Goal: Information Seeking & Learning: Find contact information

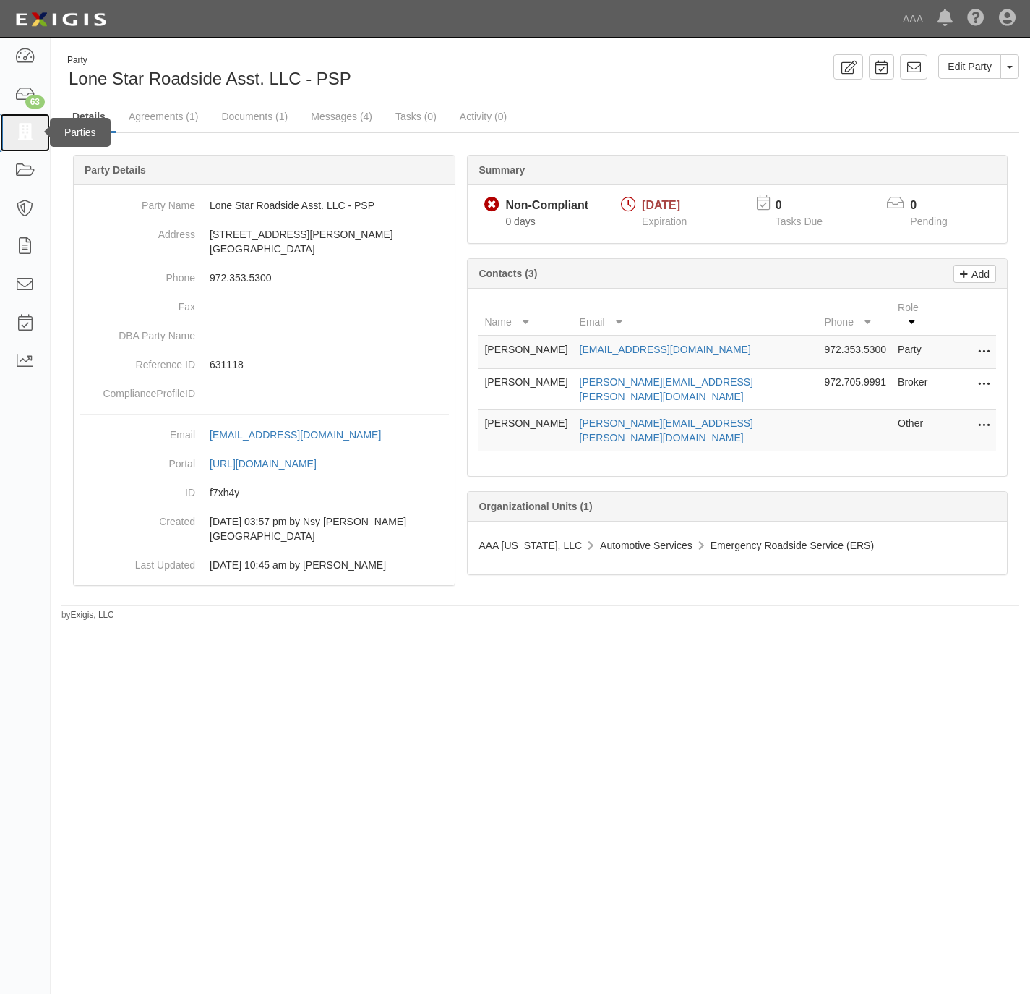
click at [20, 121] on link at bounding box center [25, 133] width 50 height 38
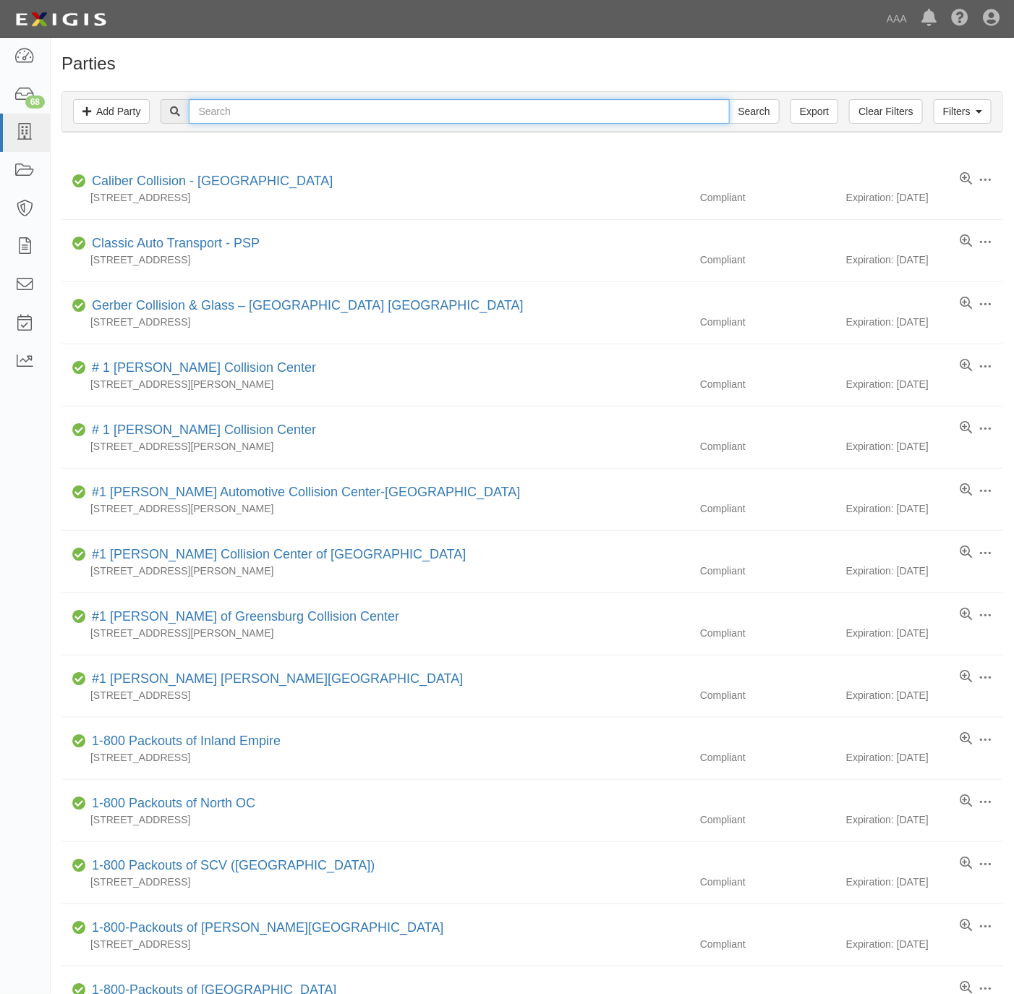
click at [324, 108] on input "text" at bounding box center [459, 111] width 540 height 25
paste input "Porsche Long Beach"
type input "Porsche Long Beach"
click at [753, 104] on input "Search" at bounding box center [754, 111] width 51 height 25
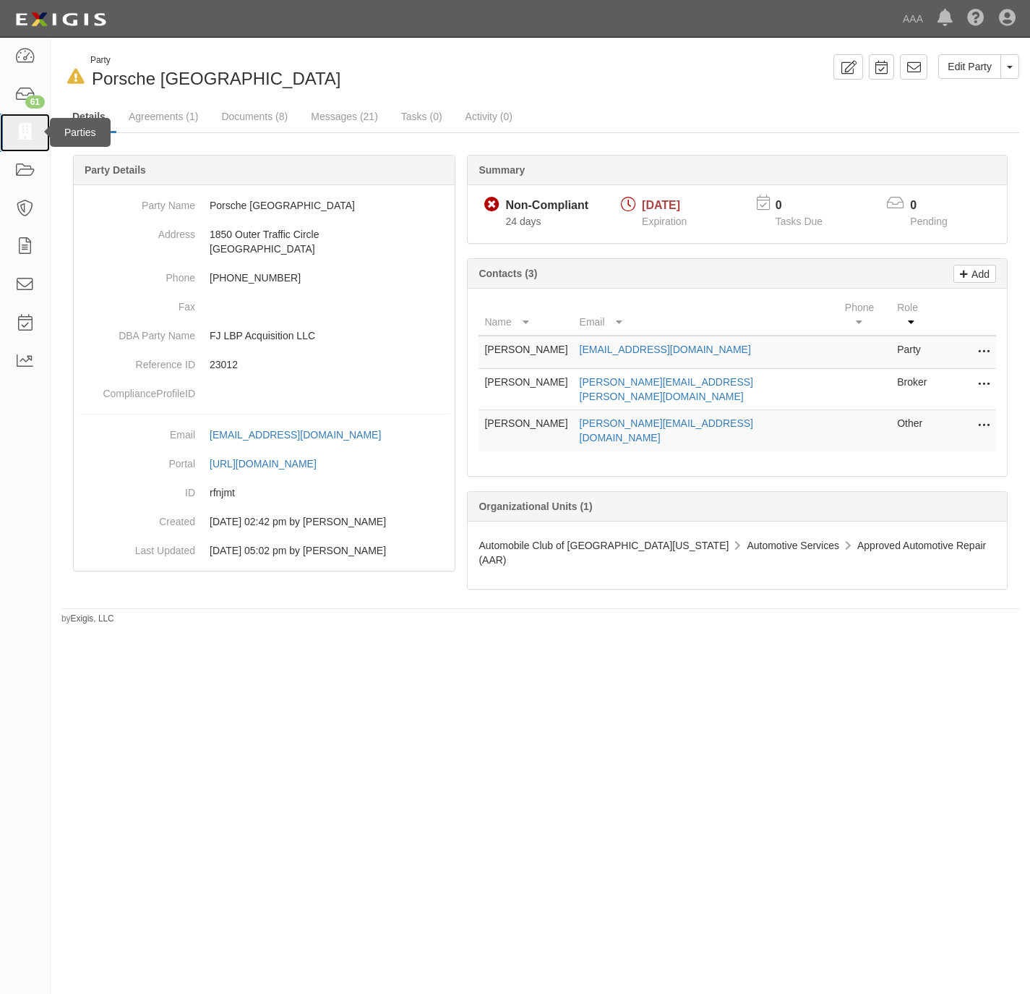
click at [27, 129] on icon at bounding box center [24, 132] width 20 height 17
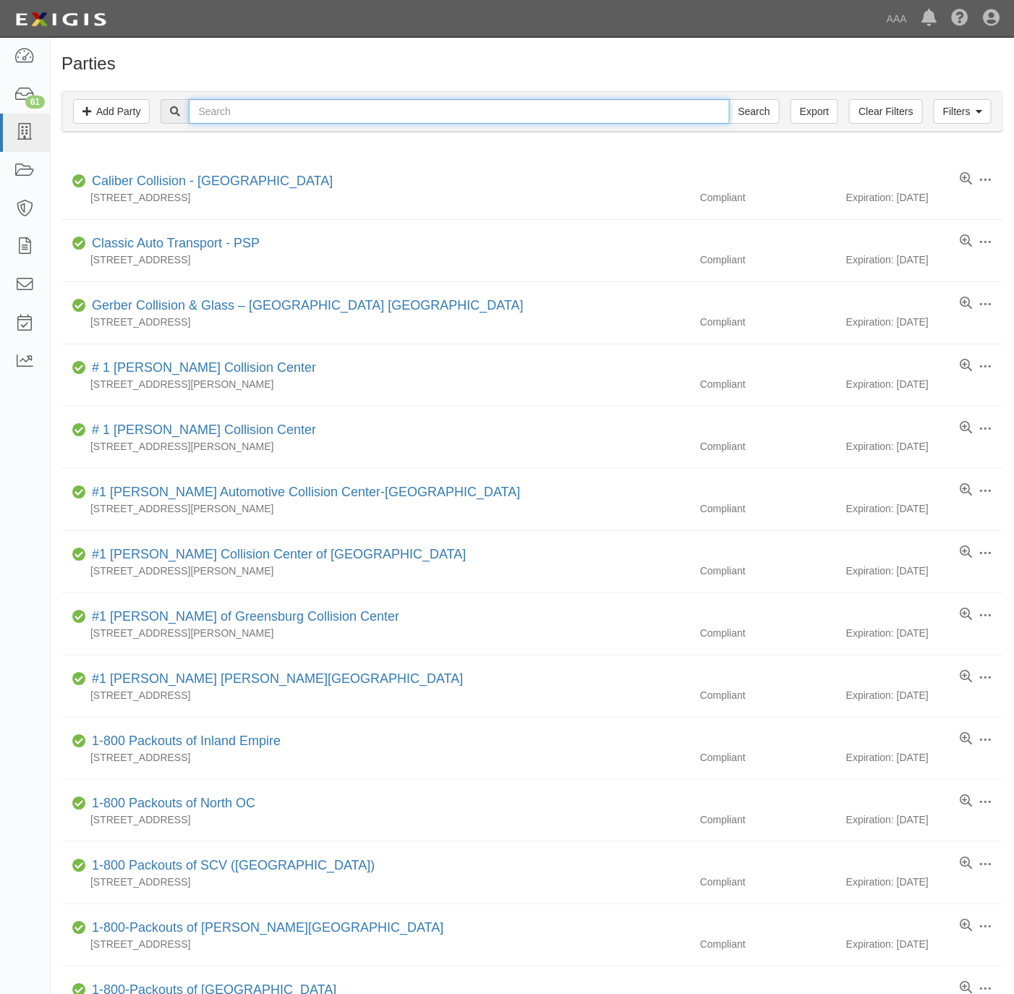
click at [373, 106] on input "text" at bounding box center [459, 111] width 540 height 25
paste input "DFW Tech LLC"
type input "DFW Tech LLC"
click at [745, 109] on input "Search" at bounding box center [754, 111] width 51 height 25
click at [284, 118] on input "text" at bounding box center [459, 111] width 540 height 25
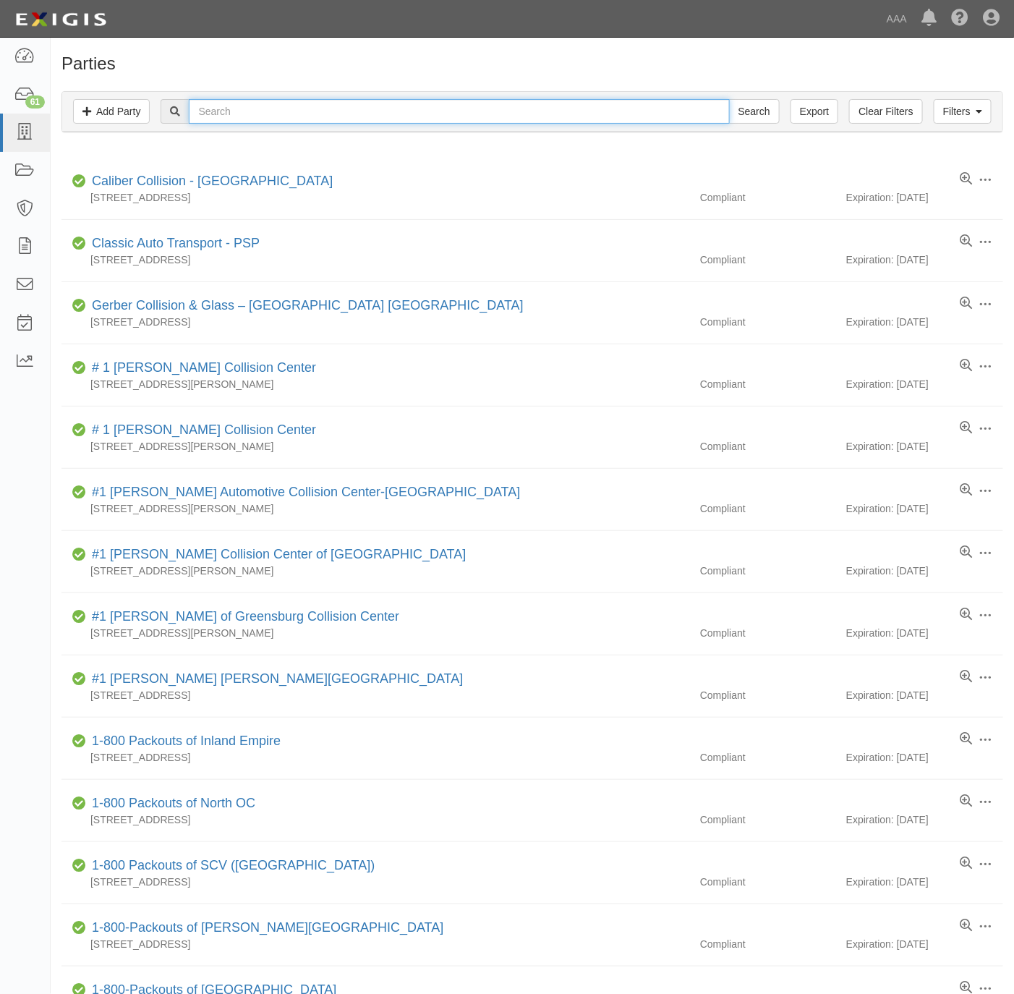
paste input "Midtown Auto Service"
type input "Midtown Auto Service"
click at [764, 111] on input "Search" at bounding box center [754, 111] width 51 height 25
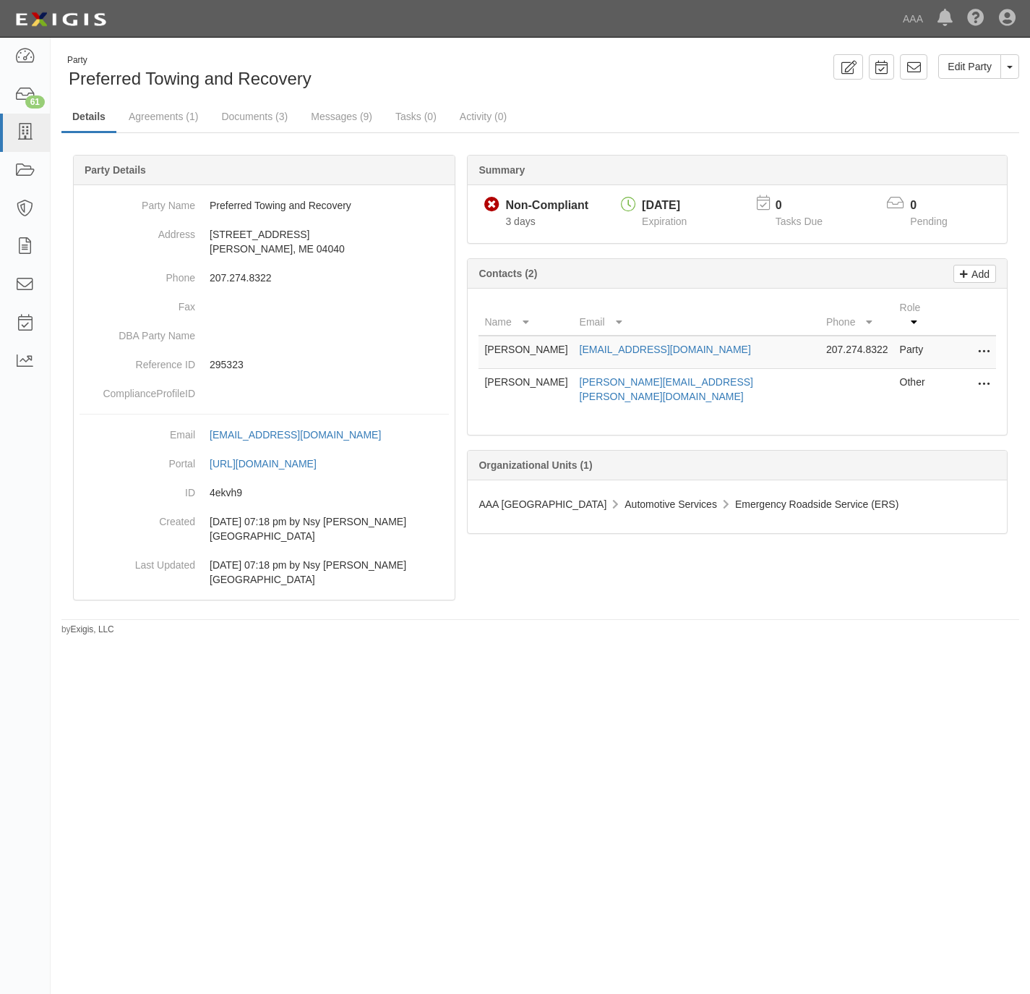
click at [359, 731] on div "Party Preferred Towing and Recovery Edit Party Toggle Party Dropdown View Audit…" at bounding box center [515, 490] width 1030 height 895
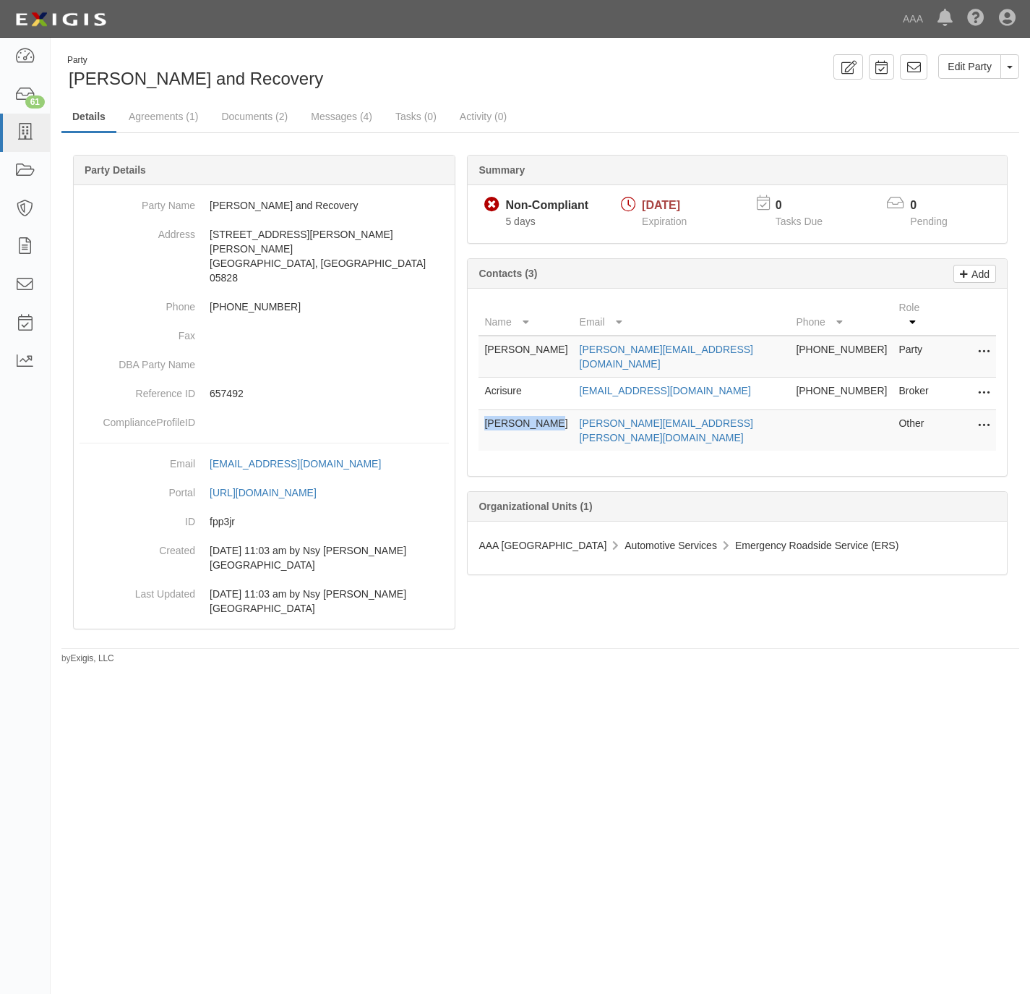
drag, startPoint x: 555, startPoint y: 413, endPoint x: 484, endPoint y: 414, distance: 71.6
click at [484, 414] on td "Jen Dinsmore" at bounding box center [526, 430] width 95 height 41
copy td "Jen Dinsmore"
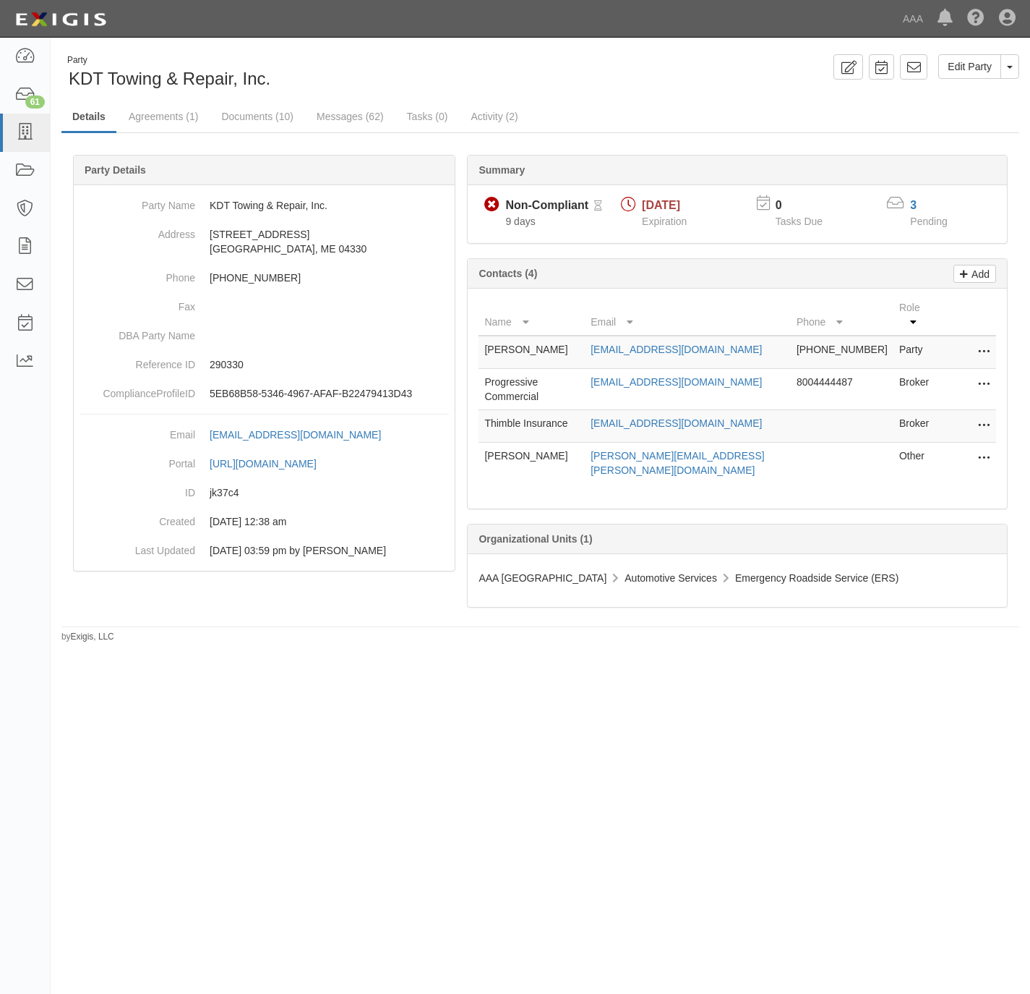
drag, startPoint x: 547, startPoint y: 469, endPoint x: 480, endPoint y: 473, distance: 67.4
click at [480, 473] on td "Peter Cloutier" at bounding box center [532, 463] width 106 height 41
copy td "Peter Cloutier"
click at [343, 76] on div "Party KDT Towing & Repair, Inc." at bounding box center [295, 72] width 469 height 37
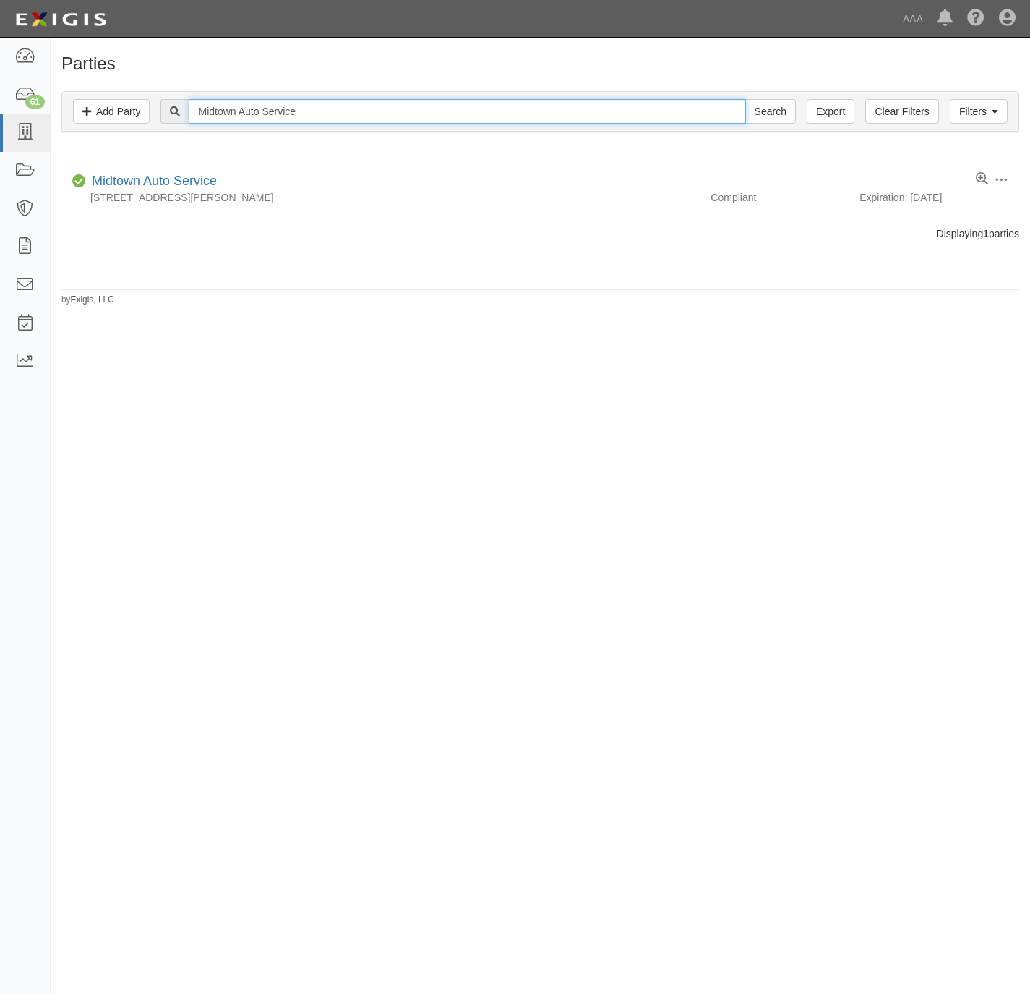
click at [406, 113] on input "Midtown Auto Service" at bounding box center [467, 111] width 557 height 25
paste input "El Dorado Shell"
type input "El Dorado Shell"
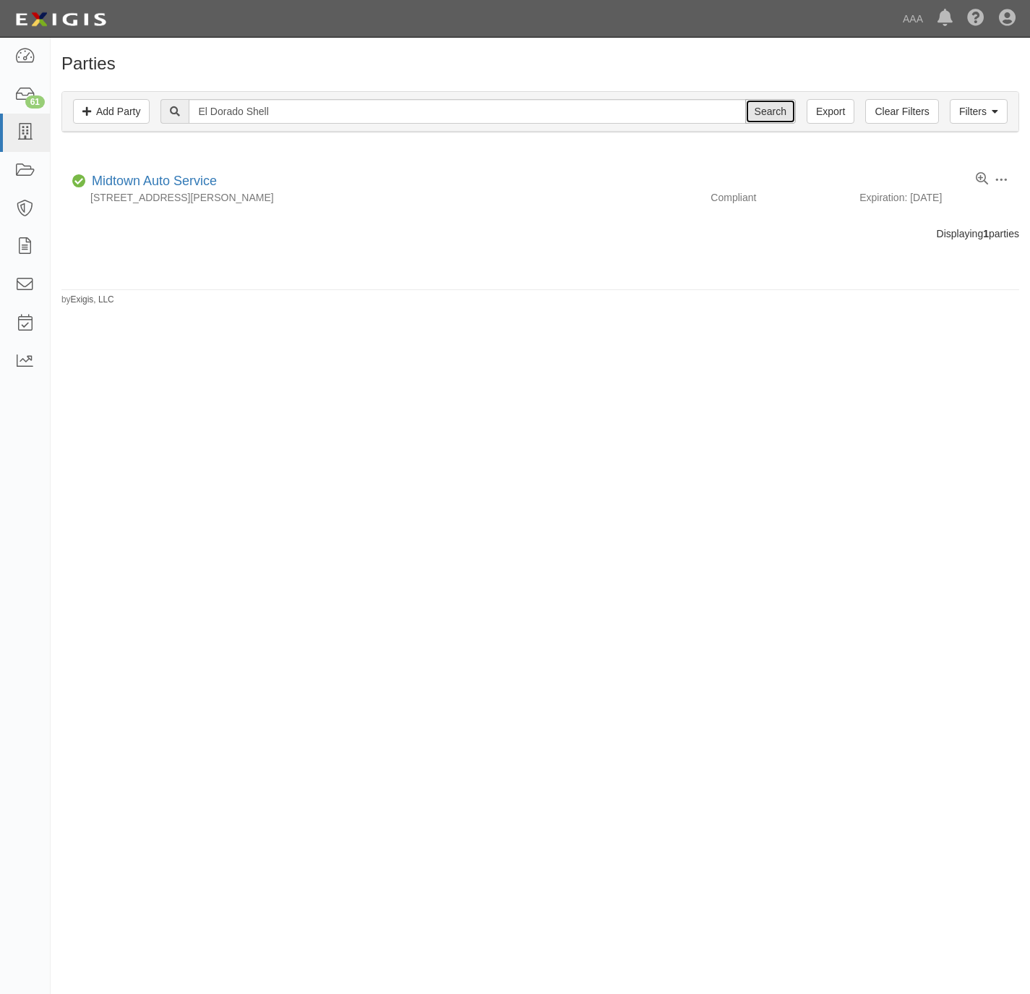
click at [754, 111] on input "Search" at bounding box center [771, 111] width 51 height 25
click at [270, 105] on input "El Dorado Shell" at bounding box center [467, 111] width 557 height 25
paste input "Bob Utter Ford, Ltd. dba Bob Utter Kia"
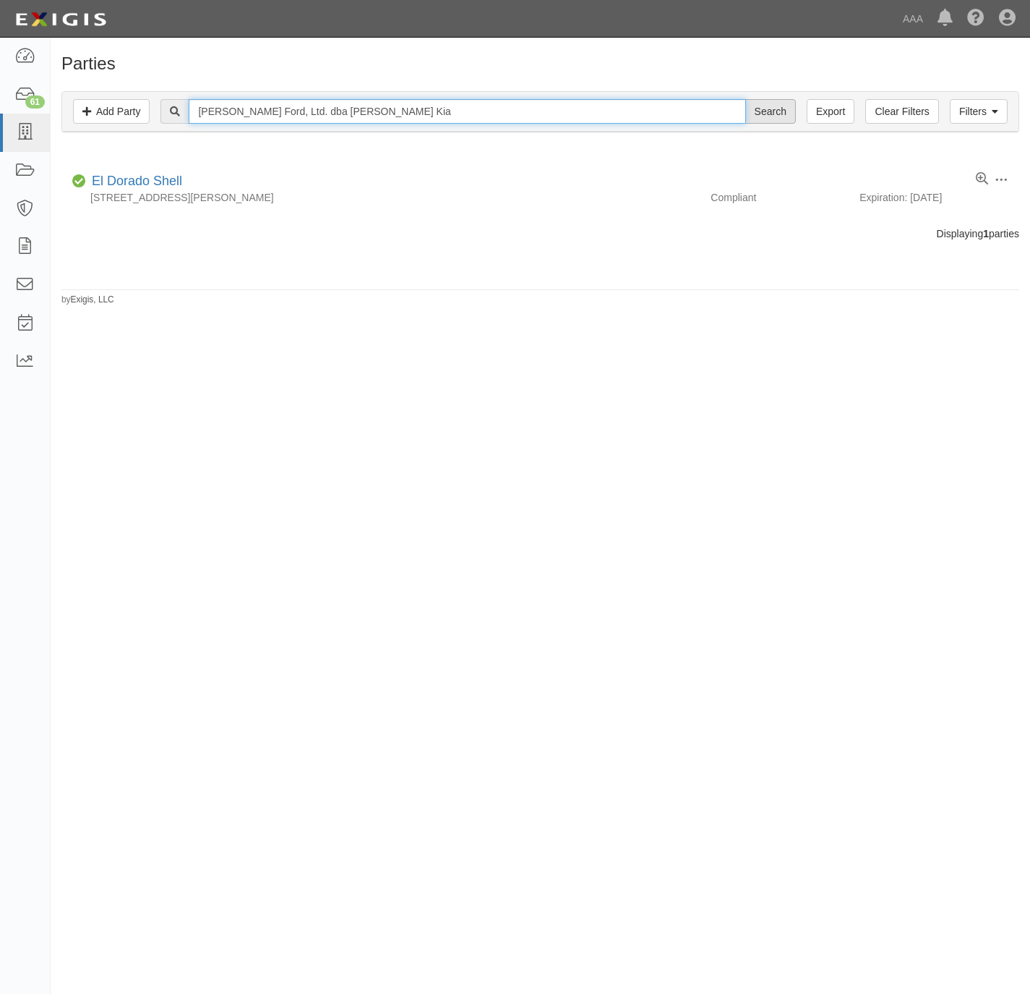
type input "Bob Utter Ford, Ltd. dba Bob Utter Kia"
click at [777, 107] on input "Search" at bounding box center [771, 111] width 51 height 25
click at [398, 109] on input "[PERSON_NAME] Ford, Ltd. dba [PERSON_NAME] Kia" at bounding box center [467, 111] width 557 height 25
click at [398, 109] on input "Bob Utter Ford, Ltd. dba Bob Utter Kia" at bounding box center [467, 111] width 557 height 25
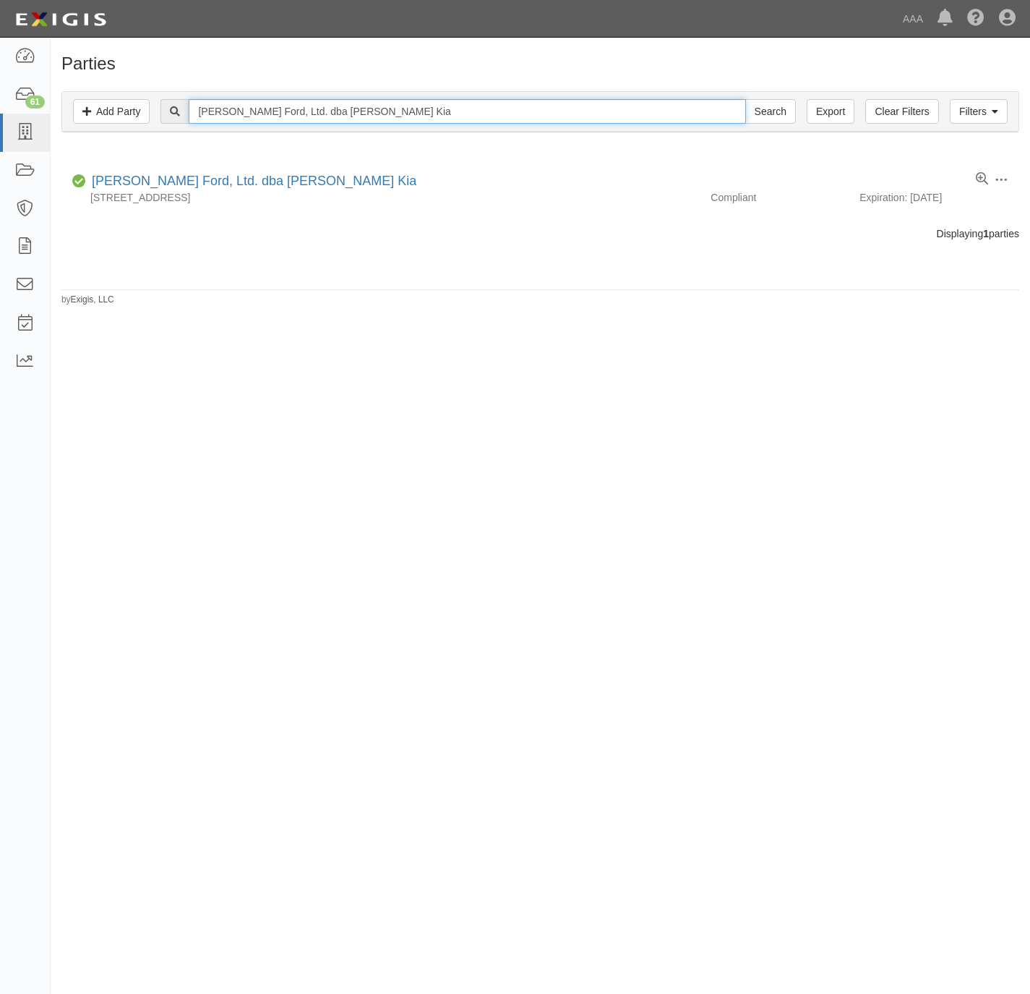
paste input "Inc"
type input "Bob Utter Ford Inc"
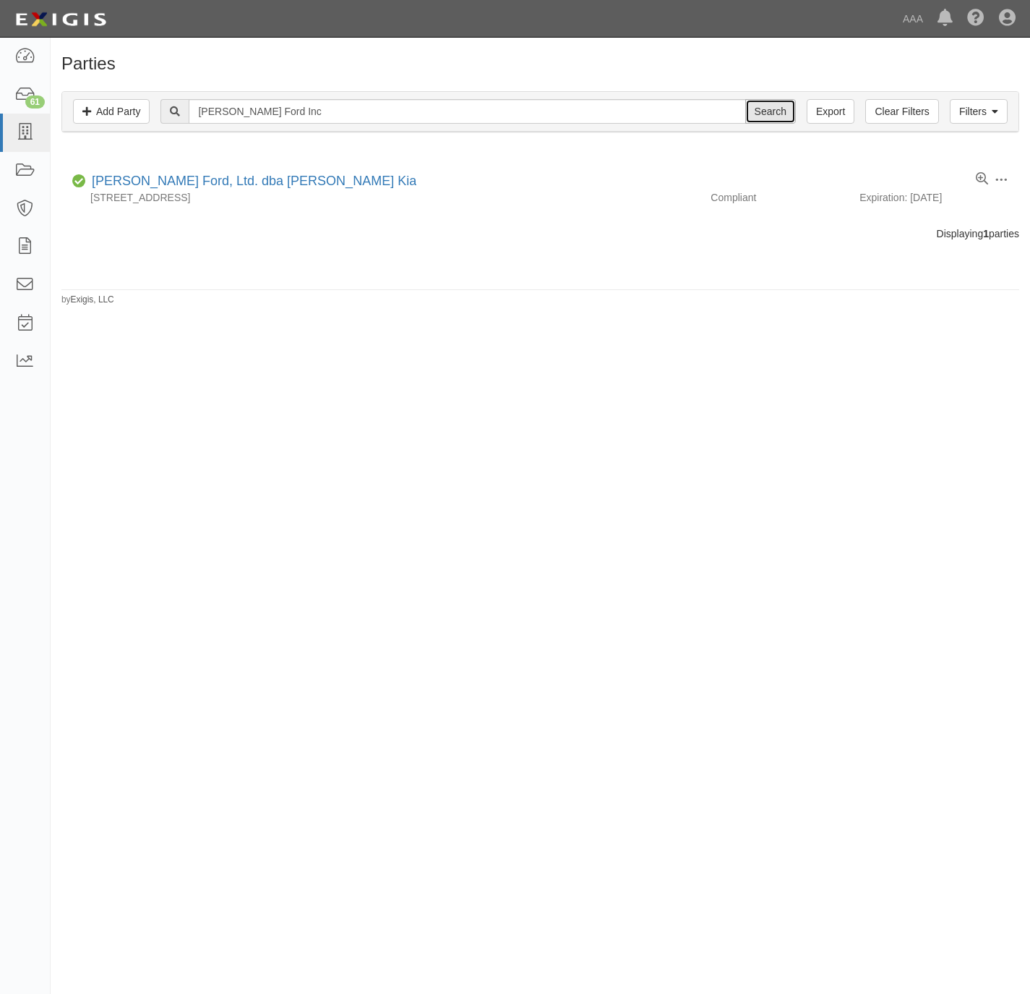
click at [775, 107] on input "Search" at bounding box center [771, 111] width 51 height 25
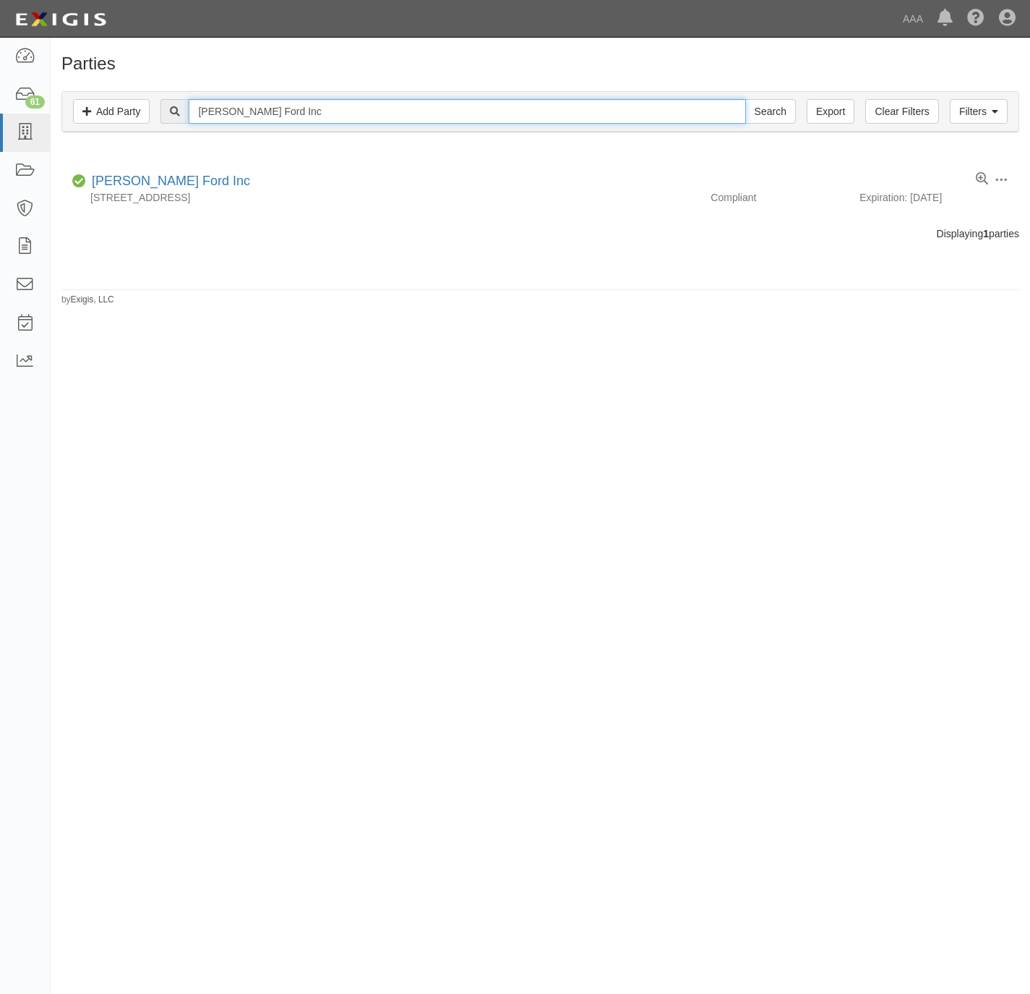
click at [258, 109] on input "Bob Utter Ford Inc" at bounding box center [467, 111] width 557 height 25
click at [258, 111] on input "Bob Utter Ford Inc" at bounding box center [467, 111] width 557 height 25
click at [294, 126] on div "Filters Add Party Clear Filters Export Bob Utter Ford Inc Search Filters" at bounding box center [540, 112] width 957 height 40
click at [299, 115] on input "Bob Utter Ford Inc" at bounding box center [467, 111] width 557 height 25
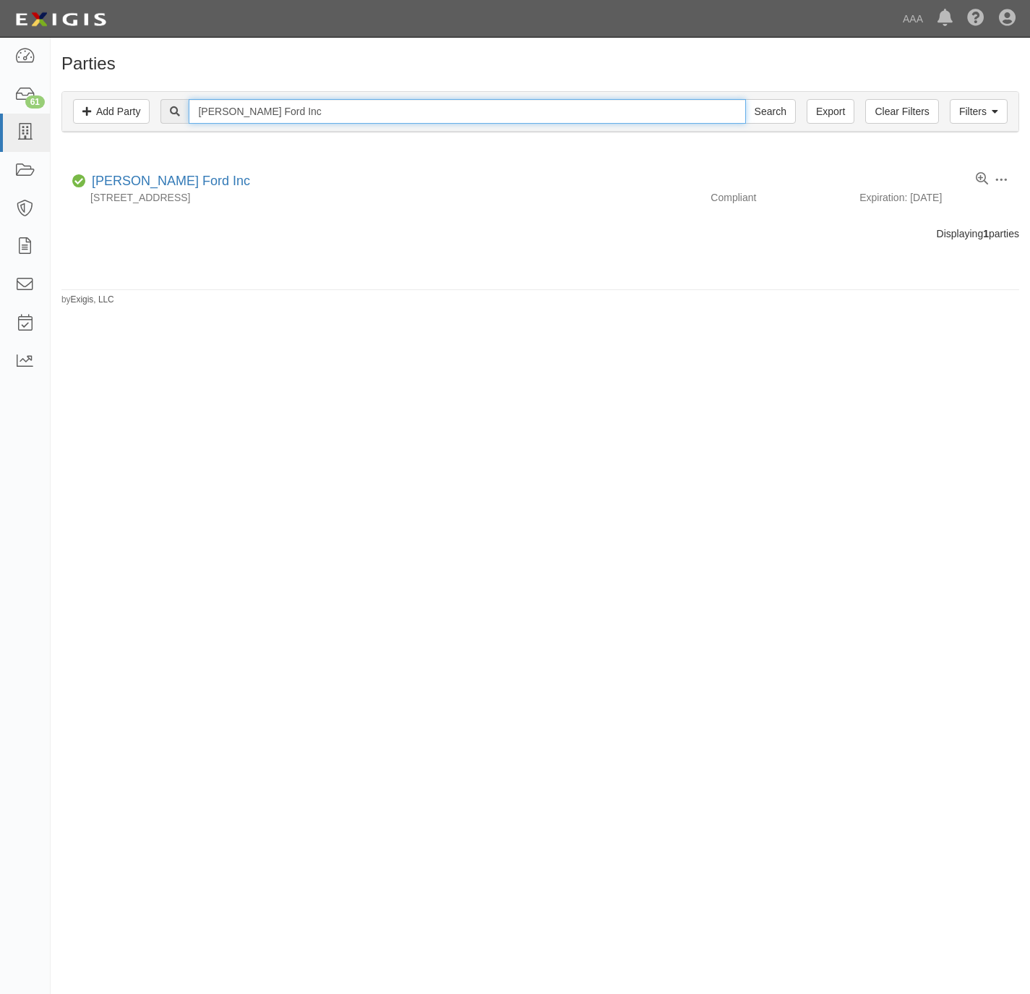
click at [299, 115] on input "Bob Utter Ford Inc" at bounding box center [467, 111] width 557 height 25
paste input "Jeffrey's Automotive Repair"
type input "Jeffrey's Automotive Repair"
click at [766, 107] on input "Search" at bounding box center [771, 111] width 51 height 25
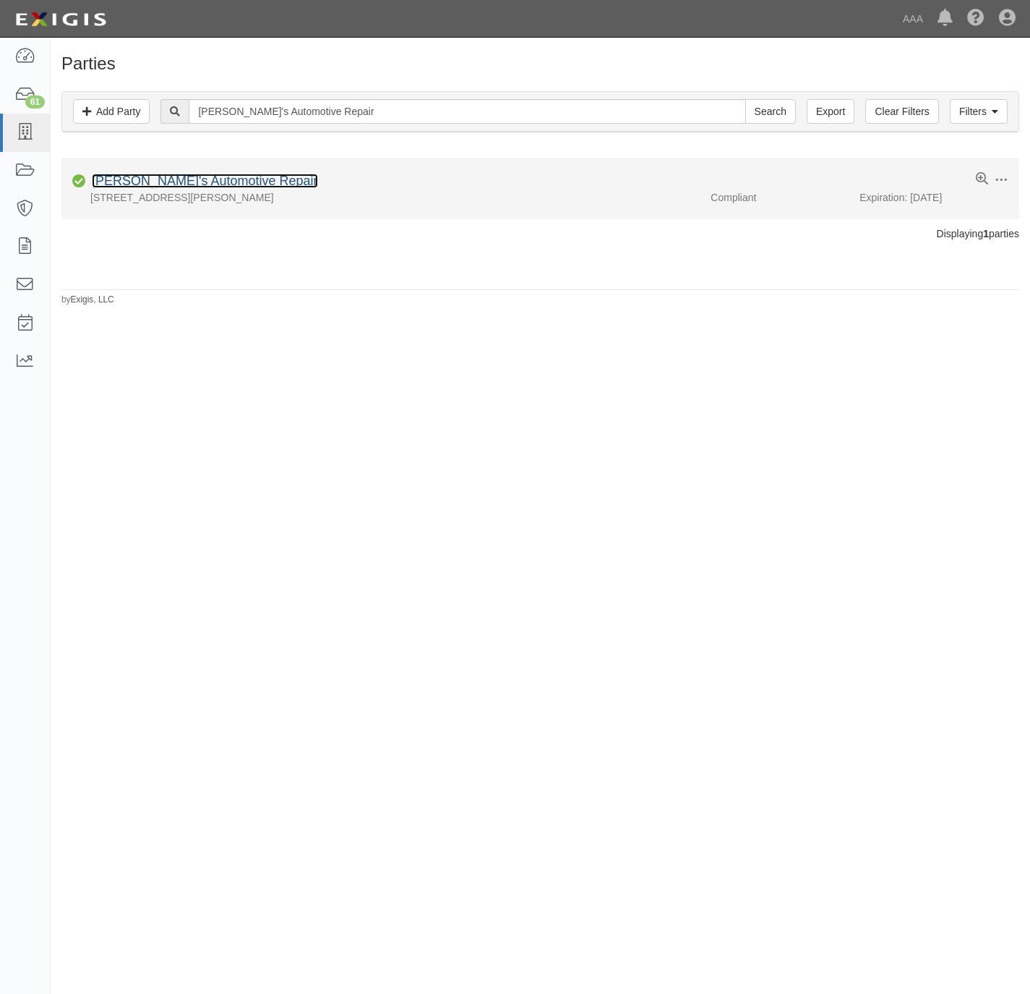
click at [174, 178] on link "[PERSON_NAME]'s Automotive Repair" at bounding box center [205, 181] width 226 height 14
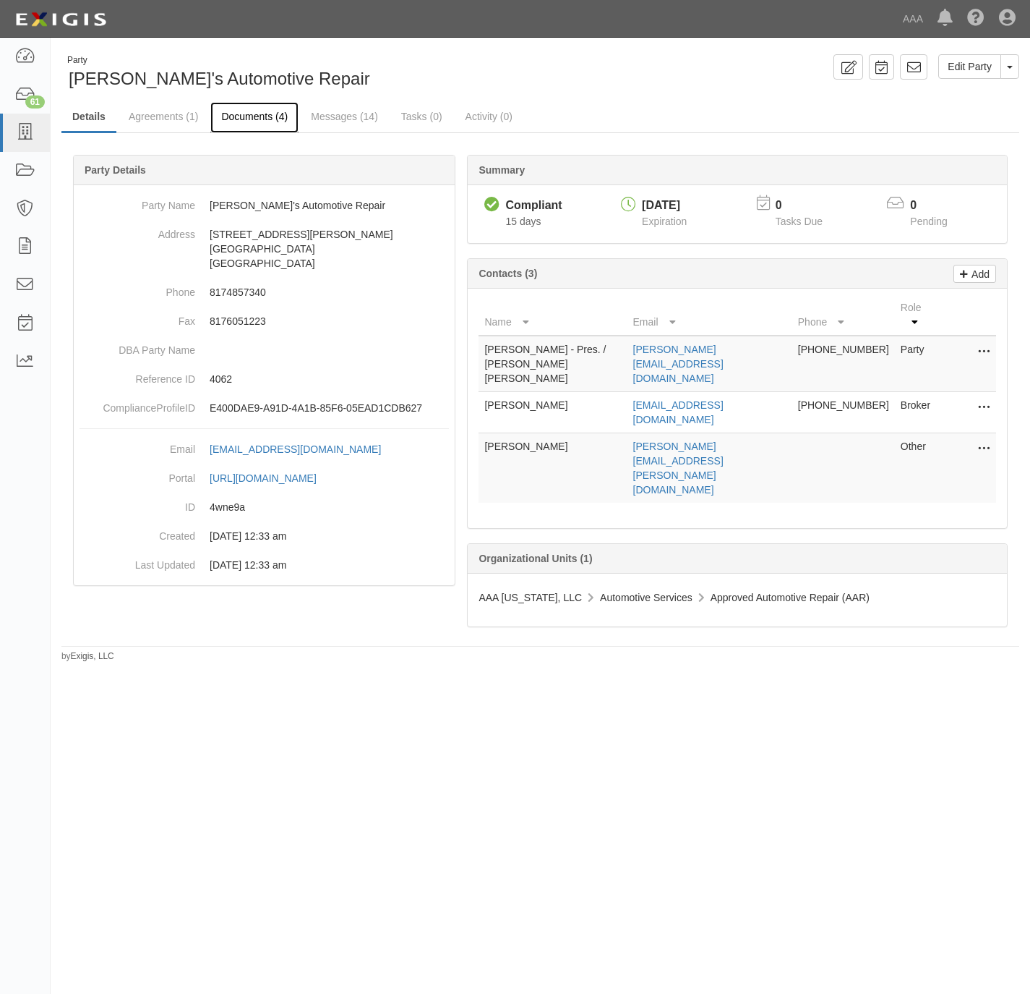
click at [239, 113] on link "Documents (4)" at bounding box center [254, 117] width 88 height 31
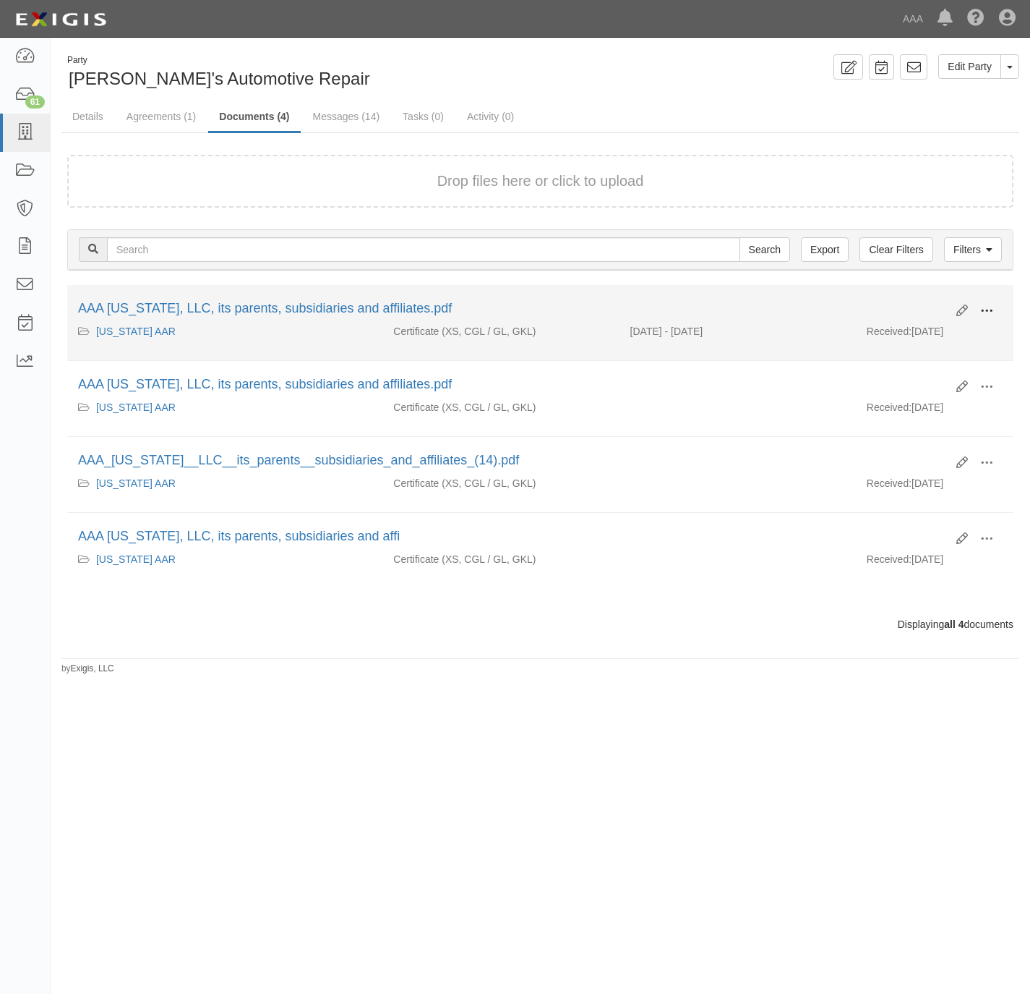
click at [994, 304] on button at bounding box center [987, 311] width 32 height 25
click at [923, 333] on link "View" at bounding box center [917, 332] width 114 height 26
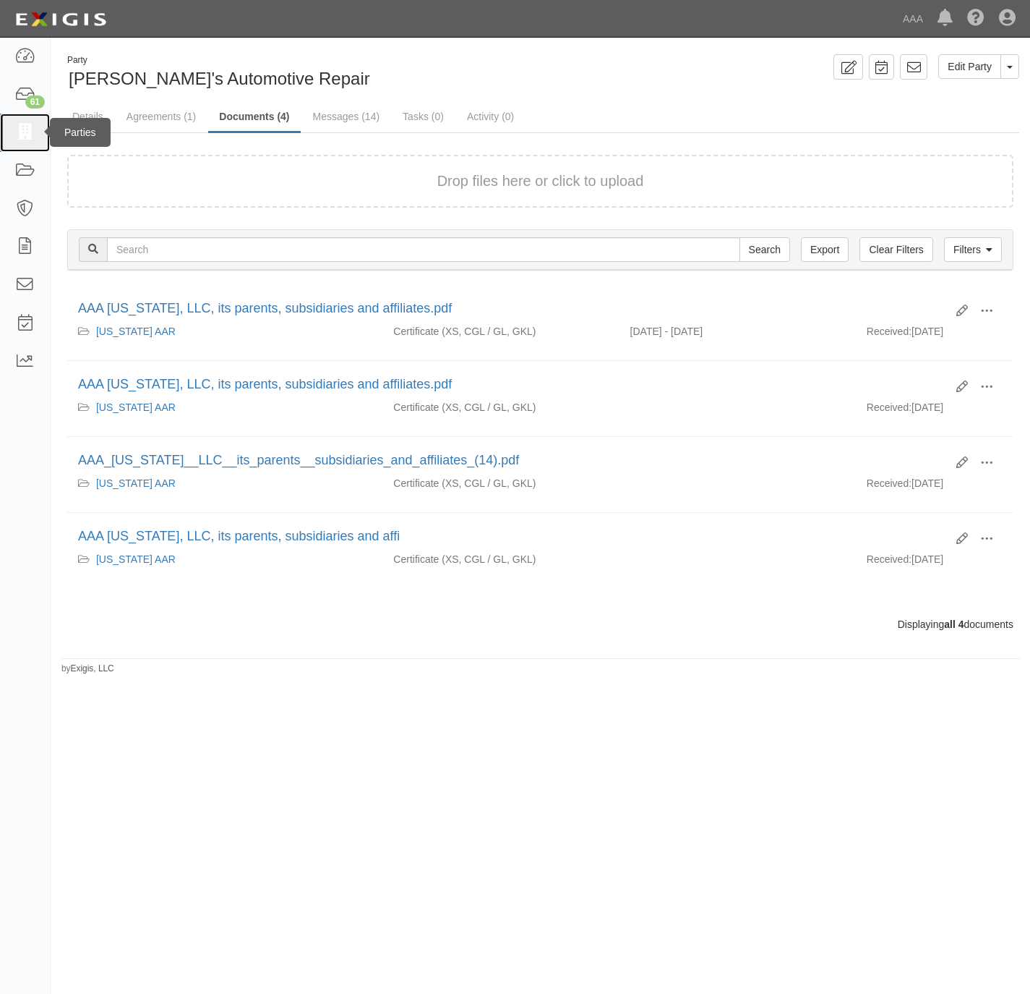
click at [27, 130] on icon at bounding box center [24, 132] width 20 height 17
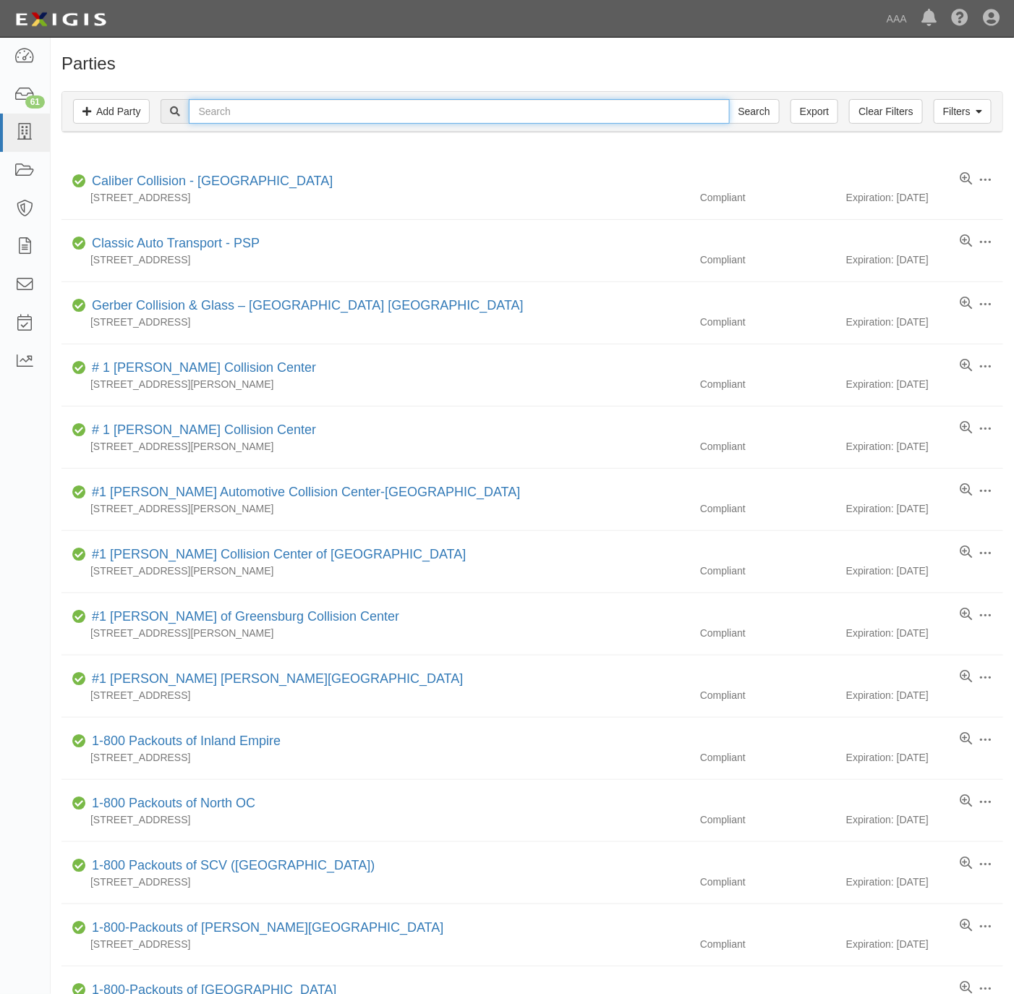
click at [372, 104] on input "text" at bounding box center [459, 111] width 540 height 25
paste input "Honda Cars of [PERSON_NAME]"
type input "Honda Cars of [PERSON_NAME]"
click at [767, 108] on input "Search" at bounding box center [754, 111] width 51 height 25
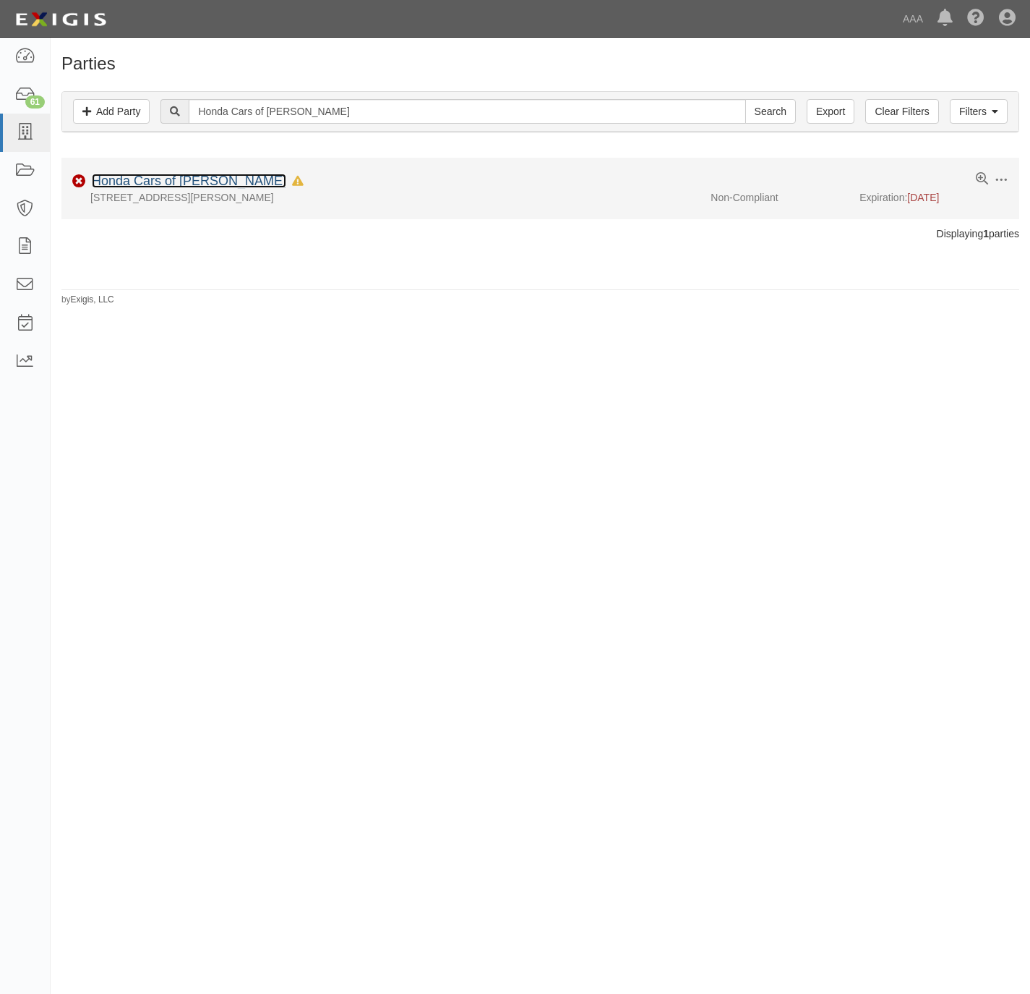
click at [174, 180] on link "Honda Cars of [PERSON_NAME]" at bounding box center [189, 181] width 195 height 14
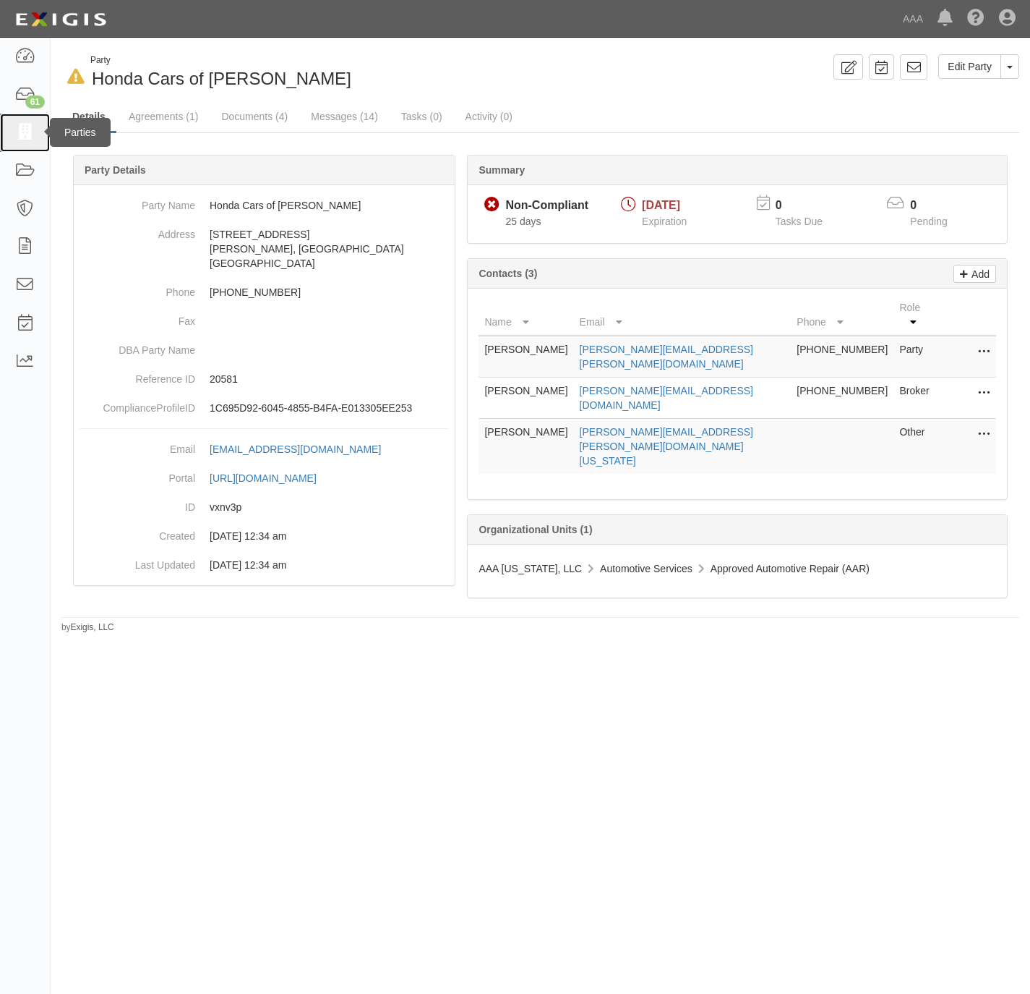
click at [33, 129] on icon at bounding box center [24, 132] width 20 height 17
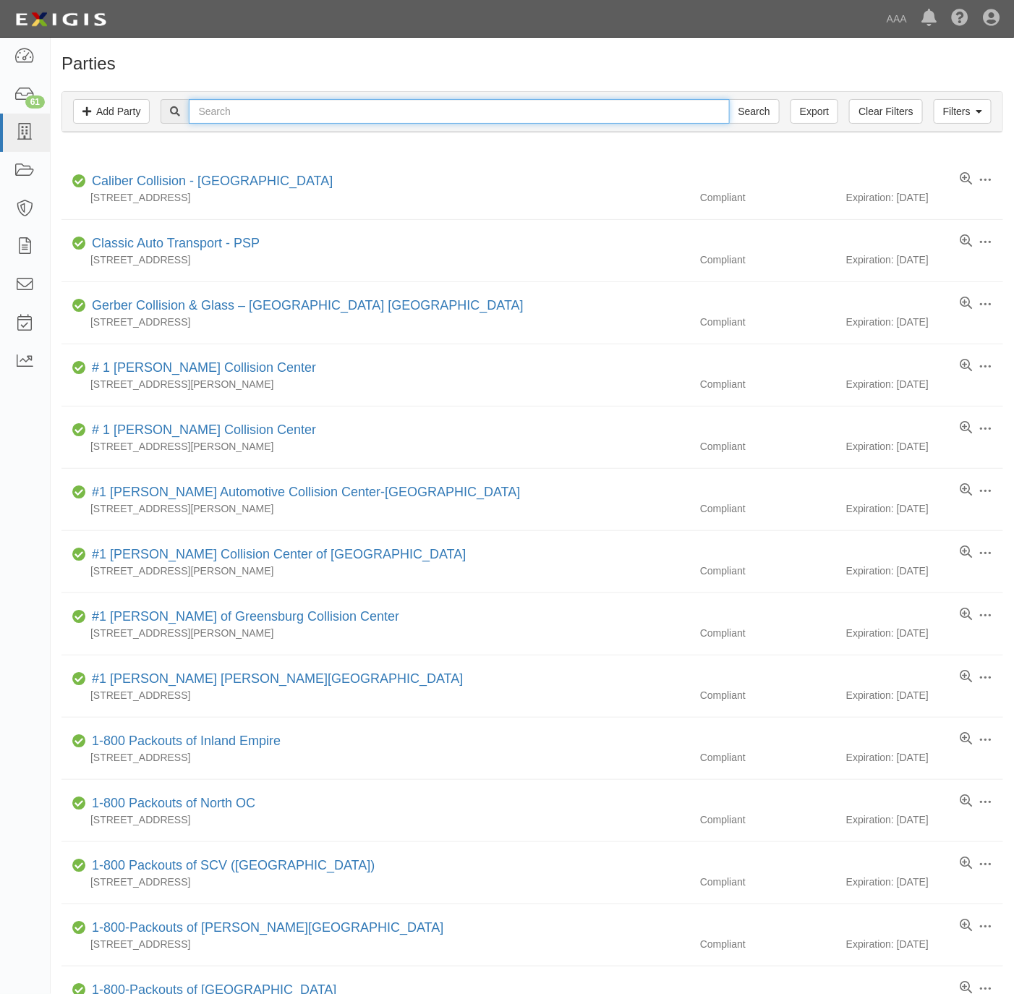
click at [285, 114] on input "text" at bounding box center [459, 111] width 540 height 25
paste input "Juke Automotive"
type input "Juke Automotive"
click at [755, 108] on input "Search" at bounding box center [754, 111] width 51 height 25
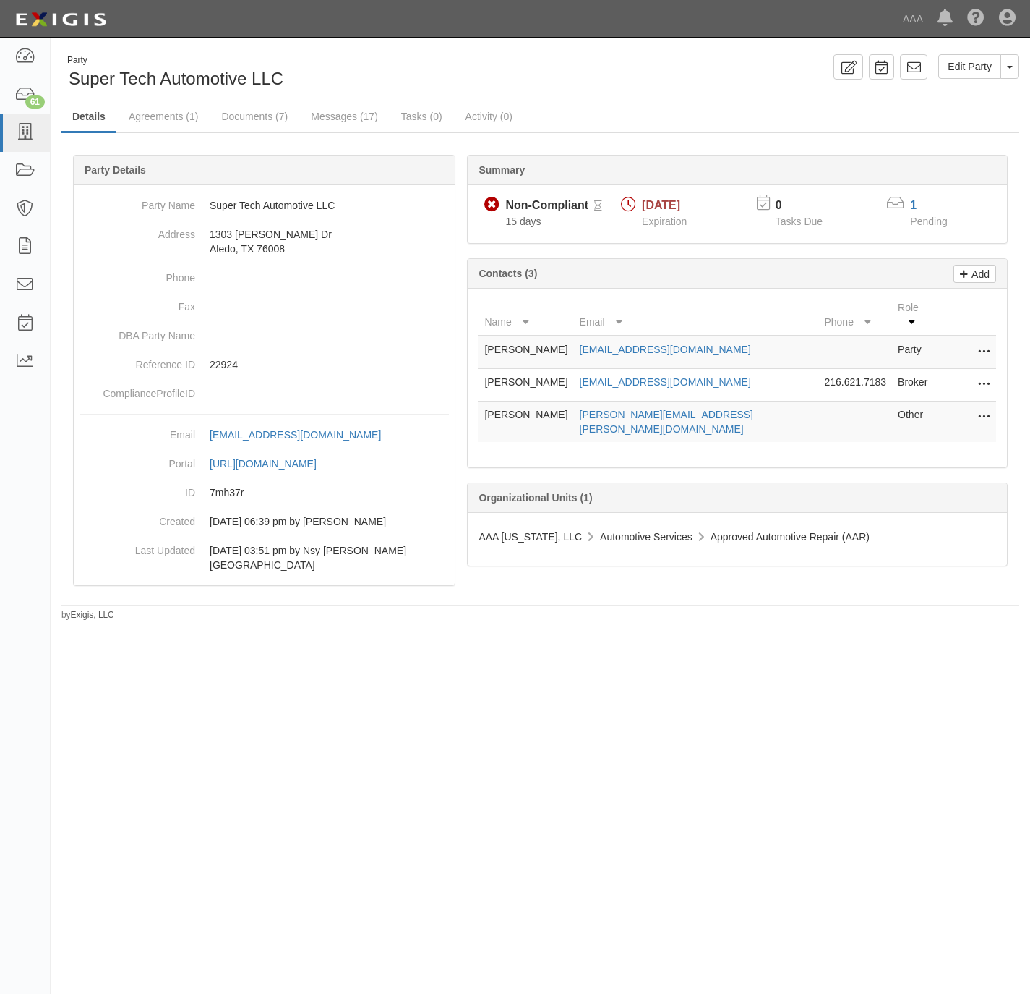
click at [909, 202] on div "1" at bounding box center [938, 205] width 67 height 18
click at [914, 208] on link "1" at bounding box center [913, 205] width 7 height 12
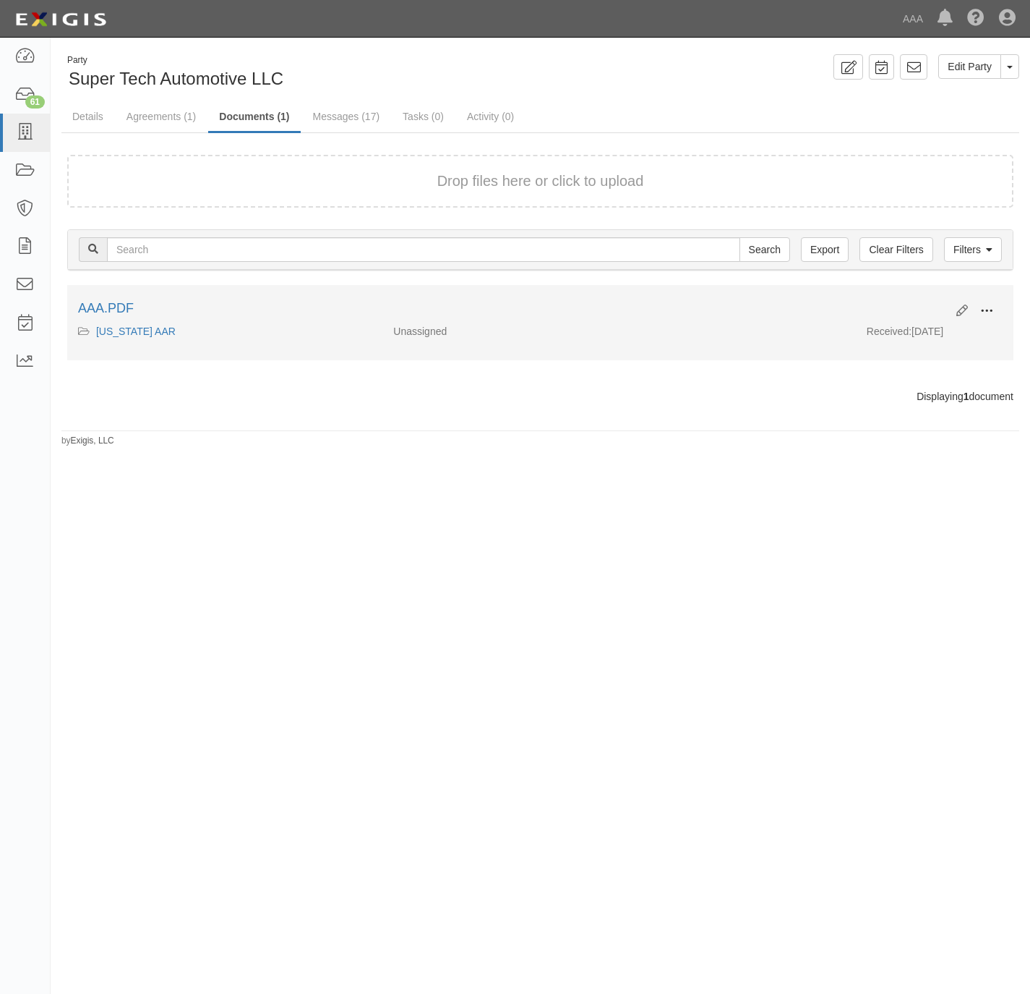
click at [994, 310] on button at bounding box center [987, 311] width 32 height 25
click at [942, 330] on link "View" at bounding box center [917, 332] width 114 height 26
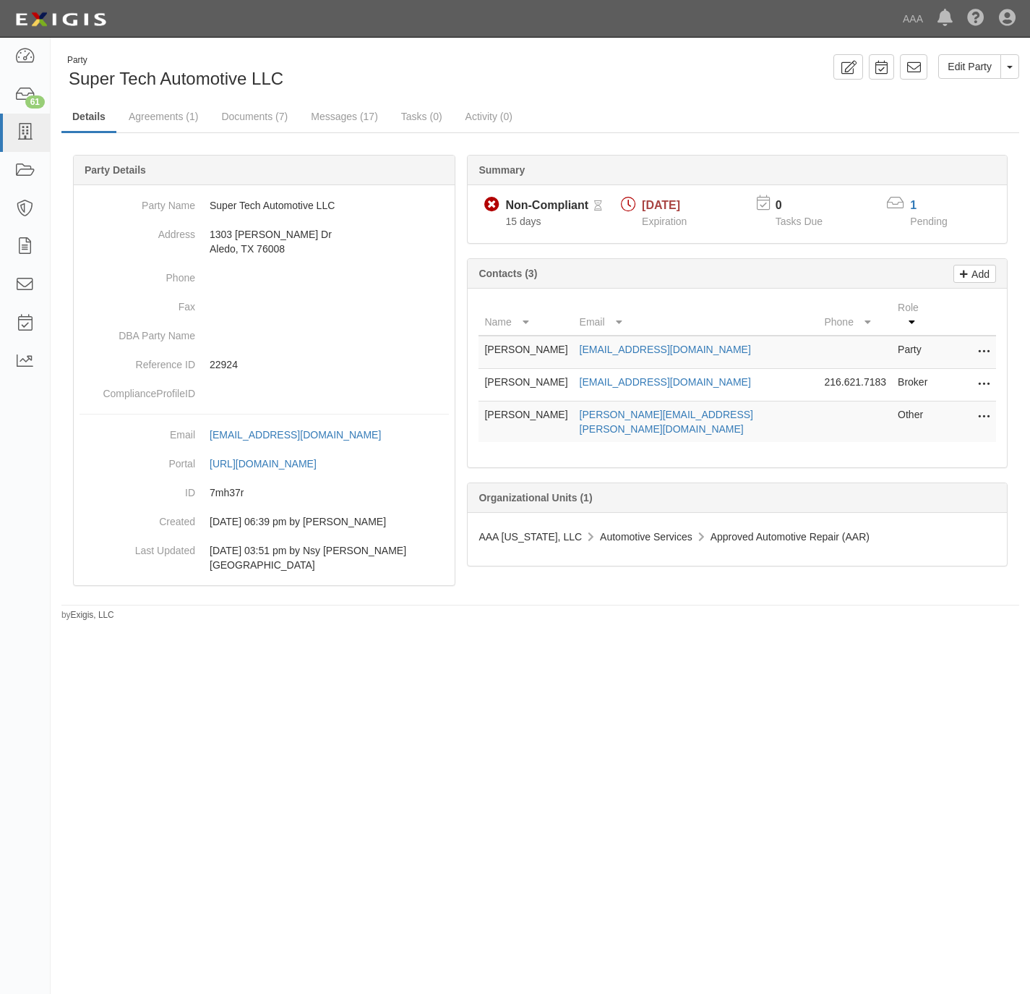
click at [413, 66] on div "Party Super Tech Automotive LLC" at bounding box center [295, 72] width 469 height 37
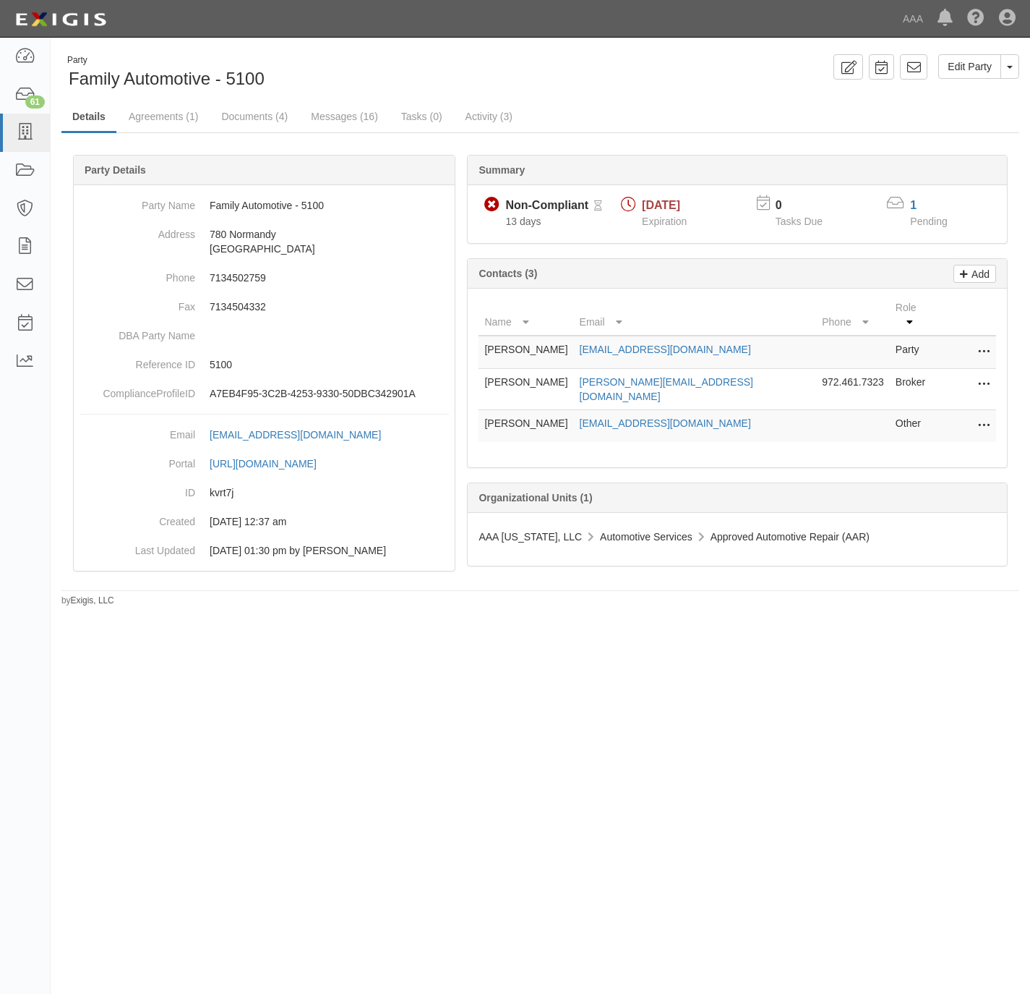
drag, startPoint x: 576, startPoint y: 399, endPoint x: 478, endPoint y: 413, distance: 98.6
click at [479, 413] on td "[PERSON_NAME]" at bounding box center [526, 426] width 95 height 33
copy td "[PERSON_NAME]"
click at [363, 54] on div "Party Family Automotive - 5100" at bounding box center [295, 72] width 469 height 37
click at [913, 202] on link "1" at bounding box center [913, 205] width 7 height 12
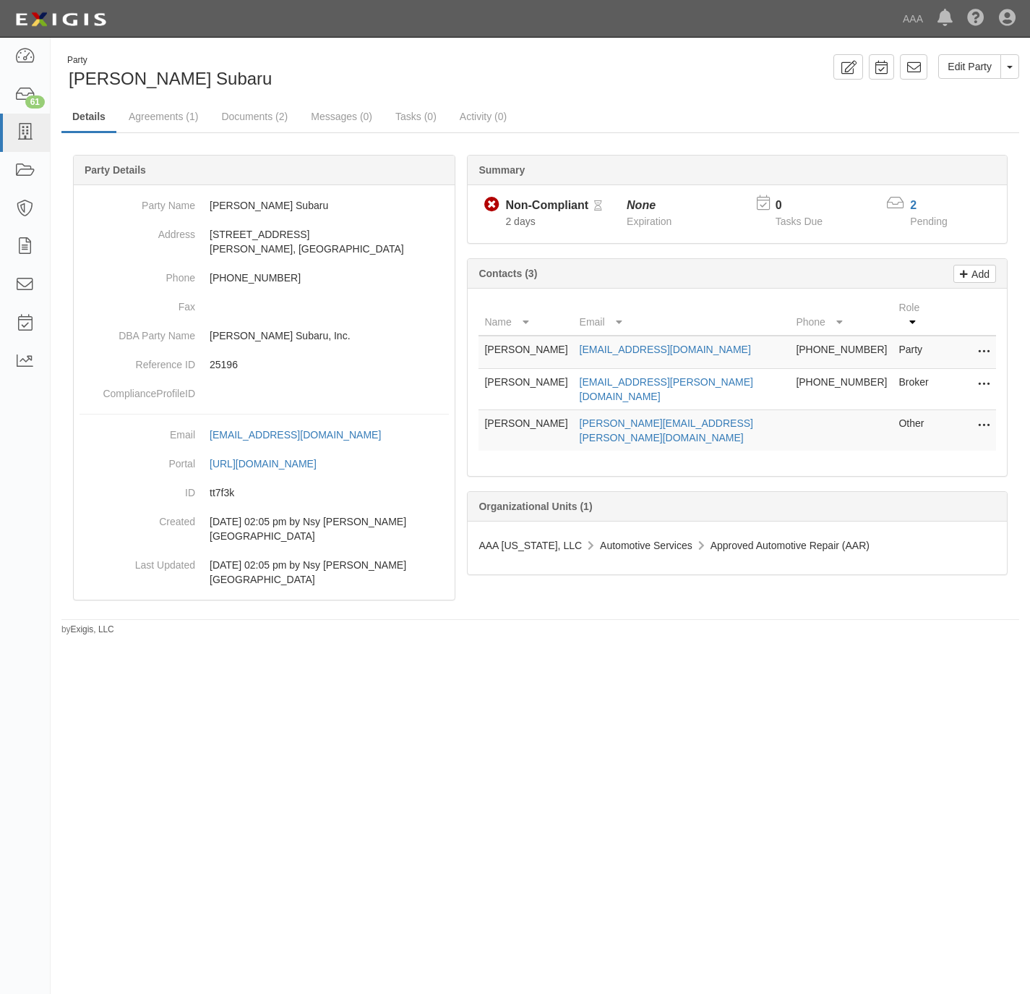
click at [278, 654] on div "Party Brandon Tomes Subaru Edit Party Toggle Party Dropdown View Audit Trail Ar…" at bounding box center [515, 490] width 1030 height 895
drag, startPoint x: 390, startPoint y: 40, endPoint x: 463, endPoint y: 5, distance: 80.2
click at [390, 40] on body "Toggle navigation Dashboard 61 Inbox Parties Agreements Coverages Documents Mes…" at bounding box center [515, 469] width 1030 height 938
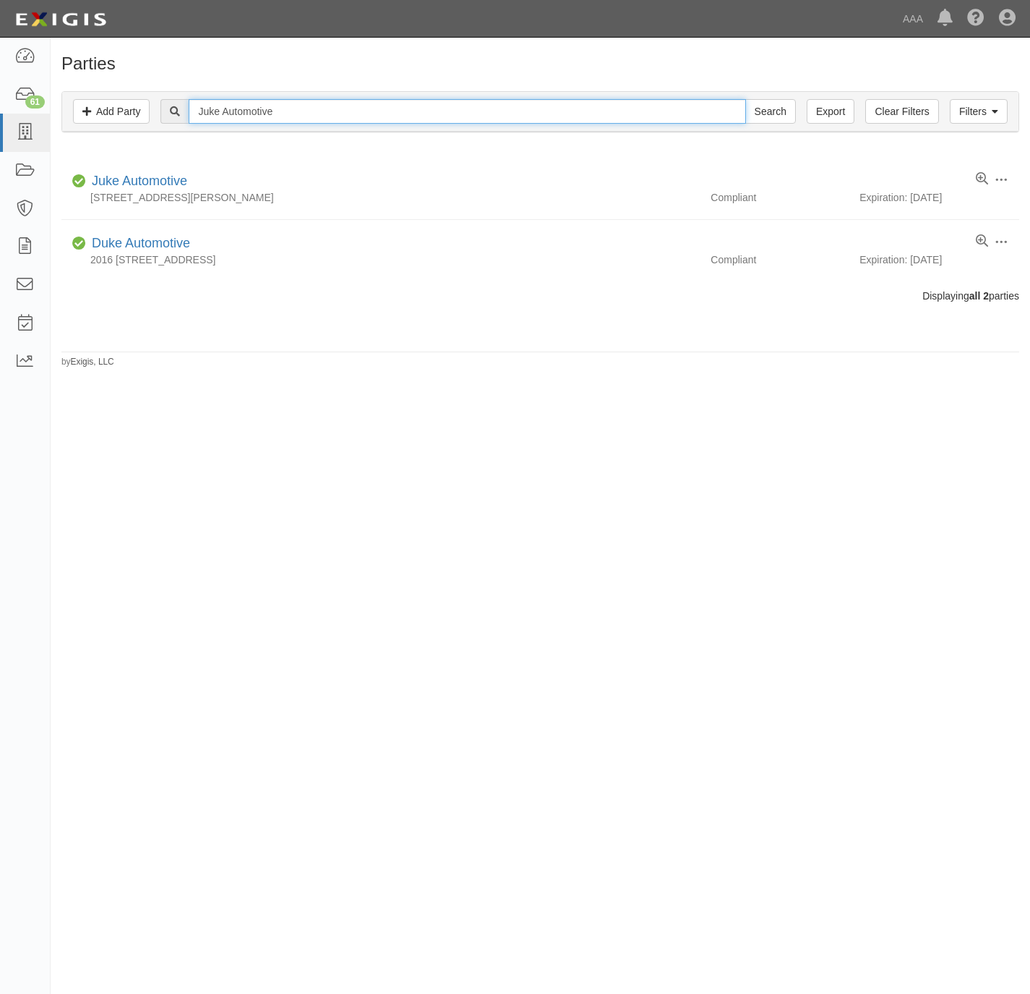
click at [387, 121] on input "Juke Automotive" at bounding box center [467, 111] width 557 height 25
click at [387, 119] on input "Juke Automotive" at bounding box center [467, 111] width 557 height 25
paste input "Victory Lane Auto"
type input "Victory Lane Auto"
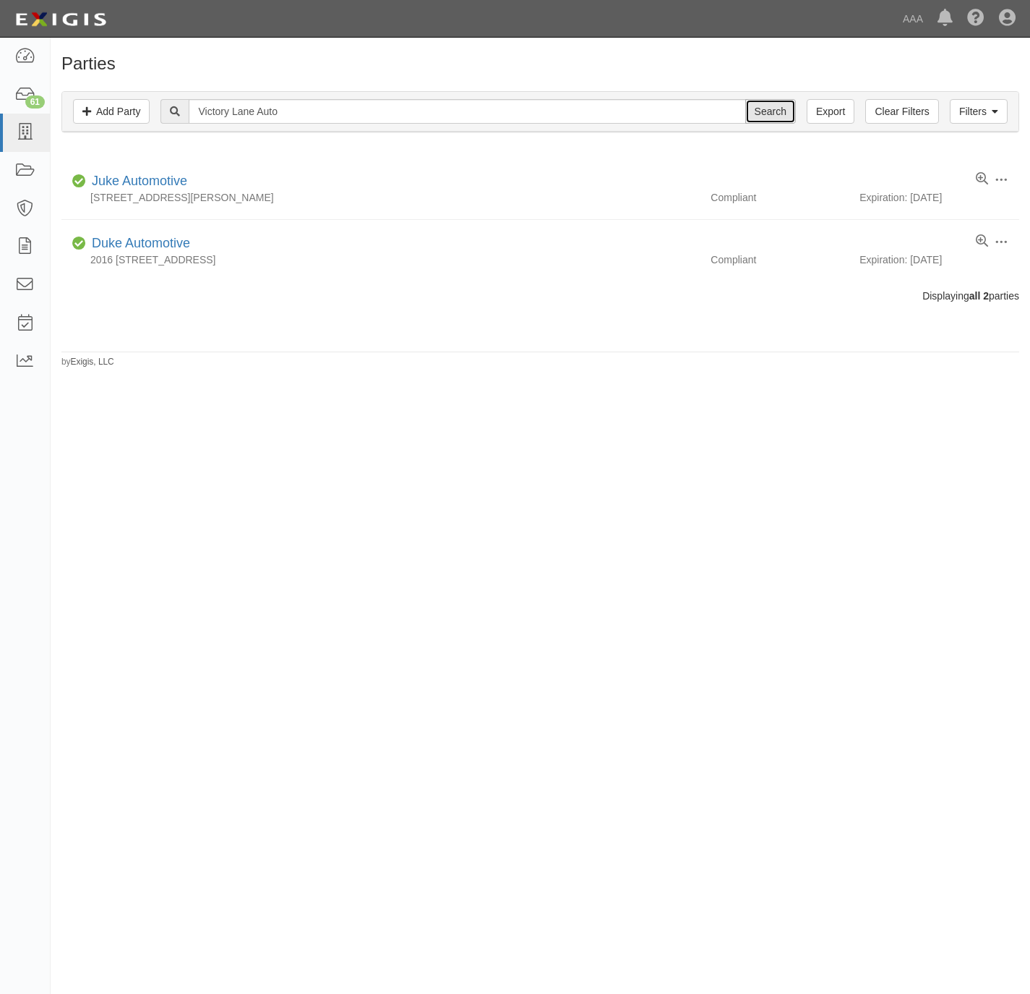
click at [767, 107] on input "Search" at bounding box center [771, 111] width 51 height 25
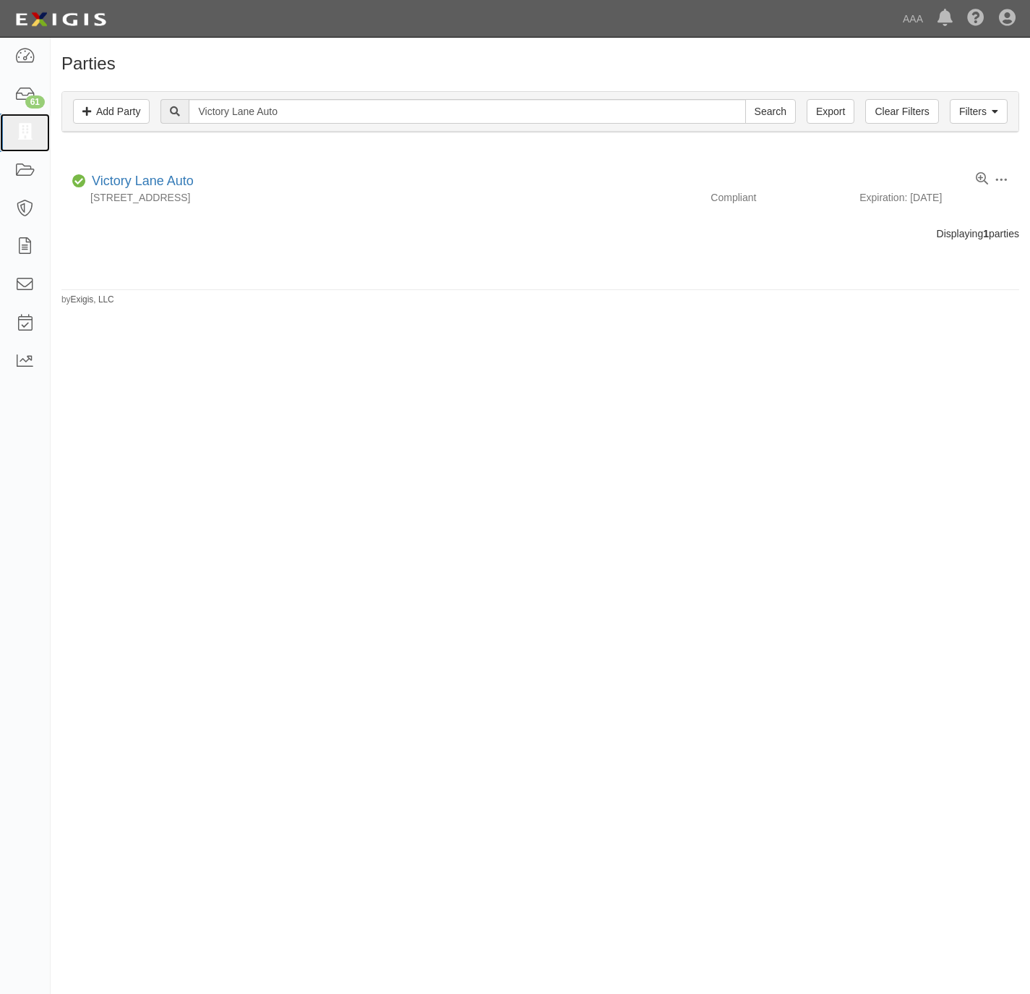
drag, startPoint x: 25, startPoint y: 135, endPoint x: 299, endPoint y: 146, distance: 275.0
click at [25, 135] on icon at bounding box center [24, 132] width 20 height 17
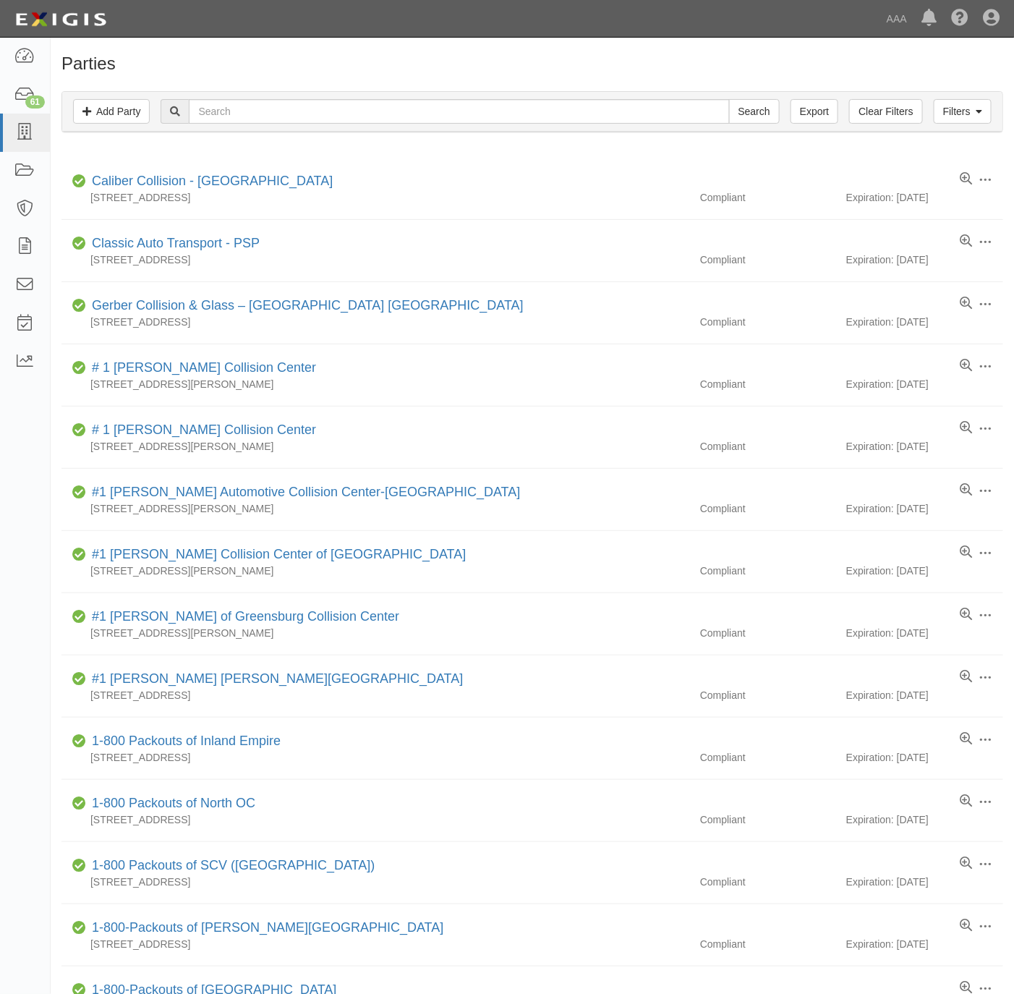
drag, startPoint x: 371, startPoint y: 72, endPoint x: 417, endPoint y: 30, distance: 61.9
click at [372, 72] on h1 "Parties" at bounding box center [532, 63] width 942 height 19
click at [259, 117] on input "text" at bounding box center [459, 111] width 540 height 25
paste input "Crow Towing Svc"
type input "Crow Towing Svc"
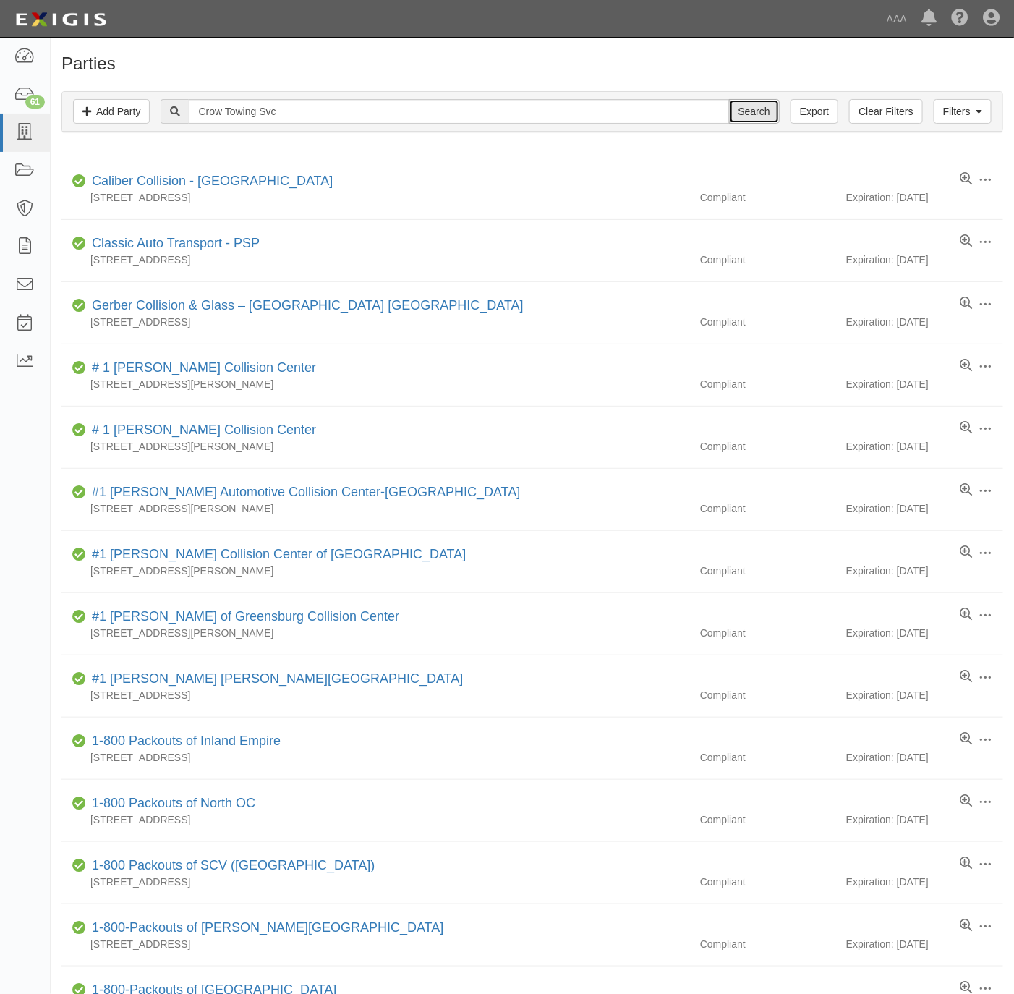
click at [753, 119] on input "Search" at bounding box center [754, 111] width 51 height 25
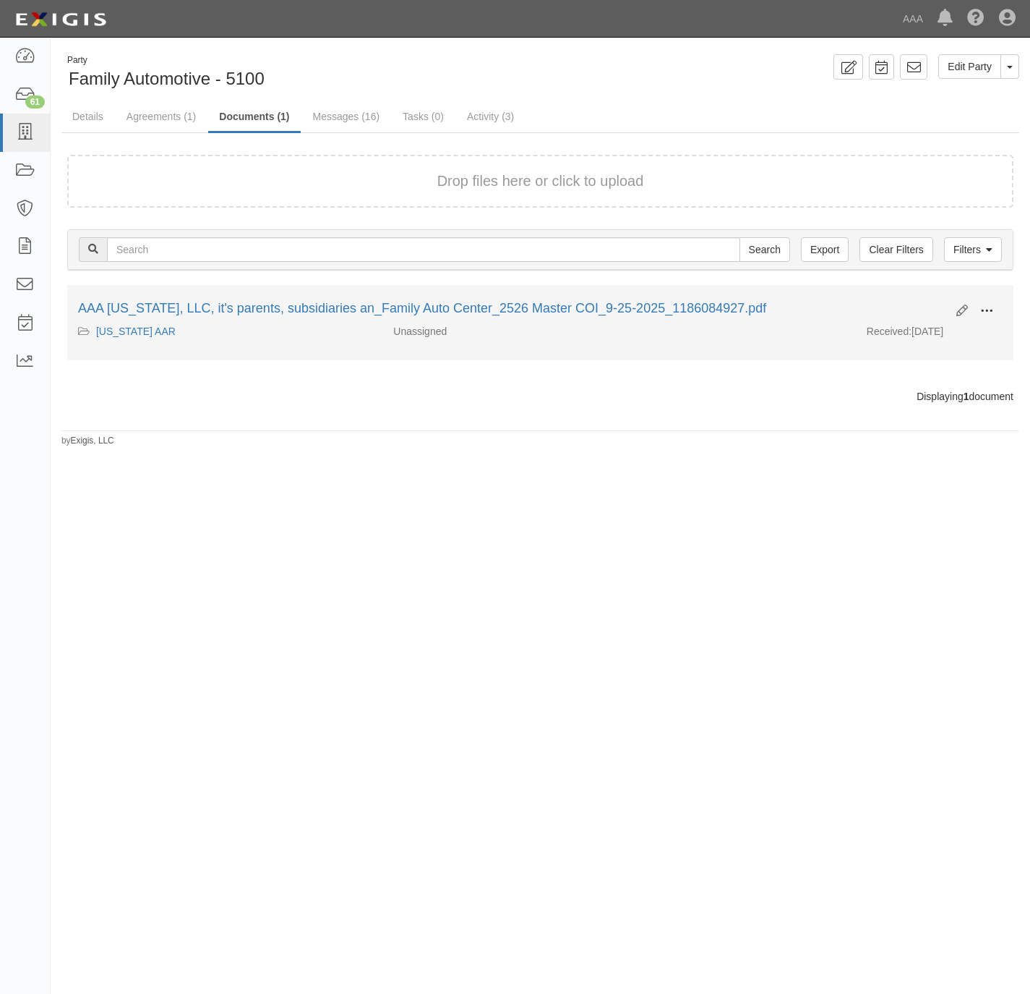
click at [987, 300] on button at bounding box center [987, 311] width 32 height 25
click at [910, 324] on link "View" at bounding box center [917, 332] width 114 height 26
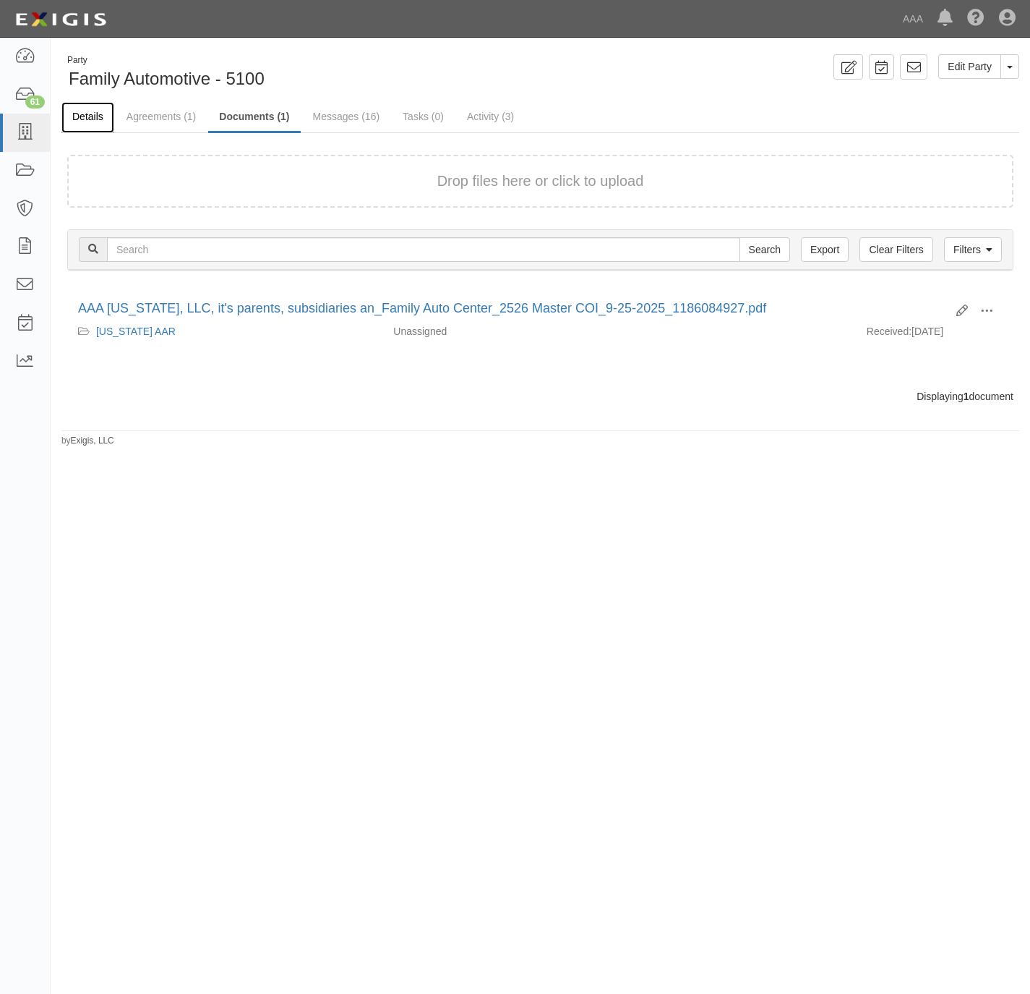
click at [80, 111] on link "Details" at bounding box center [87, 117] width 53 height 31
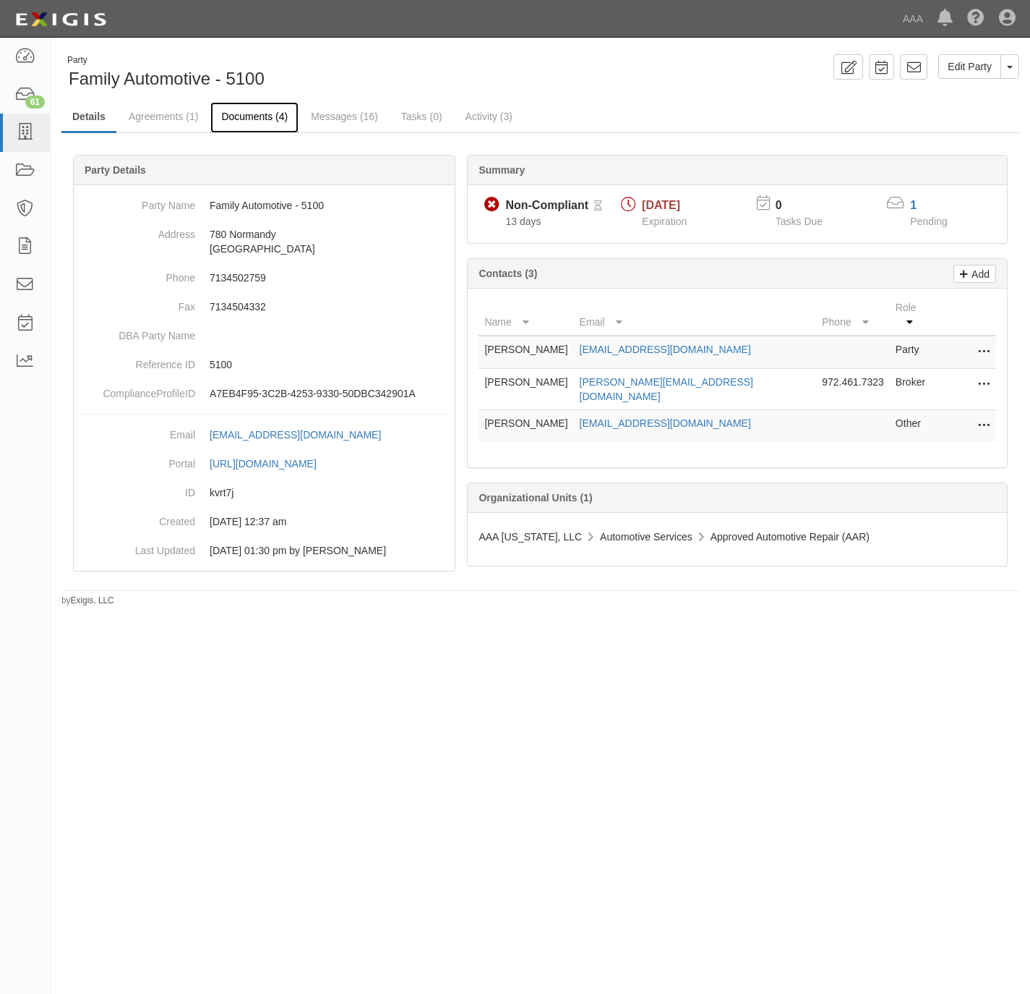
click at [274, 107] on link "Documents (4)" at bounding box center [254, 117] width 88 height 31
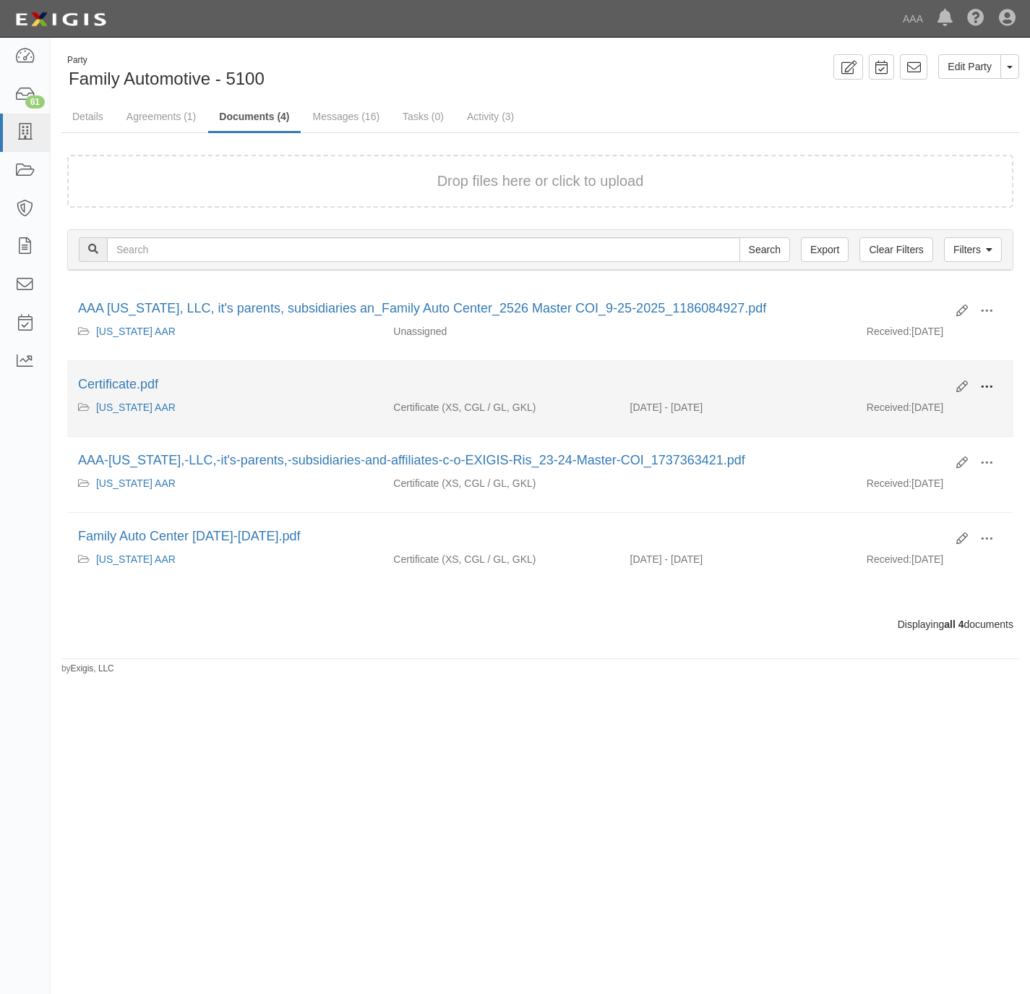
click at [992, 384] on span at bounding box center [987, 386] width 13 height 13
click at [915, 412] on link "View" at bounding box center [917, 408] width 114 height 26
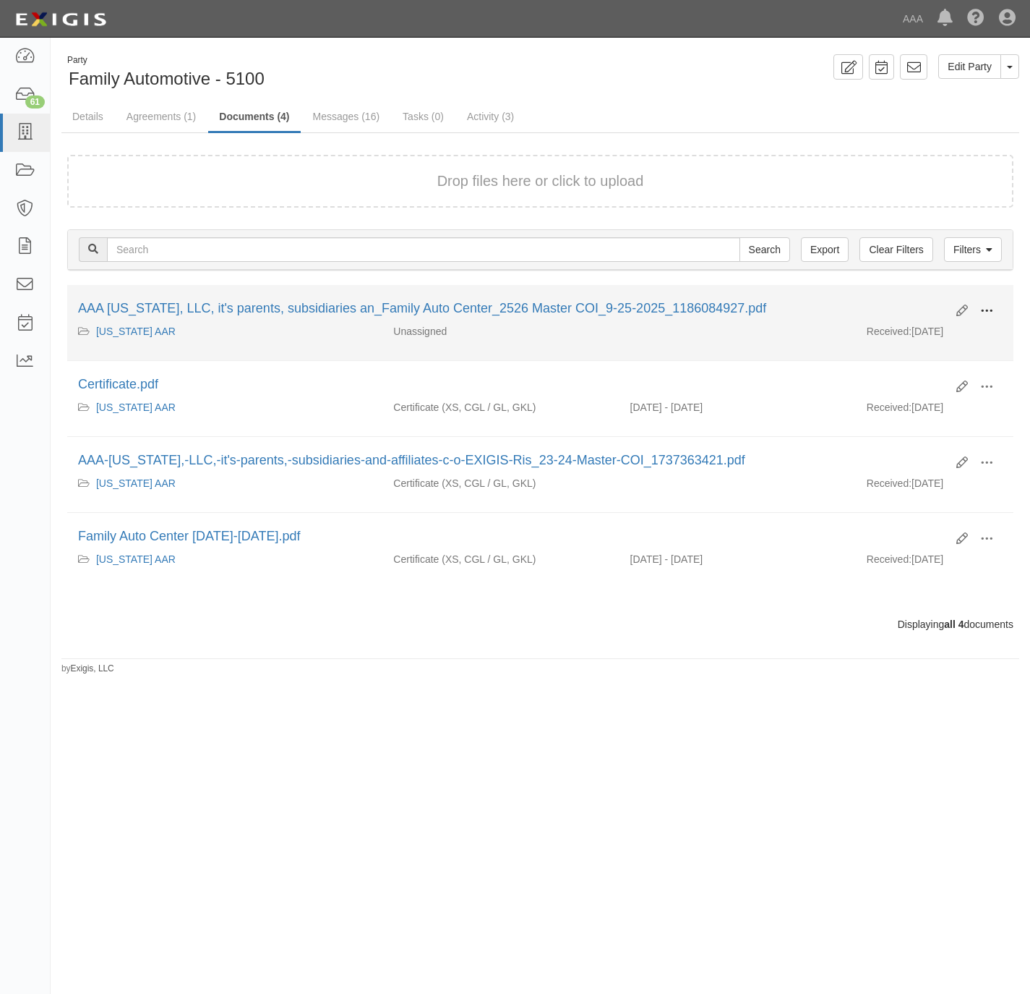
click at [985, 304] on button at bounding box center [987, 311] width 32 height 25
click at [929, 332] on link "View" at bounding box center [917, 332] width 114 height 26
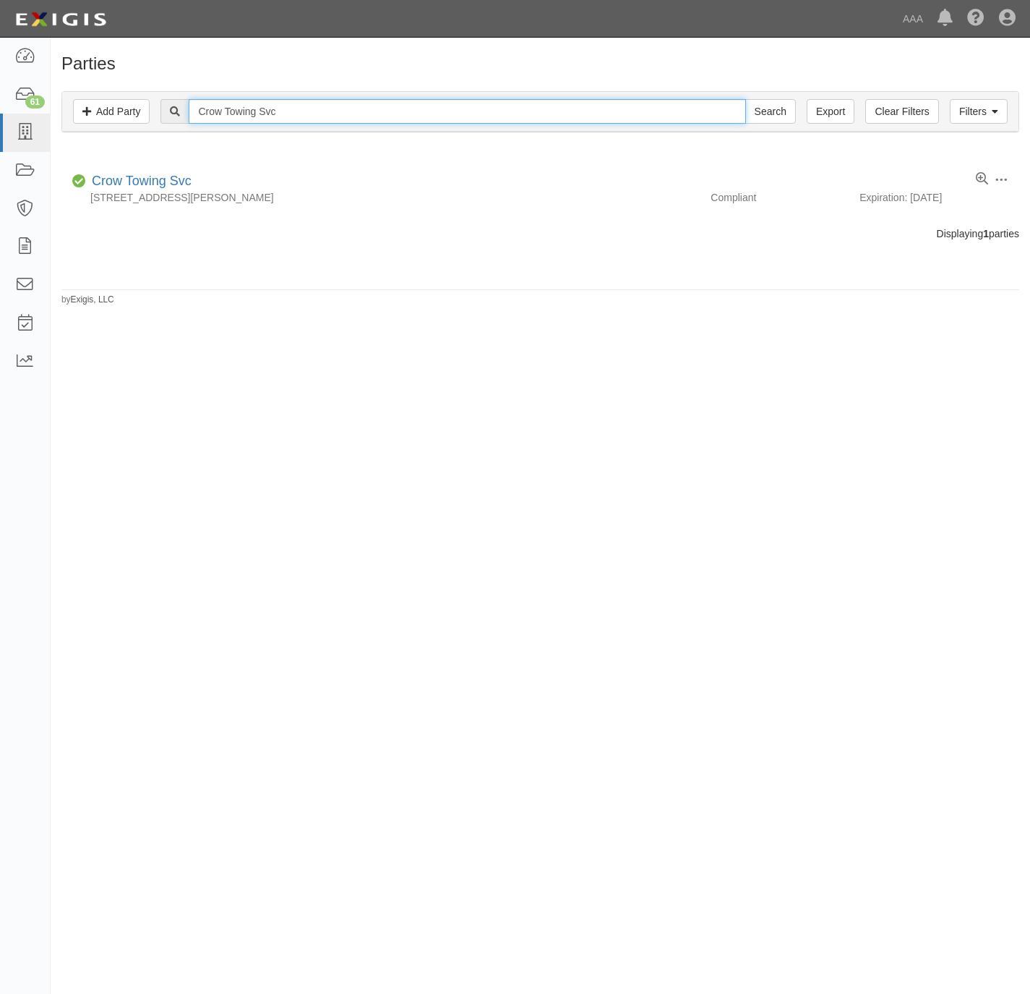
click at [347, 106] on input "Crow Towing Svc" at bounding box center [467, 111] width 557 height 25
paste input "St Moses Towing"
type input "St Moses Towing"
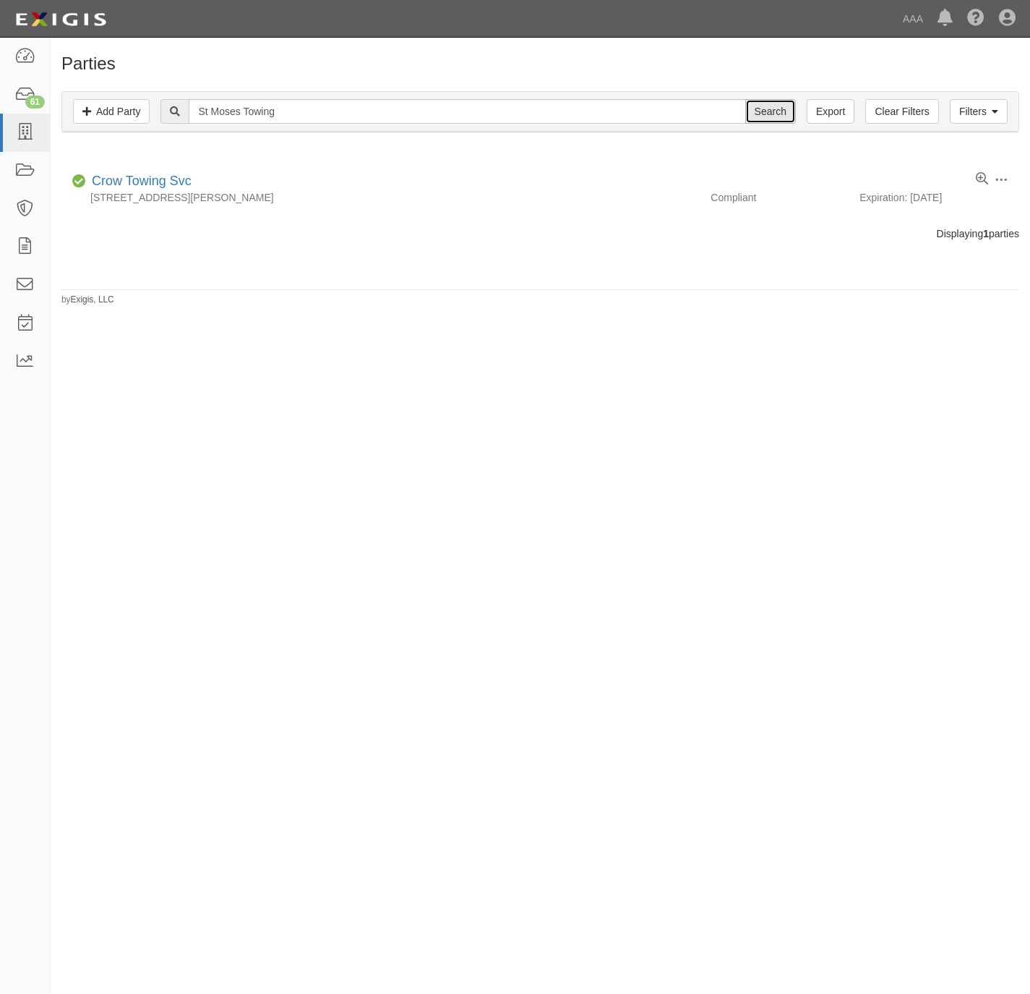
click at [768, 115] on input "Search" at bounding box center [771, 111] width 51 height 25
click at [337, 116] on input "St Moses Towing" at bounding box center [467, 111] width 557 height 25
paste input "DFW Tech LLC"
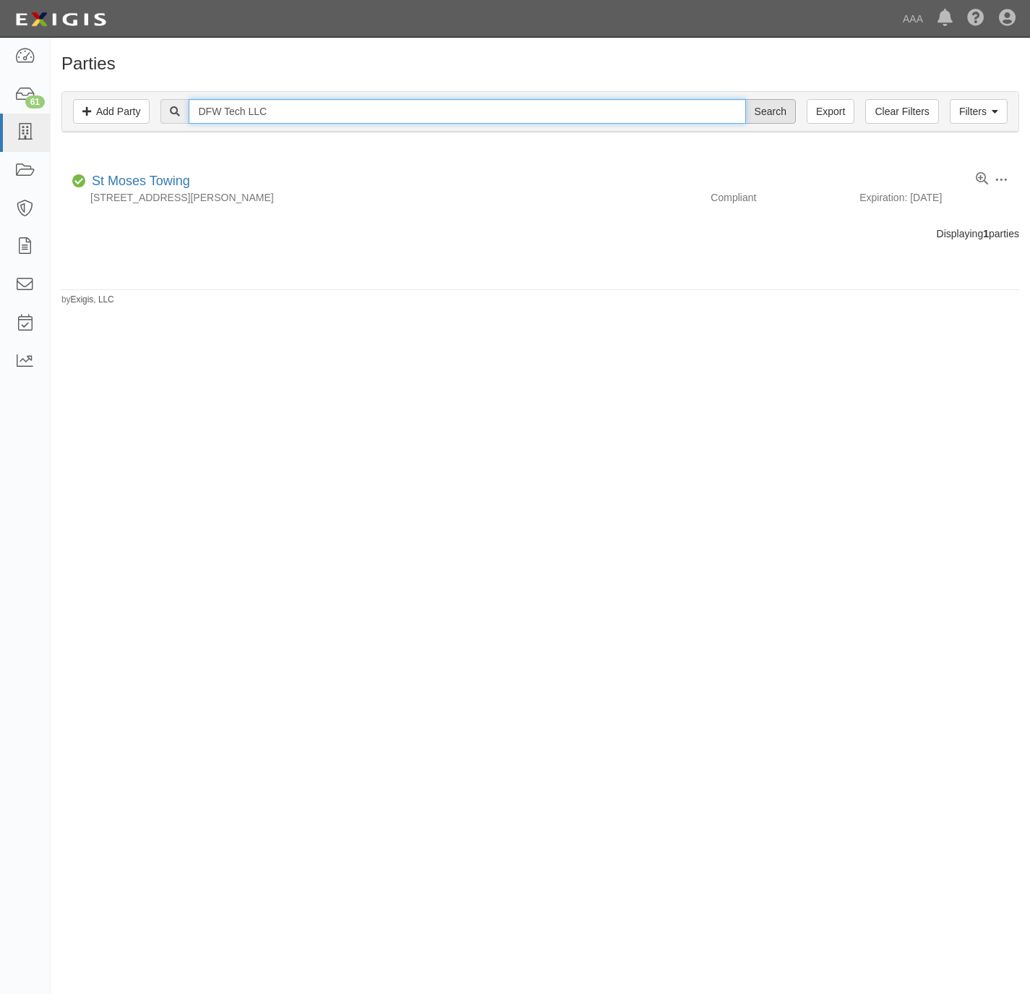
type input "DFW Tech LLC"
click at [759, 113] on input "Search" at bounding box center [771, 111] width 51 height 25
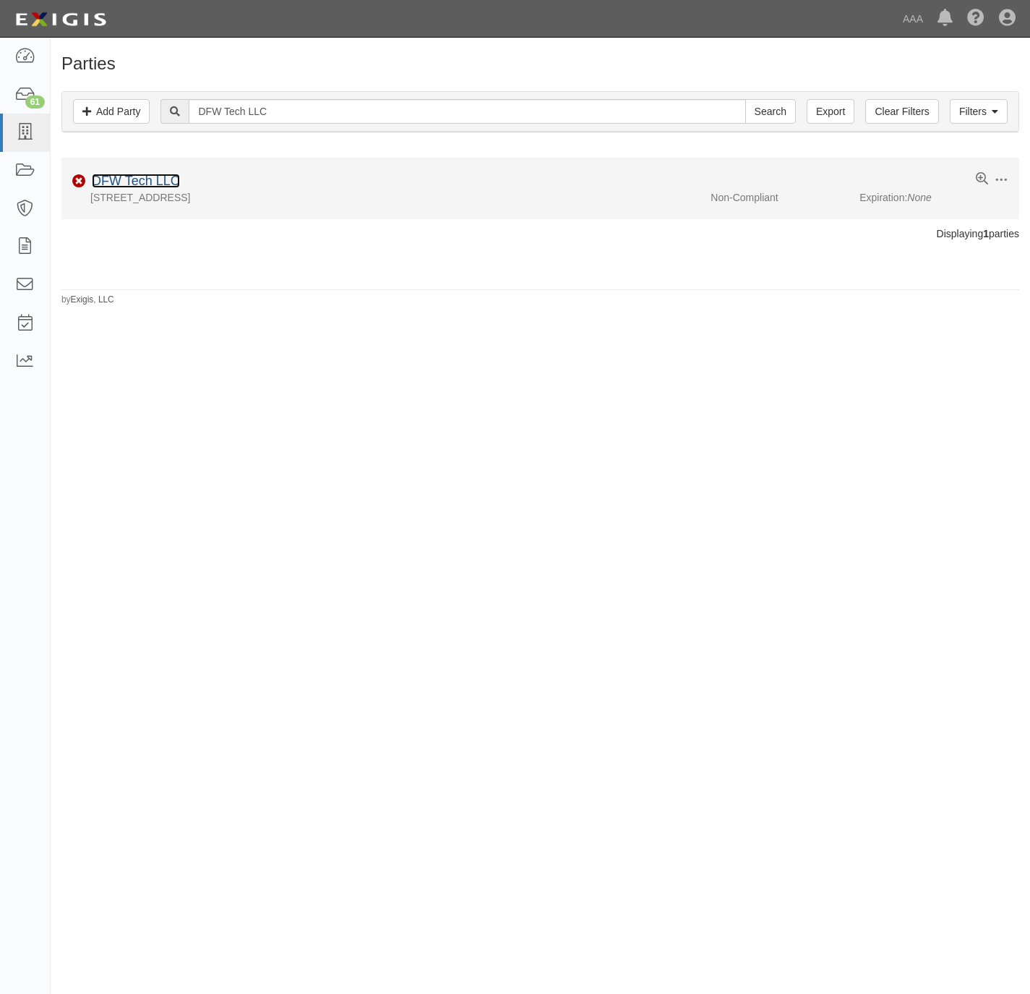
click at [135, 182] on link "DFW Tech LLC" at bounding box center [136, 181] width 88 height 14
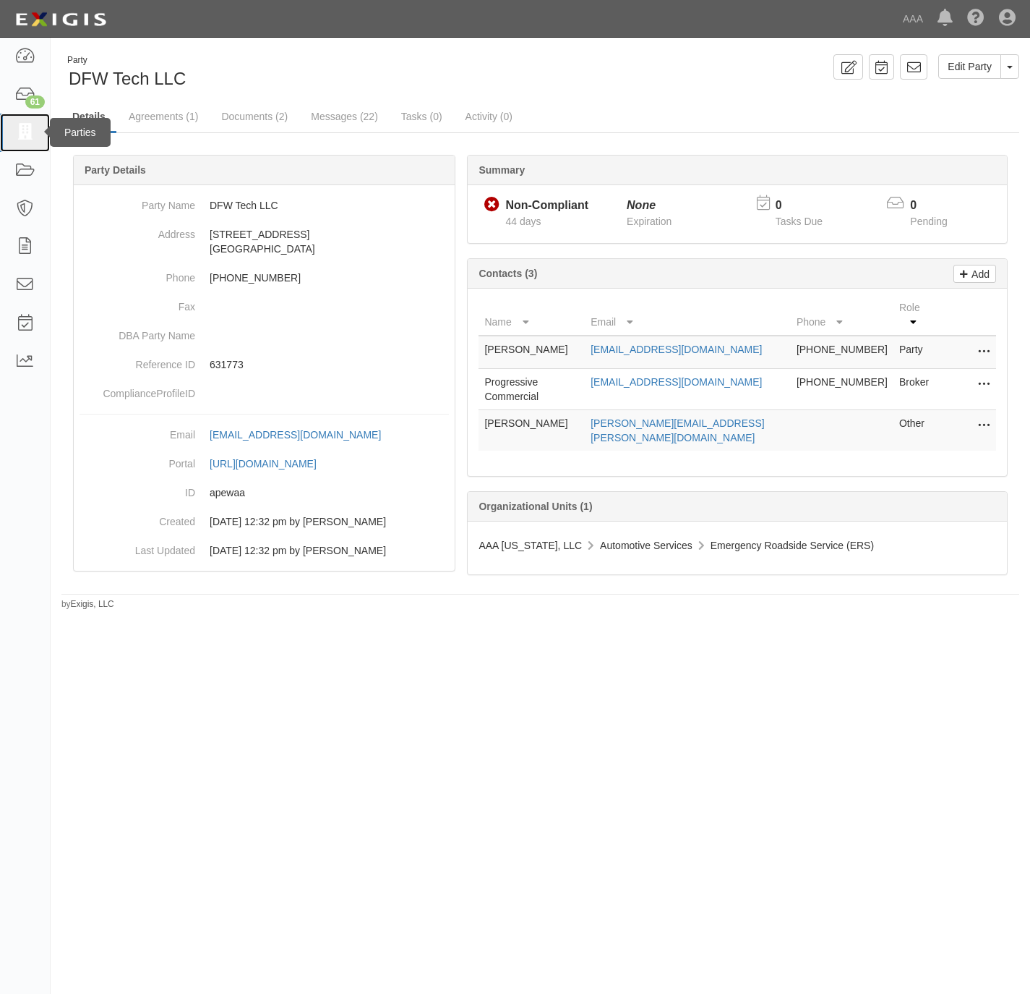
click at [15, 121] on link at bounding box center [25, 133] width 50 height 38
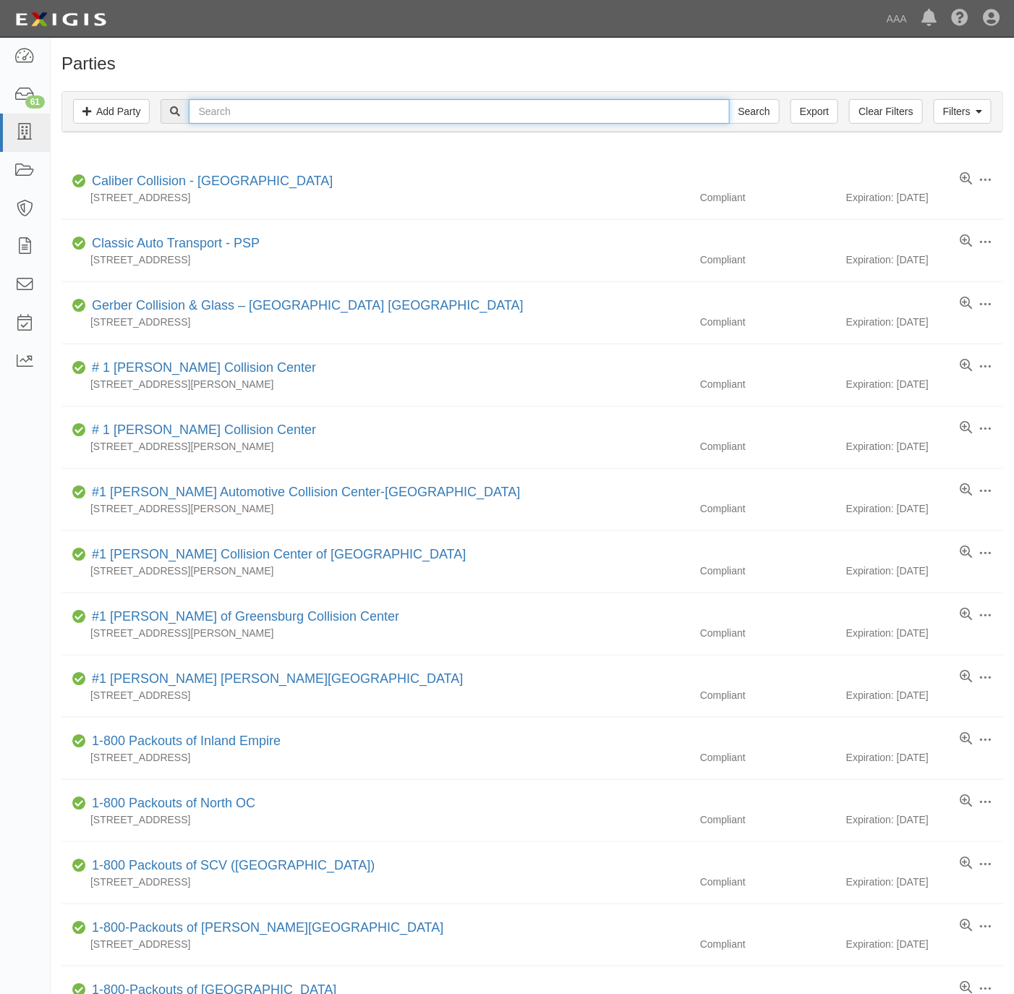
click at [236, 118] on input "text" at bounding box center [459, 111] width 540 height 25
paste input "Freedom Towing & Recovery"
type input "Freedom Towing & Recovery"
click at [754, 104] on input "Search" at bounding box center [754, 111] width 51 height 25
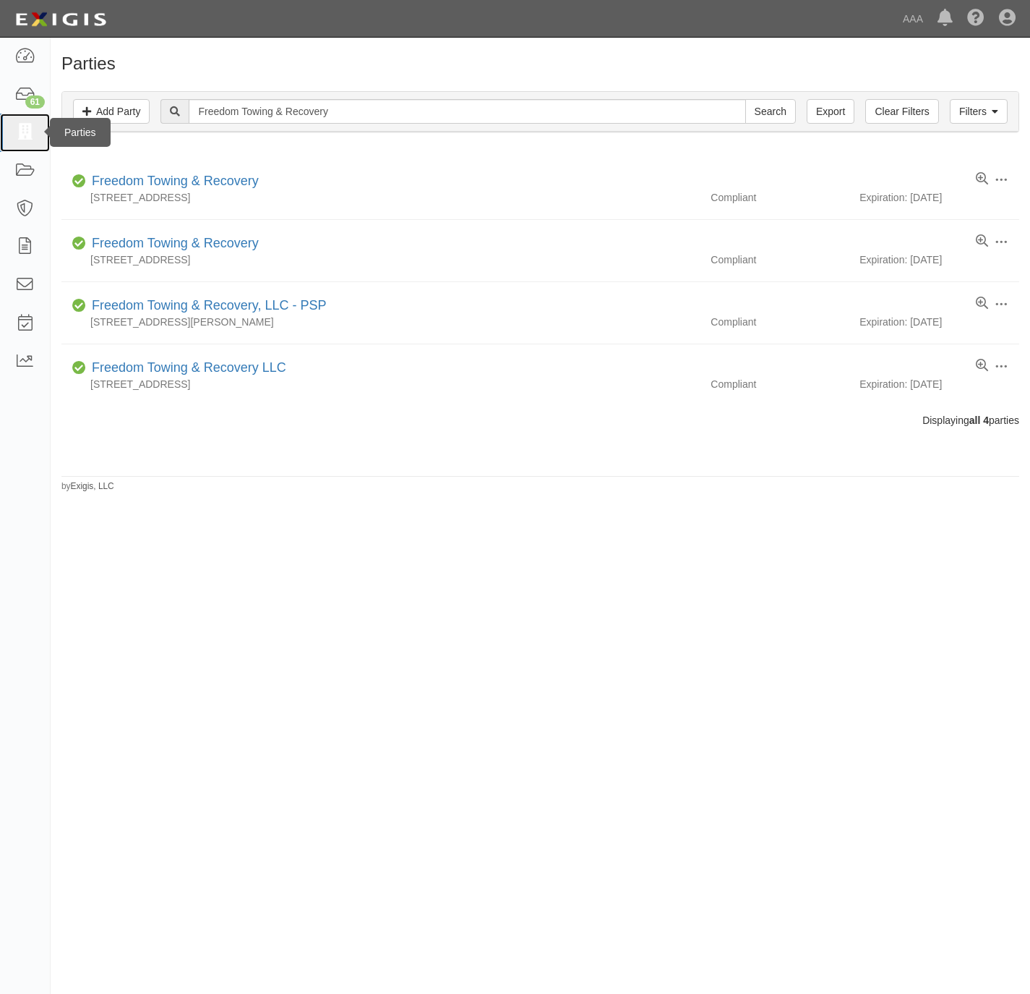
click at [28, 130] on icon at bounding box center [24, 132] width 20 height 17
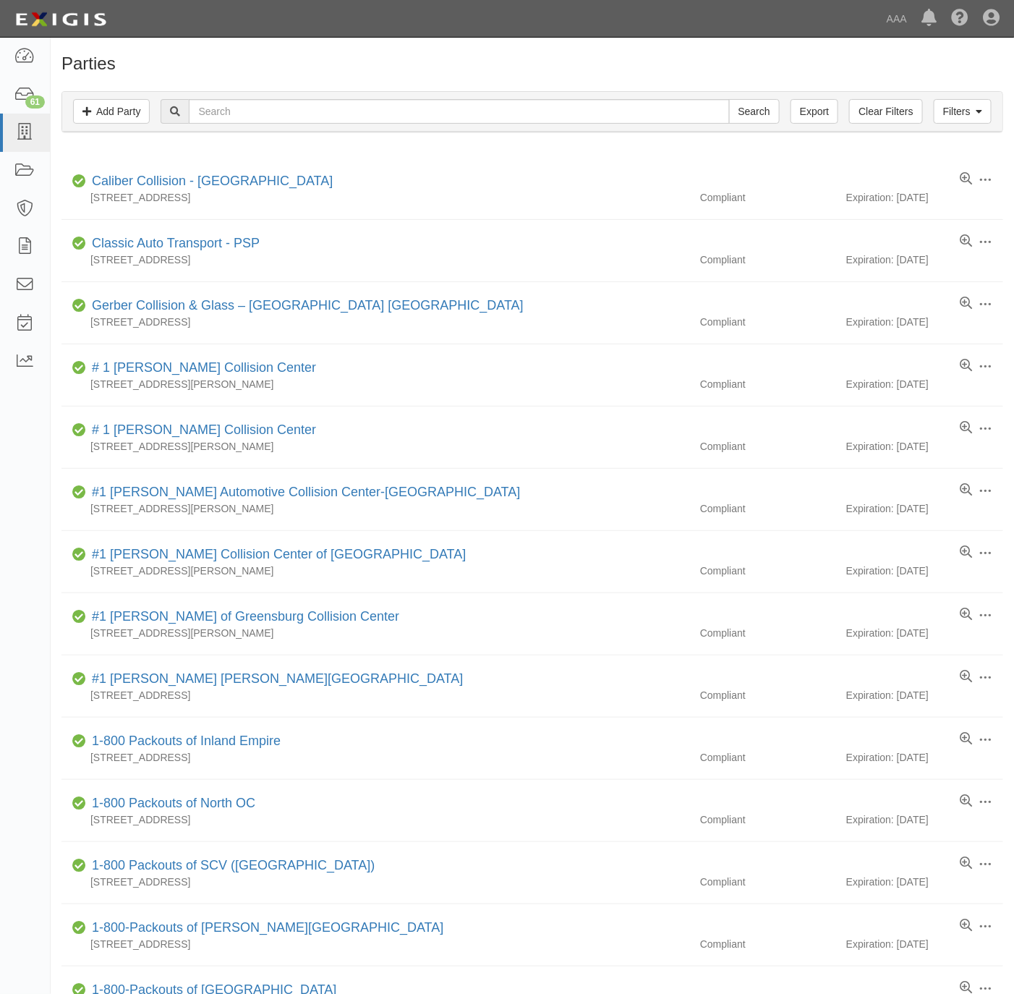
click at [332, 74] on div "Parties Add Party Filters Add Party Clear Filters Export Search Filters Complia…" at bounding box center [532, 791] width 963 height 1475
click at [241, 107] on input "text" at bounding box center [459, 111] width 540 height 25
paste input "DFW Road Services - PSP"
type input "DFW Road Services - PSP"
click at [751, 107] on input "Search" at bounding box center [754, 111] width 51 height 25
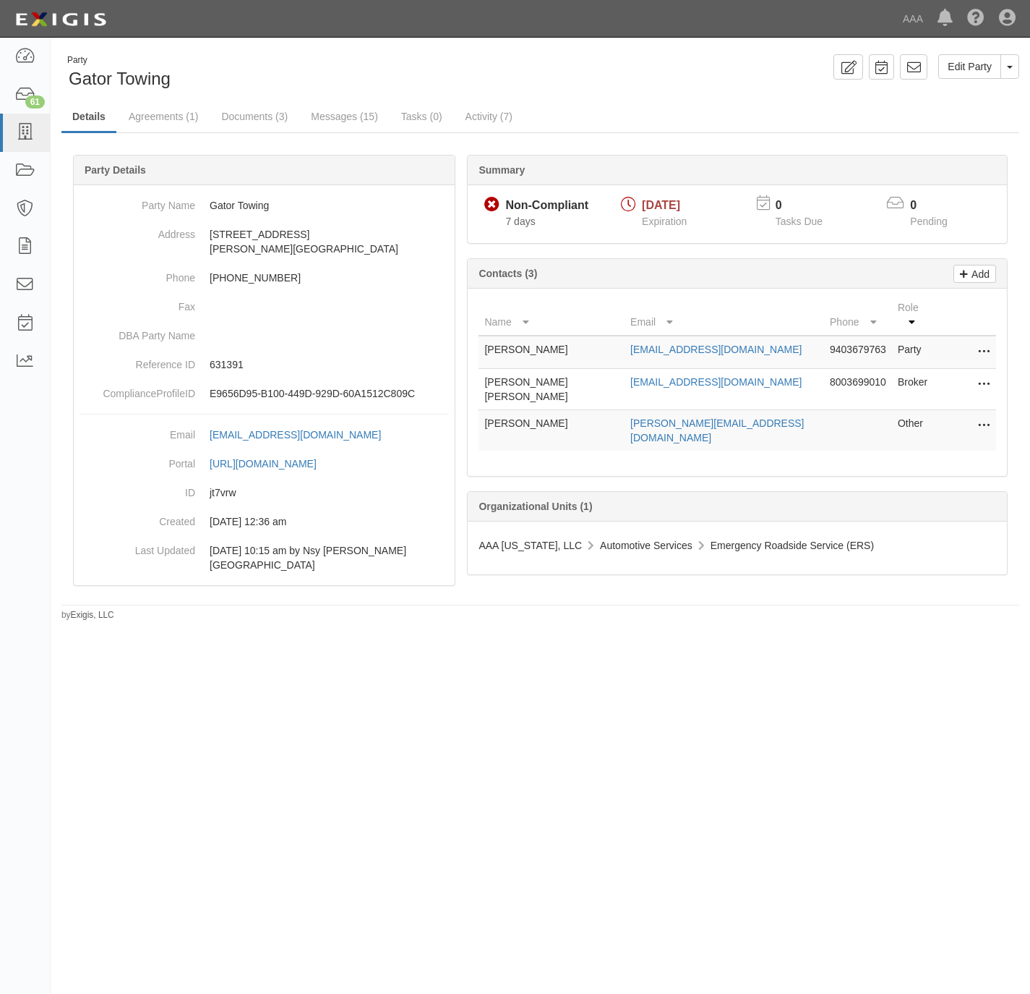
click at [204, 768] on div "Party Gator Towing Edit Party Toggle Party Dropdown View Audit Trail Archive Pa…" at bounding box center [515, 490] width 1030 height 895
click at [636, 376] on link "[EMAIL_ADDRESS][DOMAIN_NAME]" at bounding box center [716, 382] width 171 height 12
click at [263, 117] on link "Documents (3)" at bounding box center [254, 117] width 88 height 31
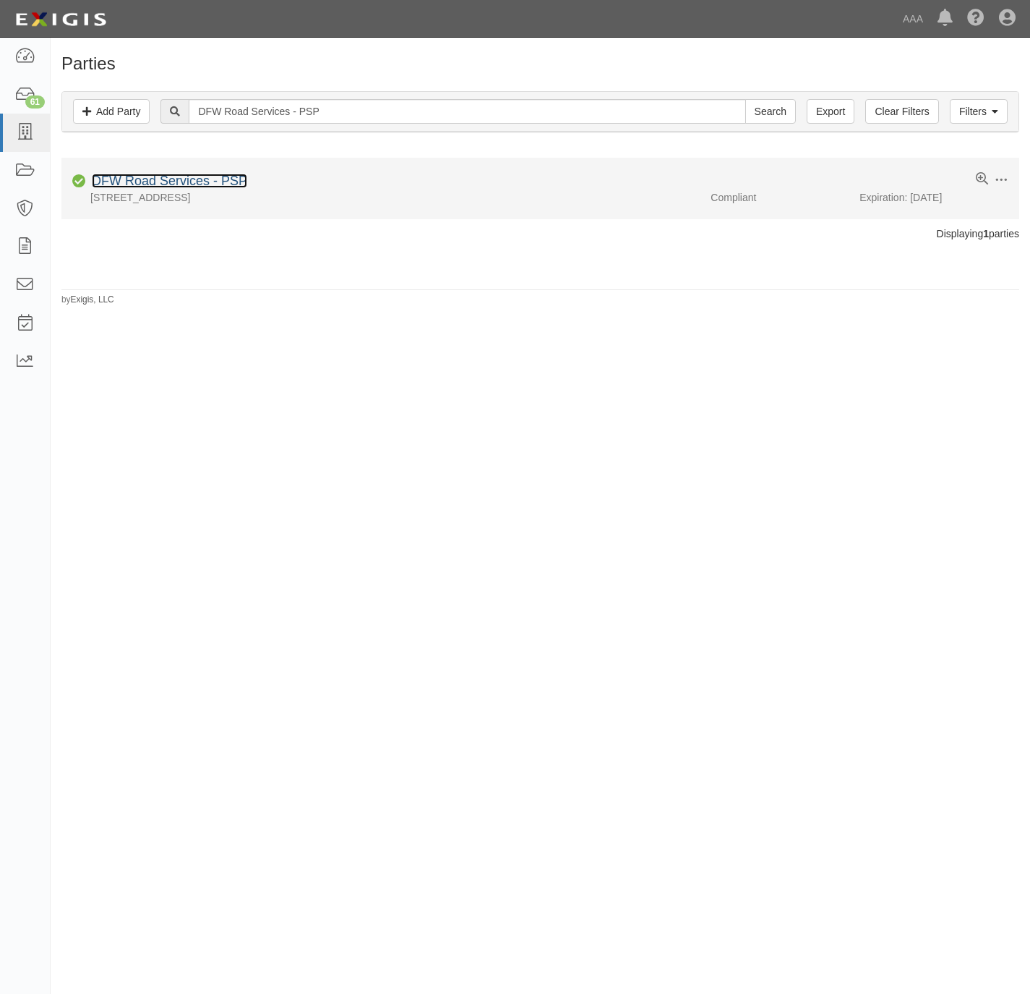
click at [127, 181] on link "DFW Road Services - PSP" at bounding box center [169, 181] width 155 height 14
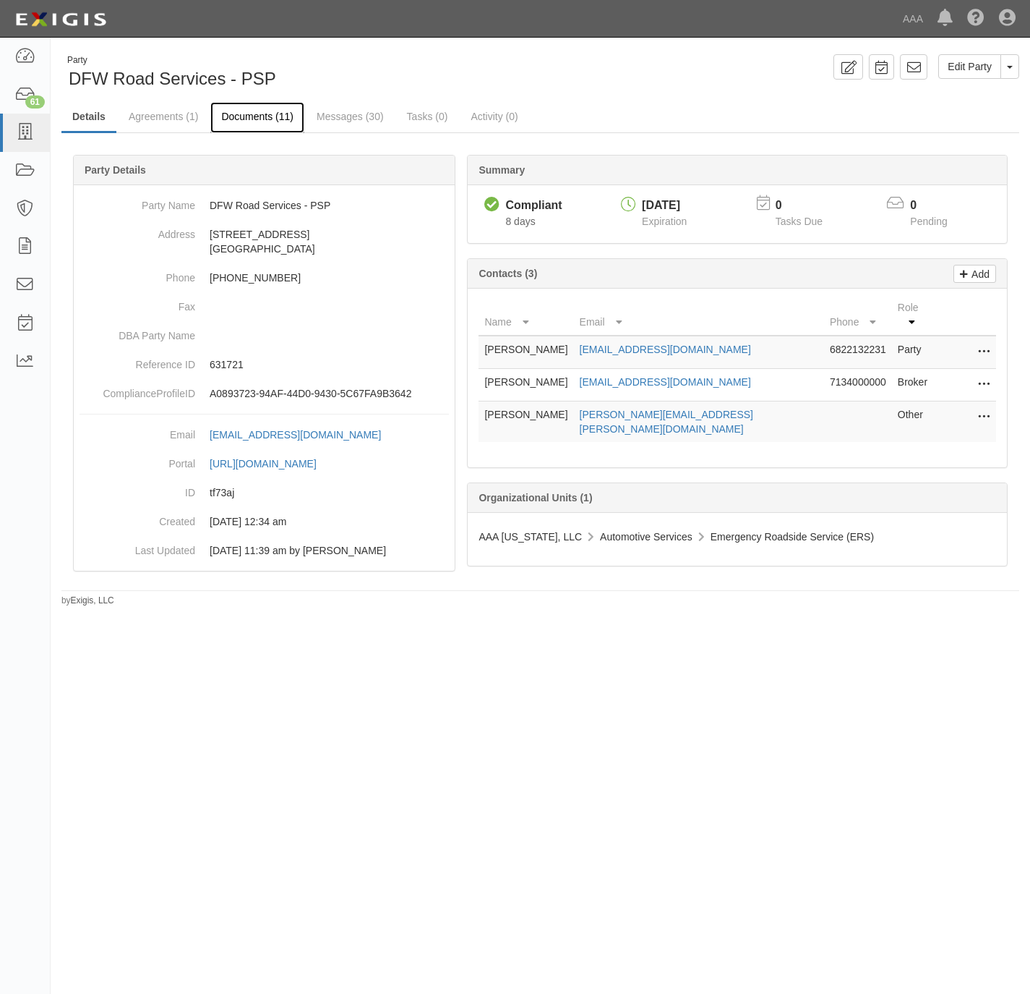
click at [267, 103] on link "Documents (11)" at bounding box center [257, 117] width 94 height 31
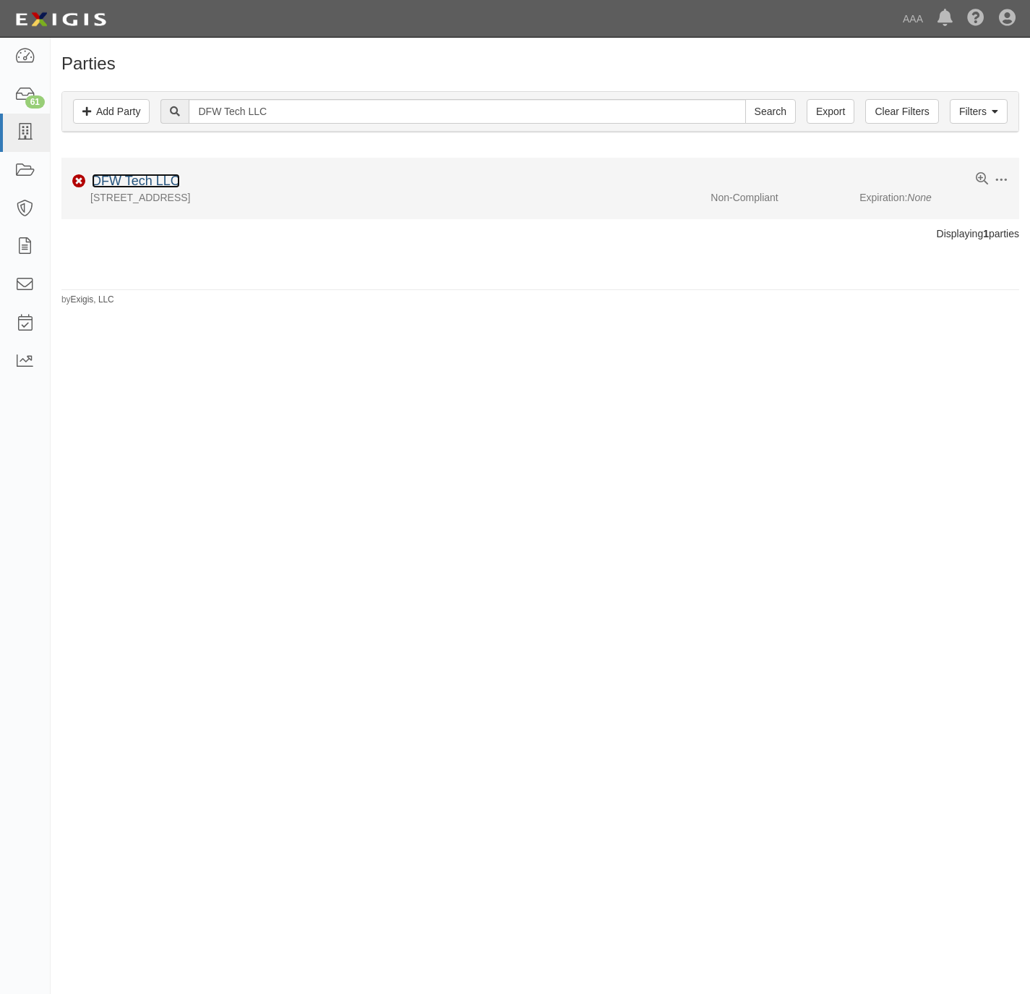
click at [144, 179] on link "DFW Tech LLC" at bounding box center [136, 181] width 88 height 14
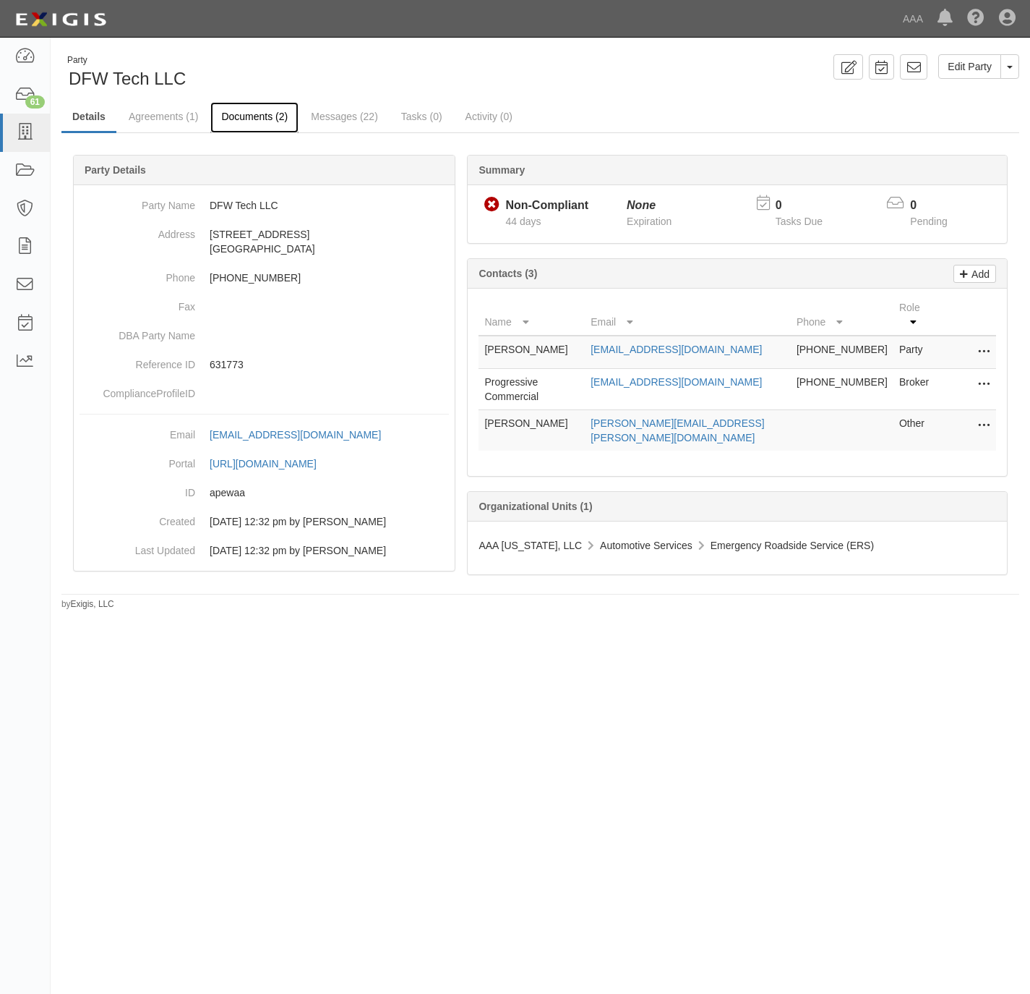
click at [249, 114] on link "Documents (2)" at bounding box center [254, 117] width 88 height 31
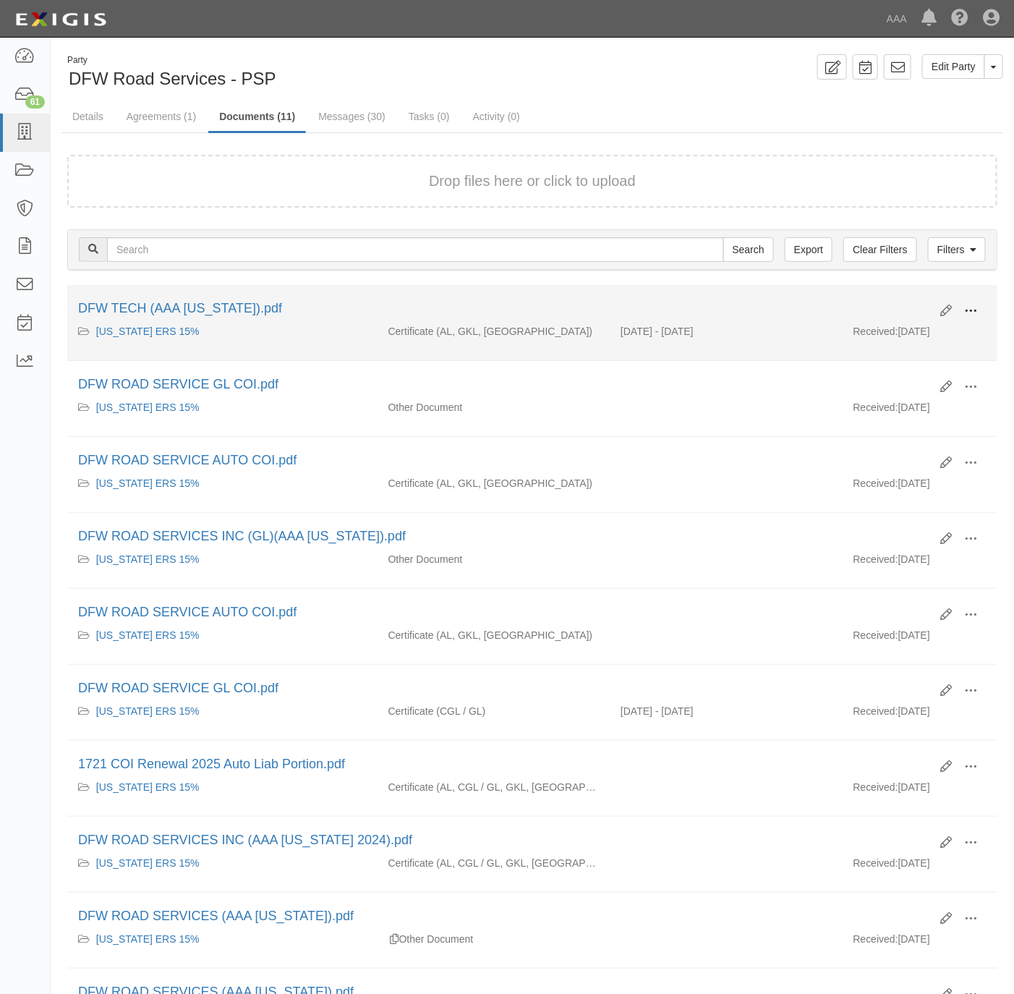
click at [972, 308] on span at bounding box center [970, 310] width 13 height 13
click at [870, 330] on link "View" at bounding box center [900, 332] width 114 height 26
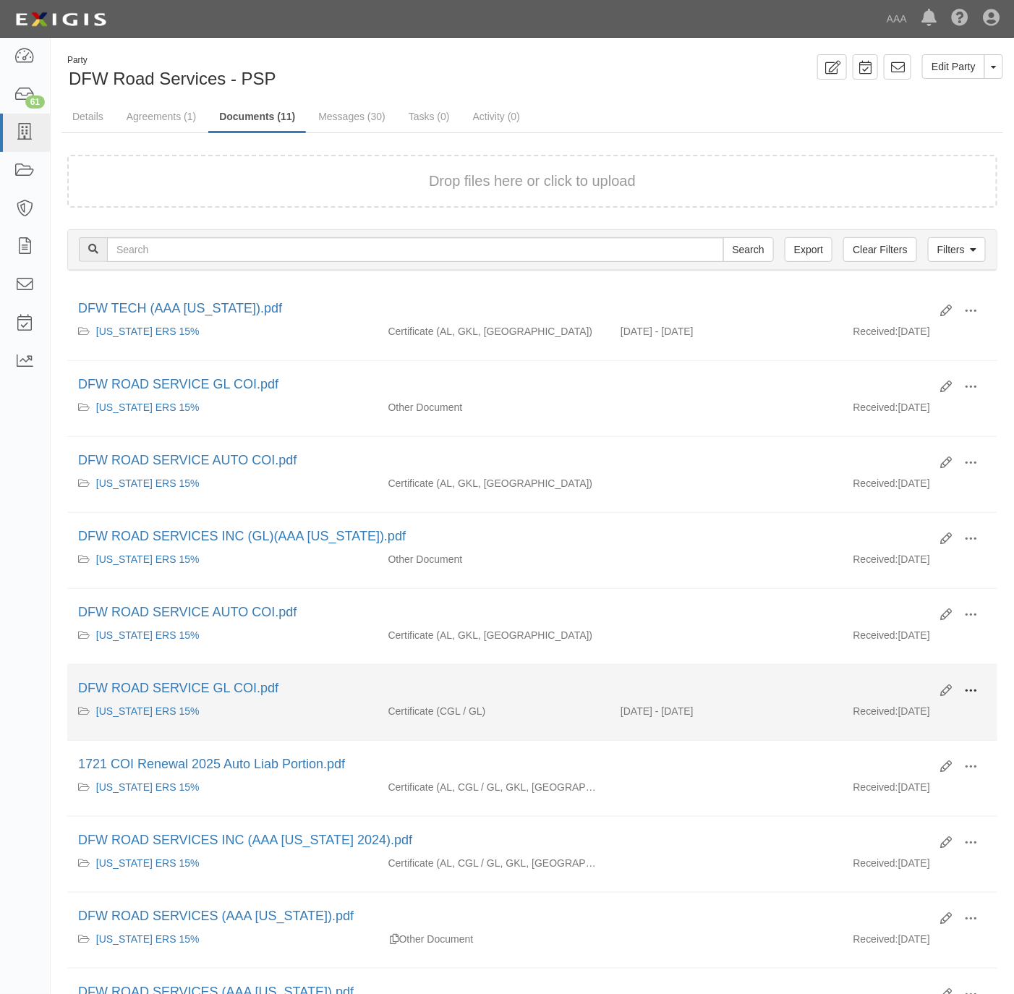
click at [974, 697] on span at bounding box center [970, 690] width 13 height 13
click at [902, 720] on link "View" at bounding box center [900, 712] width 114 height 26
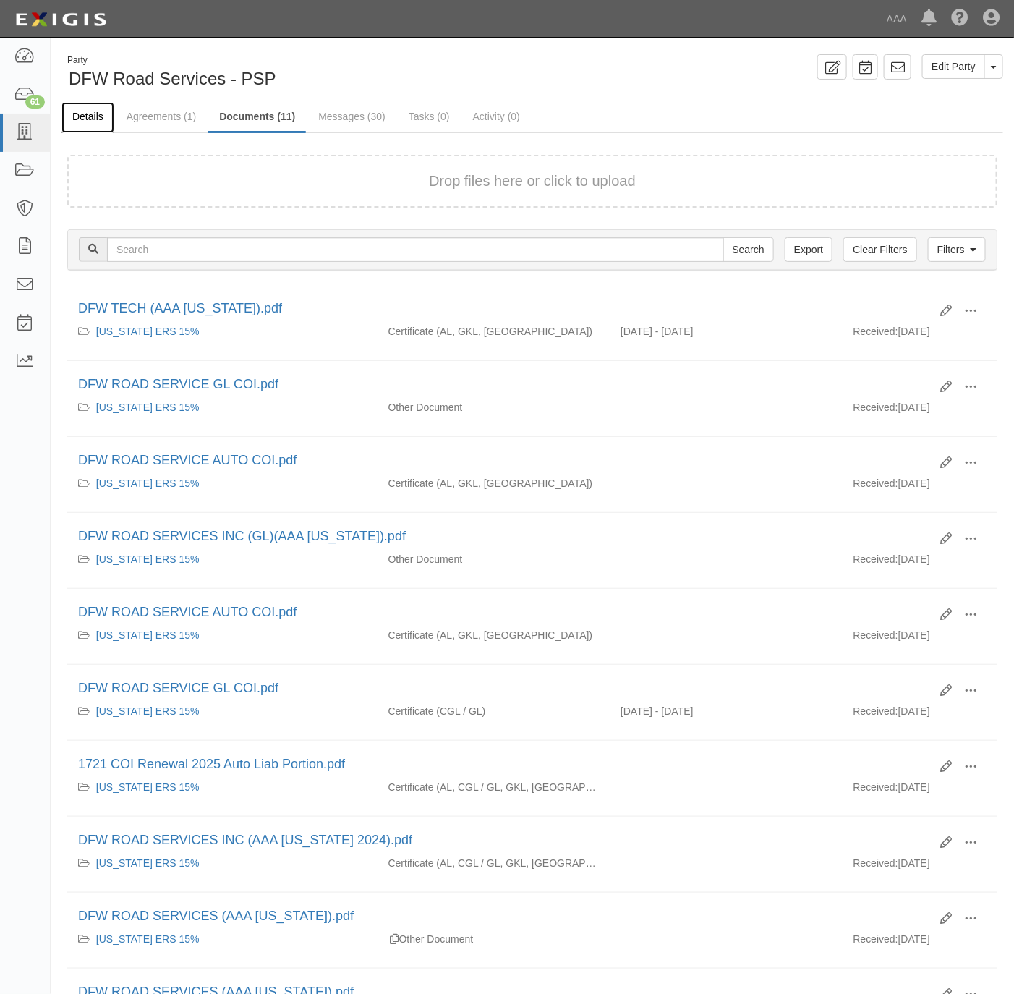
click at [93, 116] on link "Details" at bounding box center [87, 117] width 53 height 31
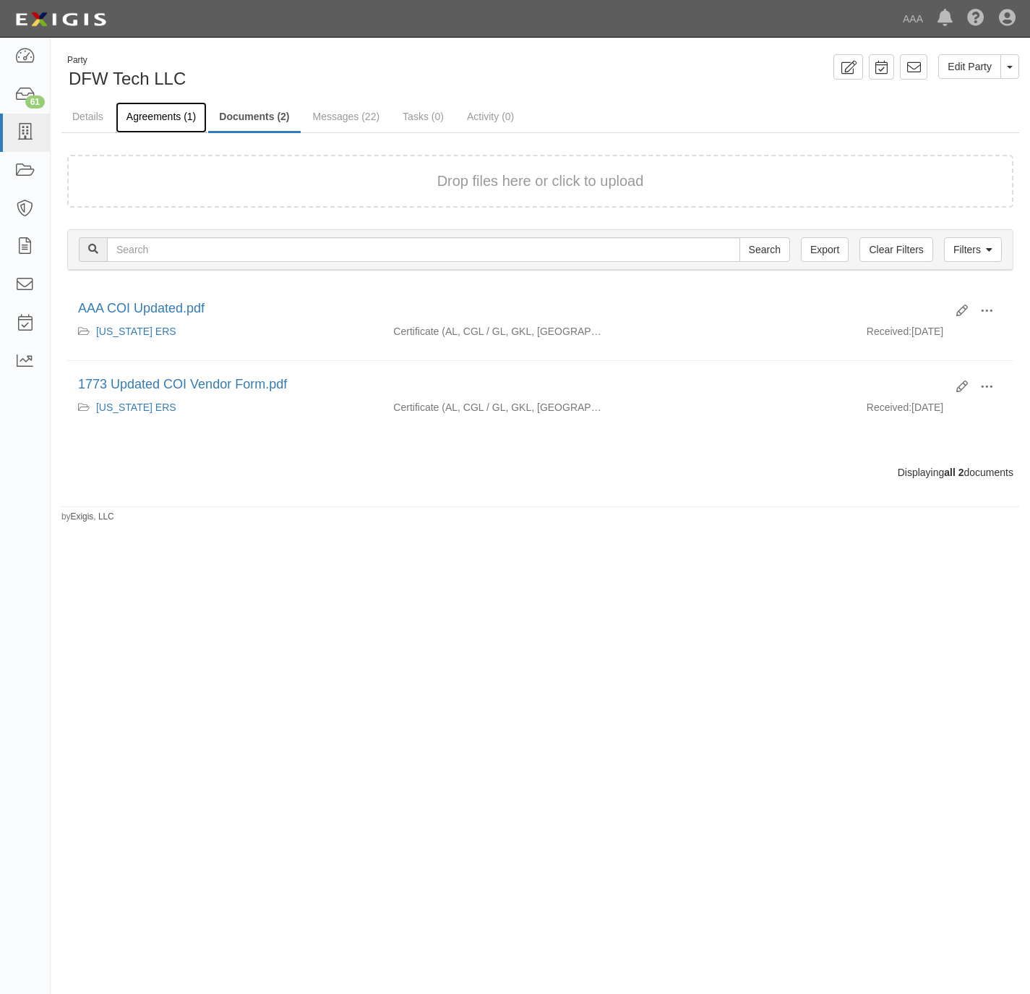
drag, startPoint x: 0, startPoint y: 0, endPoint x: 156, endPoint y: 111, distance: 191.8
click at [156, 111] on link "Agreements (1)" at bounding box center [161, 117] width 91 height 31
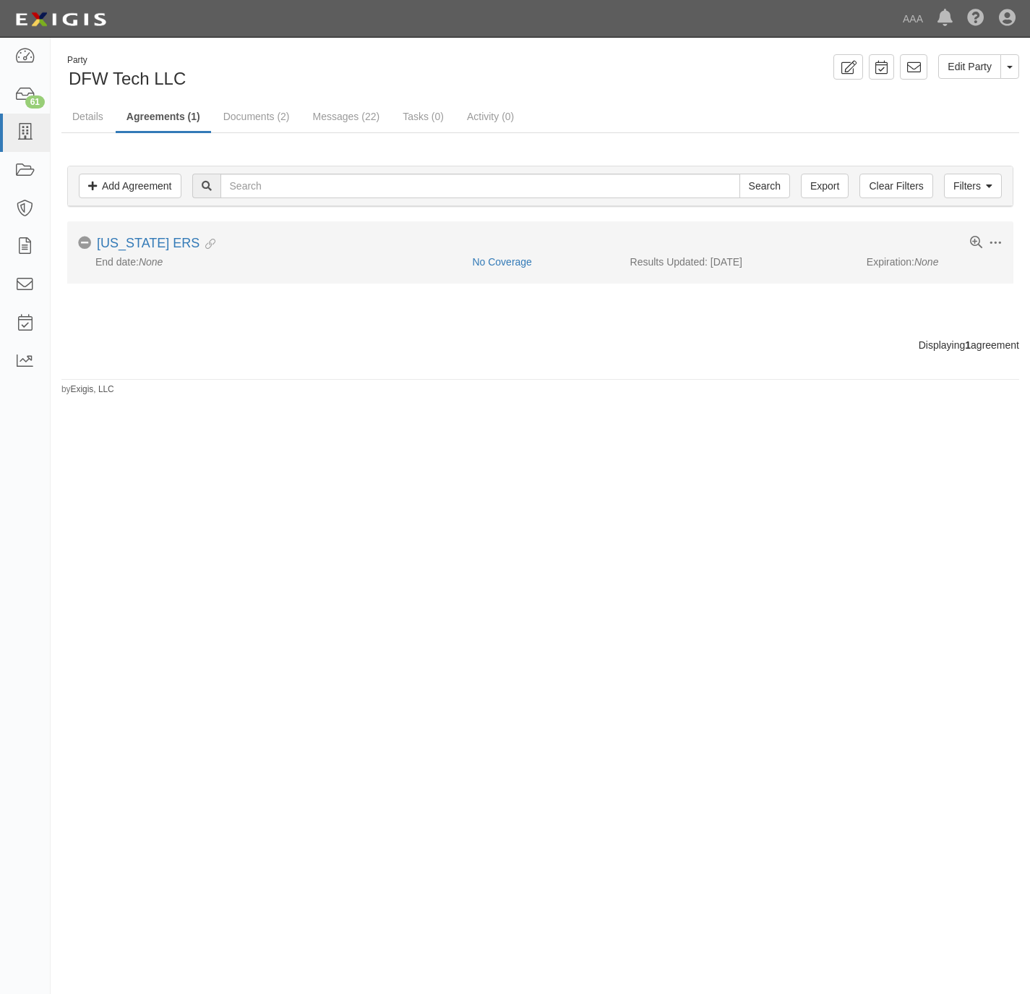
click at [127, 235] on li "Toggle Agreement Dropdown Edit Log activity Add task Send message Archive No Co…" at bounding box center [540, 251] width 947 height 61
click at [121, 244] on link "[US_STATE] ERS" at bounding box center [148, 243] width 103 height 14
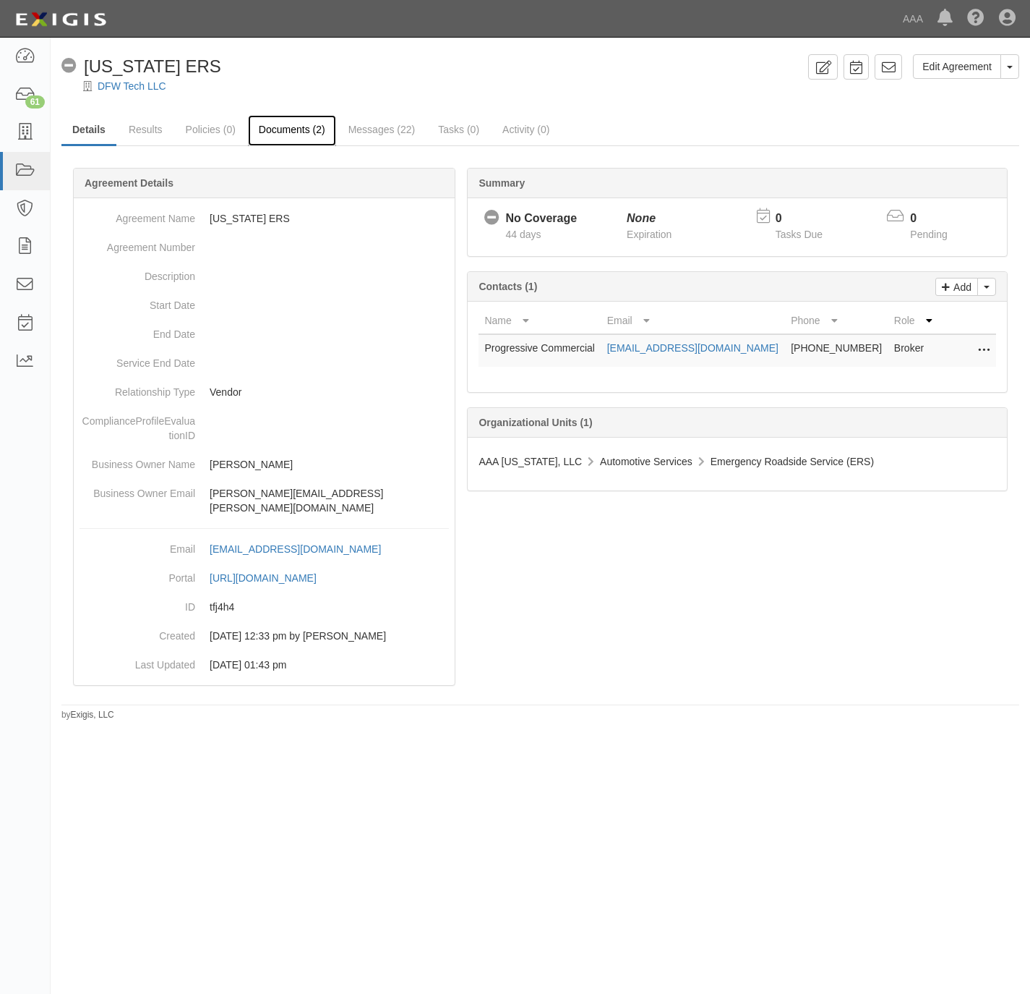
click at [291, 129] on link "Documents (2)" at bounding box center [292, 130] width 88 height 31
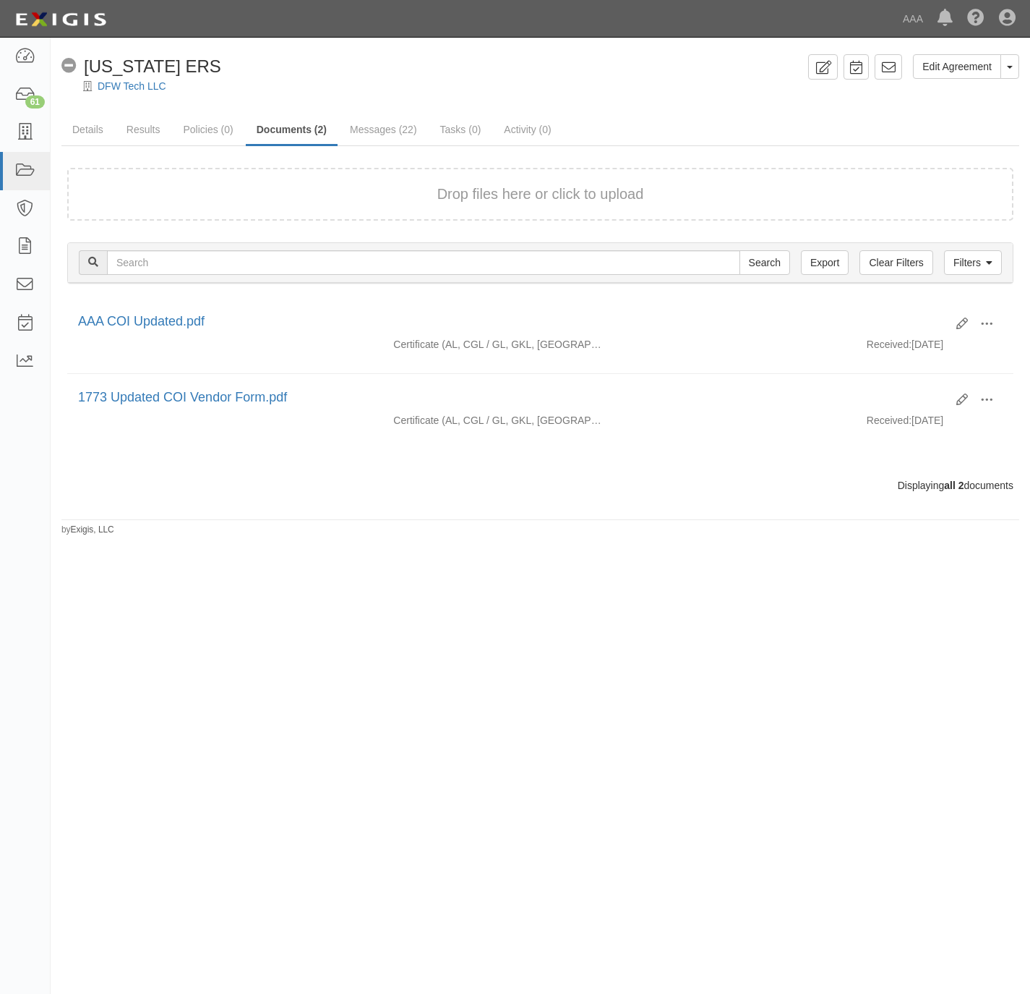
click at [333, 189] on div "Drop files here or click to upload" at bounding box center [540, 194] width 915 height 21
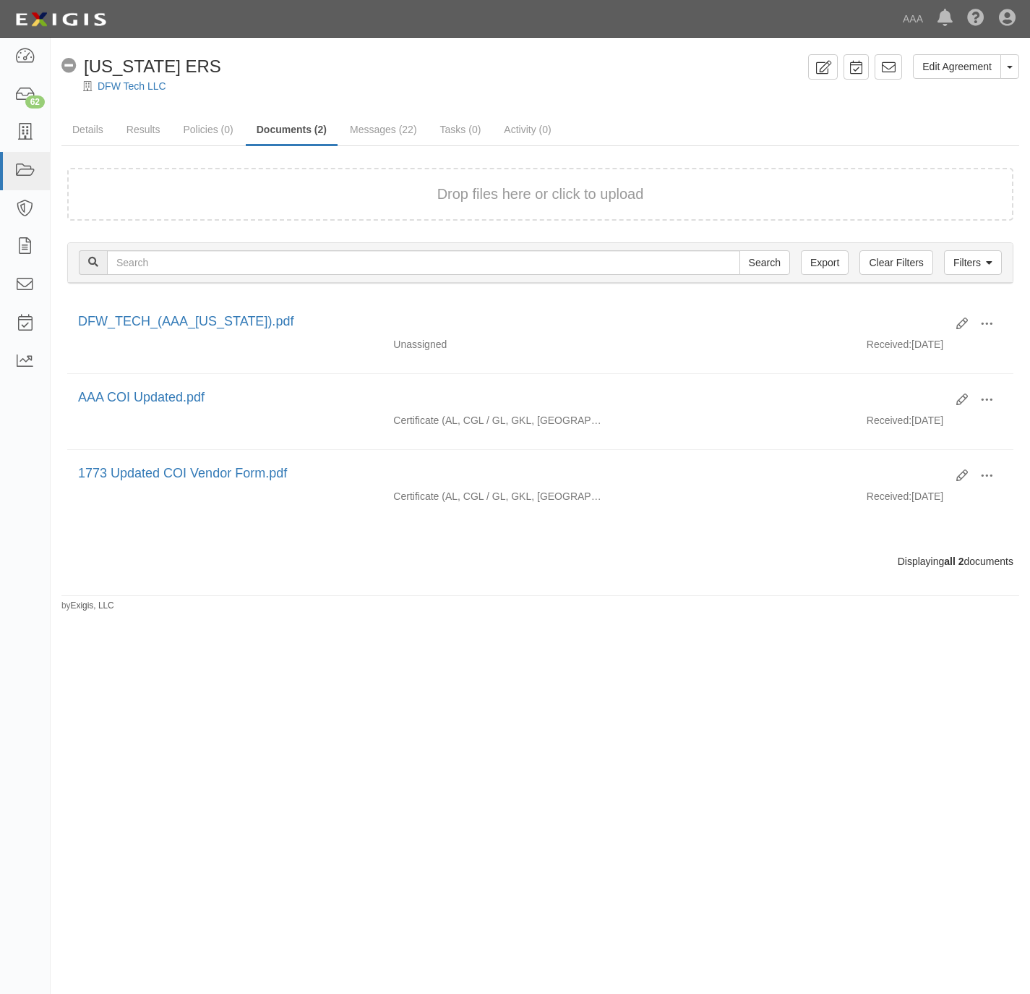
click at [120, 77] on div "No Coverage Texas ERS" at bounding box center [141, 66] width 160 height 25
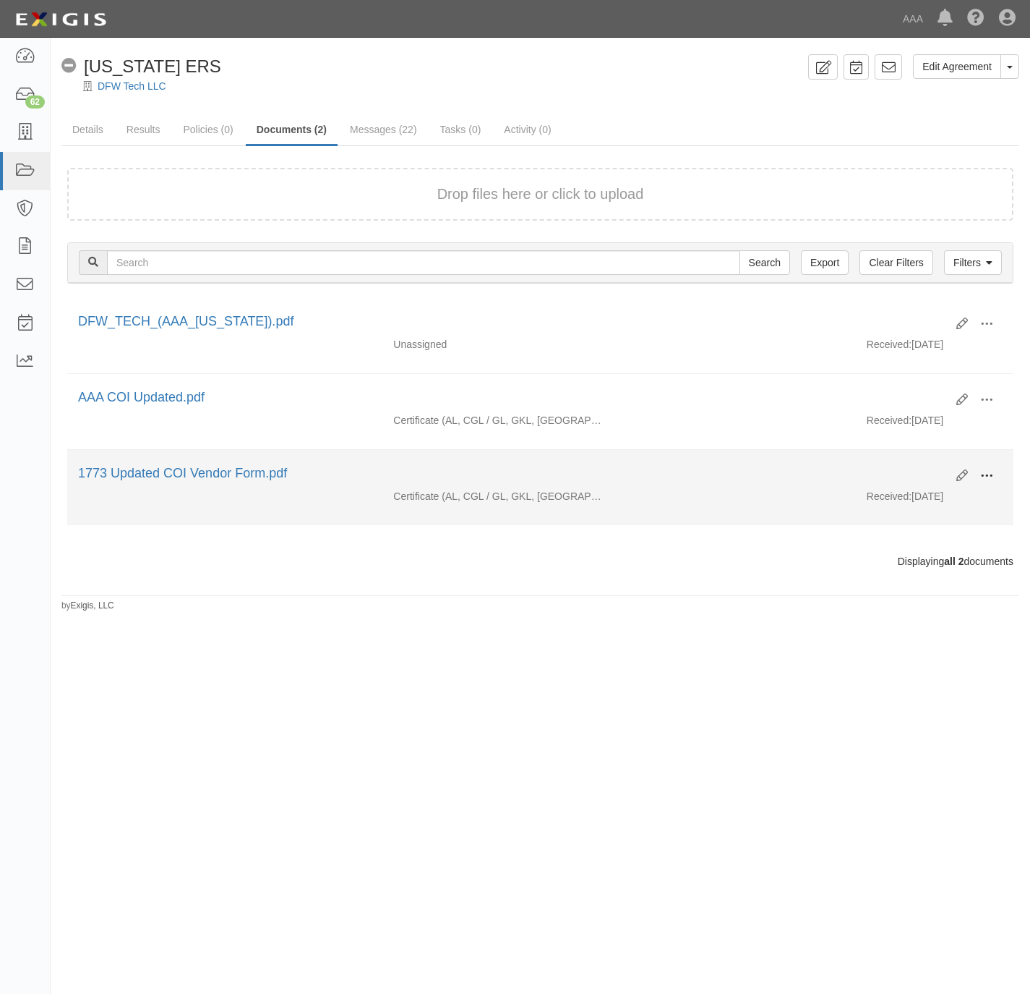
click at [983, 474] on span at bounding box center [987, 475] width 13 height 13
click at [918, 495] on link "View" at bounding box center [917, 497] width 114 height 26
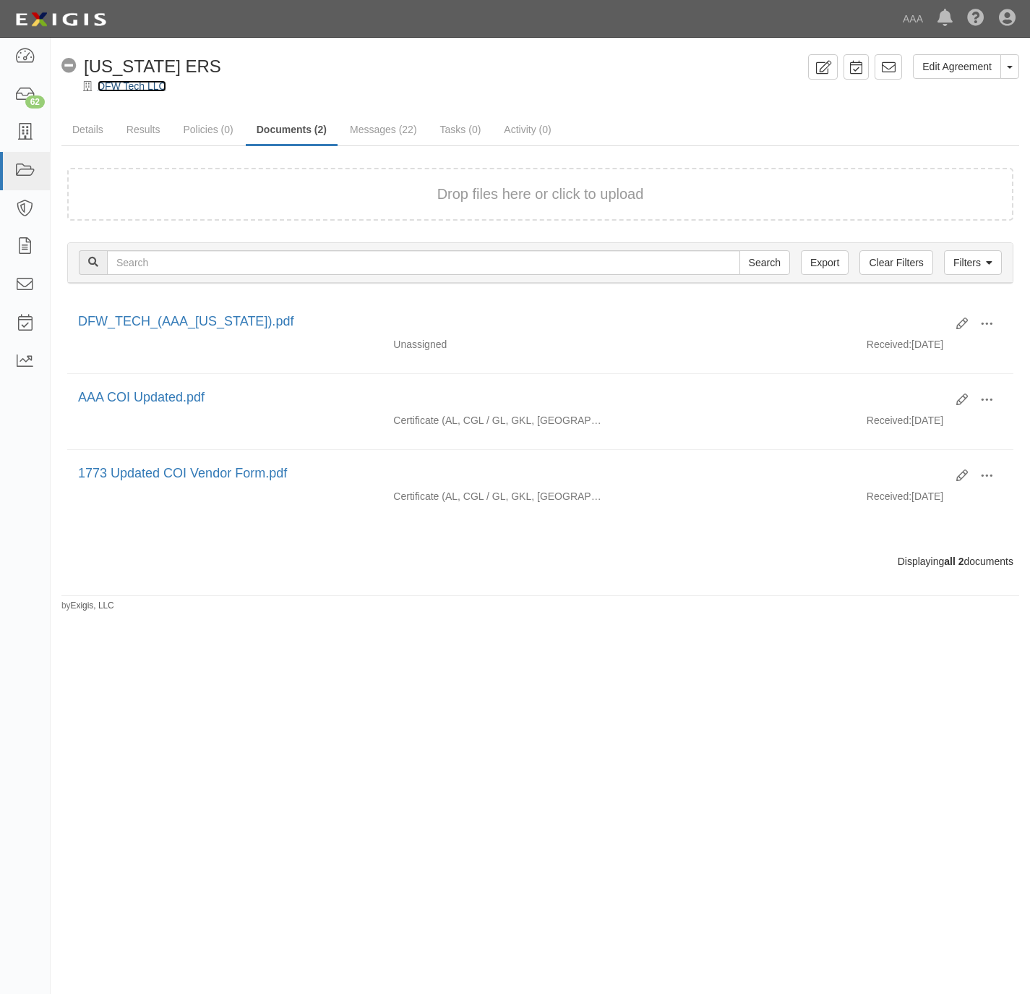
click at [129, 80] on link "DFW Tech LLC" at bounding box center [132, 86] width 69 height 12
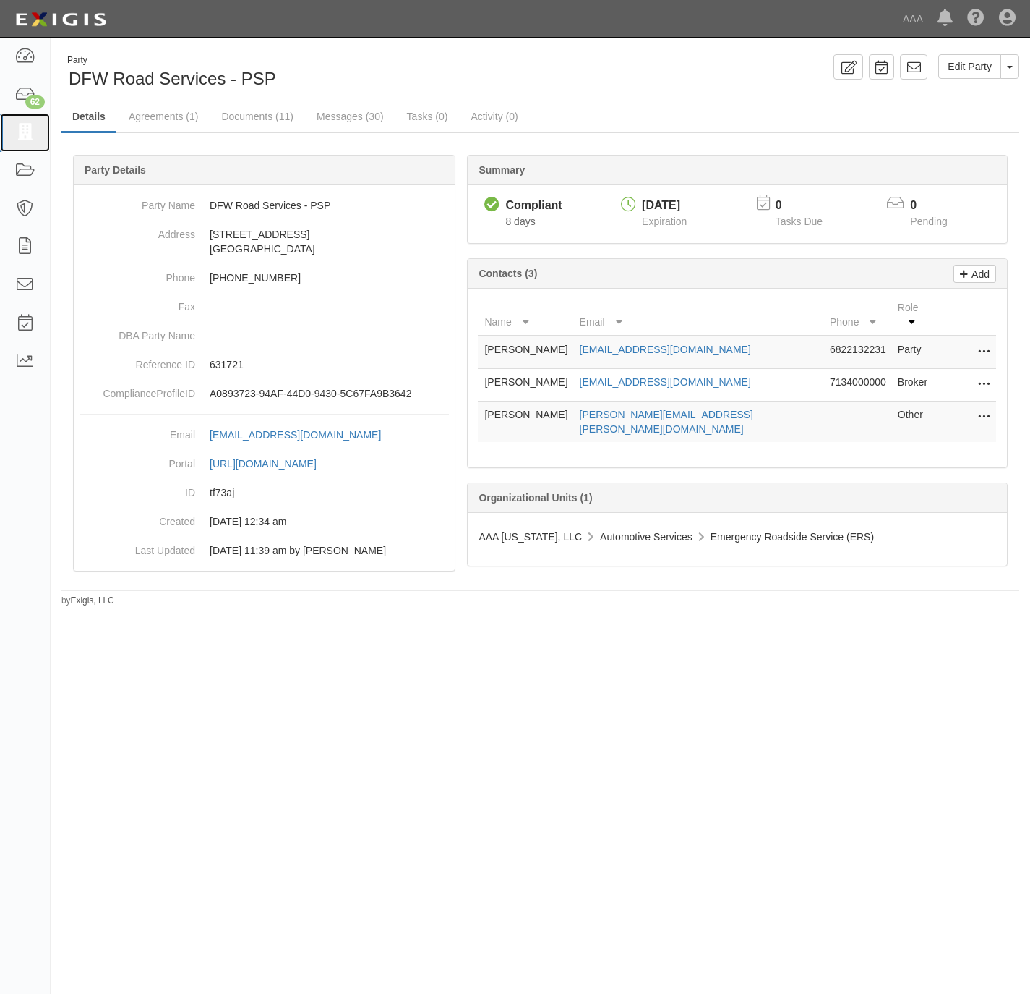
drag, startPoint x: 27, startPoint y: 126, endPoint x: 235, endPoint y: 152, distance: 209.9
click at [25, 124] on icon at bounding box center [24, 132] width 20 height 17
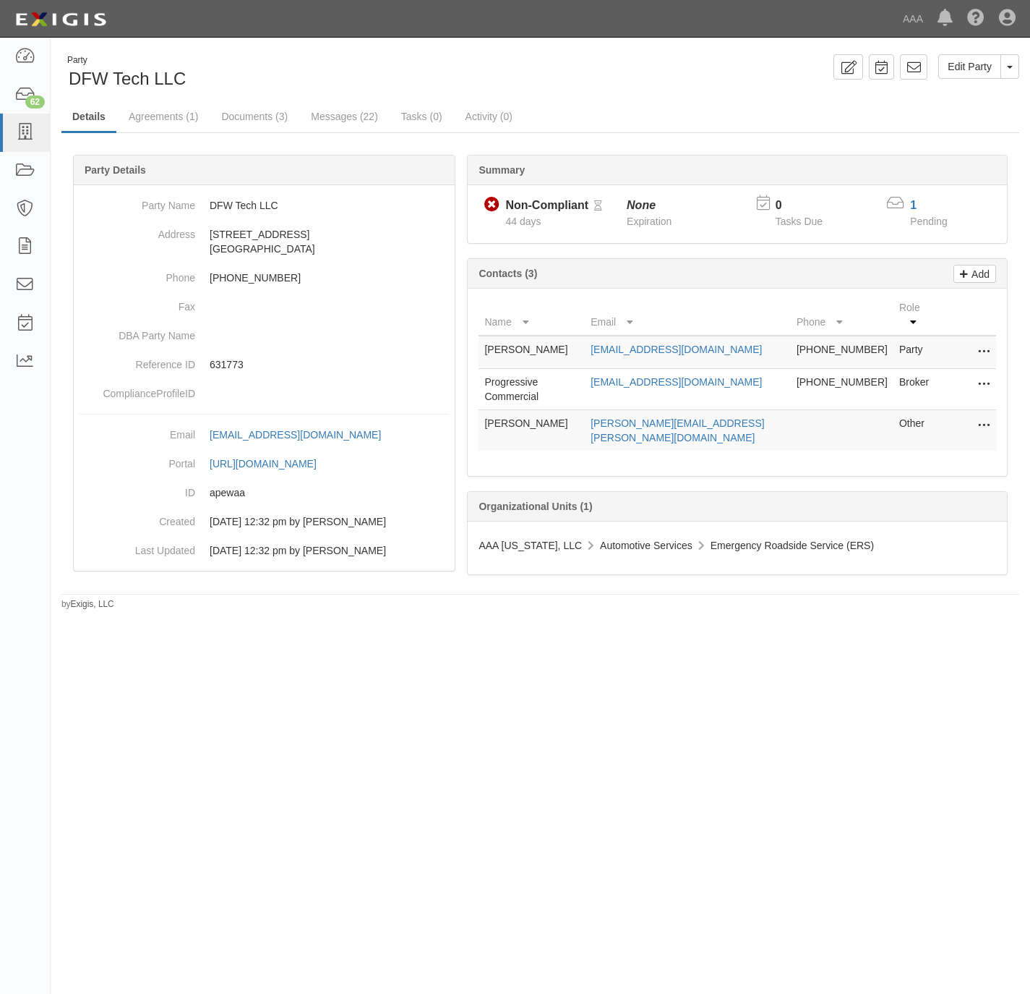
click at [367, 42] on body "Toggle navigation Dashboard 62 Inbox Parties Agreements Coverages Documents Mes…" at bounding box center [515, 469] width 1030 height 938
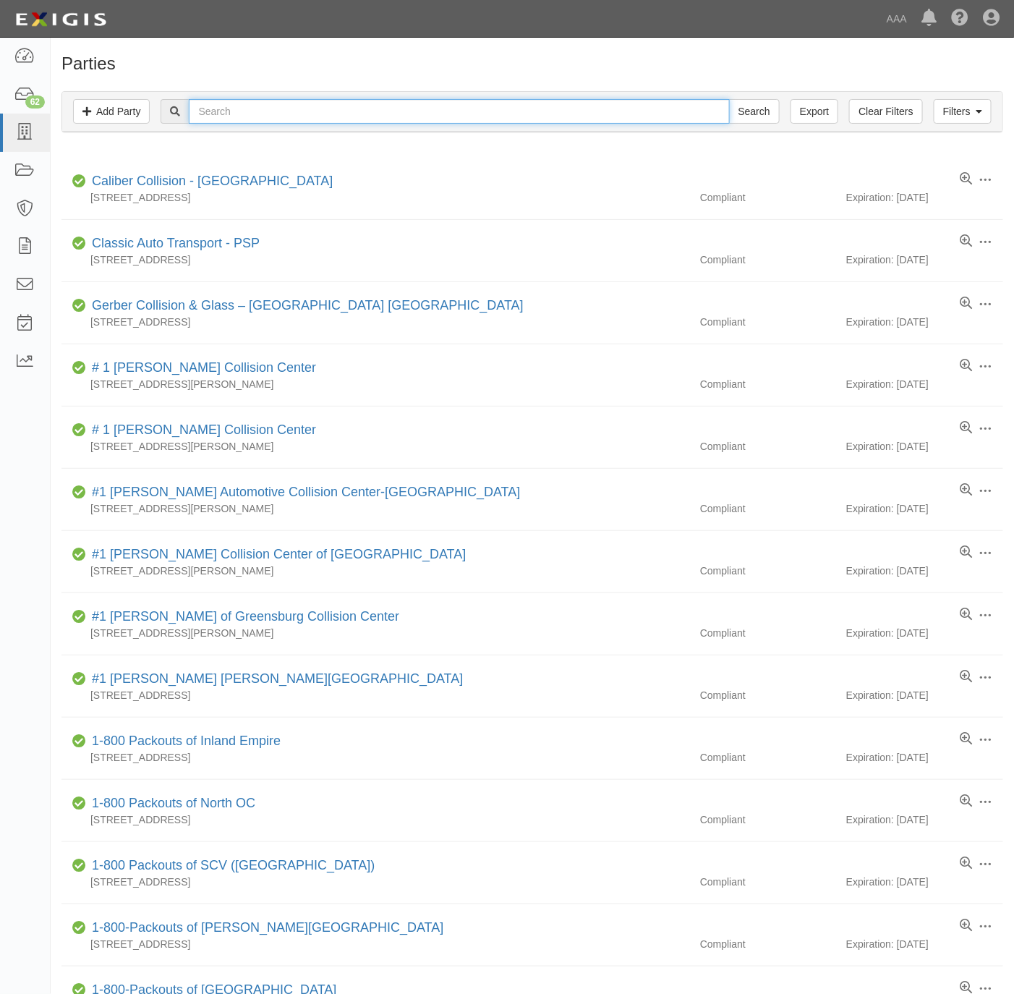
click at [249, 105] on input "text" at bounding box center [459, 111] width 540 height 25
paste input "The Lock Doctor - PSP"
type input "The Lock Doctor - PSP"
click at [746, 111] on input "Search" at bounding box center [754, 111] width 51 height 25
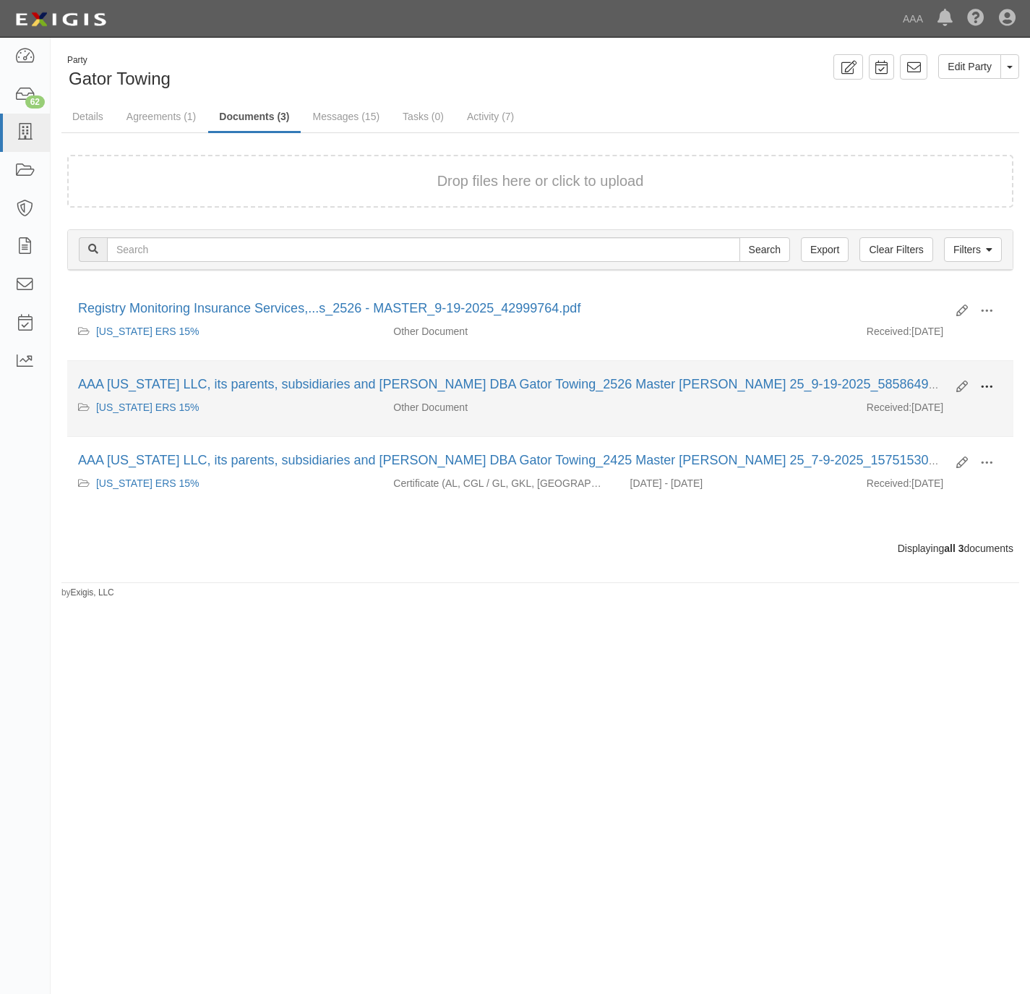
drag, startPoint x: 992, startPoint y: 384, endPoint x: 937, endPoint y: 401, distance: 57.6
click at [991, 385] on span at bounding box center [987, 386] width 13 height 13
click at [921, 410] on link "View" at bounding box center [917, 408] width 114 height 26
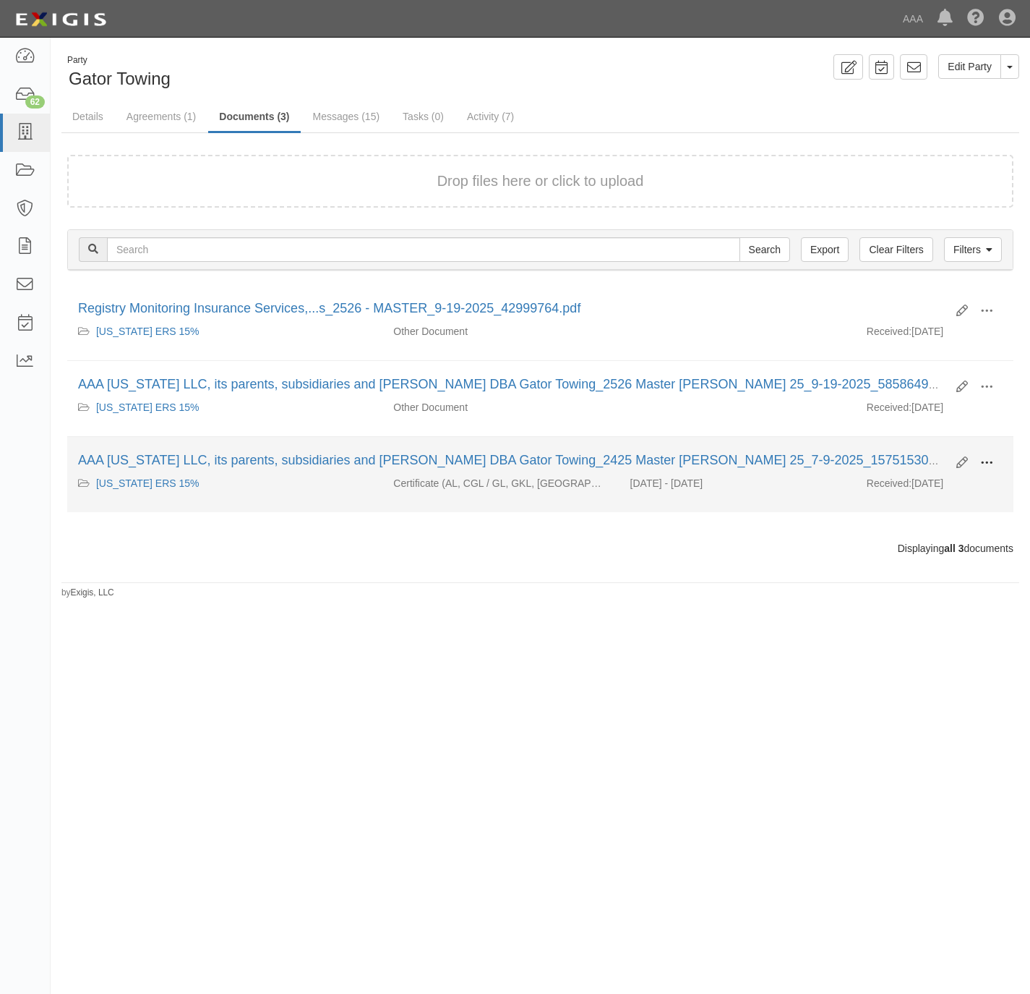
click at [990, 463] on span at bounding box center [987, 462] width 13 height 13
click at [931, 486] on link "View" at bounding box center [917, 484] width 114 height 26
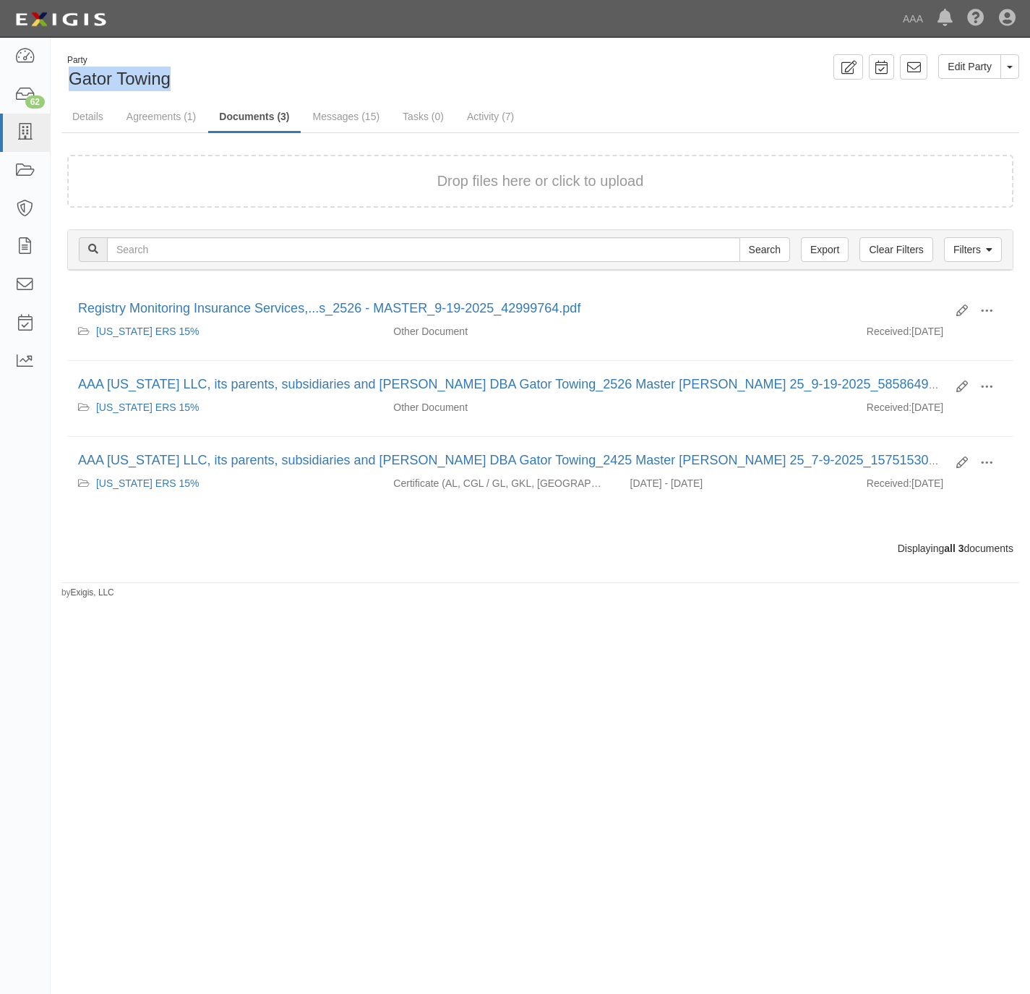
drag, startPoint x: 166, startPoint y: 70, endPoint x: 65, endPoint y: 83, distance: 101.4
click at [65, 83] on div "Party Gator Towing" at bounding box center [115, 72] width 109 height 37
copy span "Gator Towing"
click at [29, 131] on icon at bounding box center [24, 132] width 20 height 17
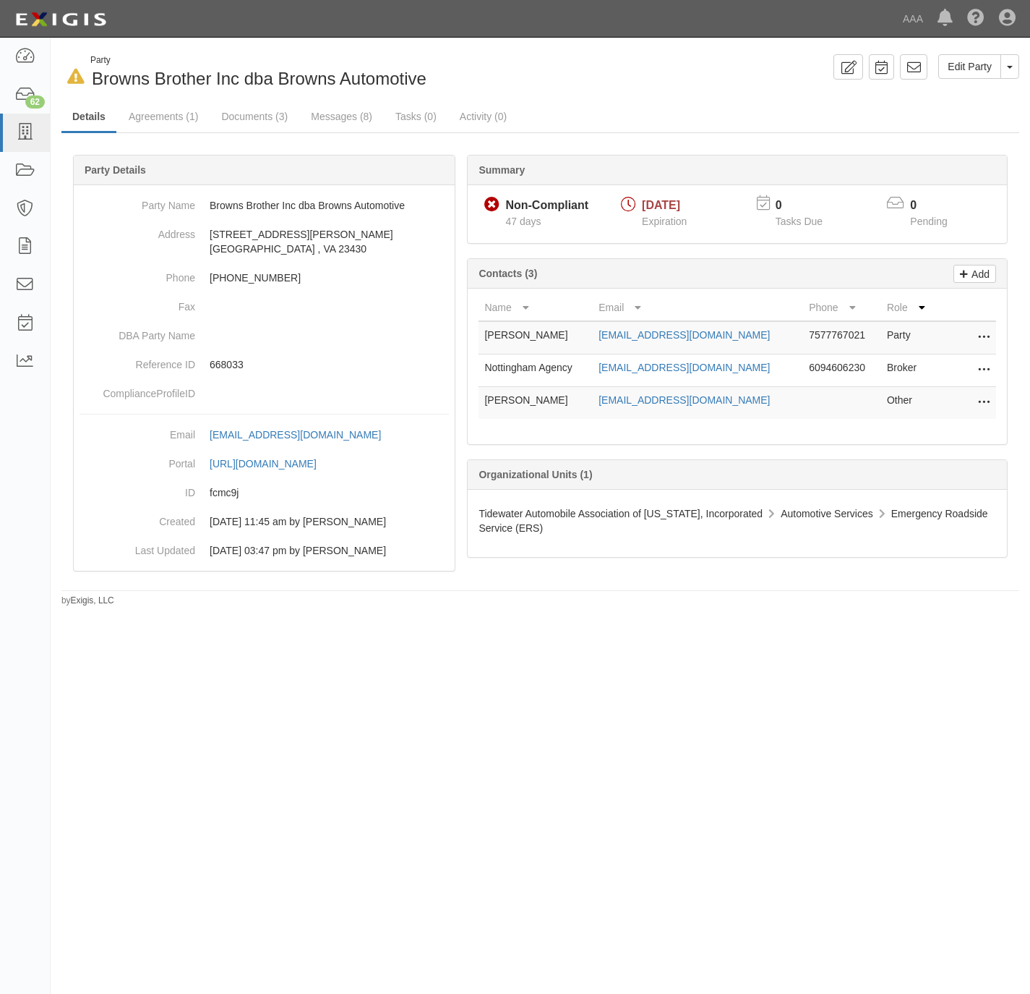
click at [299, 50] on div "In Default since 08/24/2025 Party Browns Brother Inc dba Browns Automotive Edit…" at bounding box center [541, 324] width 980 height 563
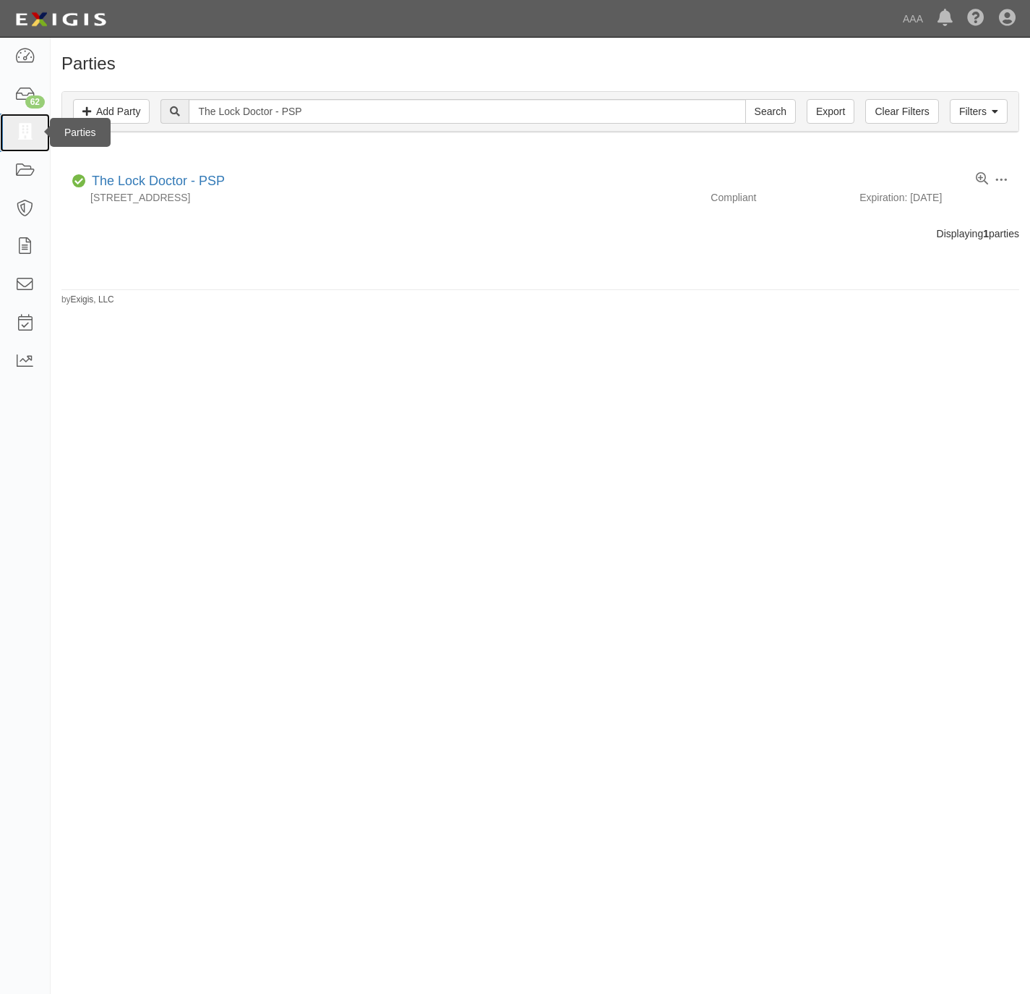
click at [25, 128] on icon at bounding box center [24, 132] width 20 height 17
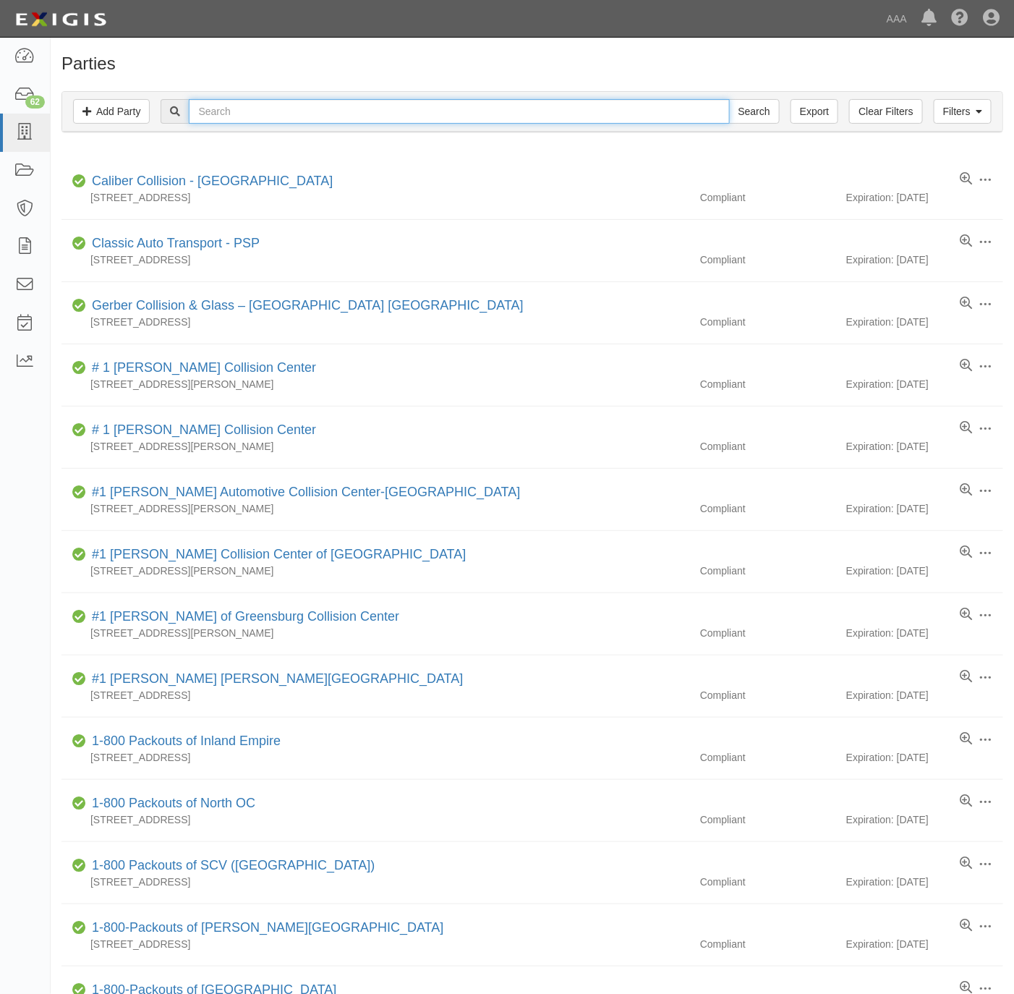
click at [271, 105] on input "text" at bounding box center [459, 111] width 540 height 25
paste input "Country Roadside Service LLC."
type input "Country Roadside Service LLC."
click at [745, 114] on input "Search" at bounding box center [754, 111] width 51 height 25
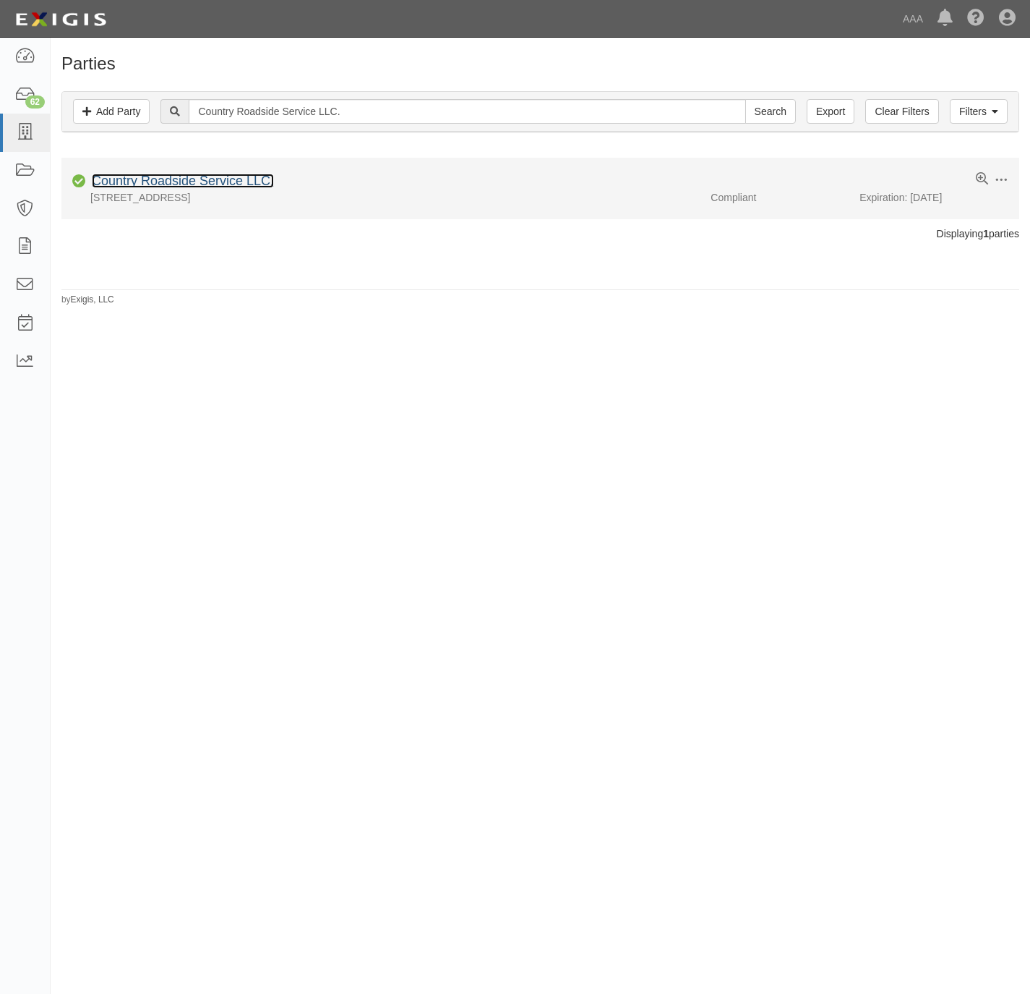
click at [109, 179] on link "Country Roadside Service LLC." at bounding box center [183, 181] width 182 height 14
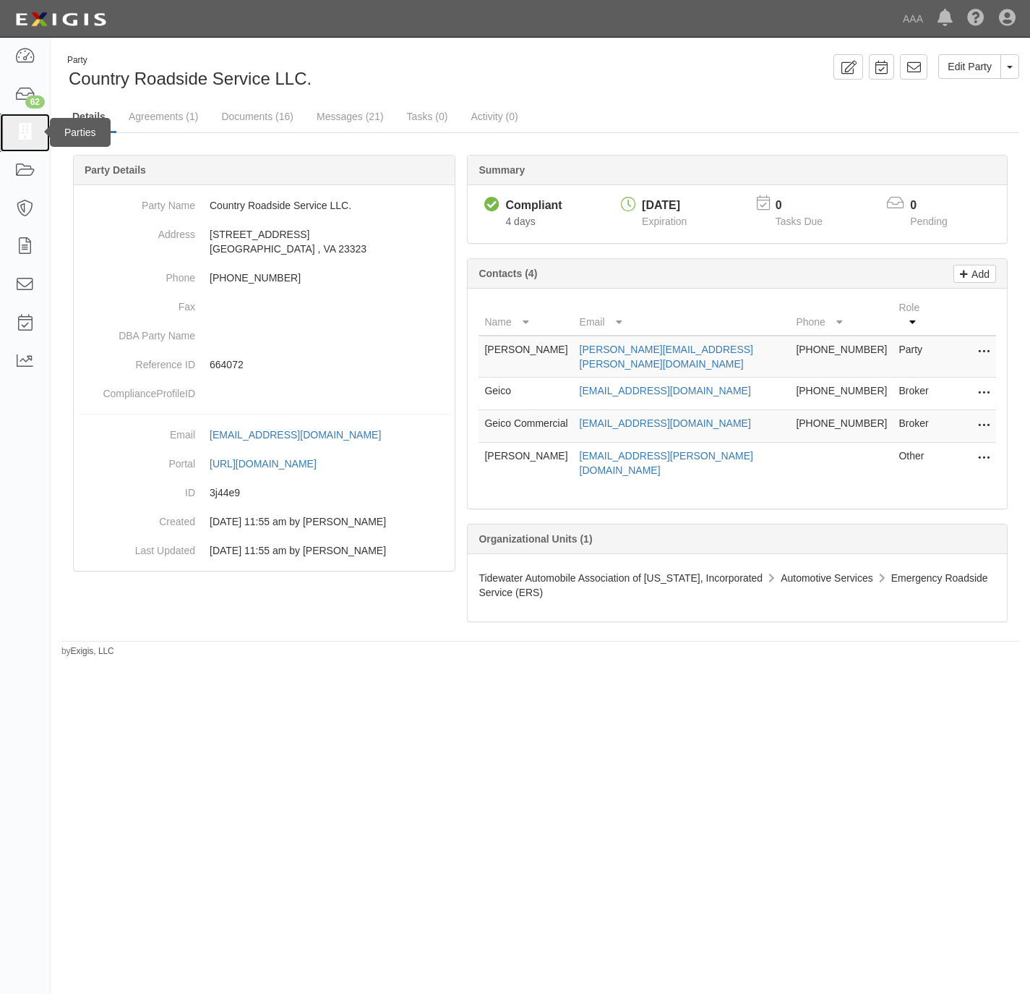
click at [28, 127] on icon at bounding box center [24, 132] width 20 height 17
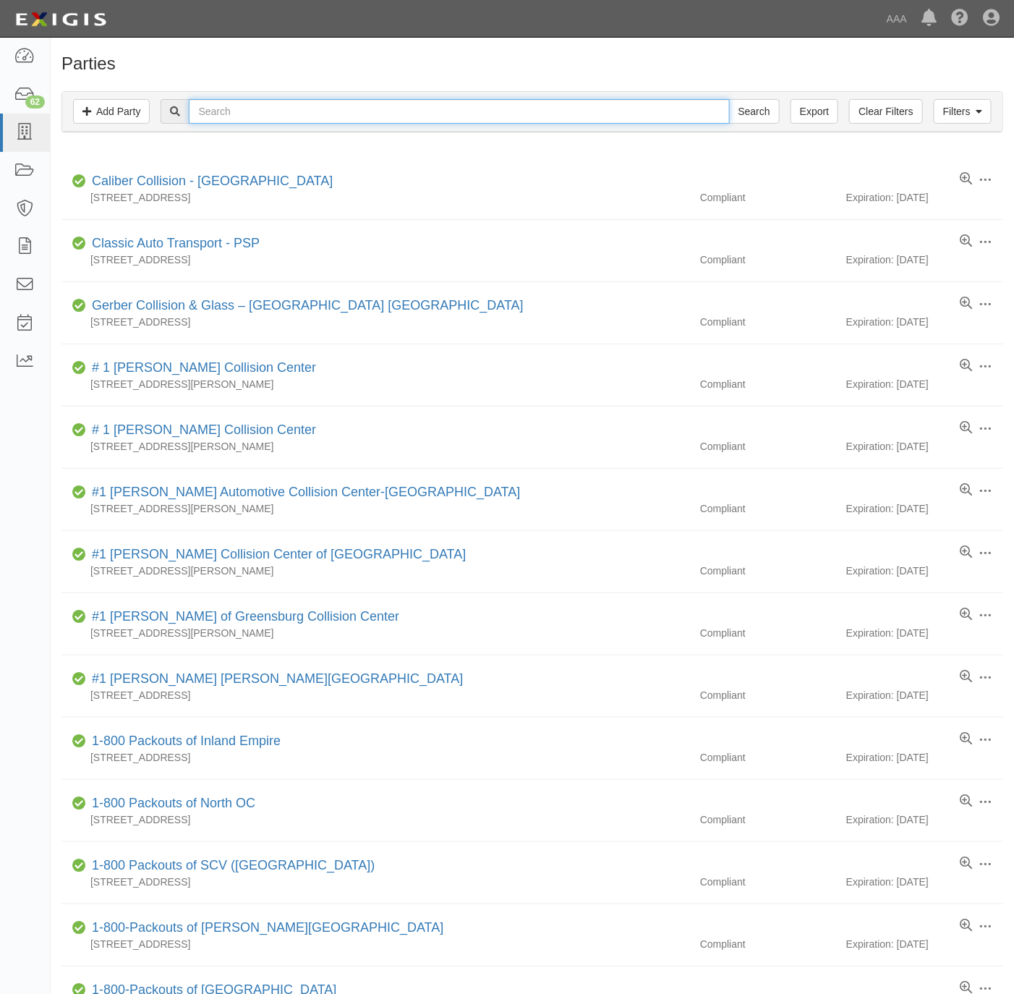
click at [347, 111] on input "text" at bounding box center [459, 111] width 540 height 25
paste input "West Hills Towing & Transport L.L.C. - PSP"
type input "West Hills Towing & Transport L.L.C. - PSP"
click at [751, 113] on input "Search" at bounding box center [754, 111] width 51 height 25
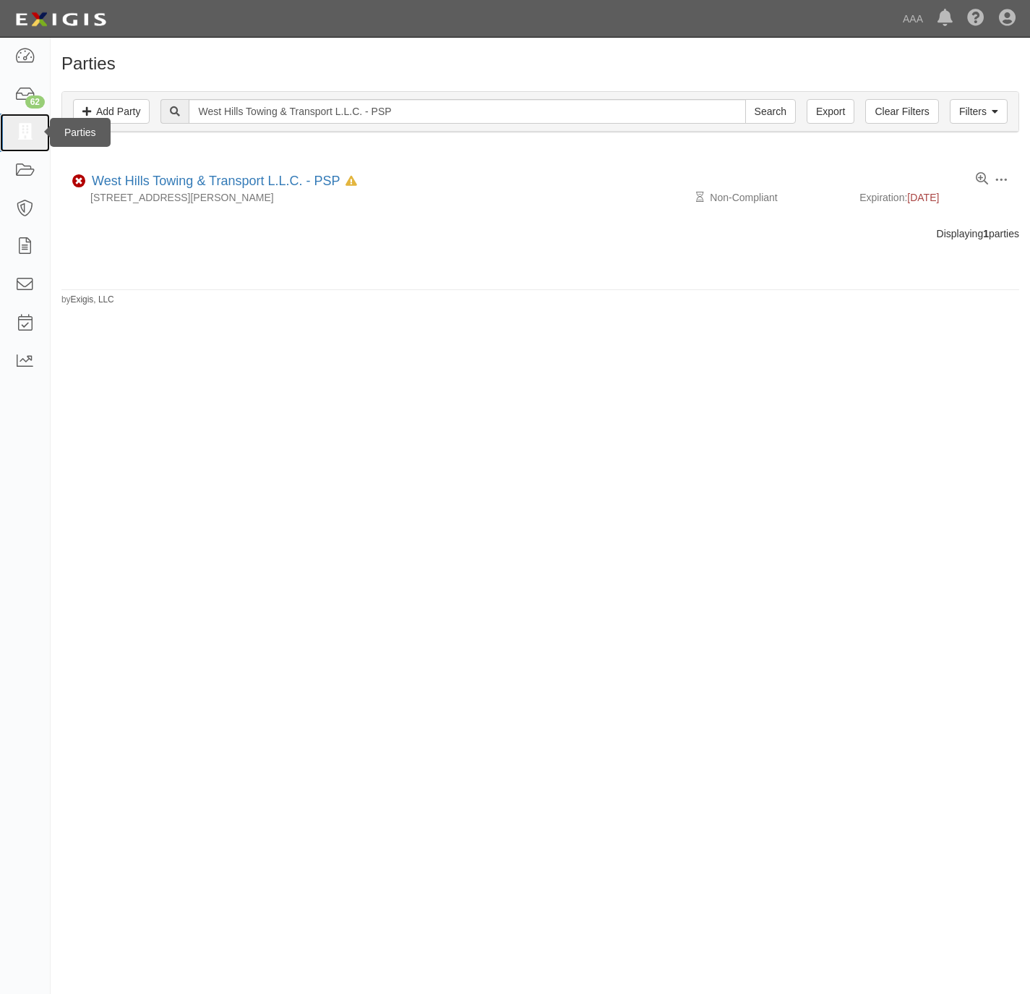
drag, startPoint x: 20, startPoint y: 135, endPoint x: 610, endPoint y: 206, distance: 594.3
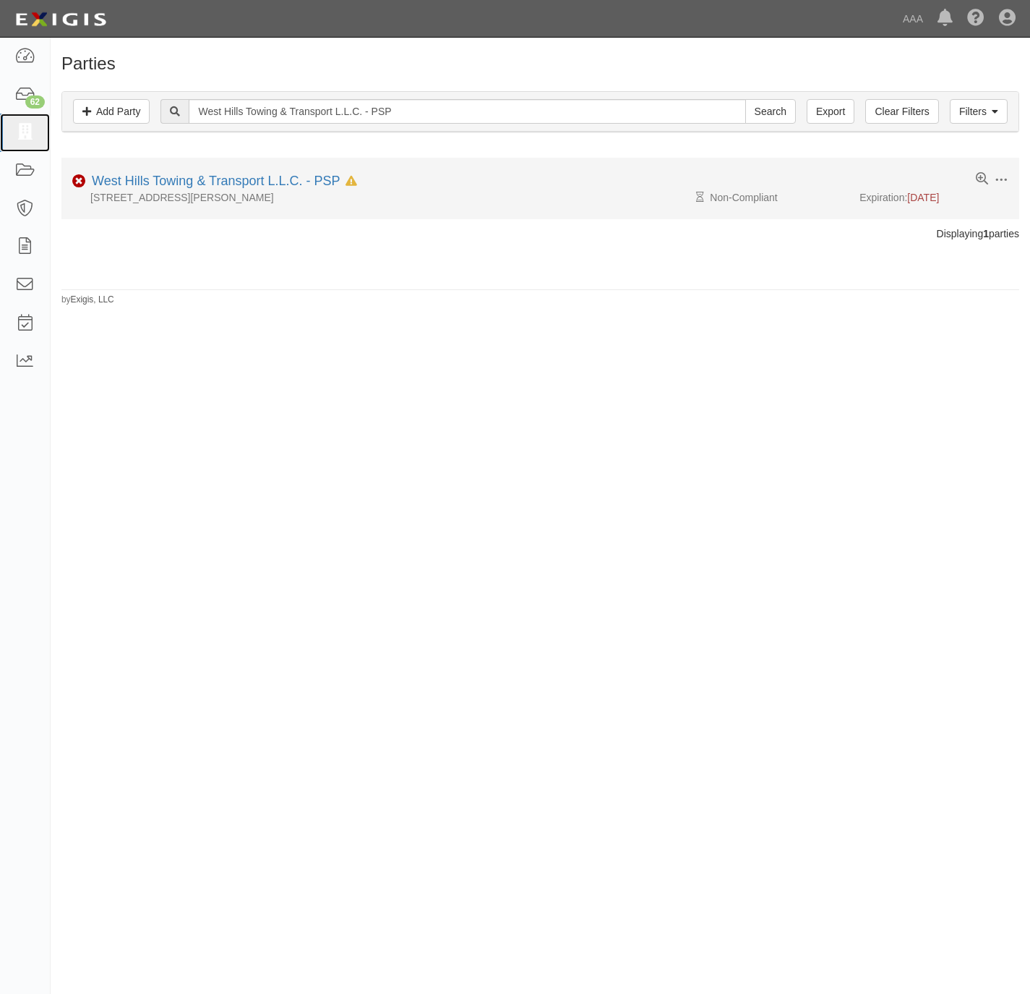
click at [22, 135] on icon at bounding box center [24, 132] width 20 height 17
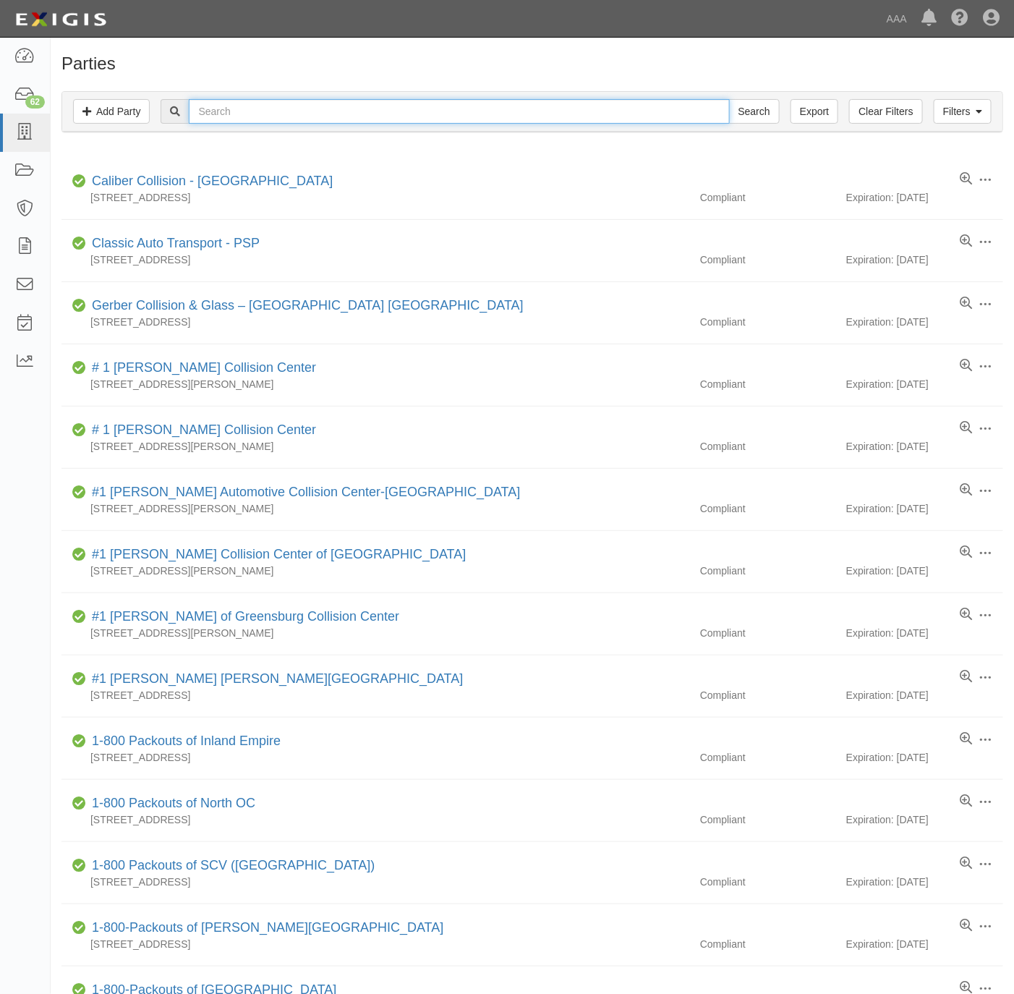
click at [218, 116] on input "text" at bounding box center [459, 111] width 540 height 25
paste input "Paso [PERSON_NAME] Safe & Lock - 161214"
type input "Paso [PERSON_NAME] Safe & Lock - 161214"
click at [751, 105] on input "Search" at bounding box center [754, 111] width 51 height 25
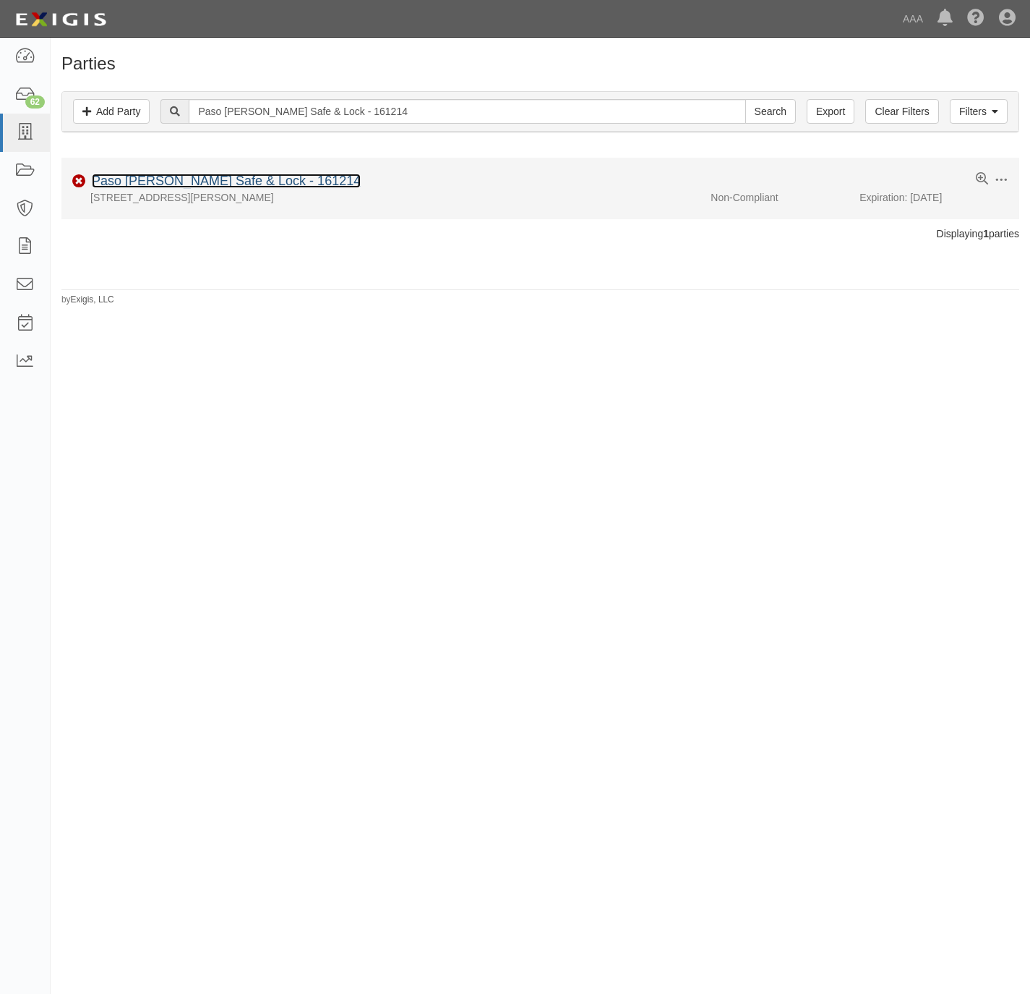
click at [242, 183] on link "Paso Robles Safe & Lock - 161214" at bounding box center [226, 181] width 269 height 14
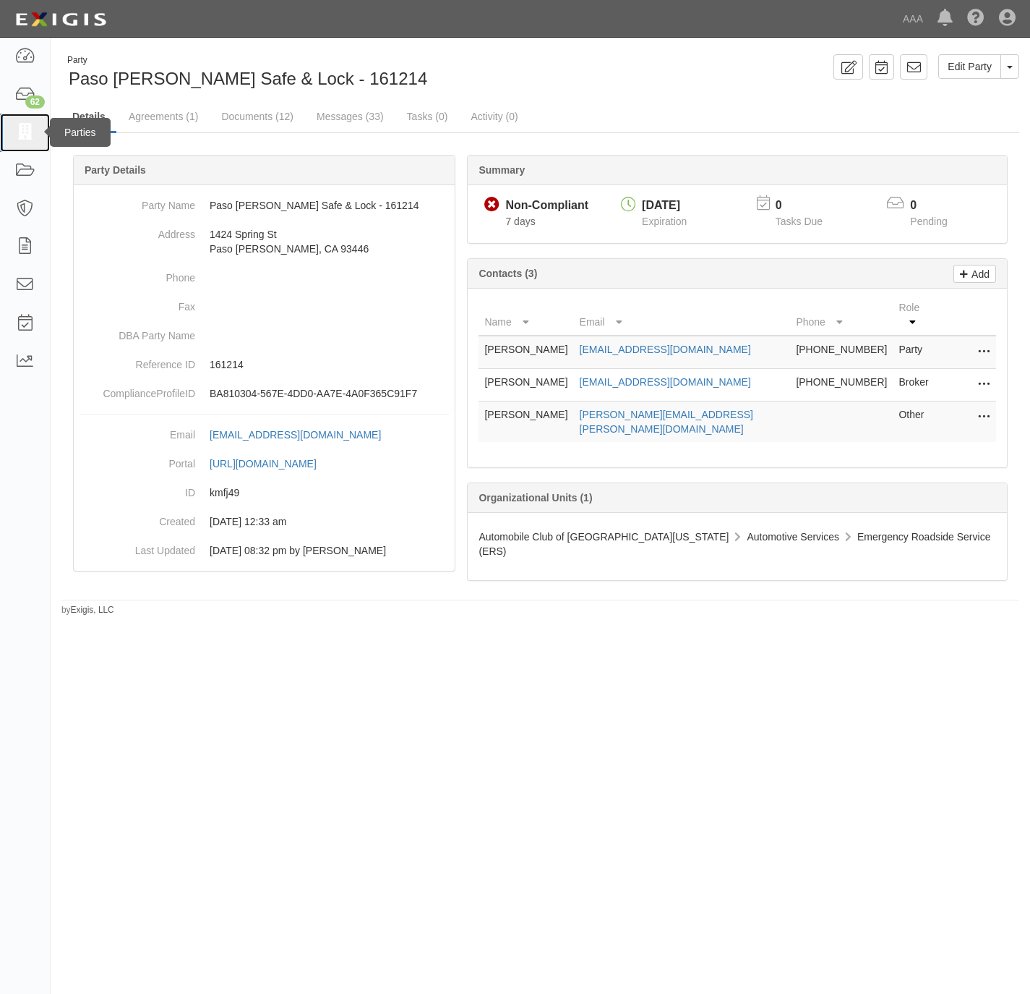
click at [17, 135] on icon at bounding box center [24, 132] width 20 height 17
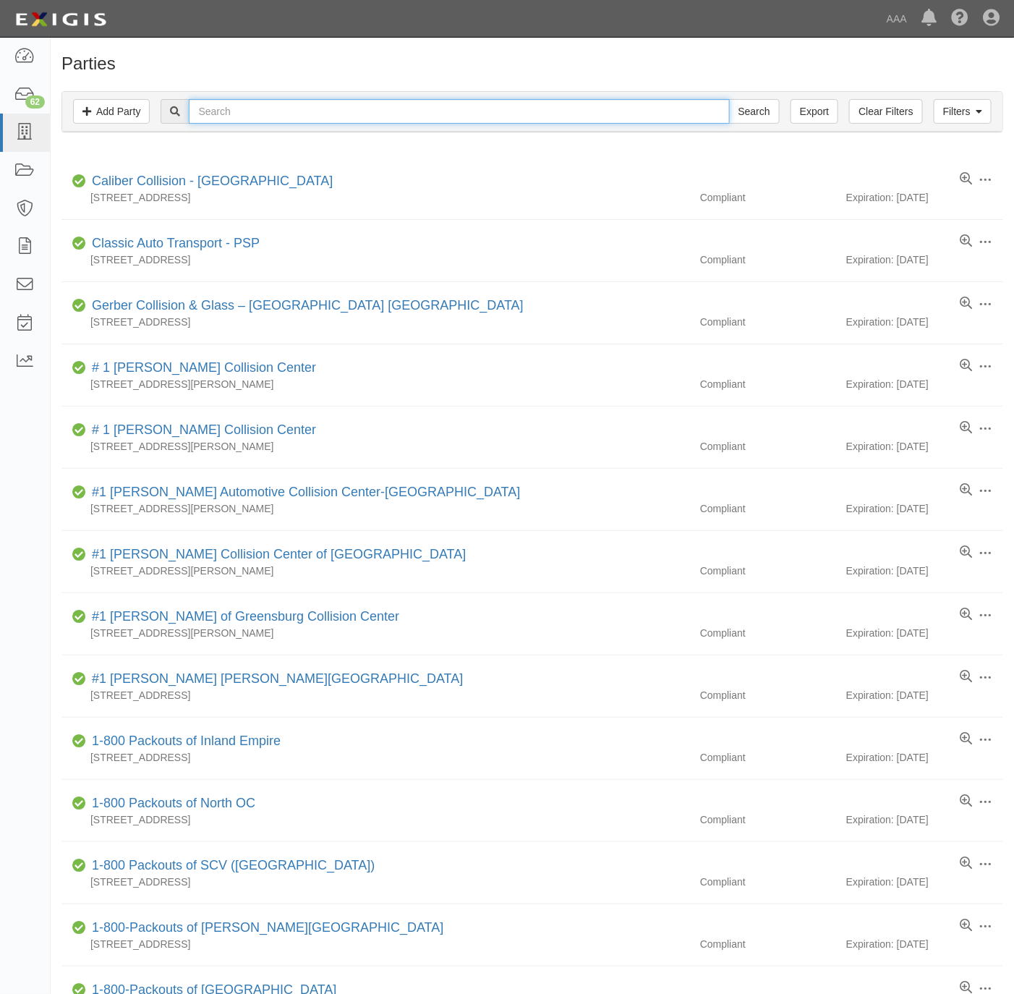
click at [206, 106] on input "text" at bounding box center [459, 111] width 540 height 25
paste input "Baja Towing"
type input "Baja Towing"
click at [738, 114] on input "Search" at bounding box center [754, 111] width 51 height 25
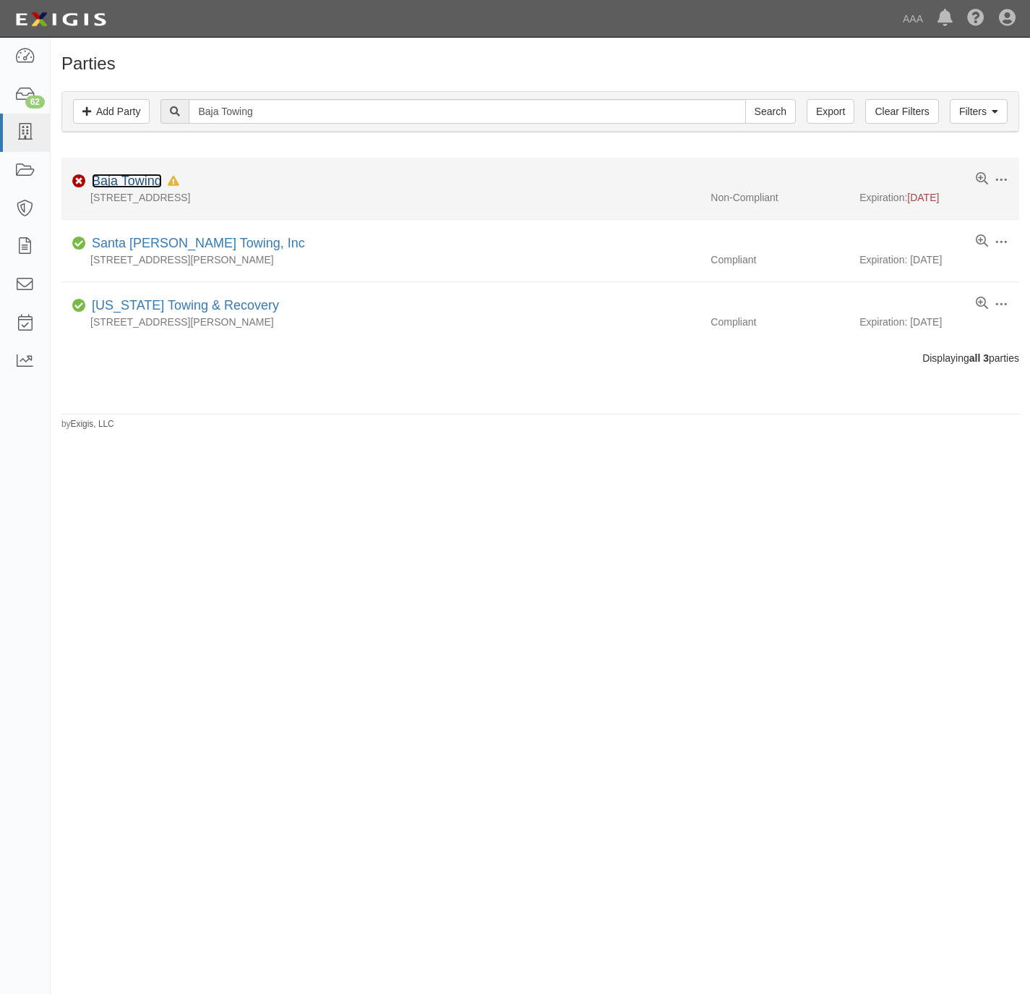
click at [131, 180] on link "Baja Towing" at bounding box center [127, 181] width 70 height 14
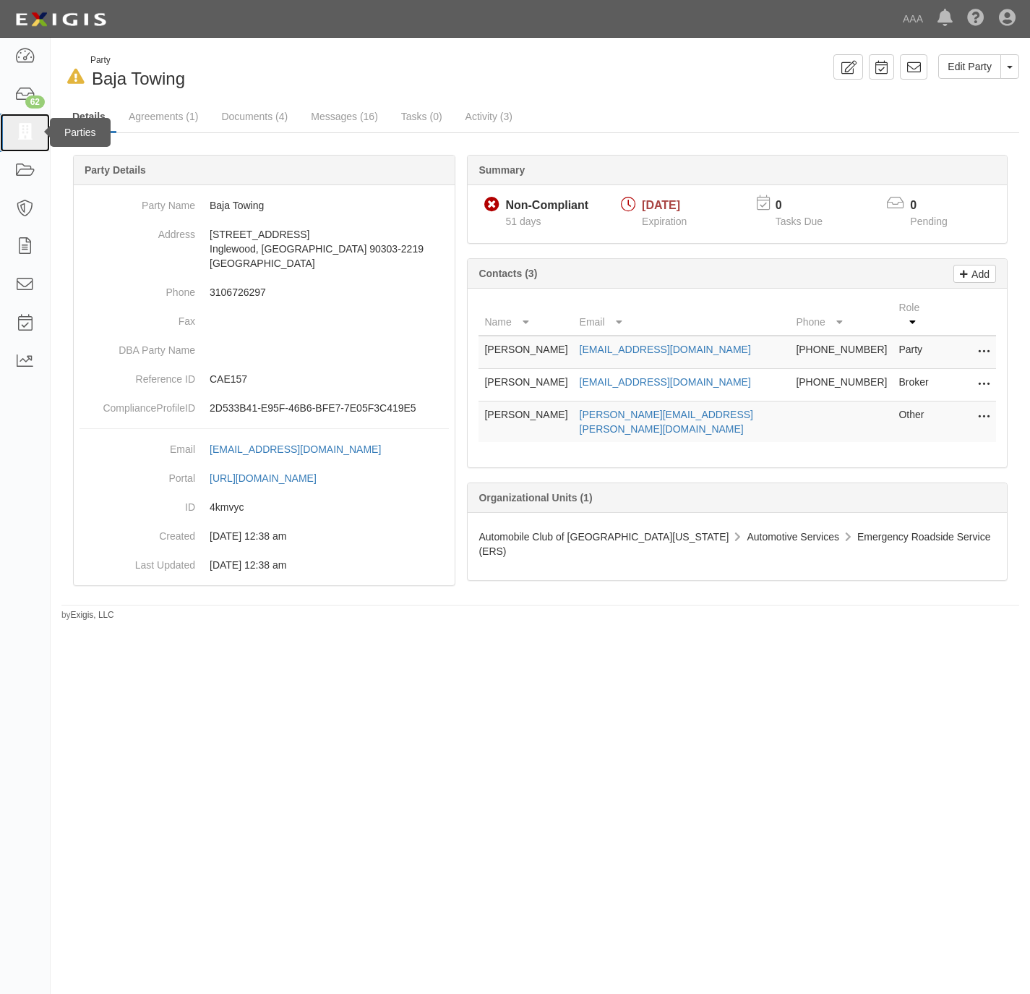
click at [31, 133] on icon at bounding box center [24, 132] width 20 height 17
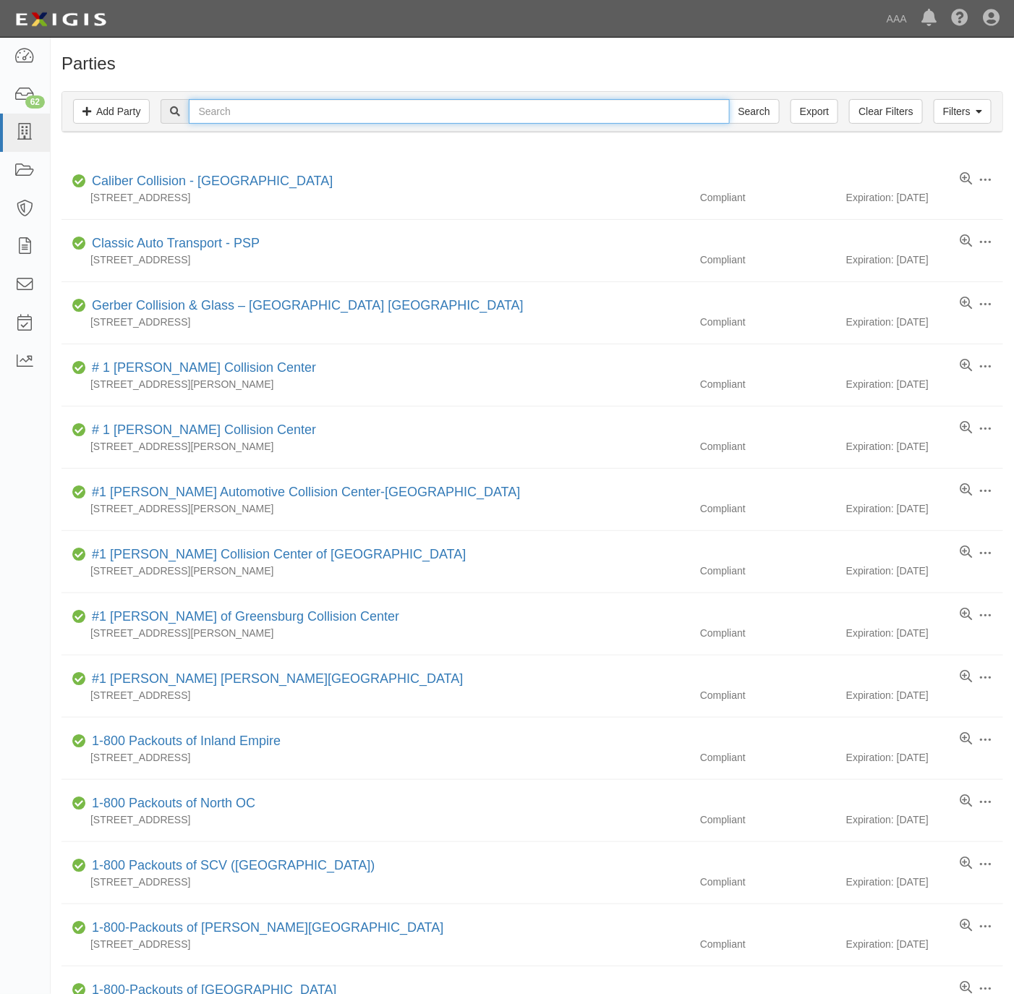
click at [458, 113] on input "text" at bounding box center [459, 111] width 540 height 25
paste input "L A Car Carrier Inc - PSP"
type input "L A Car Carrier Inc - PSP"
click at [736, 115] on input "Search" at bounding box center [754, 111] width 51 height 25
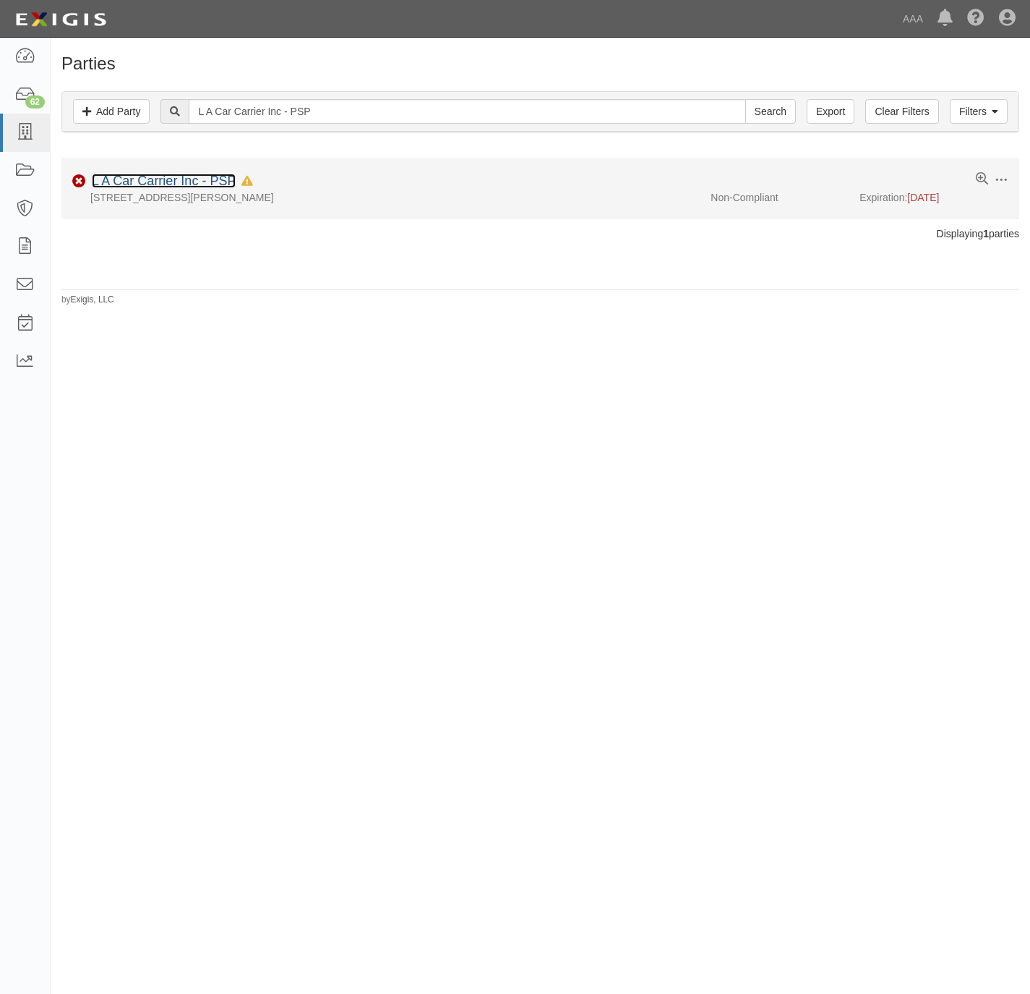
click at [208, 178] on link "L A Car Carrier Inc - PSP" at bounding box center [164, 181] width 144 height 14
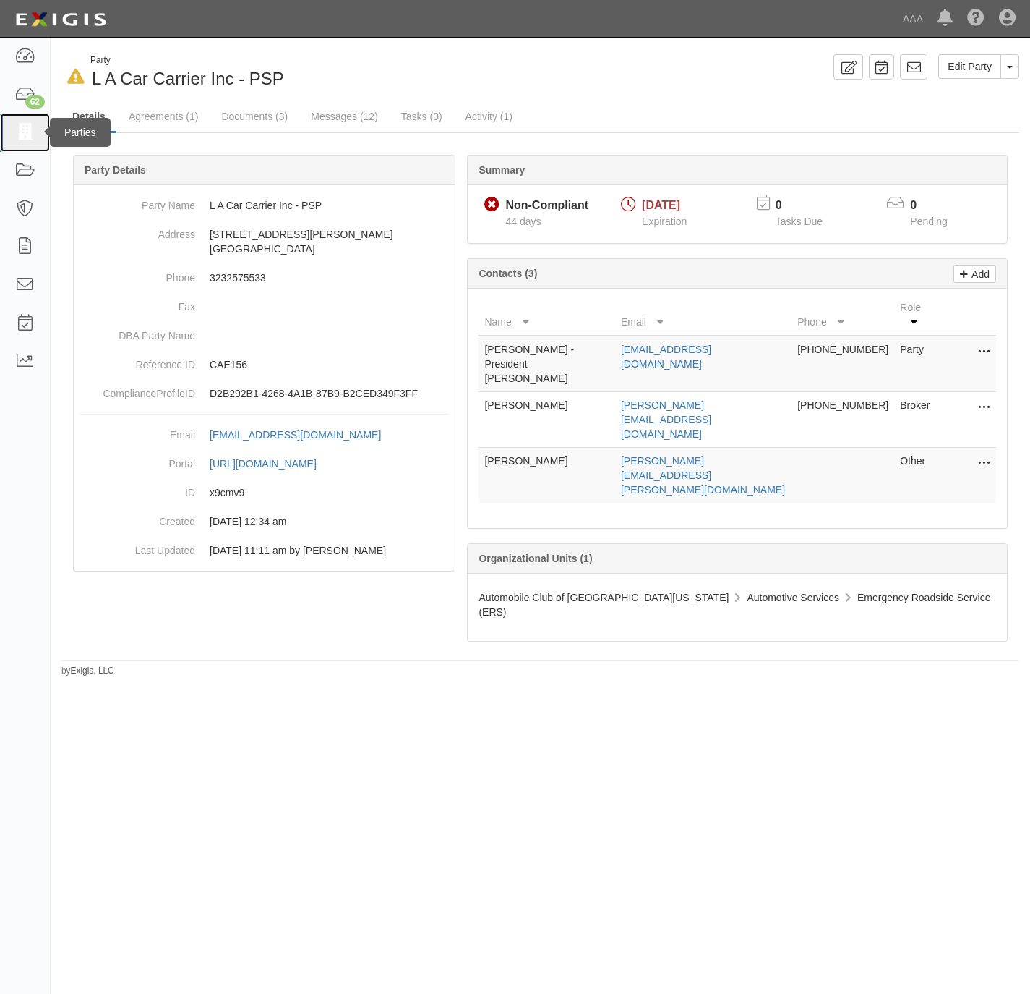
click at [24, 132] on icon at bounding box center [24, 132] width 20 height 17
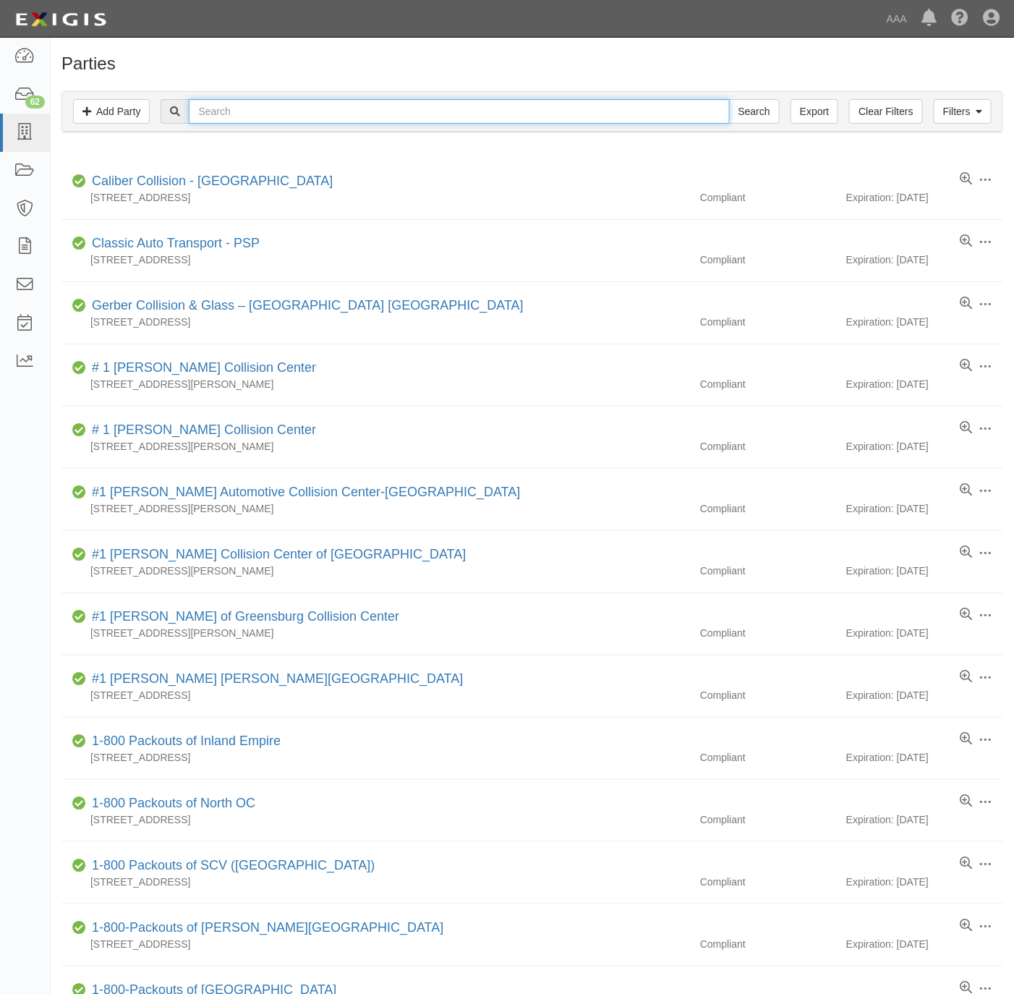
click at [297, 113] on input "text" at bounding box center [459, 111] width 540 height 25
paste input "[PERSON_NAME] Towing"
type input "[PERSON_NAME] Towing"
click at [764, 111] on input "Search" at bounding box center [754, 111] width 51 height 25
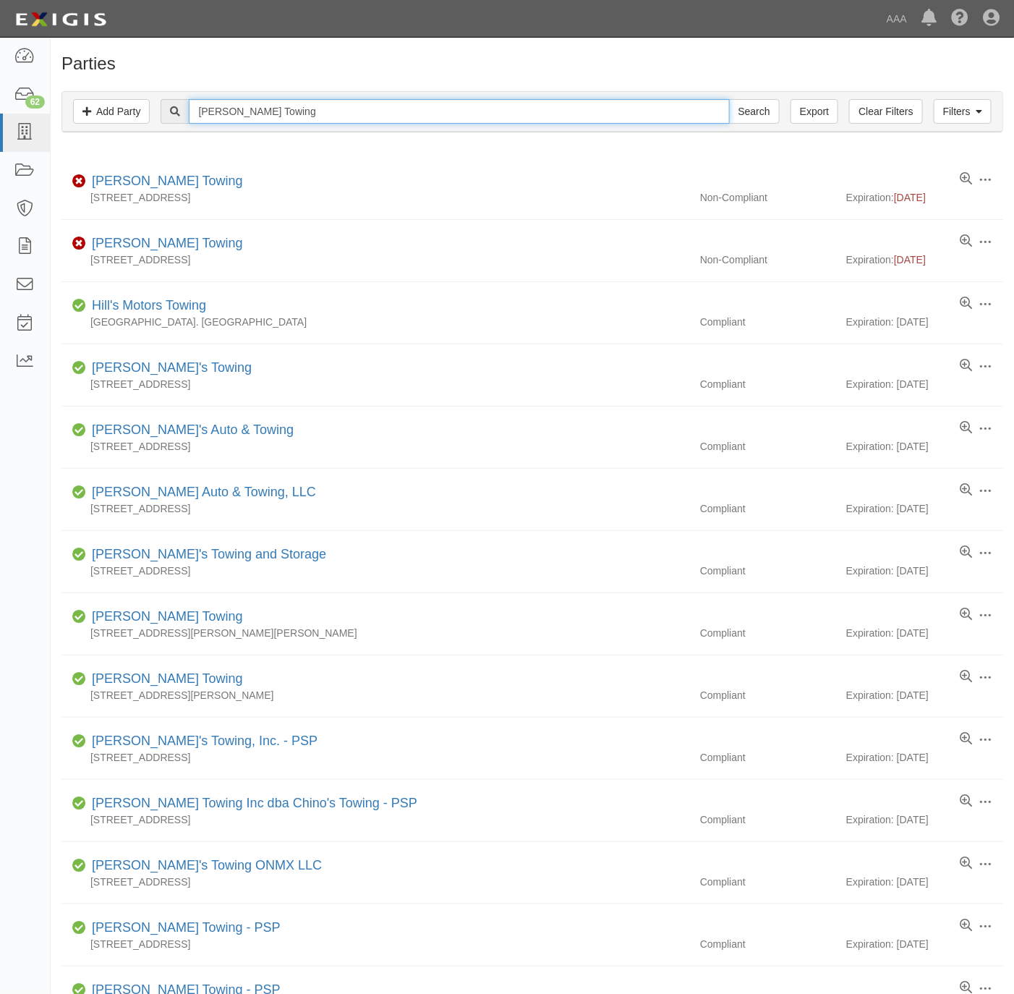
click at [300, 111] on input "[PERSON_NAME] Towing" at bounding box center [459, 111] width 540 height 25
click at [299, 111] on input "[PERSON_NAME] Towing" at bounding box center [459, 111] width 540 height 25
paste input "NT Towing Service"
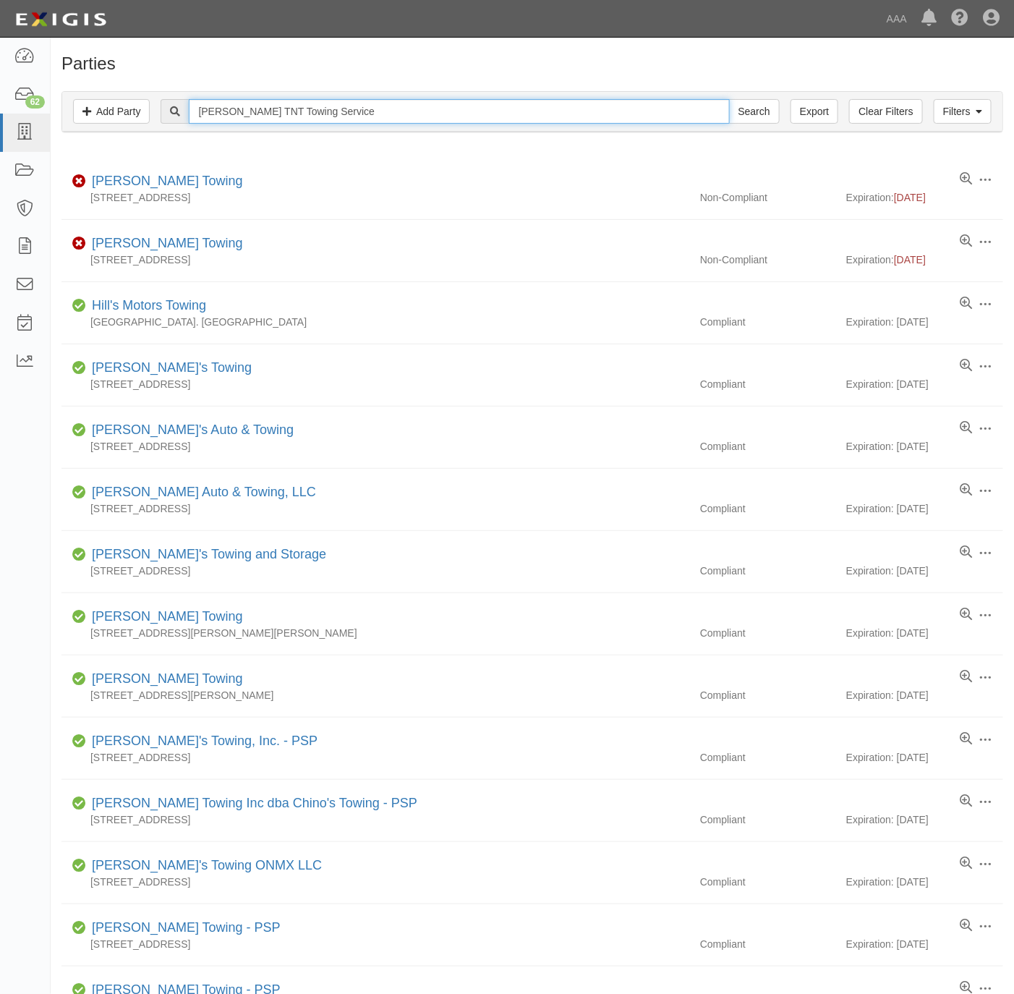
click at [299, 111] on input "Hill's TNT Towing Service" at bounding box center [459, 111] width 540 height 25
paste input "text"
type input "TNT Towing Service"
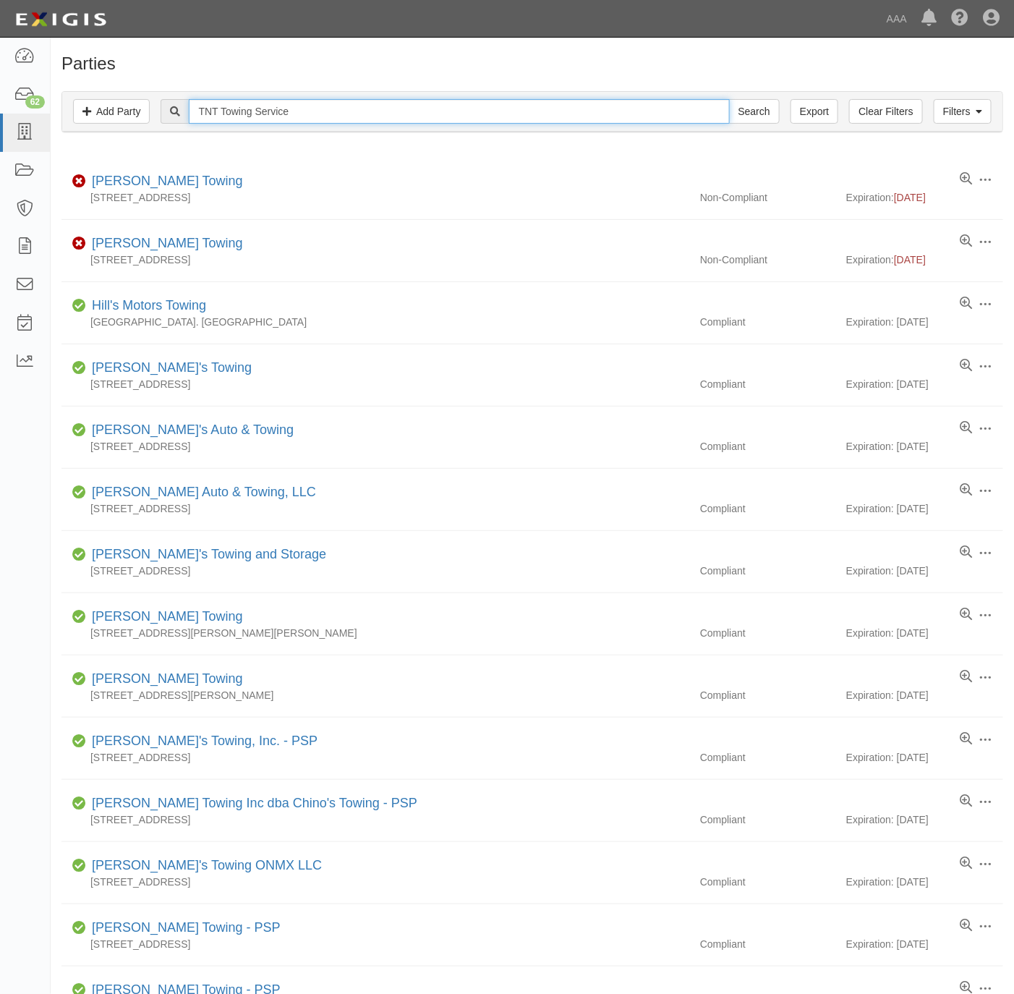
click at [729, 99] on input "Search" at bounding box center [754, 111] width 51 height 25
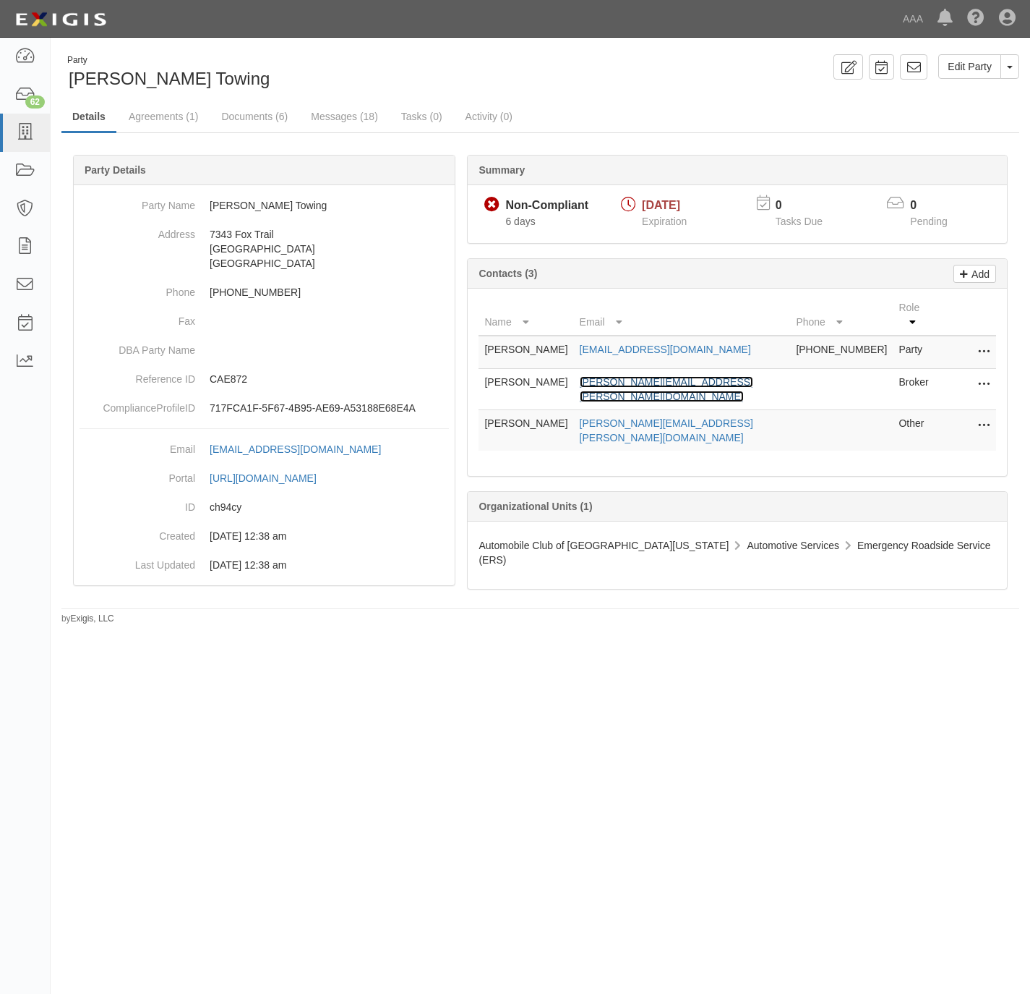
click at [666, 376] on link "[PERSON_NAME][EMAIL_ADDRESS][PERSON_NAME][DOMAIN_NAME]" at bounding box center [667, 389] width 174 height 26
click at [367, 64] on div "Party Hill's Towing" at bounding box center [295, 72] width 469 height 37
drag, startPoint x: 174, startPoint y: 79, endPoint x: 64, endPoint y: 81, distance: 110.7
click at [64, 81] on div "Party Hill's Towing" at bounding box center [295, 72] width 469 height 37
copy span "[PERSON_NAME] Towing"
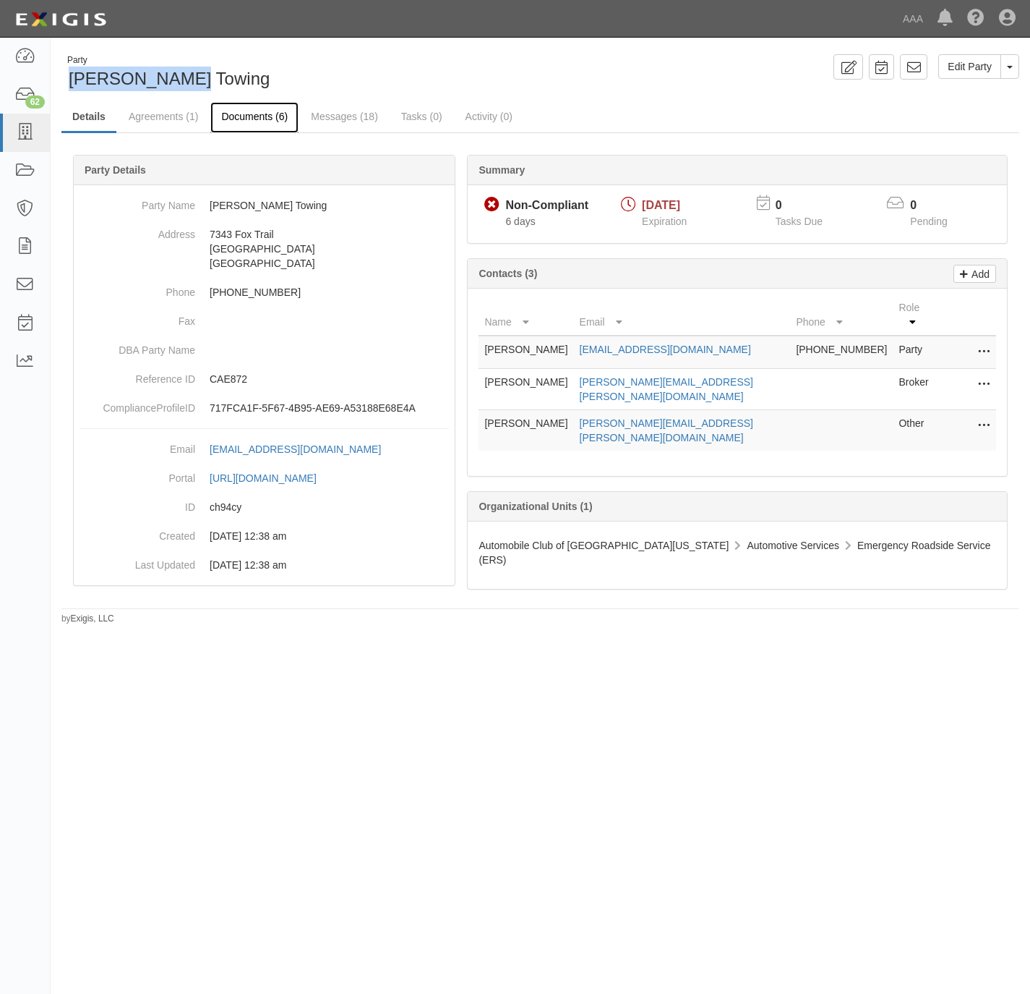
click at [244, 113] on link "Documents (6)" at bounding box center [254, 117] width 88 height 31
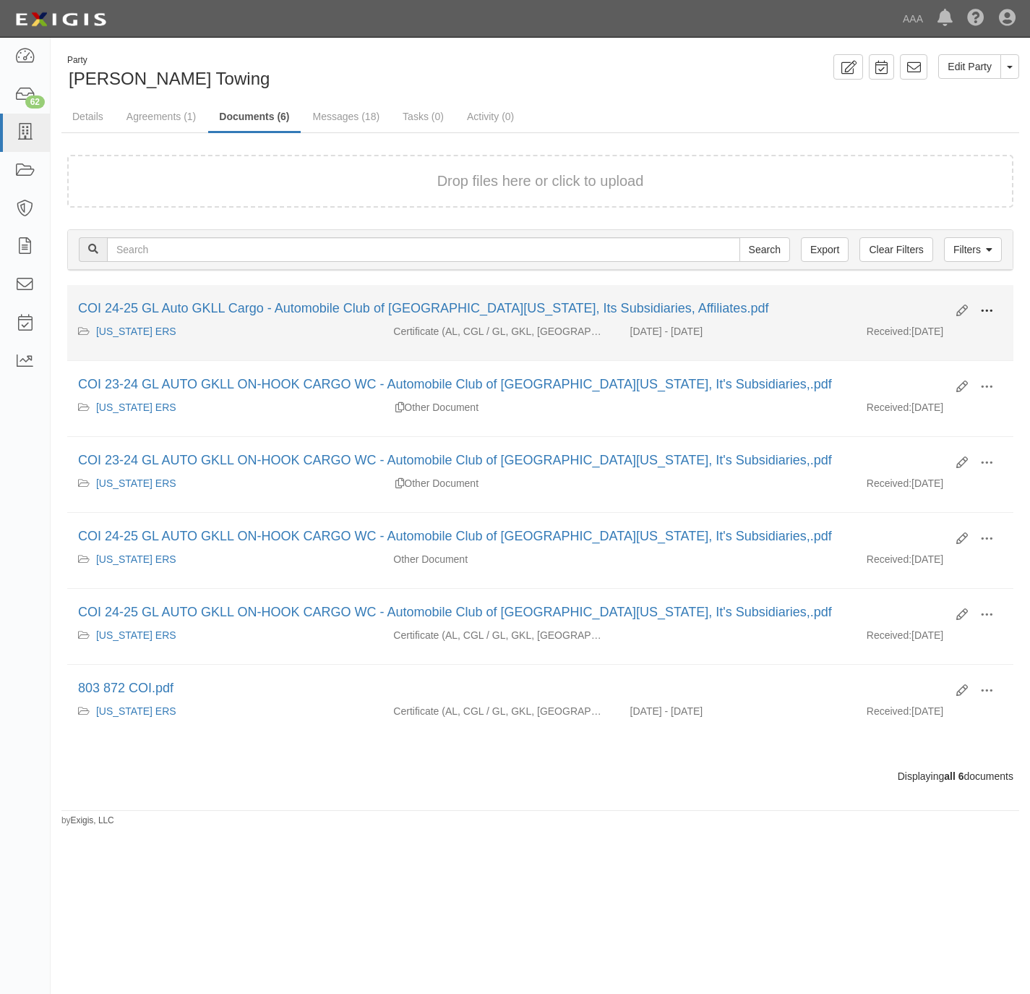
click at [992, 307] on span at bounding box center [987, 310] width 13 height 13
click at [923, 334] on link "View" at bounding box center [917, 332] width 114 height 26
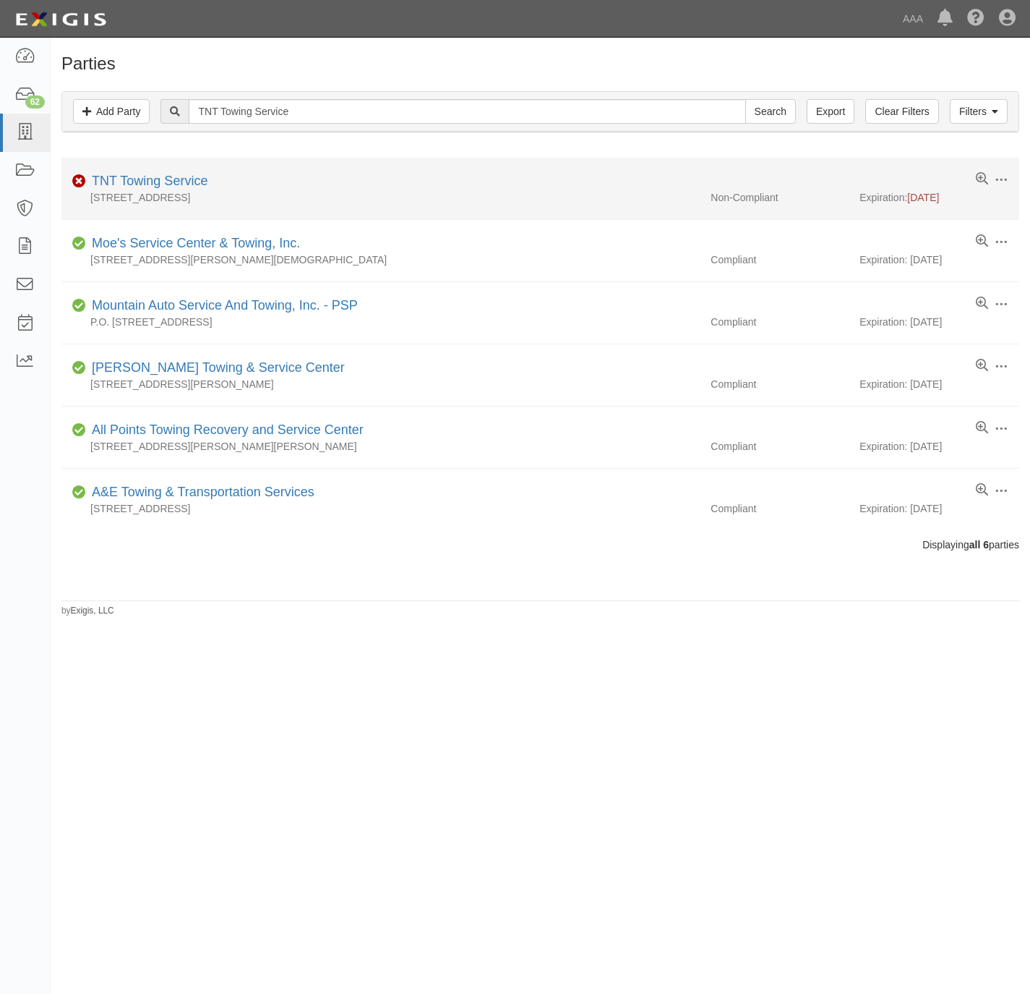
click at [171, 174] on div "TNT Towing Service" at bounding box center [146, 181] width 121 height 19
click at [105, 176] on link "TNT Towing Service" at bounding box center [150, 181] width 116 height 14
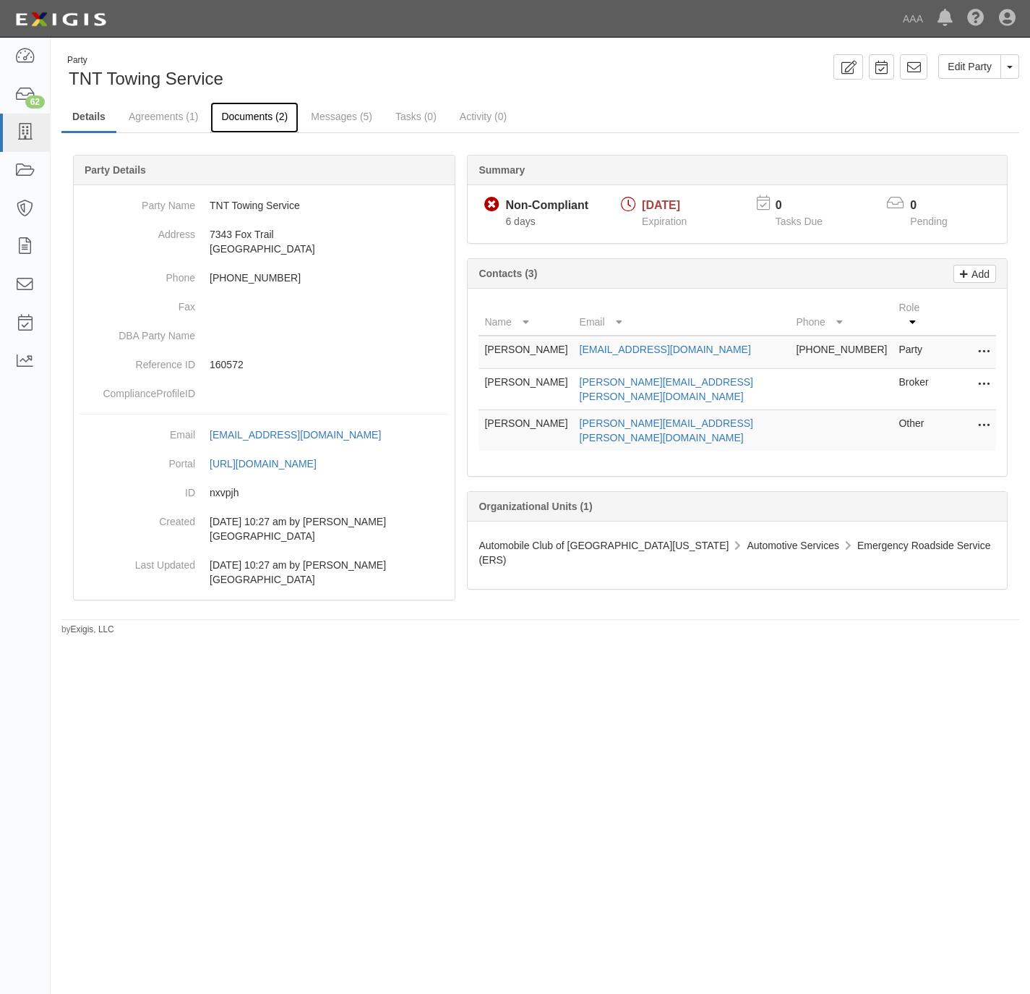
click at [254, 114] on link "Documents (2)" at bounding box center [254, 117] width 88 height 31
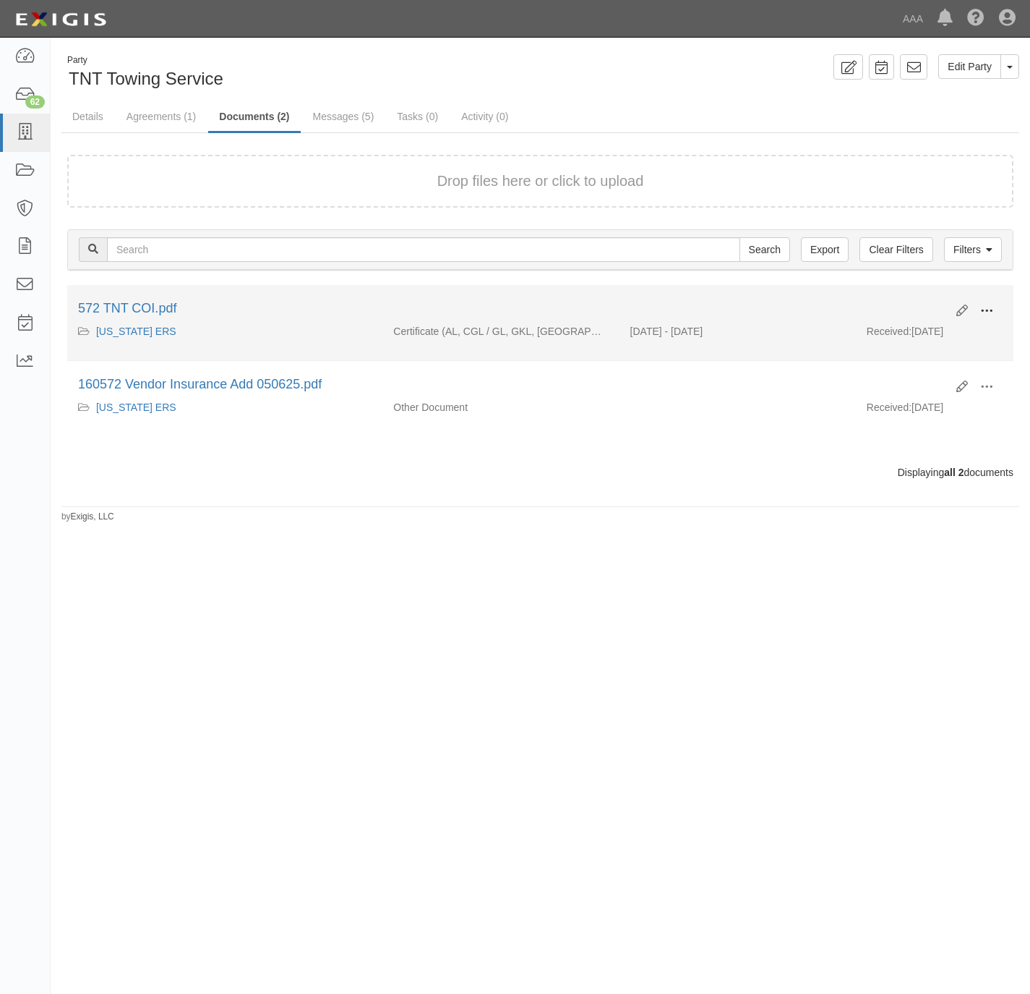
click at [994, 304] on button at bounding box center [987, 311] width 32 height 25
click at [925, 330] on link "View" at bounding box center [917, 332] width 114 height 26
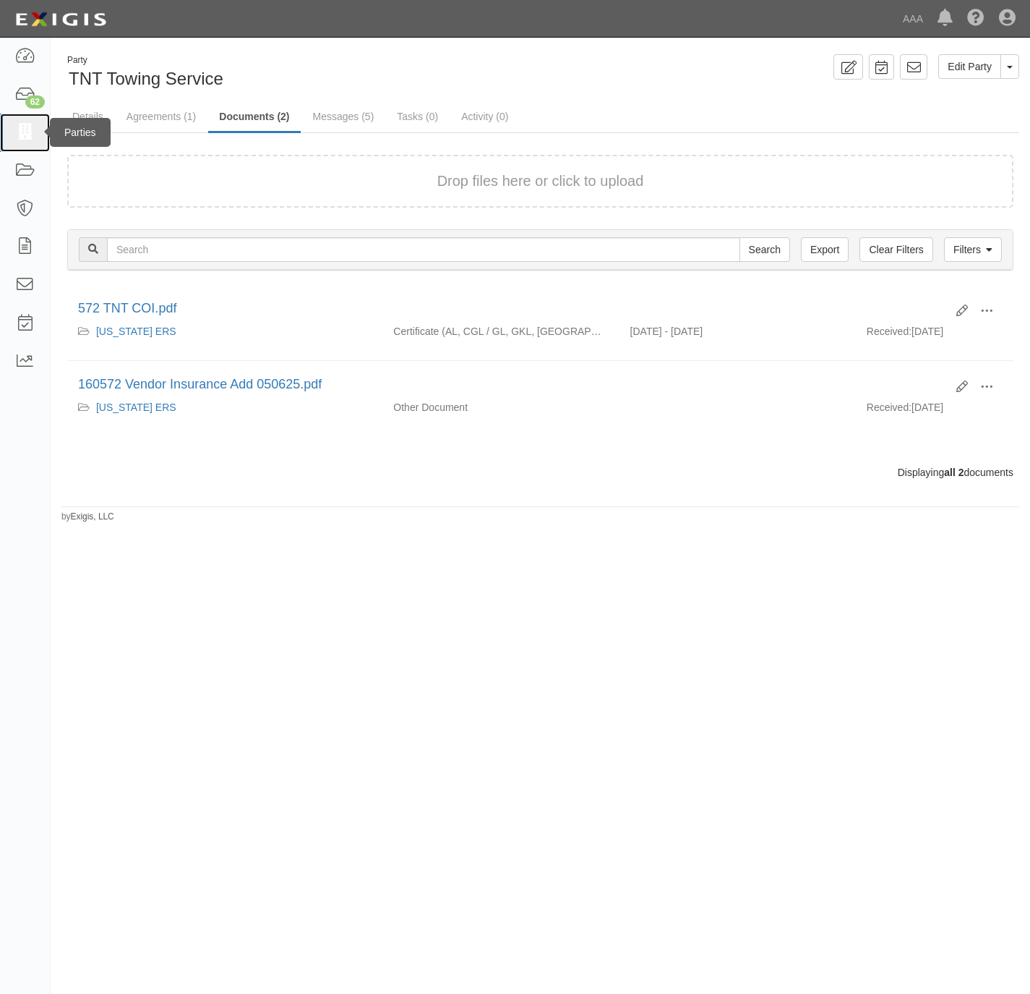
click at [20, 131] on icon at bounding box center [24, 132] width 20 height 17
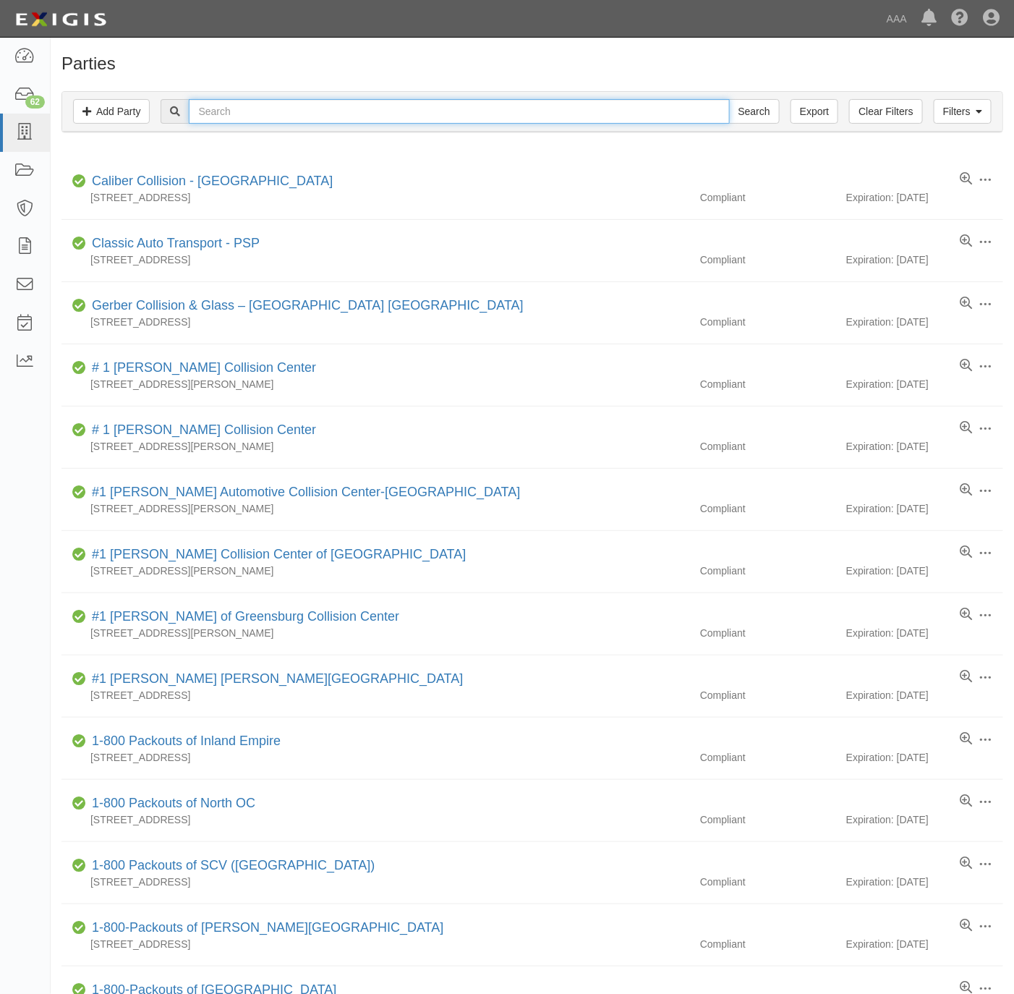
click at [294, 111] on input "text" at bounding box center [459, 111] width 540 height 25
paste input "TNT Towing Service"
type input "TNT Towing Service"
click at [768, 107] on input "Search" at bounding box center [754, 111] width 51 height 25
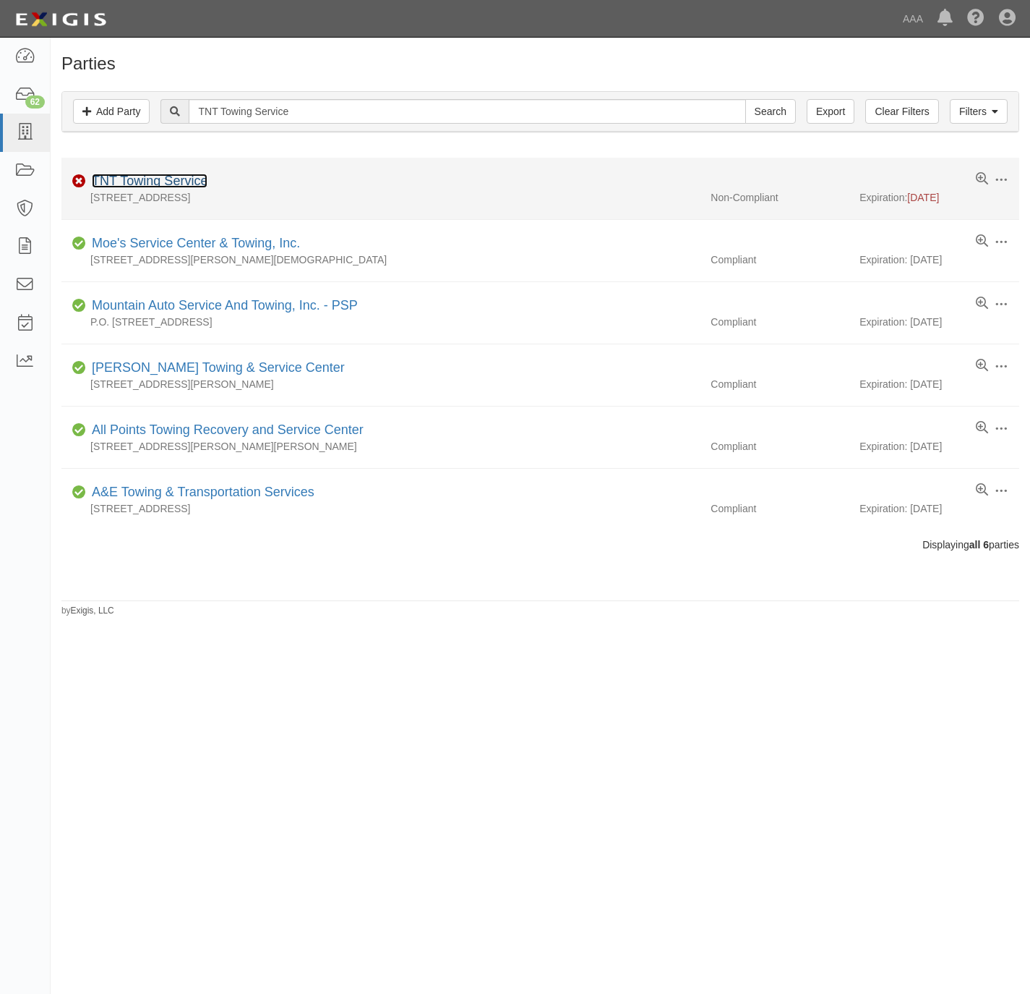
click at [152, 179] on link "TNT Towing Service" at bounding box center [150, 181] width 116 height 14
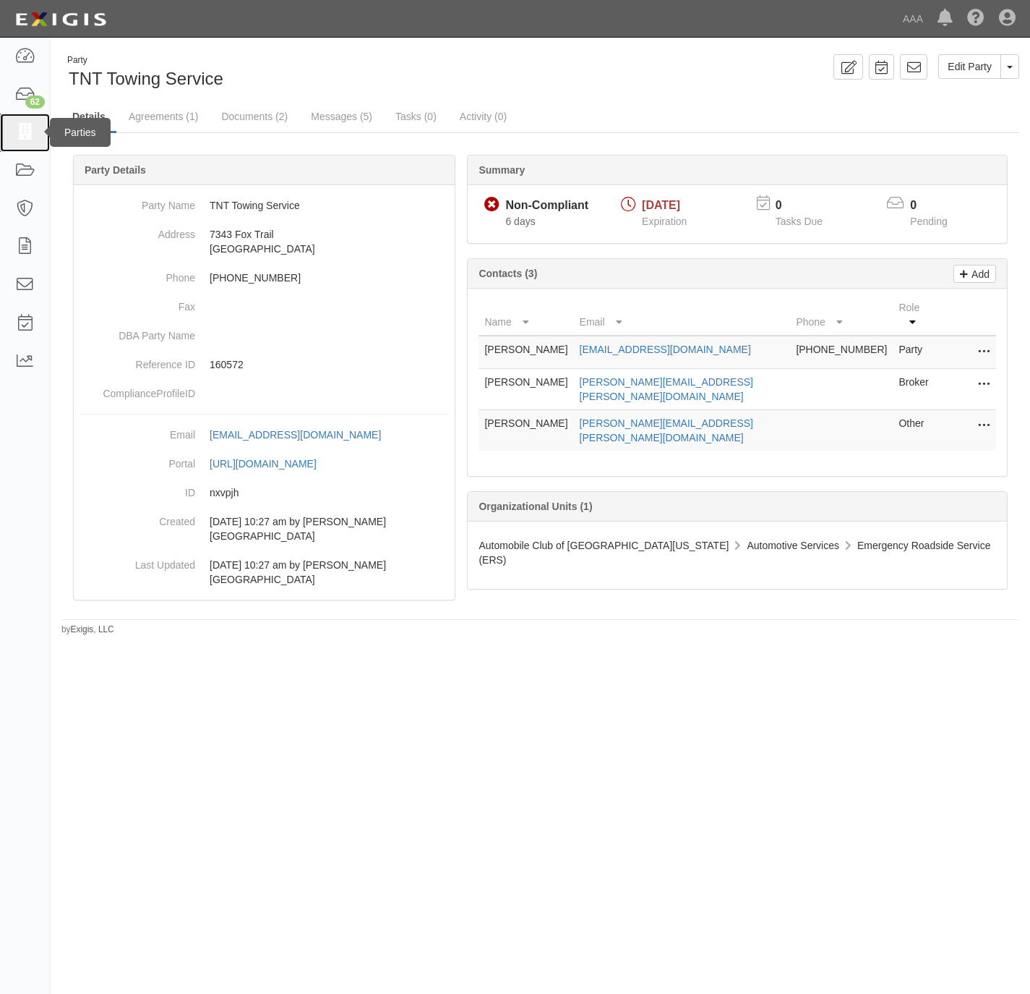
click at [16, 133] on icon at bounding box center [24, 132] width 20 height 17
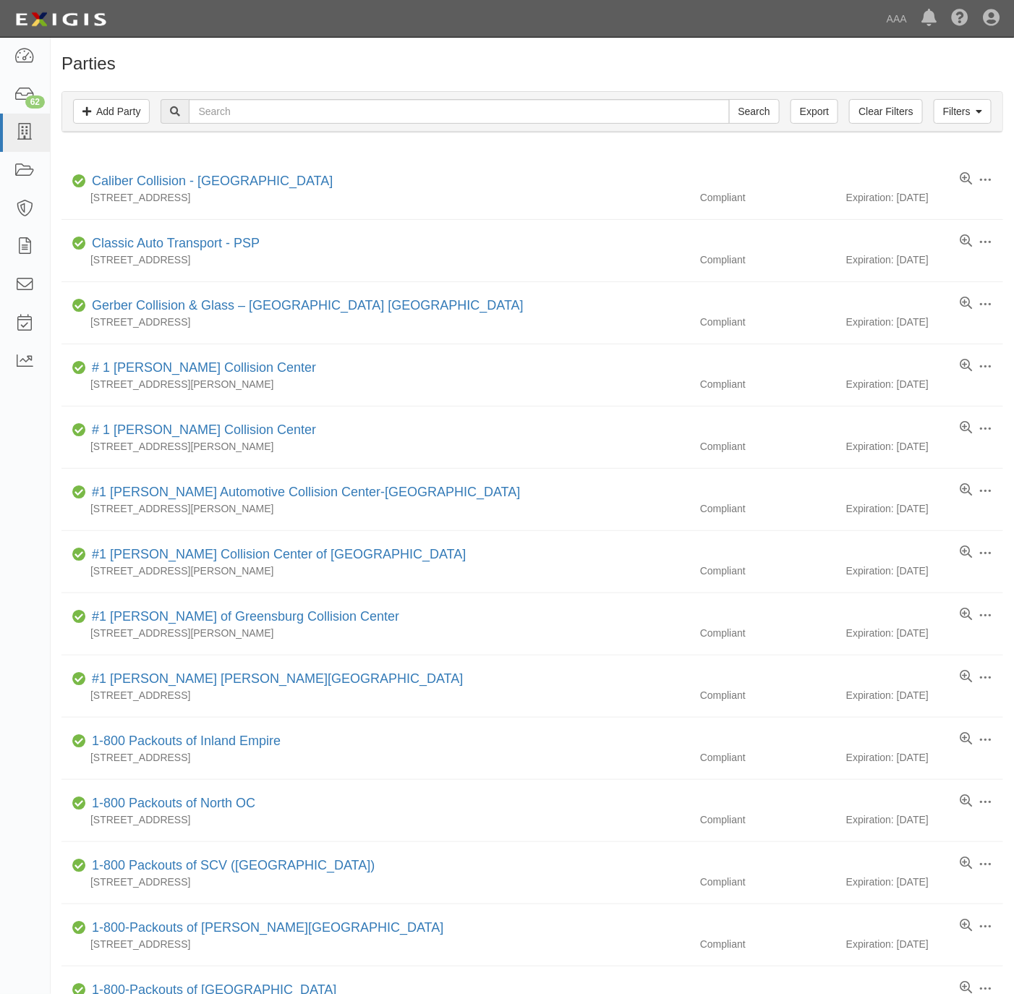
click at [384, 59] on h1 "Parties" at bounding box center [532, 63] width 942 height 19
click at [452, 113] on input "text" at bounding box center [459, 111] width 540 height 25
paste input "Dover Chevrolet"
type input "Dover Chevrolet"
click at [751, 115] on input "Search" at bounding box center [754, 111] width 51 height 25
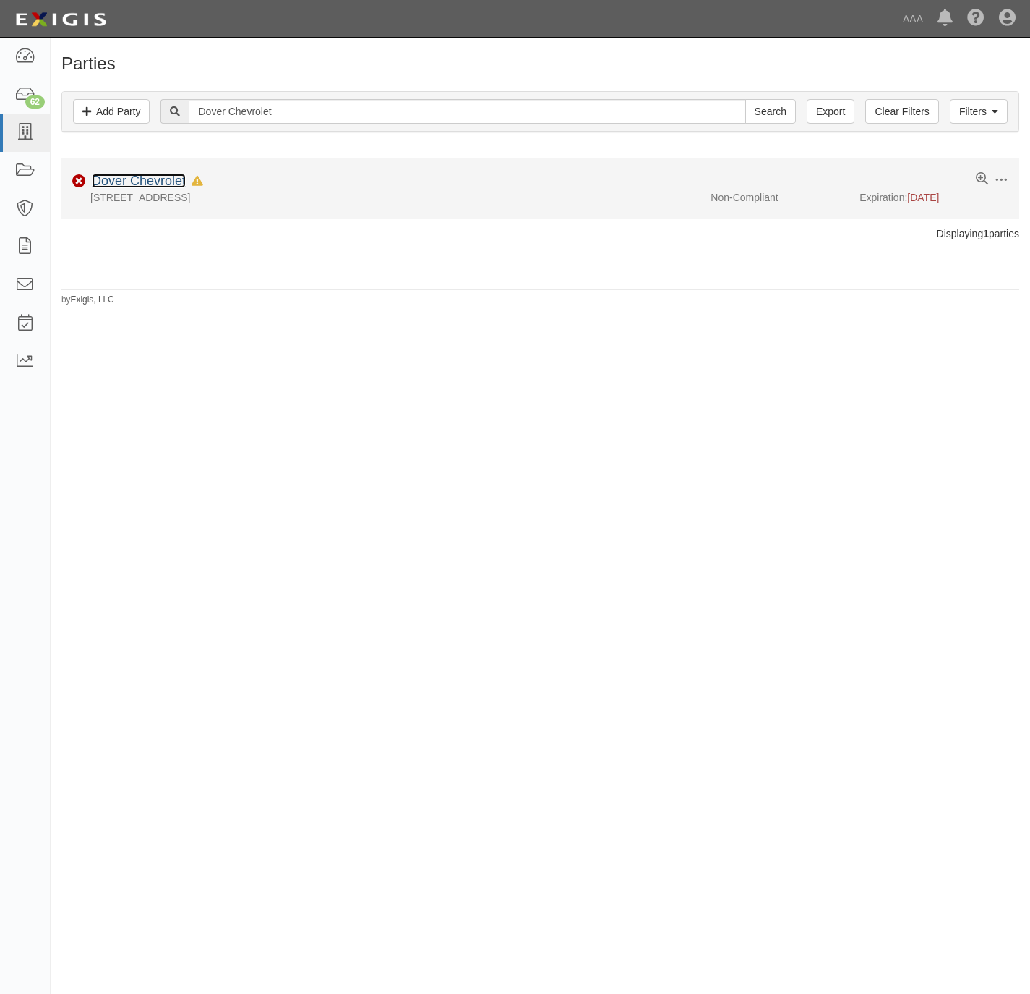
drag, startPoint x: 0, startPoint y: 0, endPoint x: 137, endPoint y: 182, distance: 228.2
click at [137, 182] on link "Dover Chevrolet" at bounding box center [139, 181] width 94 height 14
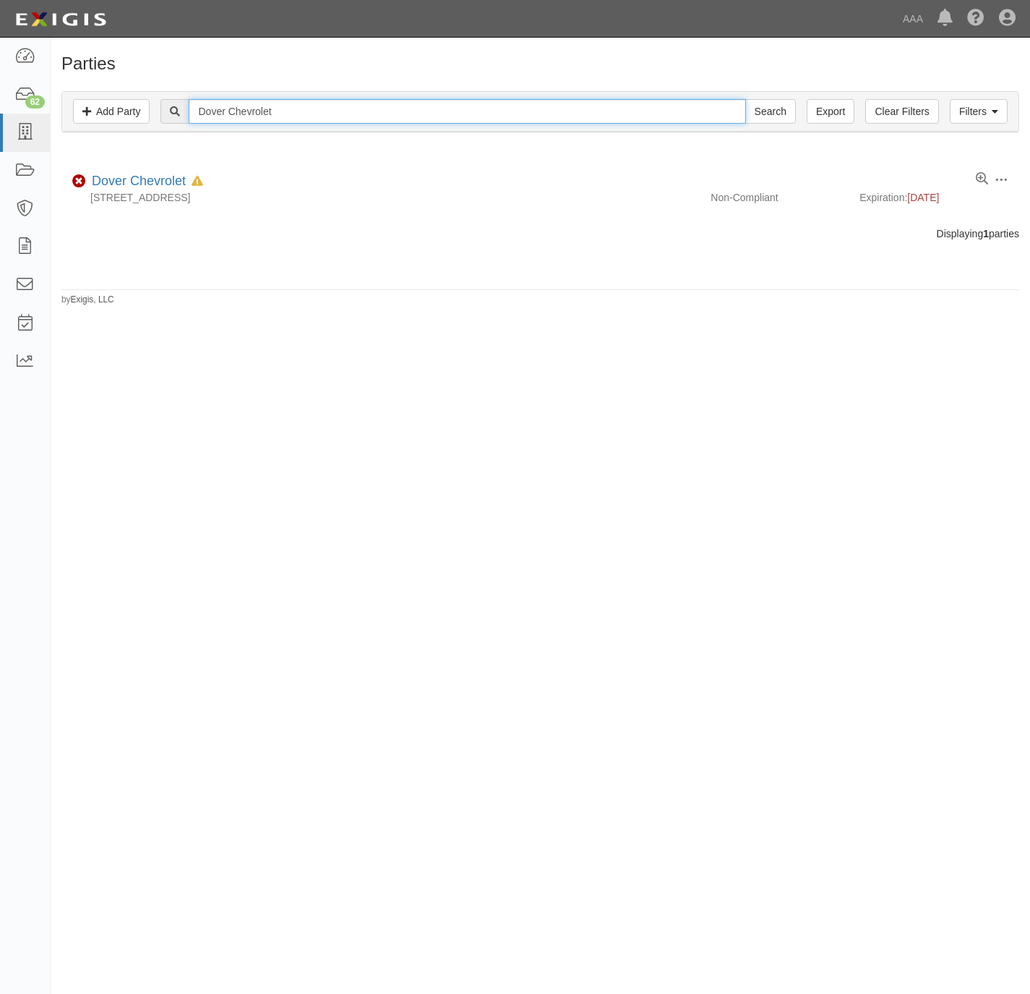
click at [338, 122] on input "Dover Chevrolet" at bounding box center [467, 111] width 557 height 25
click at [339, 122] on input "Dover Chevrolet" at bounding box center [467, 111] width 557 height 25
click at [339, 121] on input "Dover Chevrolet" at bounding box center [467, 111] width 557 height 25
paste input "Dover Honda"
click at [249, 114] on input "Dover Dover Honda" at bounding box center [467, 111] width 557 height 25
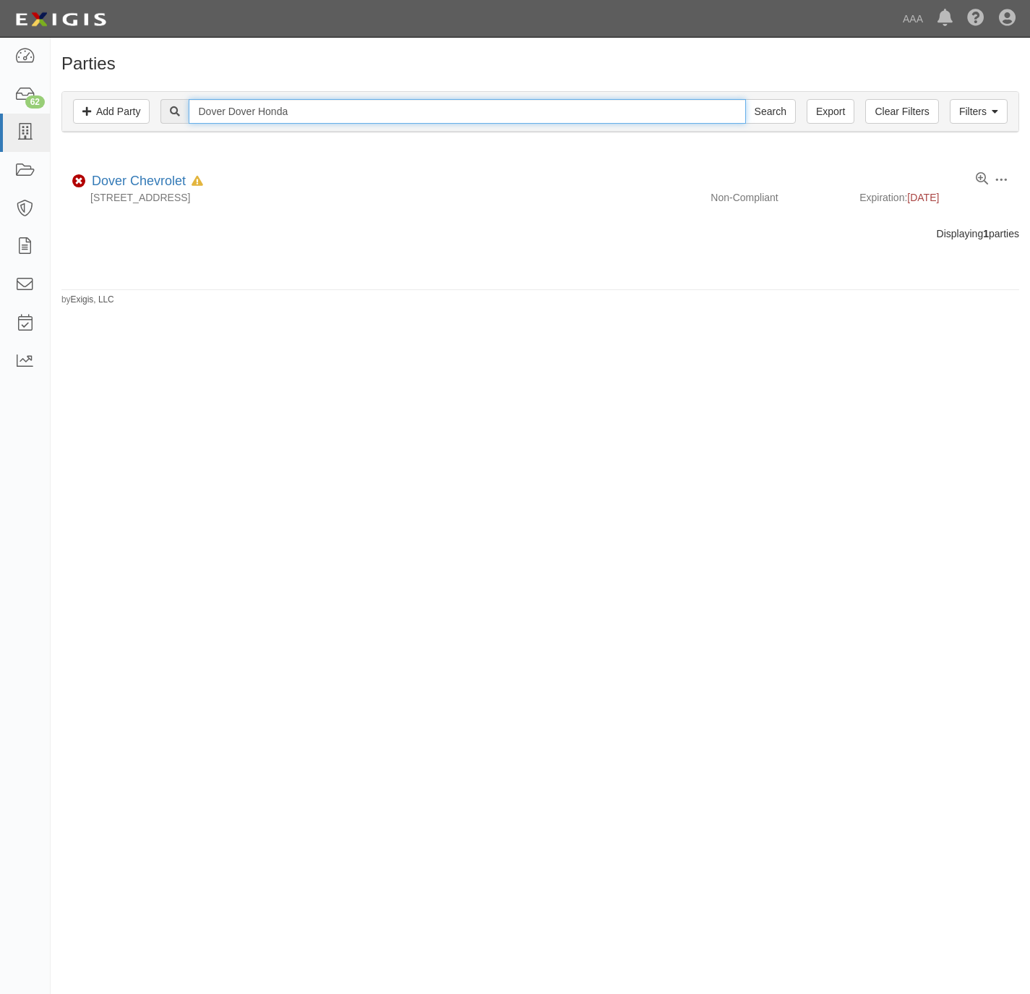
click at [249, 114] on input "Dover Dover Honda" at bounding box center [467, 111] width 557 height 25
type input "Dover Honda"
click at [746, 99] on input "Search" at bounding box center [771, 111] width 51 height 25
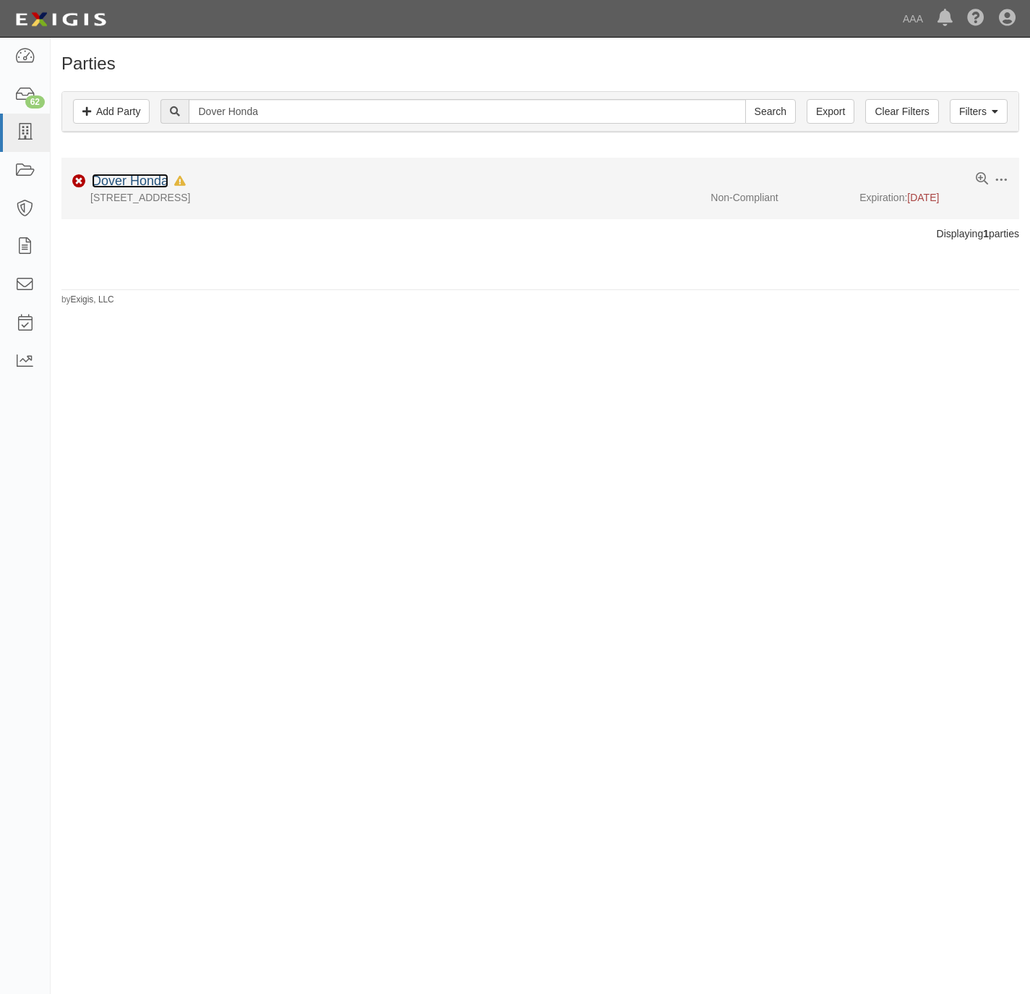
click at [143, 182] on link "Dover Honda" at bounding box center [130, 181] width 77 height 14
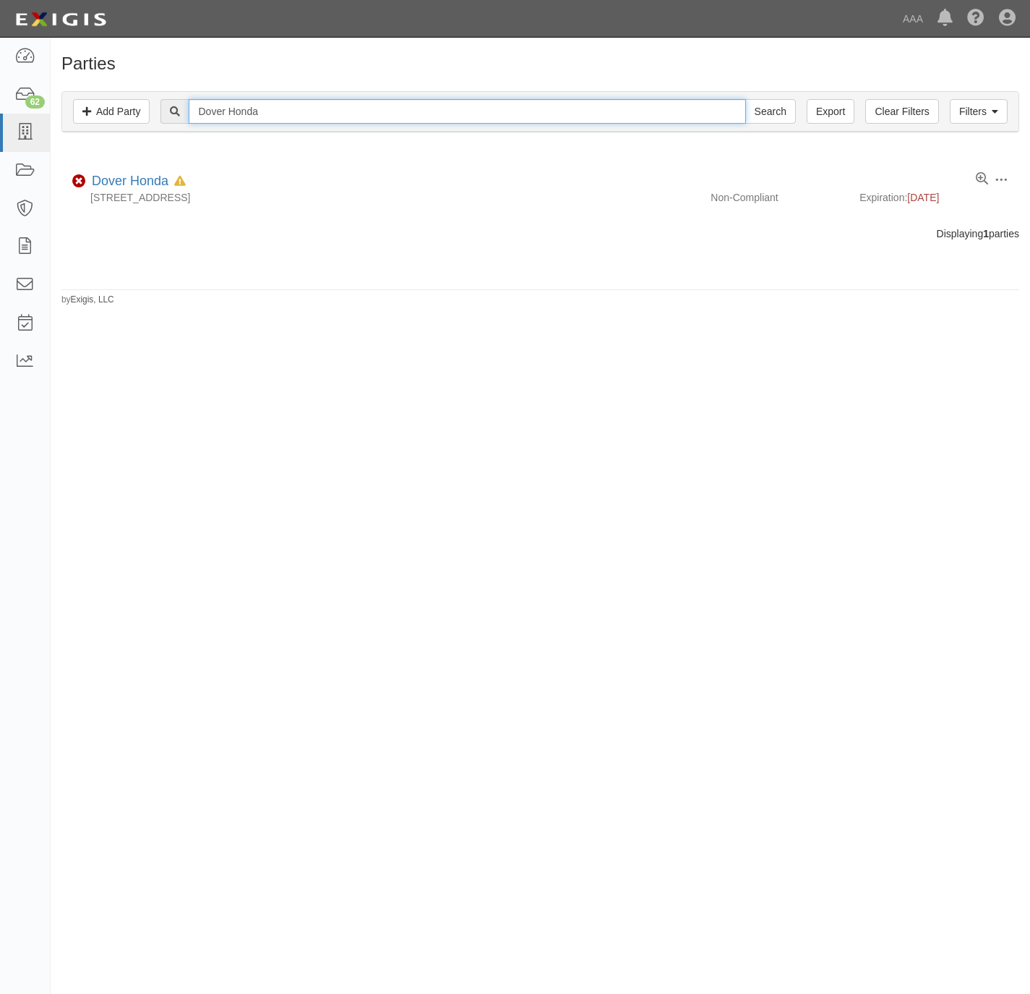
click at [262, 115] on input "Dover Honda" at bounding box center [467, 111] width 557 height 25
click at [263, 115] on input "Dover Honda" at bounding box center [467, 111] width 557 height 25
paste input "Audi of Stratham"
type input "Audi of Stratham"
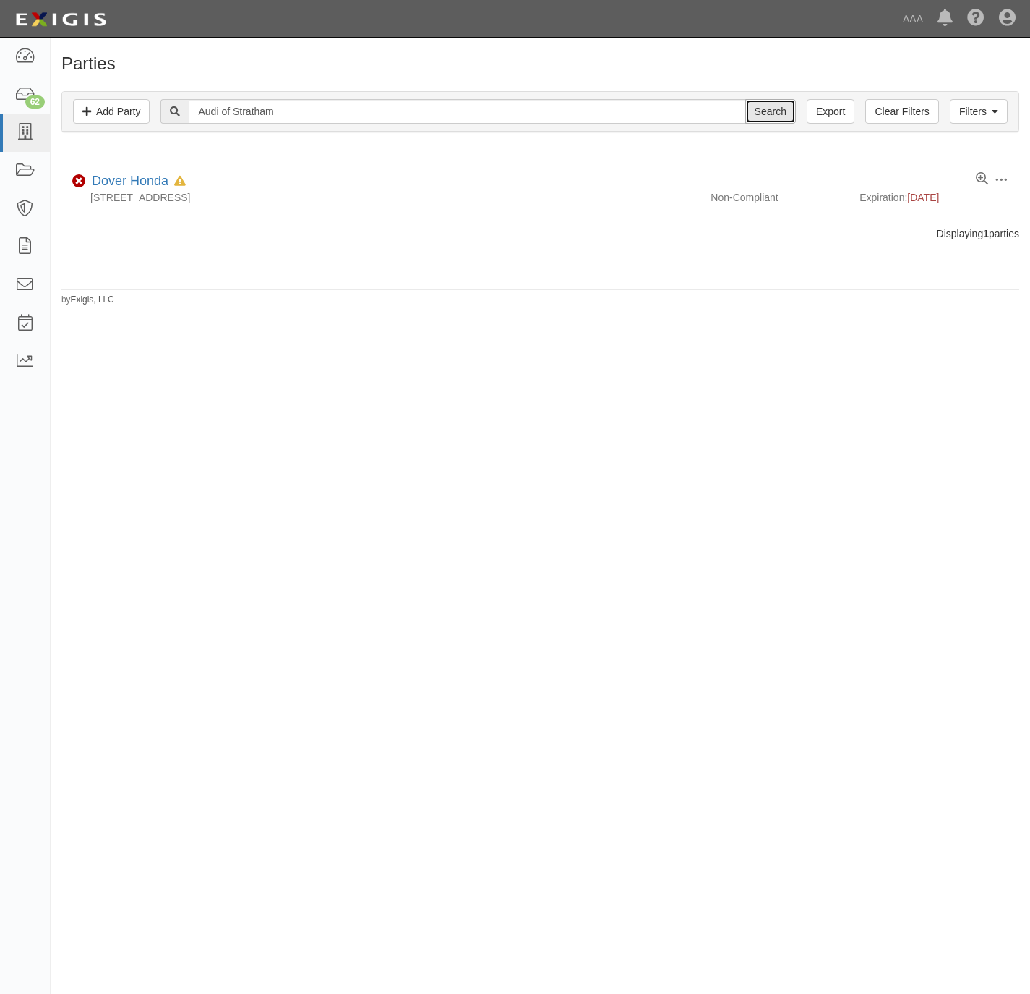
click at [761, 111] on input "Search" at bounding box center [771, 111] width 51 height 25
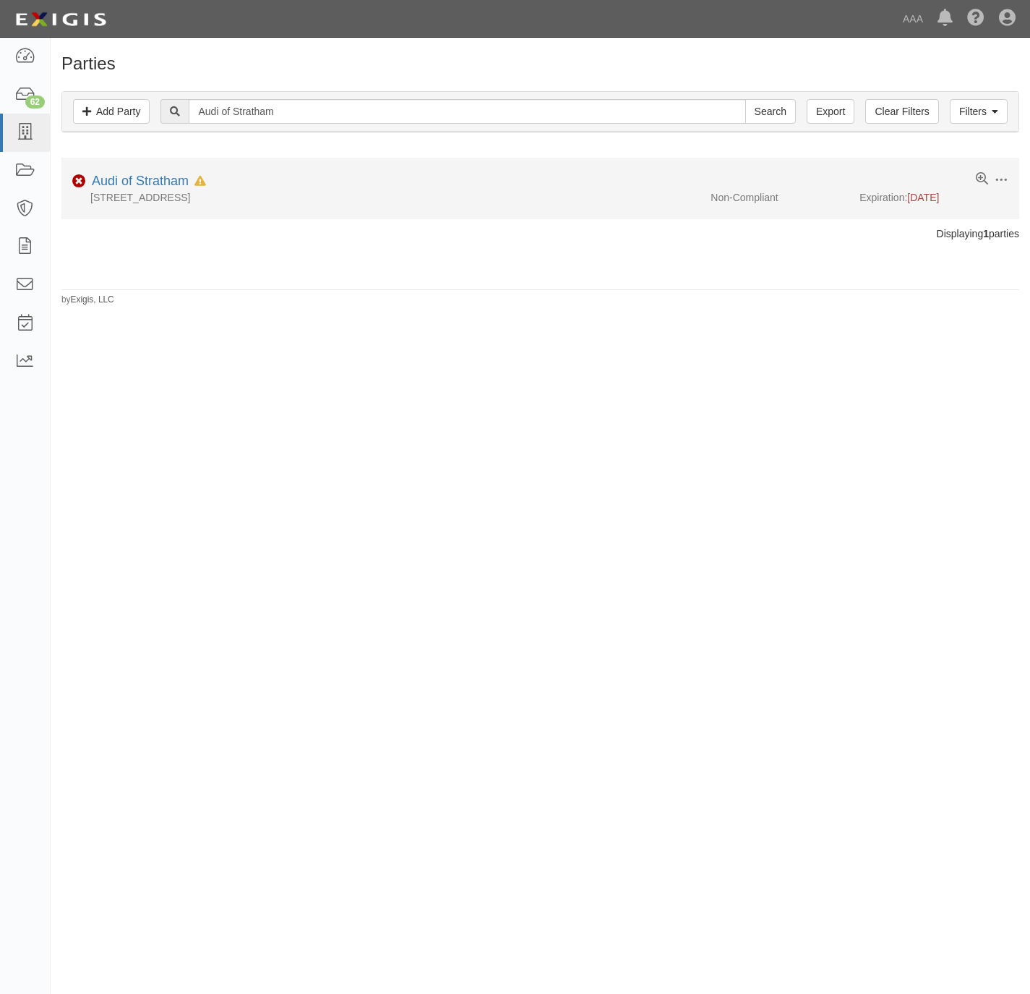
click at [131, 172] on li "Edit Log activity Add task Send message Archive Non-Compliant Audi of Stratham …" at bounding box center [540, 188] width 958 height 61
click at [131, 174] on div "Audi of Stratham In Default since [DATE]" at bounding box center [146, 181] width 120 height 19
click at [126, 181] on link "Audi of Stratham" at bounding box center [140, 181] width 97 height 14
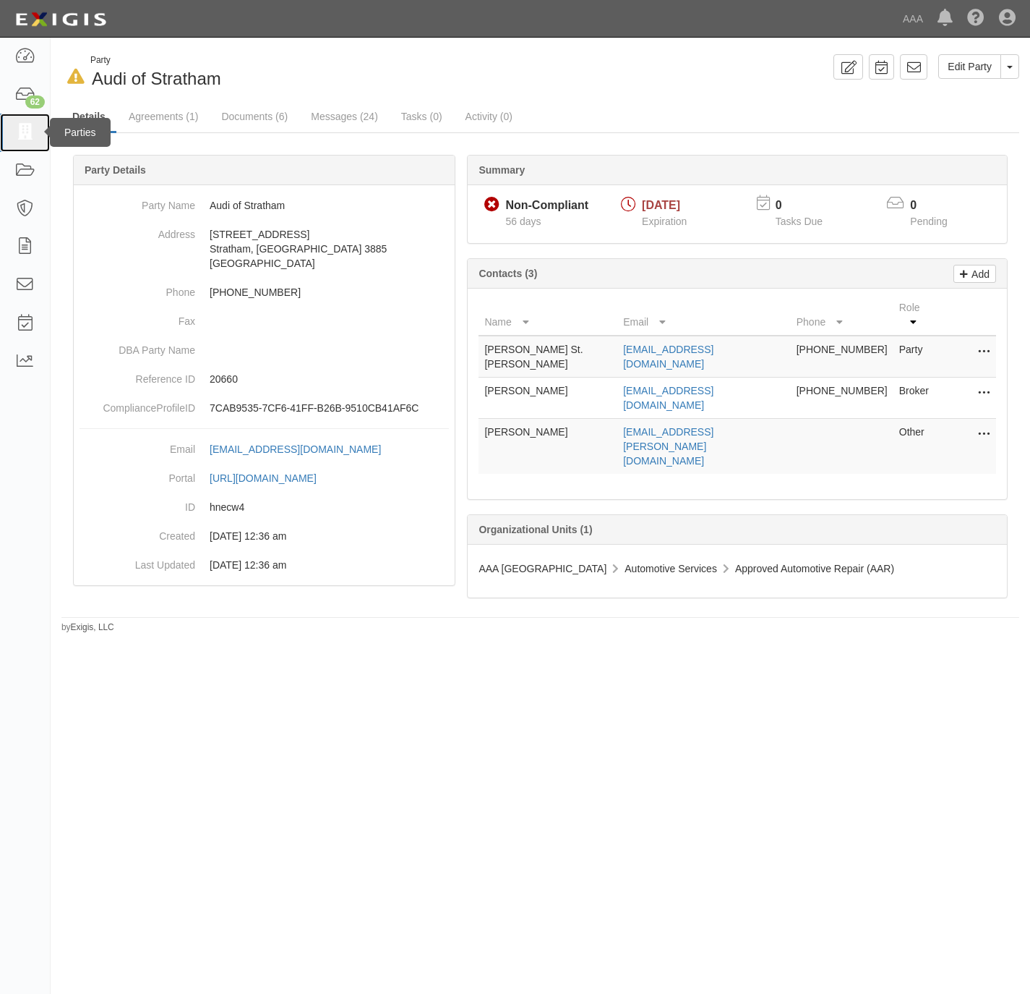
click at [22, 135] on icon at bounding box center [24, 132] width 20 height 17
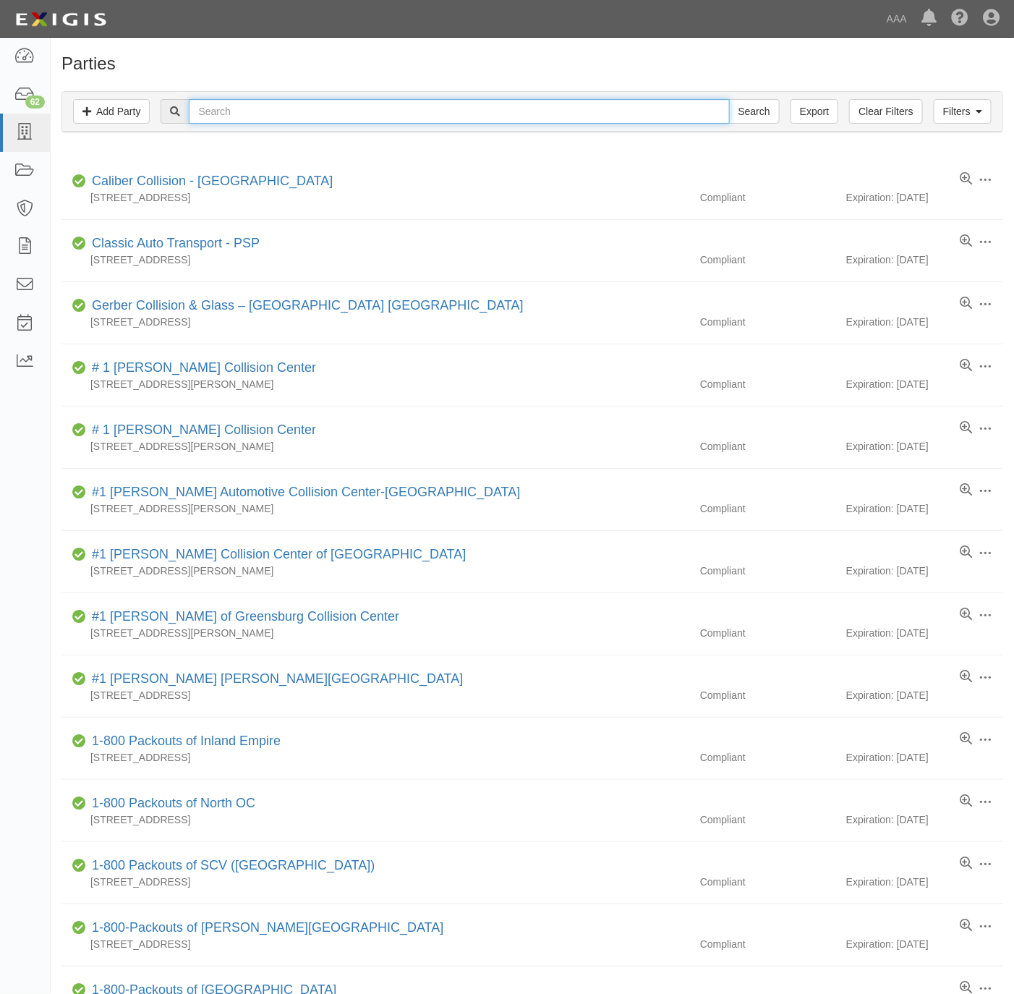
click at [215, 111] on input "text" at bounding box center [459, 111] width 540 height 25
paste input "A Plus Truck Sales"
type input "A Plus Truck Sales"
click at [748, 111] on input "Search" at bounding box center [754, 111] width 51 height 25
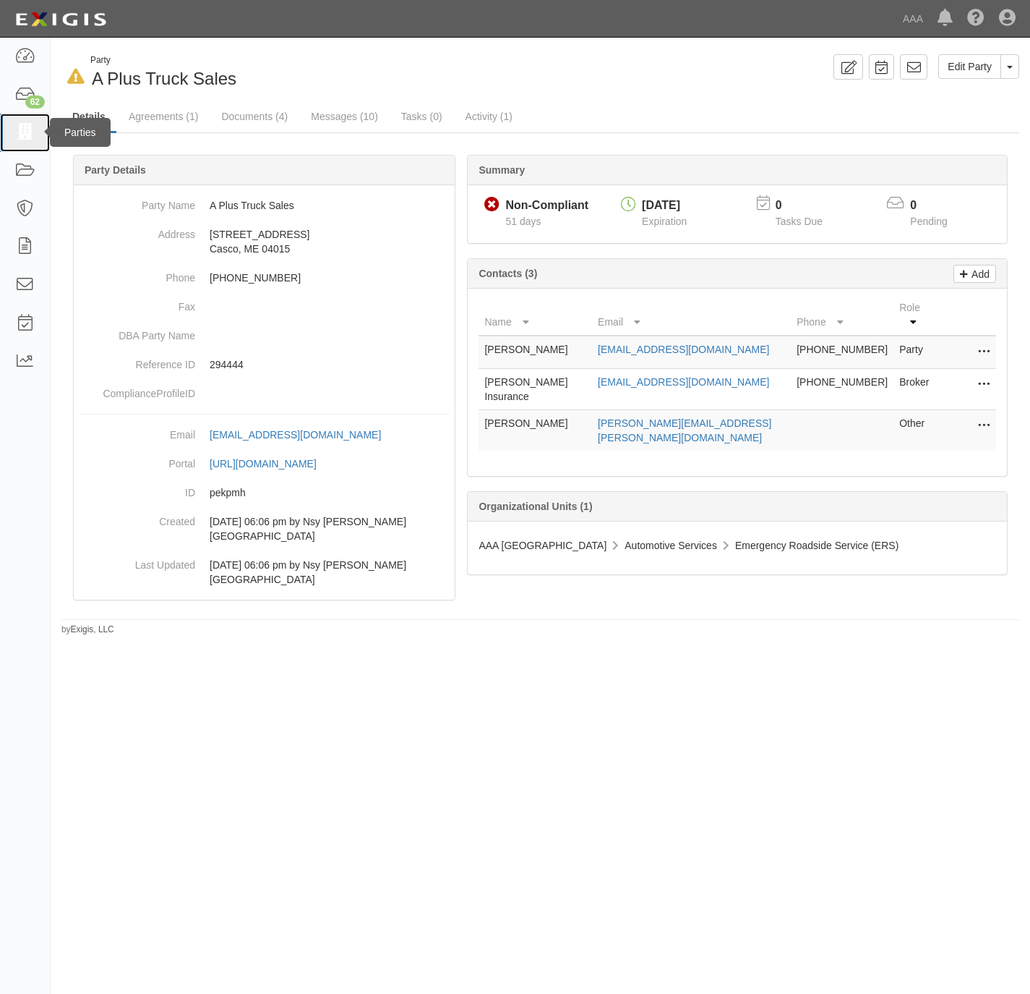
click at [12, 130] on link at bounding box center [25, 133] width 50 height 38
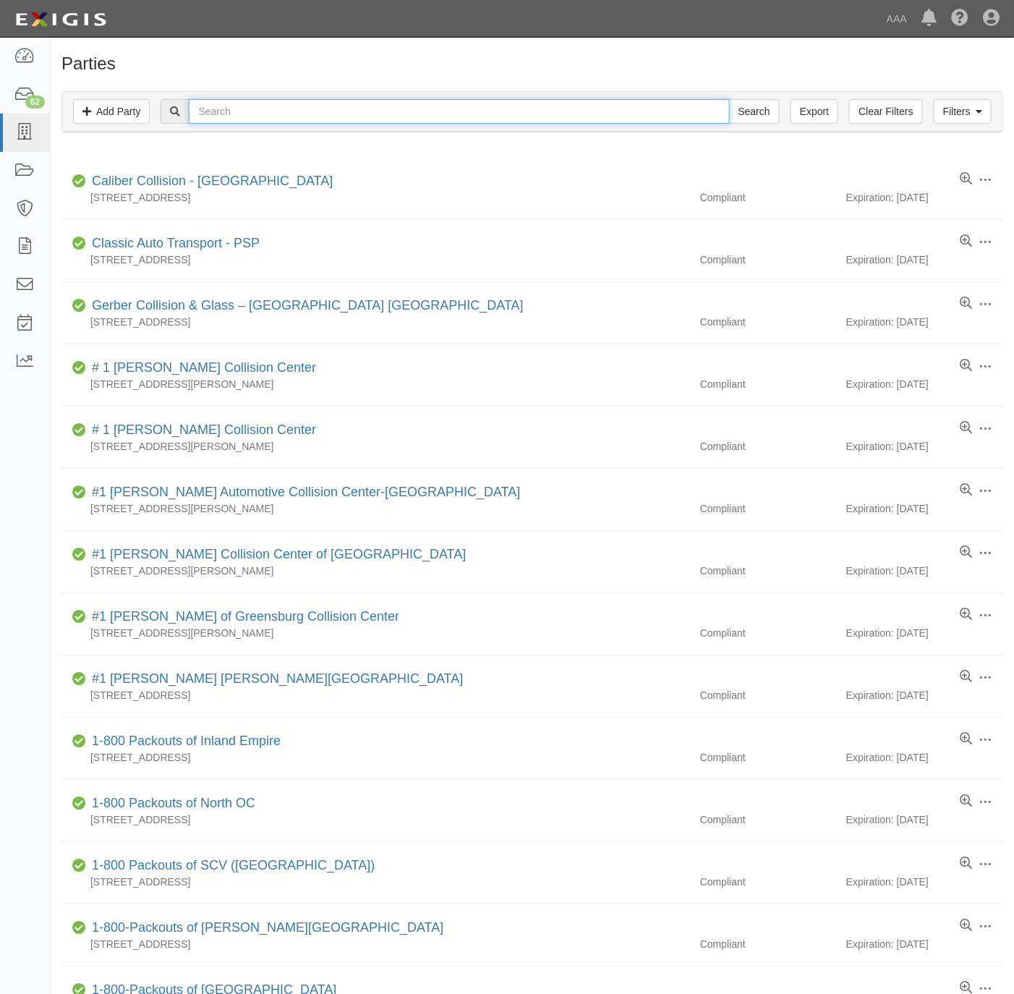
click at [357, 119] on input "text" at bounding box center [459, 111] width 540 height 25
paste input "Preferred Towing and Recovery"
type input "Preferred Towing and Recovery"
click at [735, 114] on input "Search" at bounding box center [754, 111] width 51 height 25
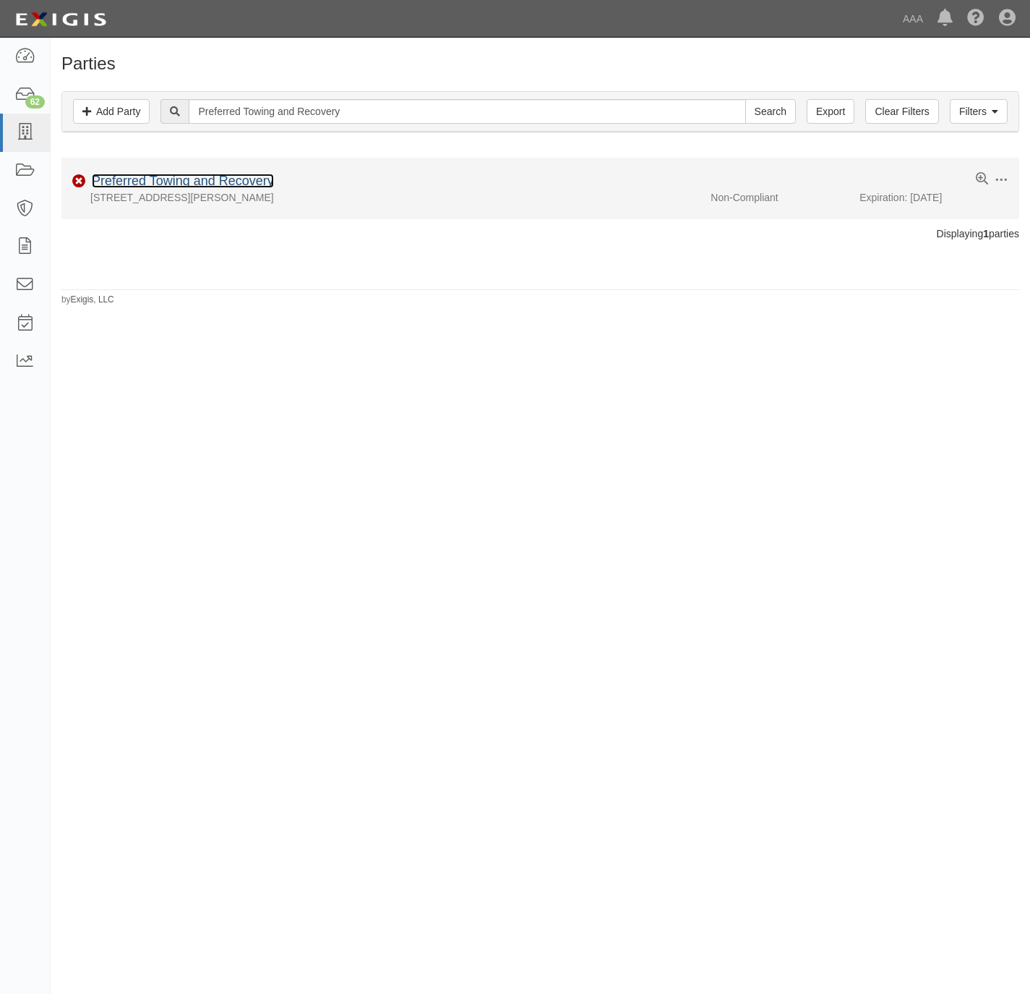
click at [189, 187] on link "Preferred Towing and Recovery" at bounding box center [183, 181] width 182 height 14
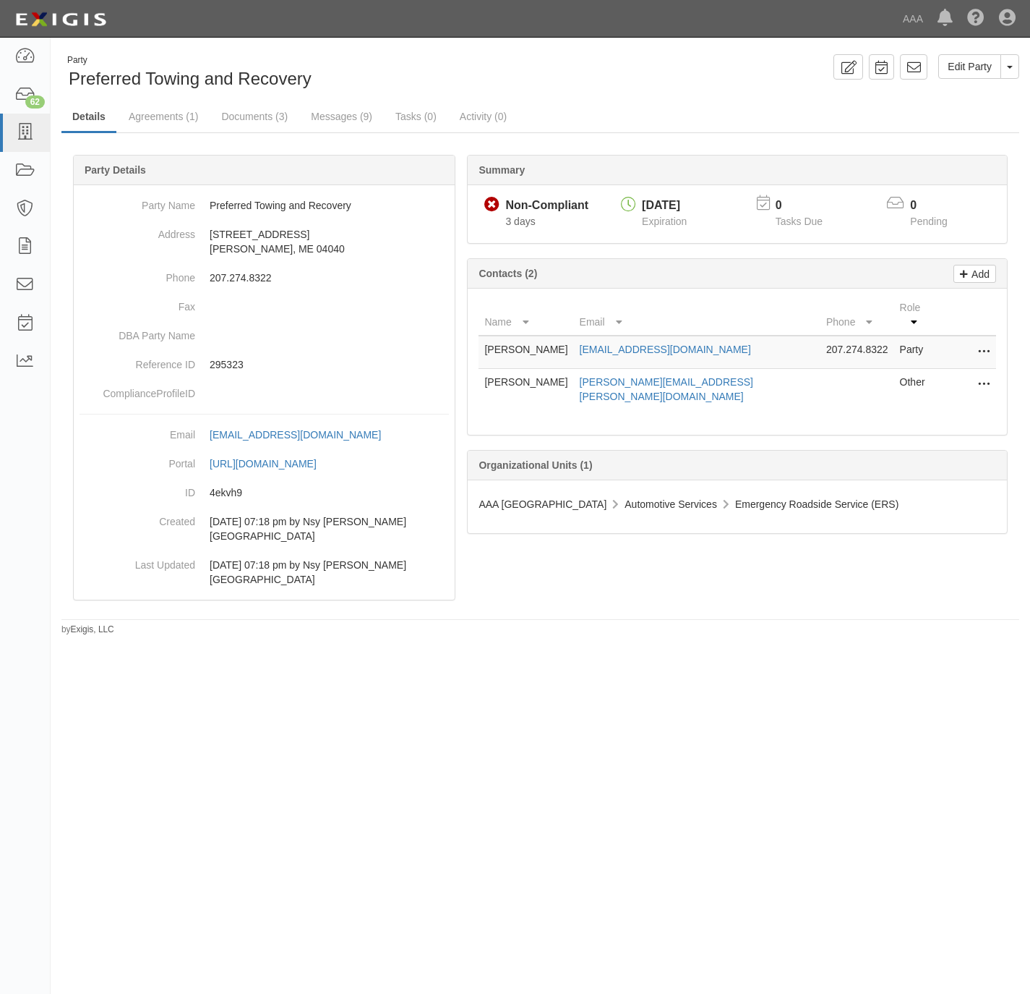
click at [456, 66] on div "Party Preferred Towing and Recovery" at bounding box center [295, 72] width 469 height 37
click at [215, 109] on link "Documents (3)" at bounding box center [254, 117] width 88 height 31
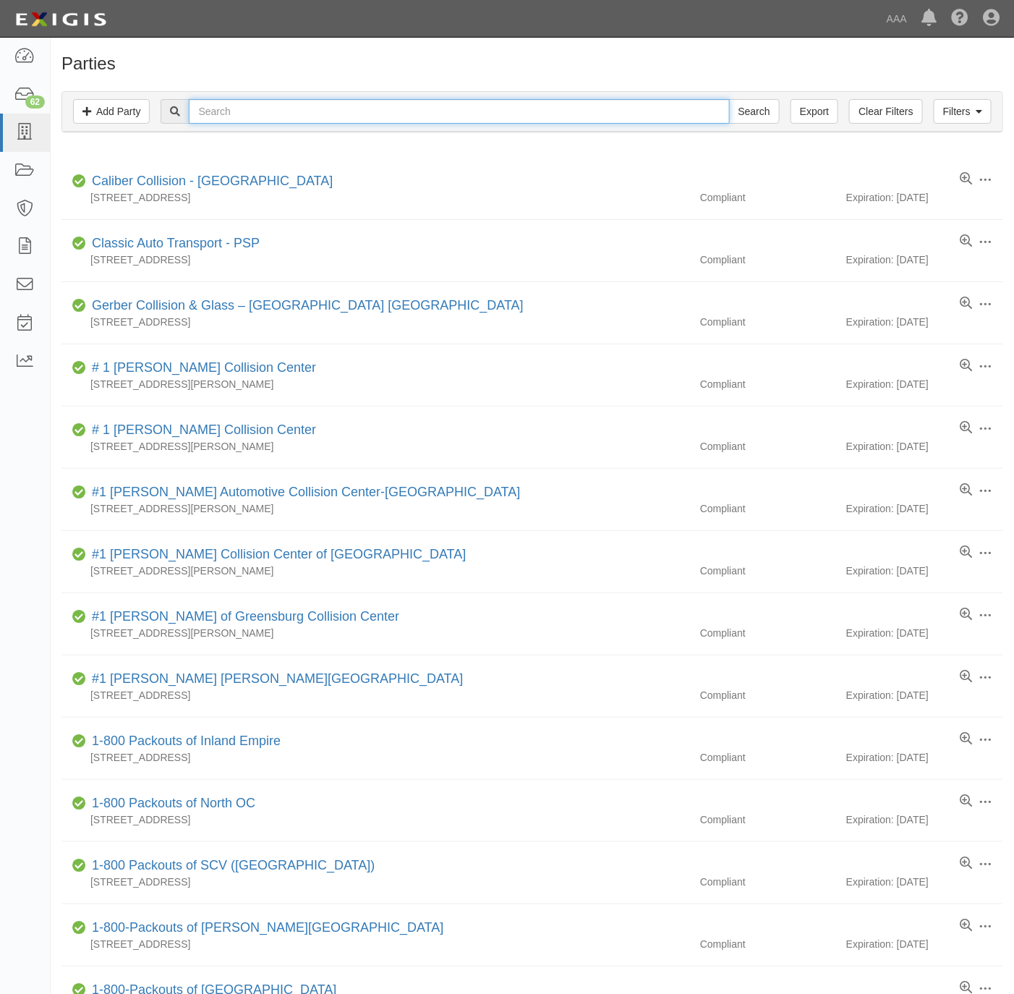
click at [239, 113] on input "text" at bounding box center [459, 111] width 540 height 25
paste input "[PERSON_NAME]'s ERS"
type input "[PERSON_NAME]'s ERS"
click at [749, 111] on input "Search" at bounding box center [754, 111] width 51 height 25
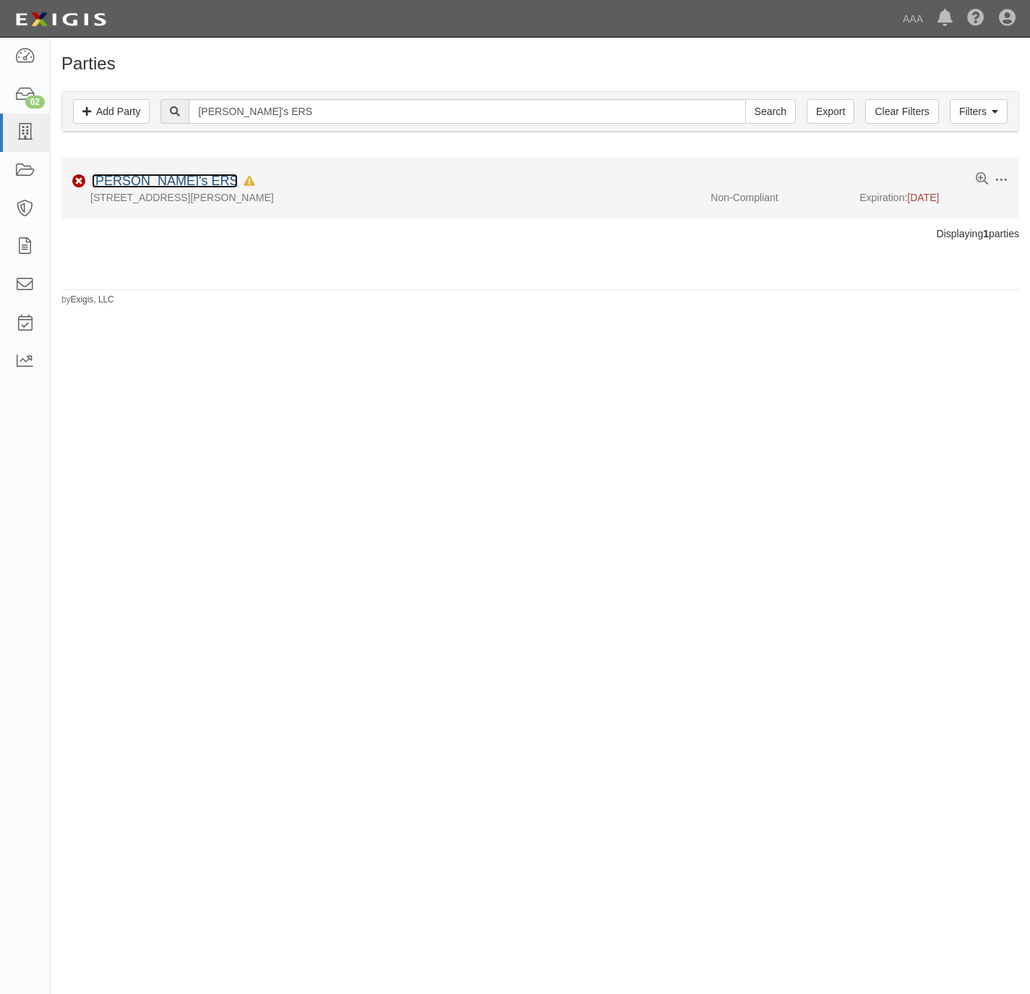
click at [132, 178] on link "[PERSON_NAME]'s ERS" at bounding box center [165, 181] width 146 height 14
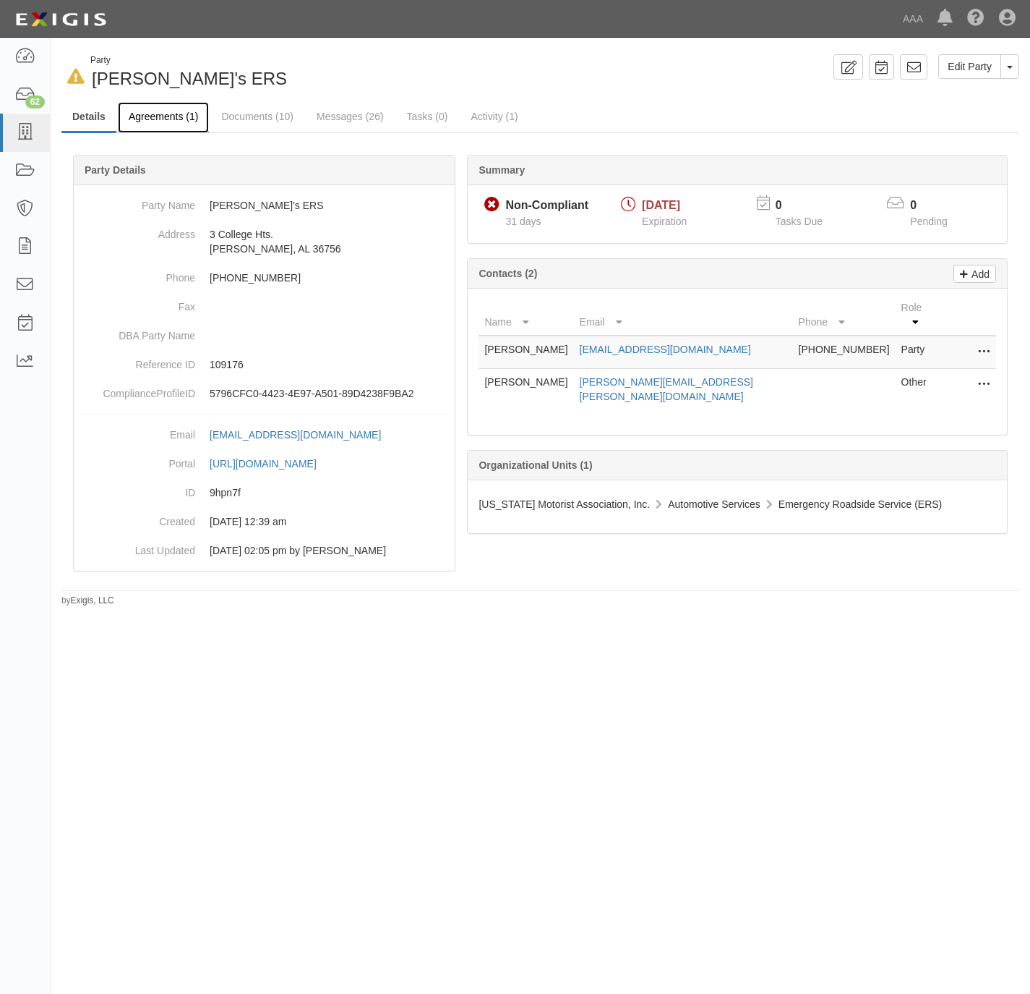
click at [157, 116] on link "Agreements (1)" at bounding box center [163, 117] width 91 height 31
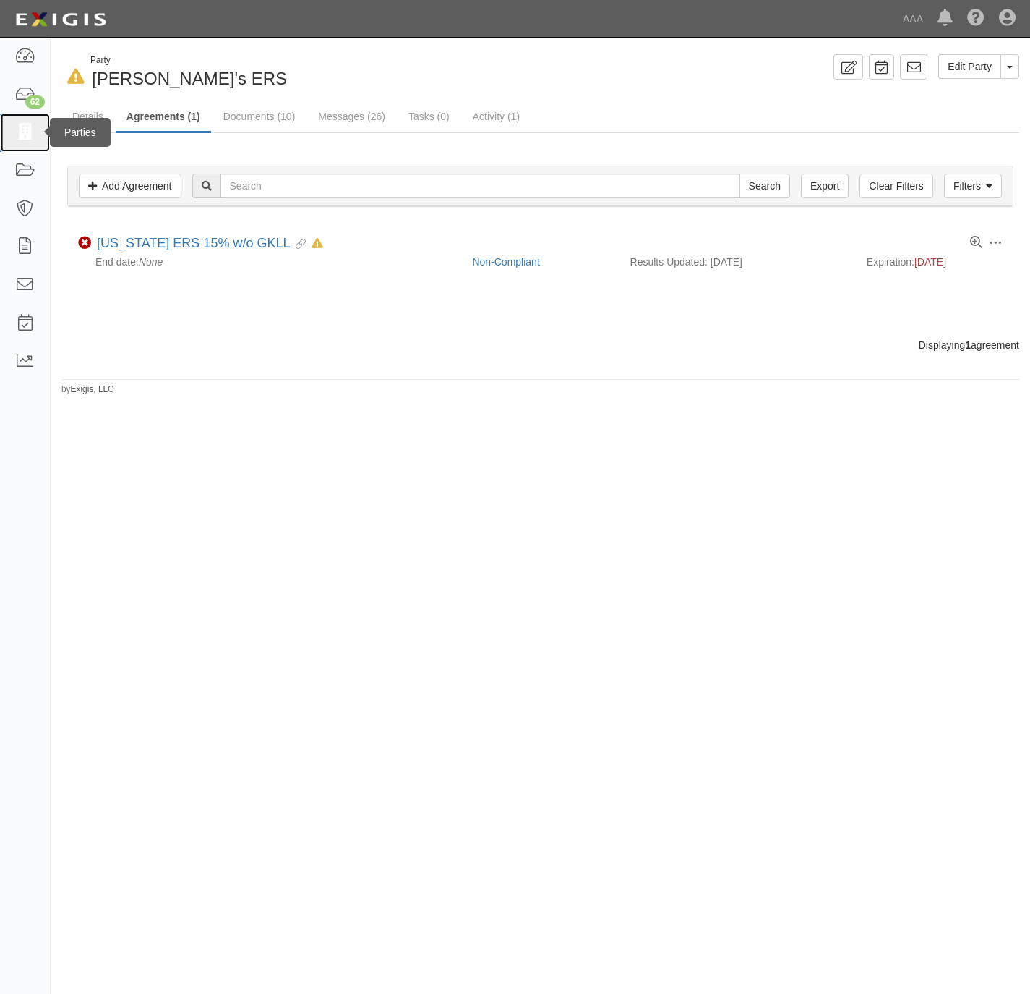
click at [22, 124] on icon at bounding box center [24, 132] width 20 height 17
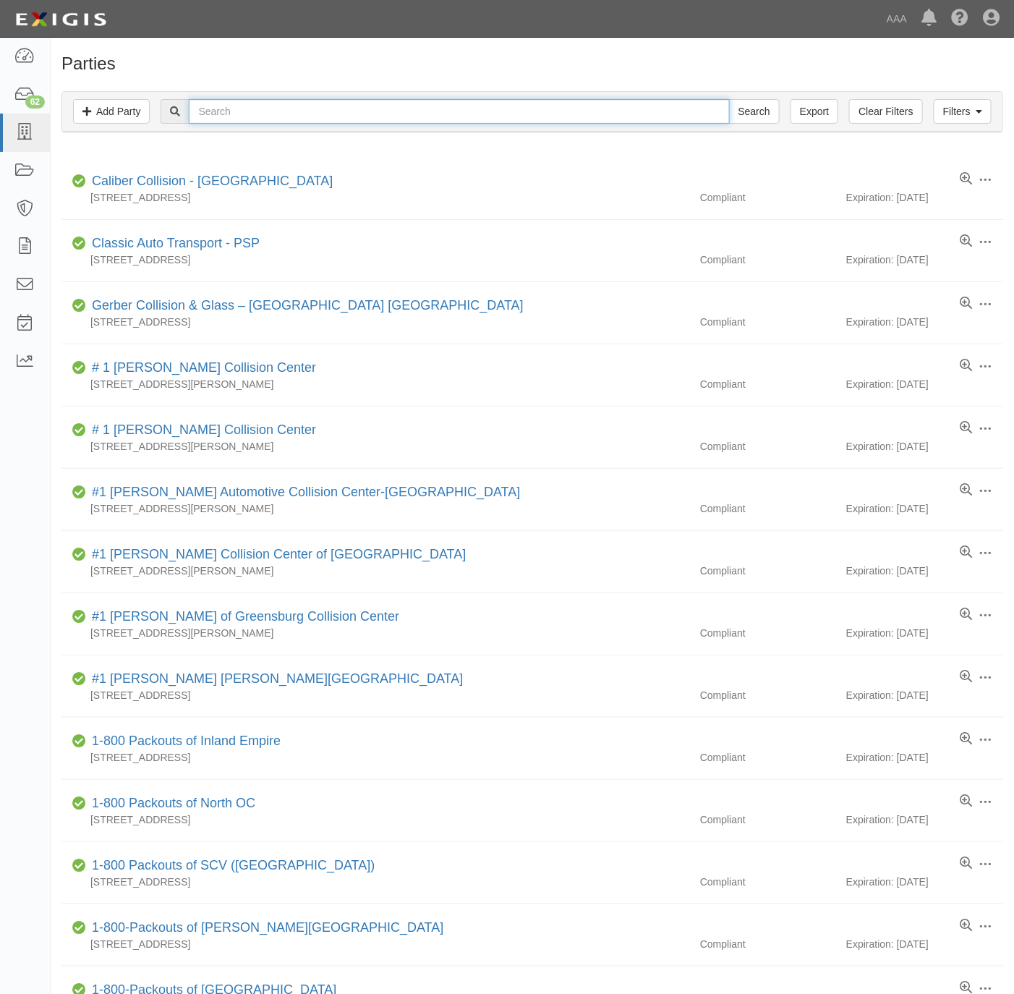
click at [270, 124] on input "text" at bounding box center [459, 111] width 540 height 25
paste input "Middle GA Locksmith"
type input "Middle GA Locksmith"
click at [744, 115] on input "Search" at bounding box center [754, 111] width 51 height 25
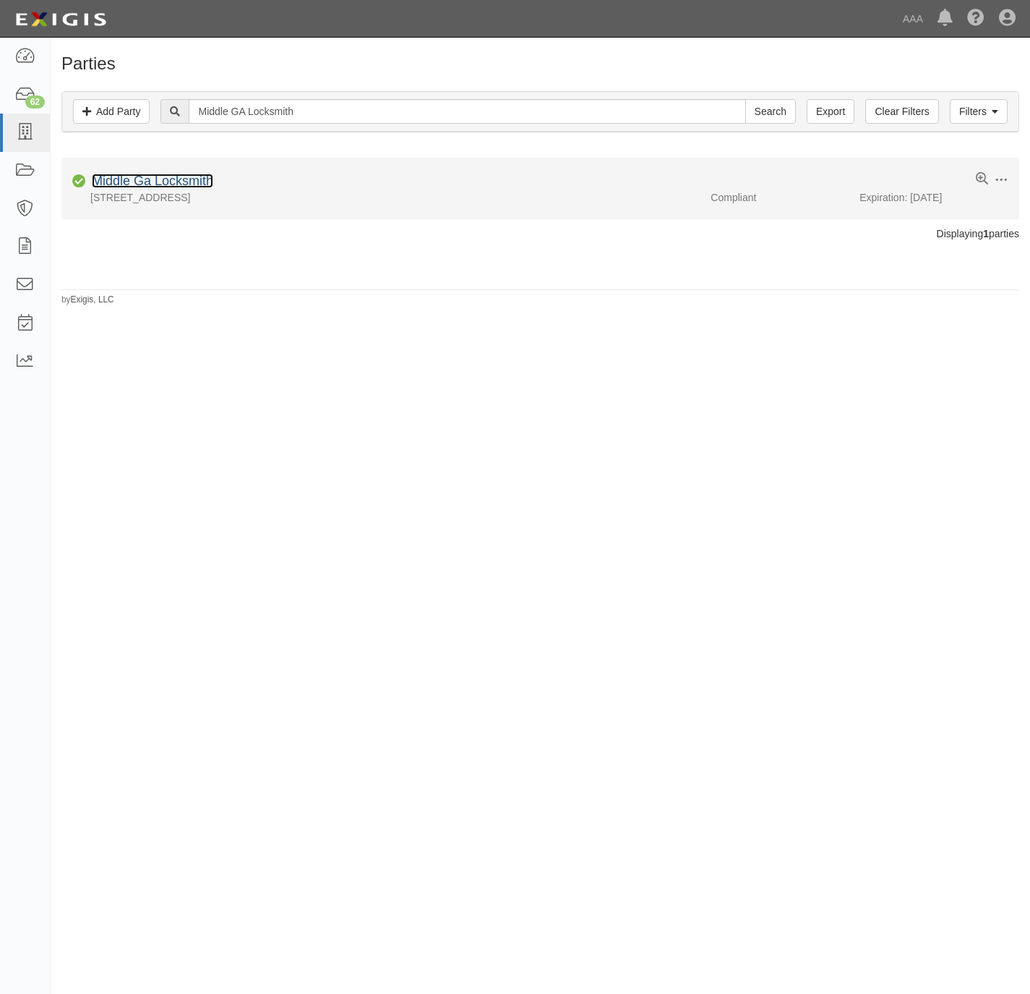
click at [153, 179] on link "Middle Ga Locksmith" at bounding box center [152, 181] width 121 height 14
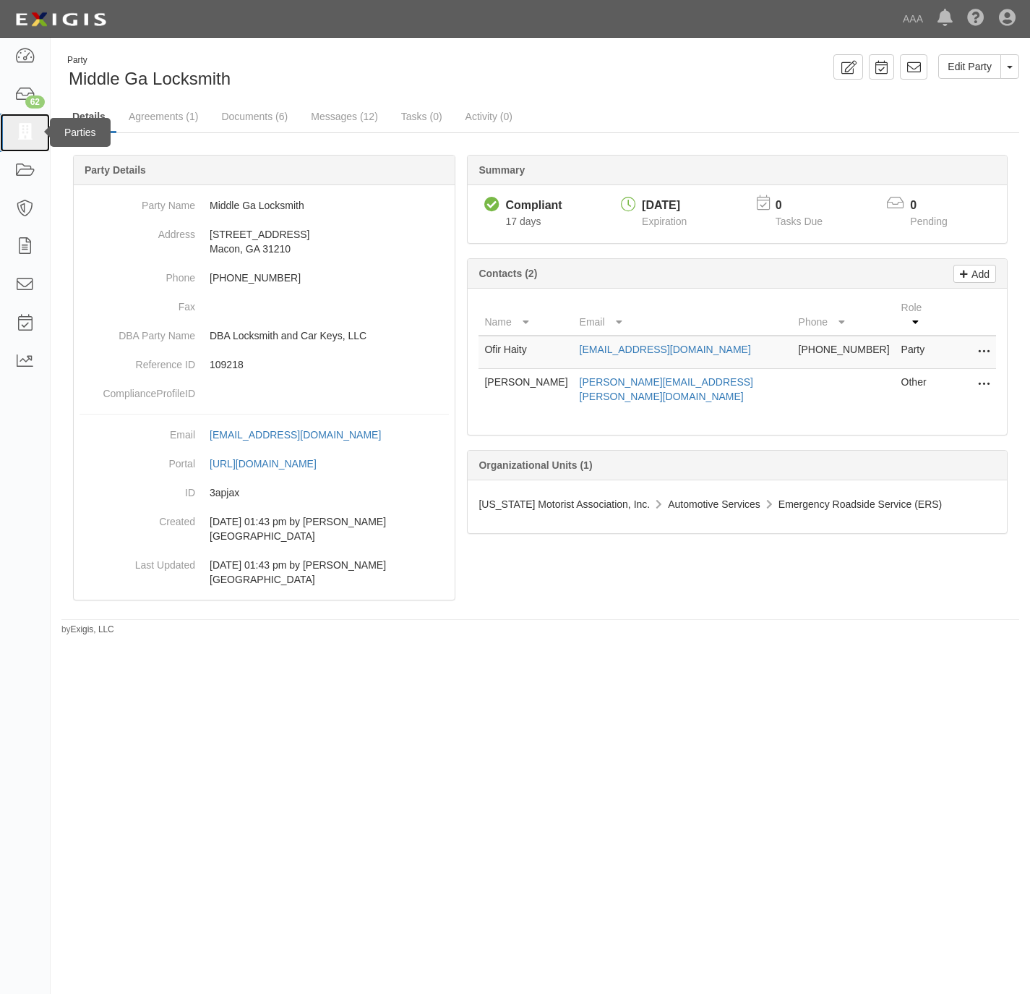
click at [9, 132] on link at bounding box center [25, 133] width 50 height 38
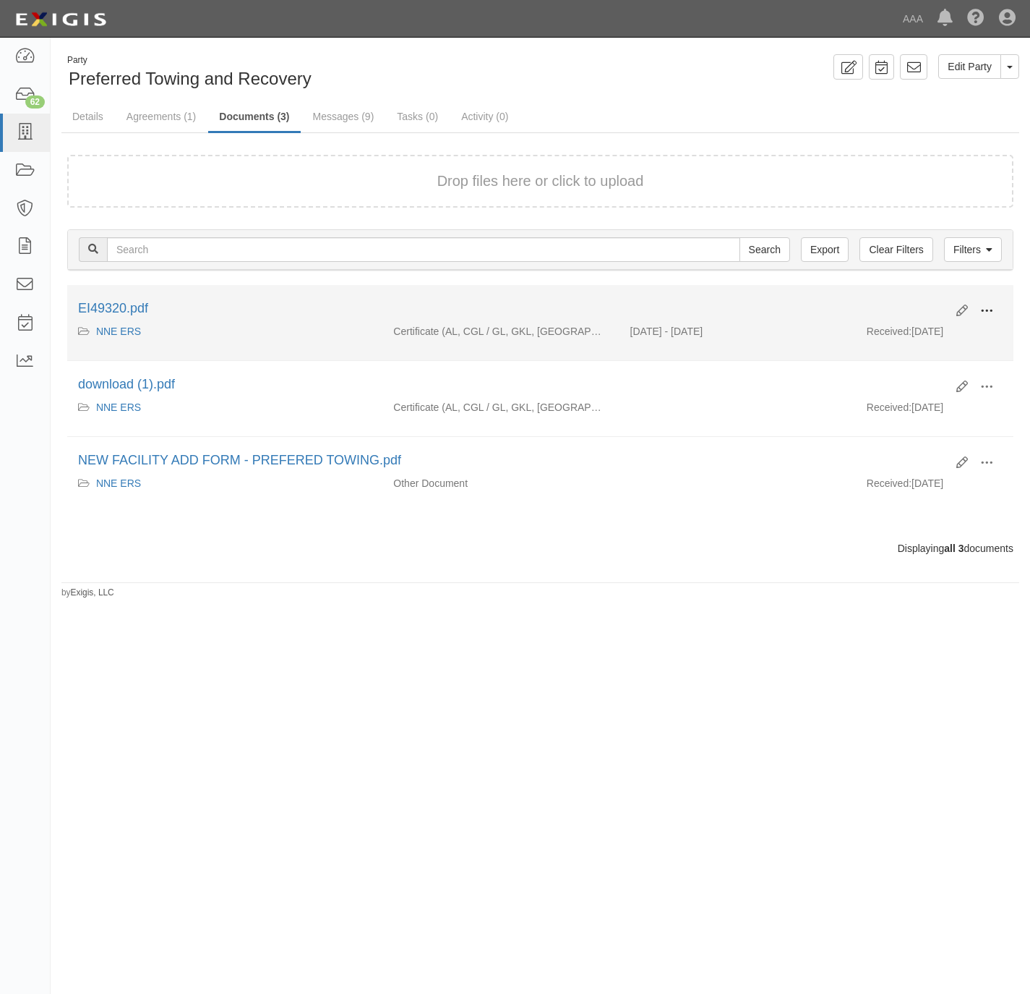
click at [988, 304] on span at bounding box center [987, 310] width 13 height 13
click at [922, 328] on link "View" at bounding box center [917, 332] width 114 height 26
click at [989, 312] on span at bounding box center [987, 310] width 13 height 13
click at [925, 354] on link "View details" at bounding box center [917, 359] width 114 height 26
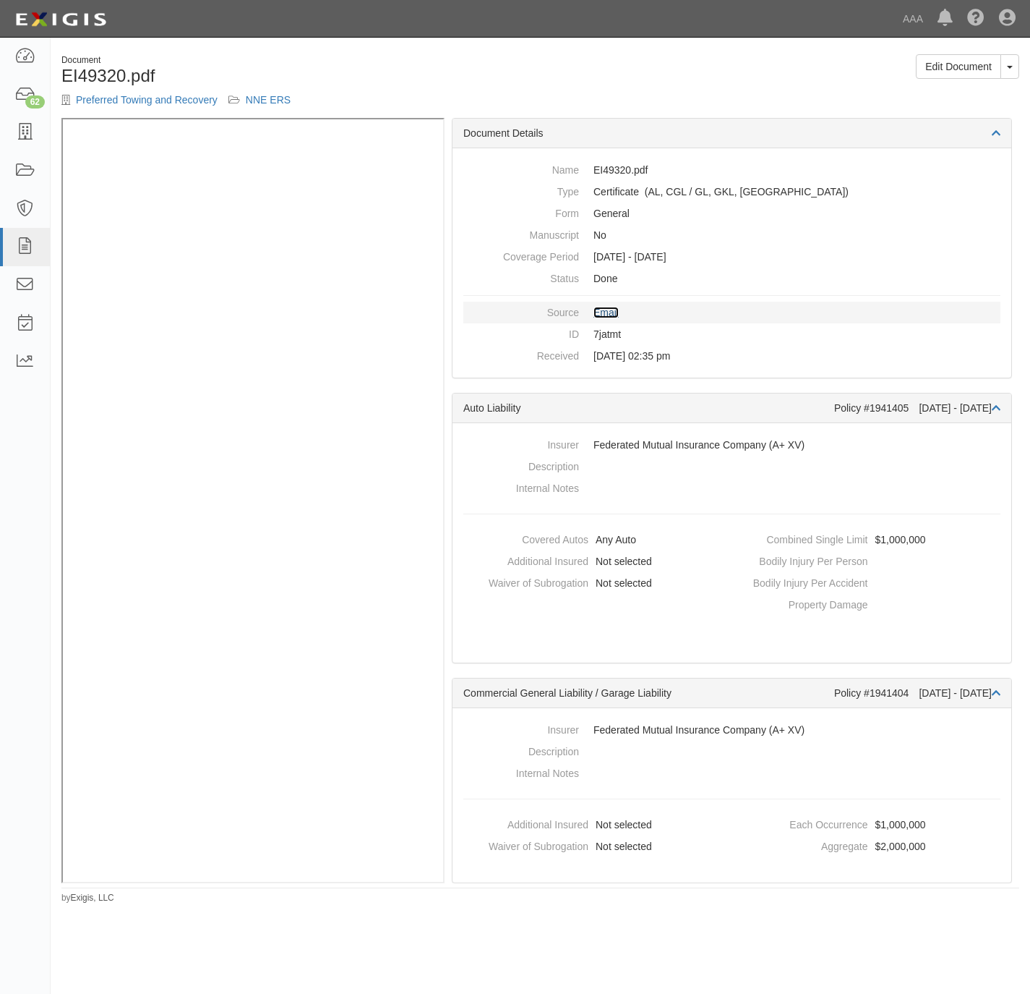
click at [610, 308] on link "Email" at bounding box center [606, 313] width 25 height 12
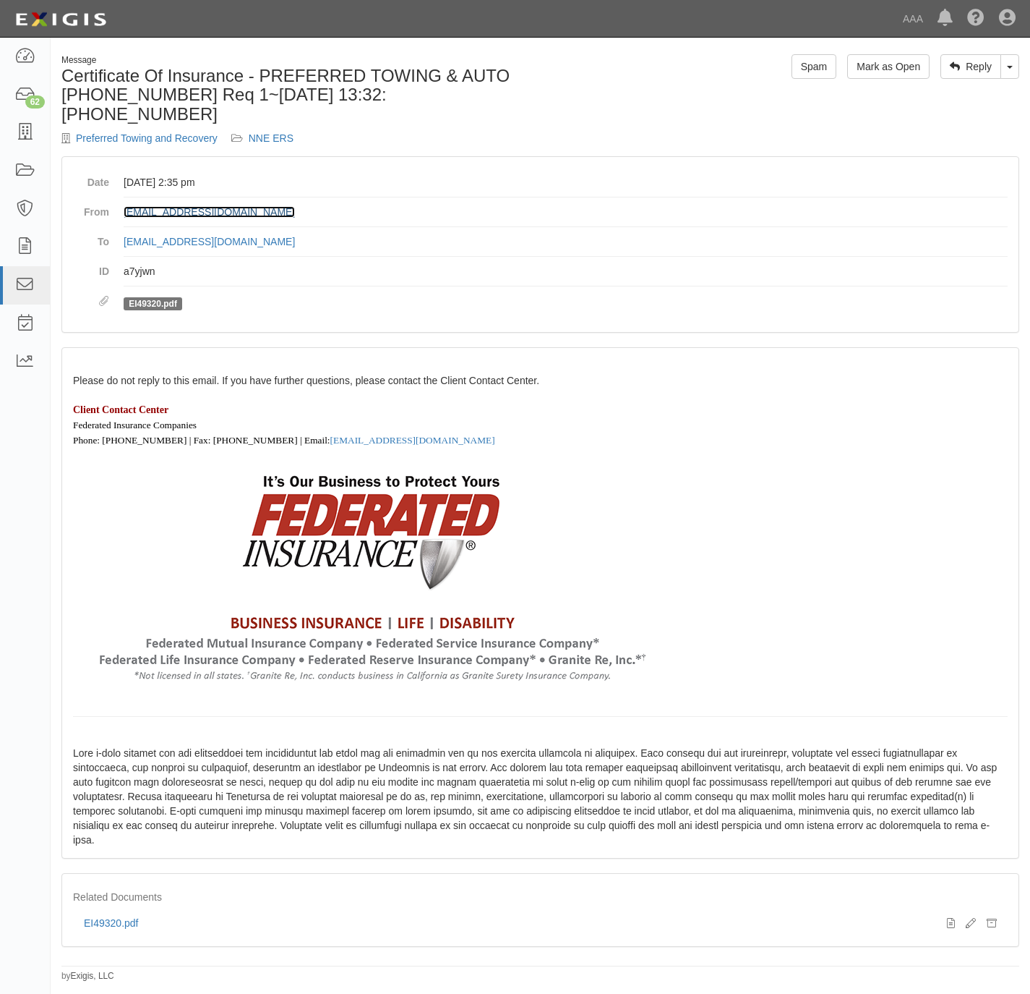
click at [202, 206] on link "[EMAIL_ADDRESS][DOMAIN_NAME]" at bounding box center [209, 212] width 171 height 12
click at [192, 206] on link "fedinscert@fedins.com" at bounding box center [209, 212] width 171 height 12
click at [205, 206] on link "fedinscert@fedins.com" at bounding box center [209, 212] width 171 height 12
drag, startPoint x: 230, startPoint y: 193, endPoint x: 115, endPoint y: 191, distance: 115.0
click at [115, 191] on dl "Date September 18, 2025 at 2:35 pm From fedinscert@fedins.com To agreement-4nkt…" at bounding box center [540, 244] width 935 height 153
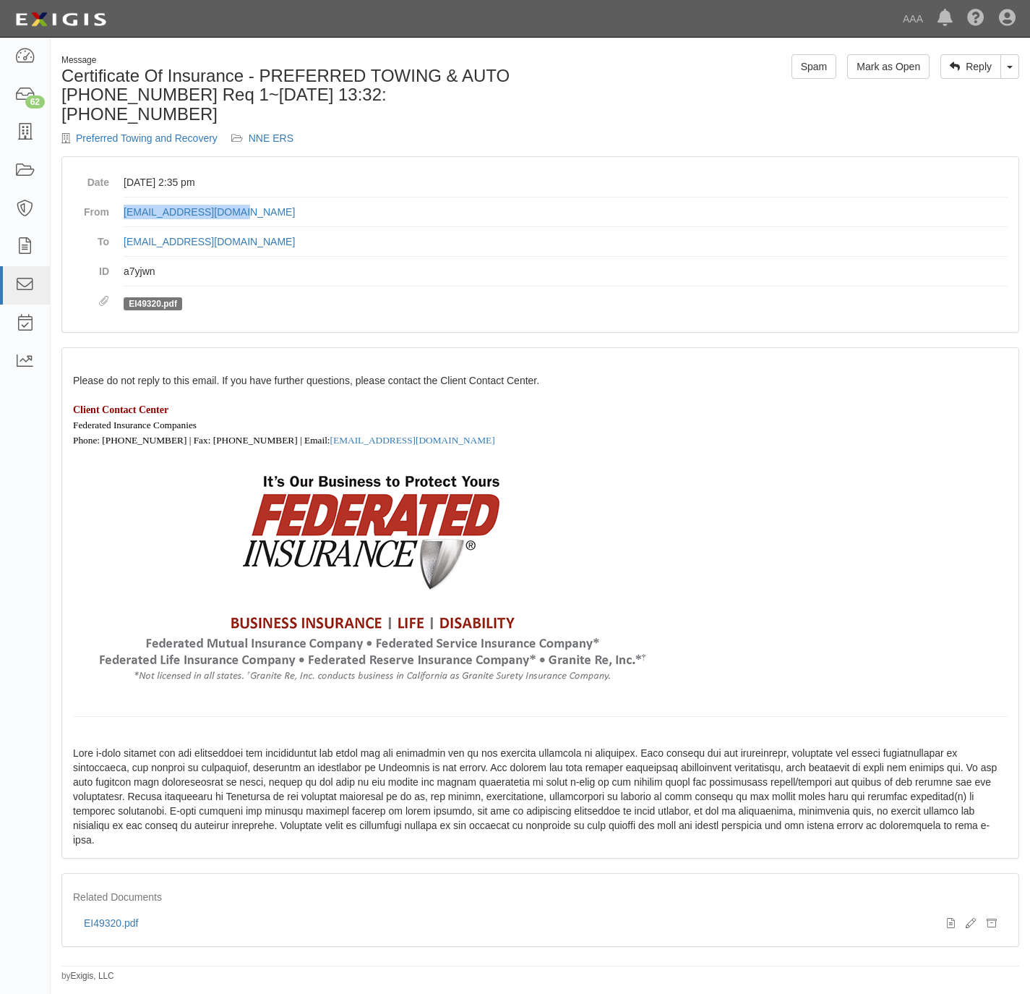
copy link "fedinscert@fedins.com"
click at [183, 206] on link "fedinscert@fedins.com" at bounding box center [209, 212] width 171 height 12
drag, startPoint x: 209, startPoint y: 127, endPoint x: 61, endPoint y: 128, distance: 148.2
click at [61, 128] on div "Message Certificate Of Insurance - PREFERRED TOWING & AUTO 396-028-1 Req 1~2025…" at bounding box center [296, 105] width 490 height 102
copy div "Preferred Towing and Recove"
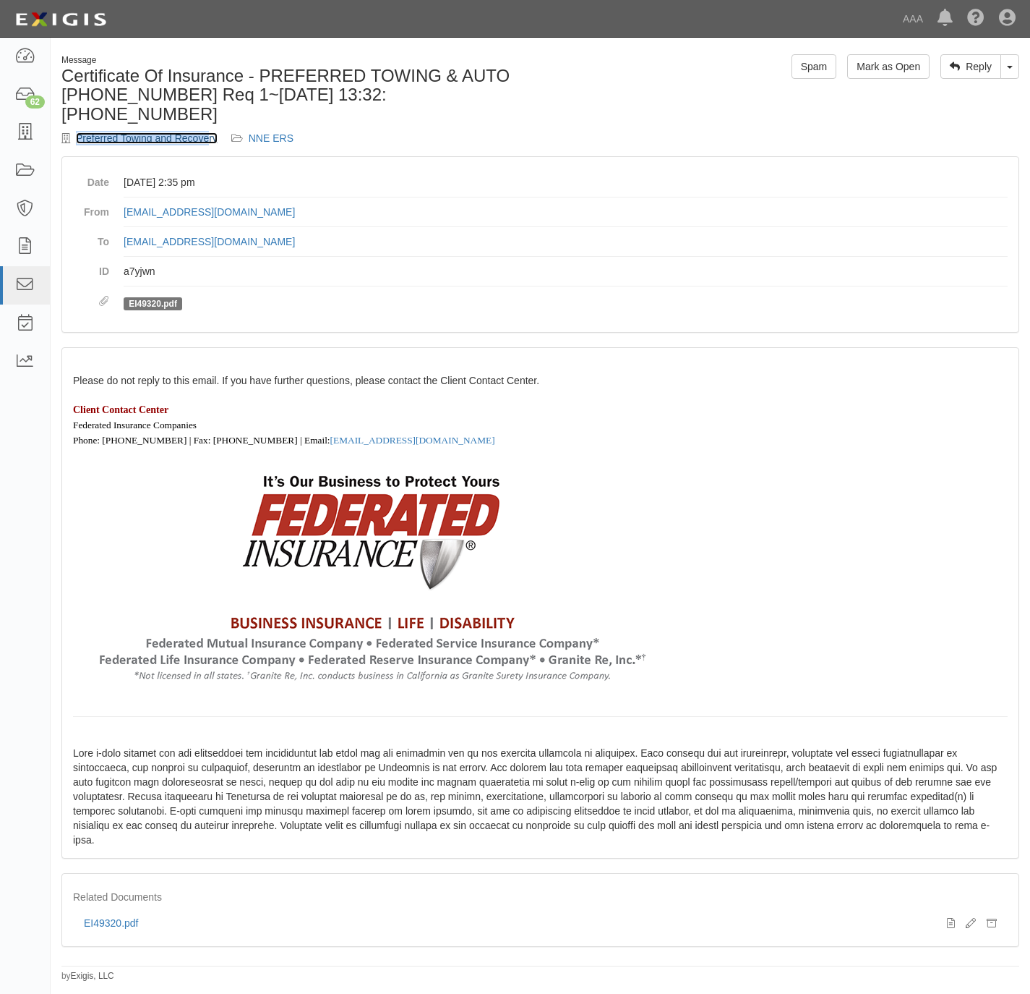
click at [95, 132] on link "Preferred Towing and Recovery" at bounding box center [147, 138] width 142 height 12
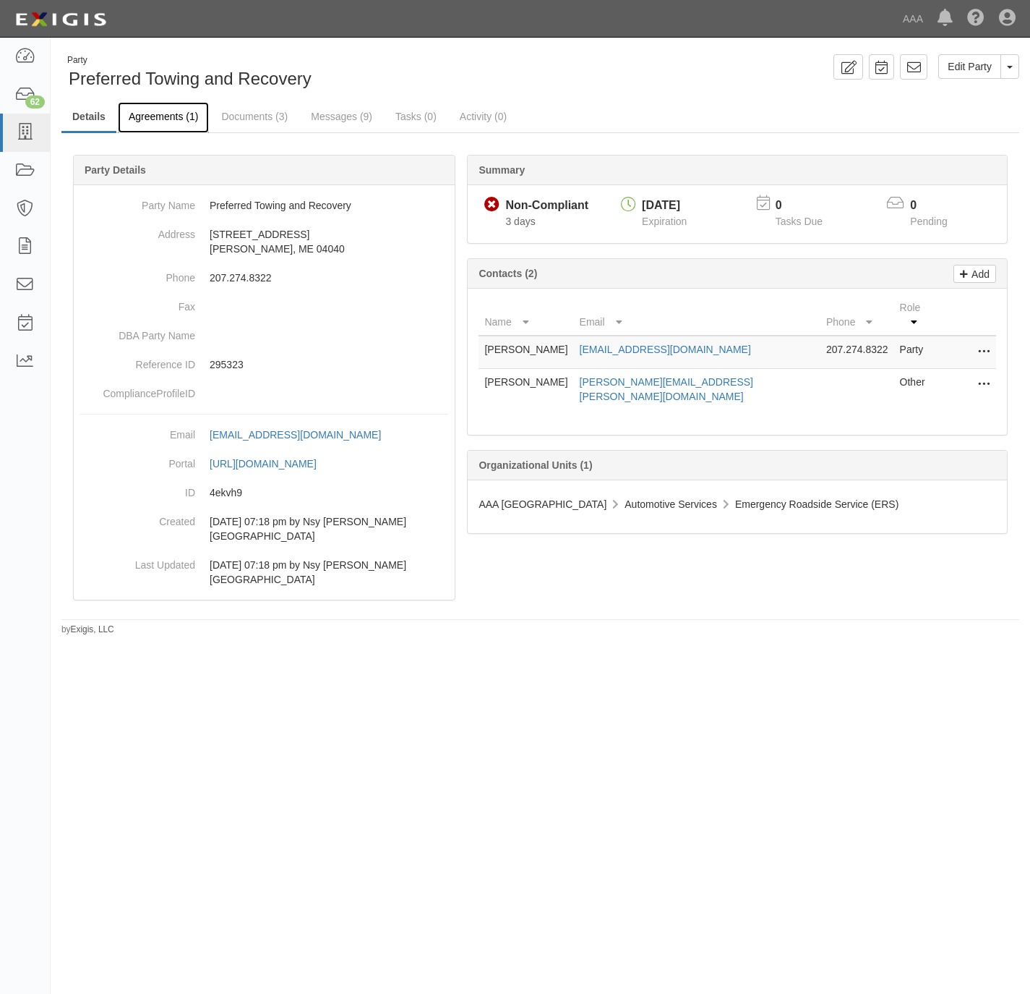
click at [172, 114] on link "Agreements (1)" at bounding box center [163, 117] width 91 height 31
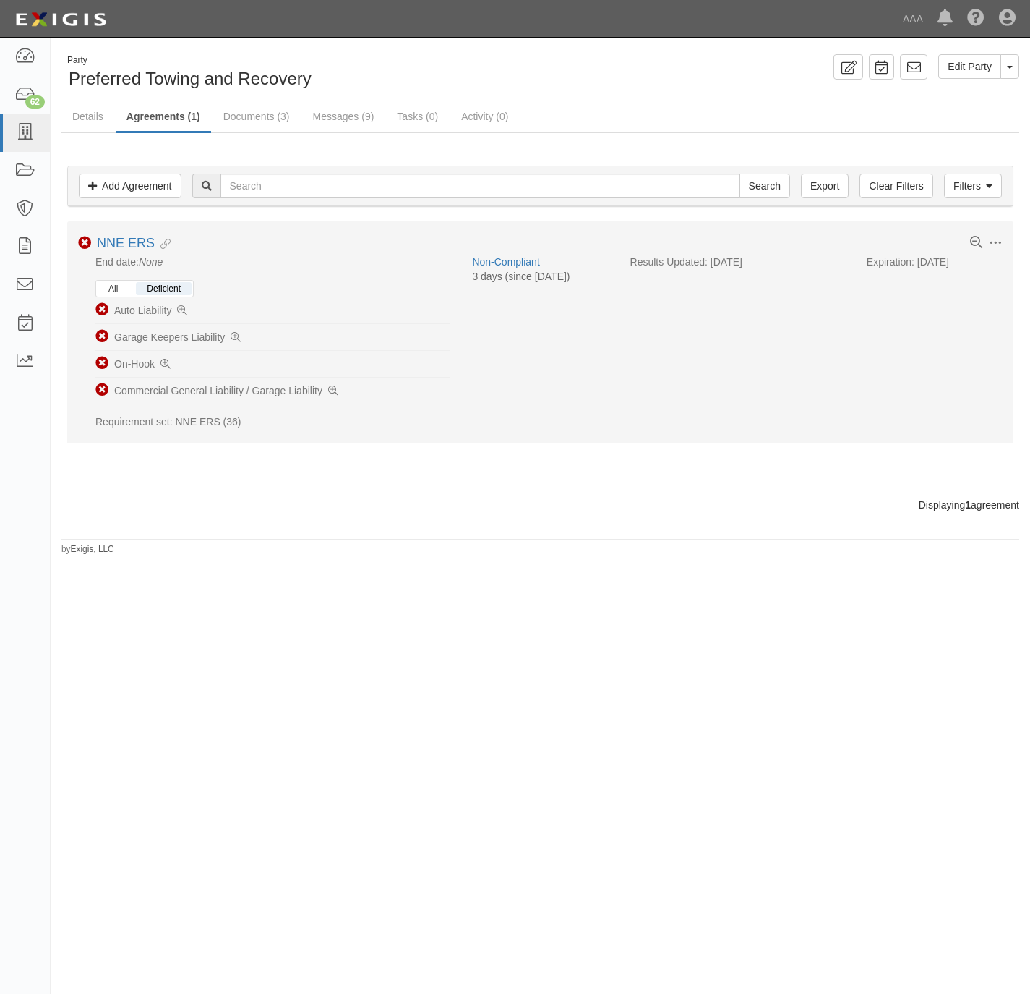
click at [115, 287] on button "All" at bounding box center [113, 288] width 31 height 13
click at [117, 286] on button "All" at bounding box center [113, 288] width 31 height 13
click at [184, 309] on icon at bounding box center [182, 311] width 10 height 10
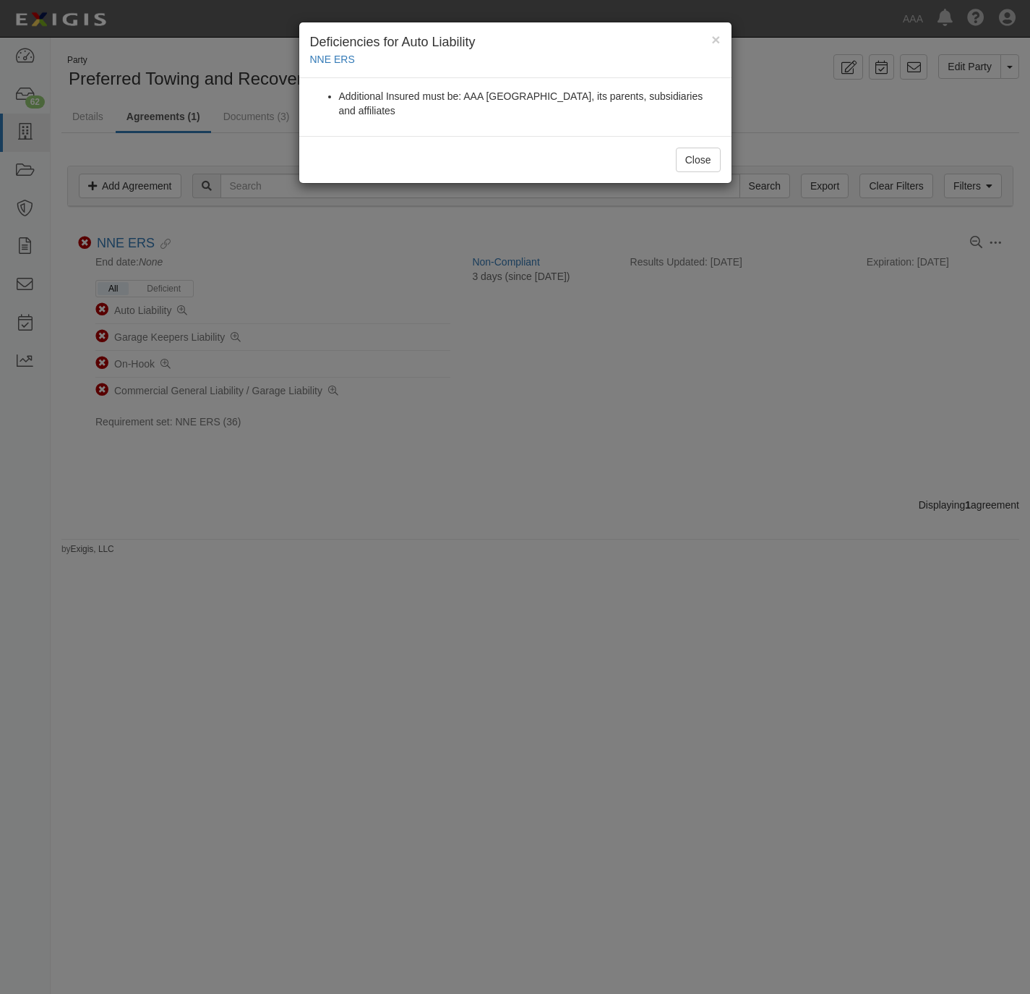
drag, startPoint x: 393, startPoint y: 465, endPoint x: 363, endPoint y: 452, distance: 32.4
click at [384, 465] on div "× Deficiencies for Auto Liability NNE ERS Additional Insured must be: AAA North…" at bounding box center [515, 497] width 1030 height 994
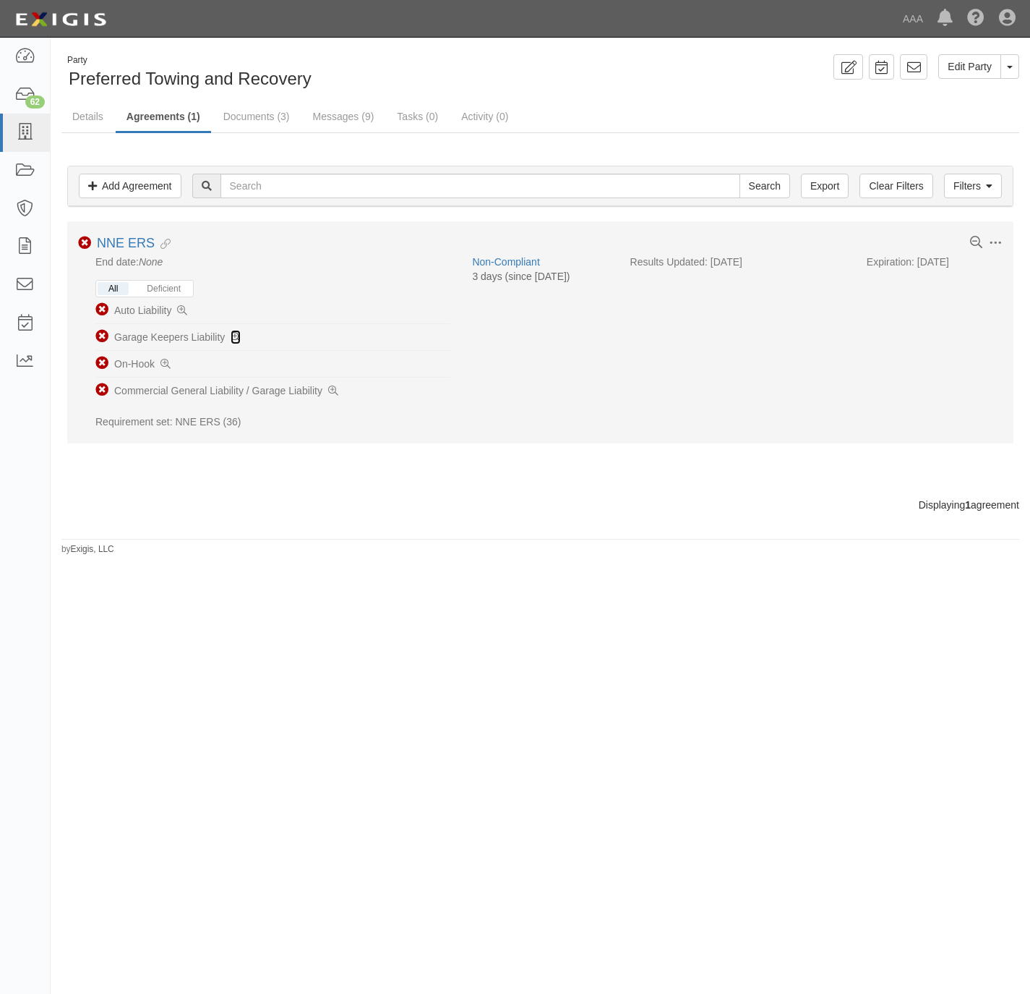
click at [234, 339] on icon at bounding box center [236, 338] width 10 height 10
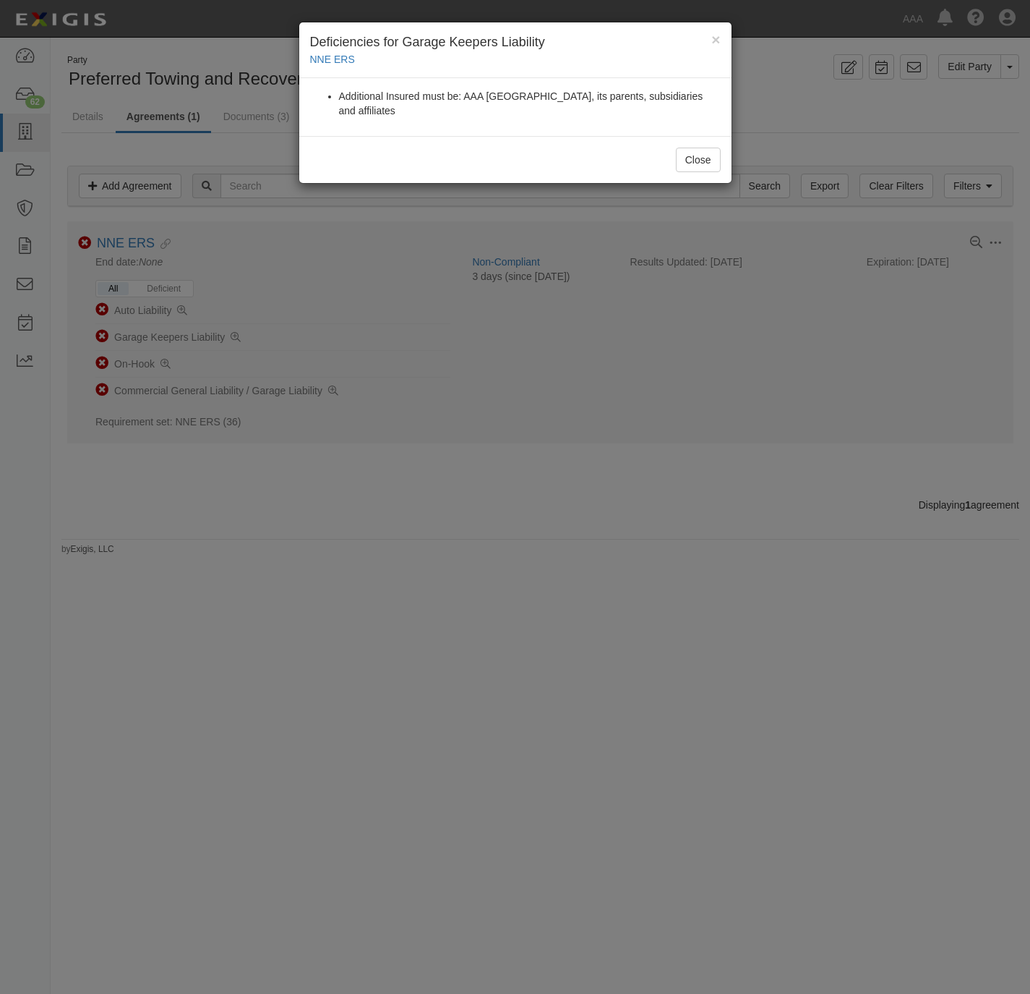
drag, startPoint x: 428, startPoint y: 518, endPoint x: 321, endPoint y: 430, distance: 138.7
click at [426, 511] on div "× Deficiencies for Garage Keepers Liability NNE ERS Additional Insured must be:…" at bounding box center [515, 497] width 1030 height 994
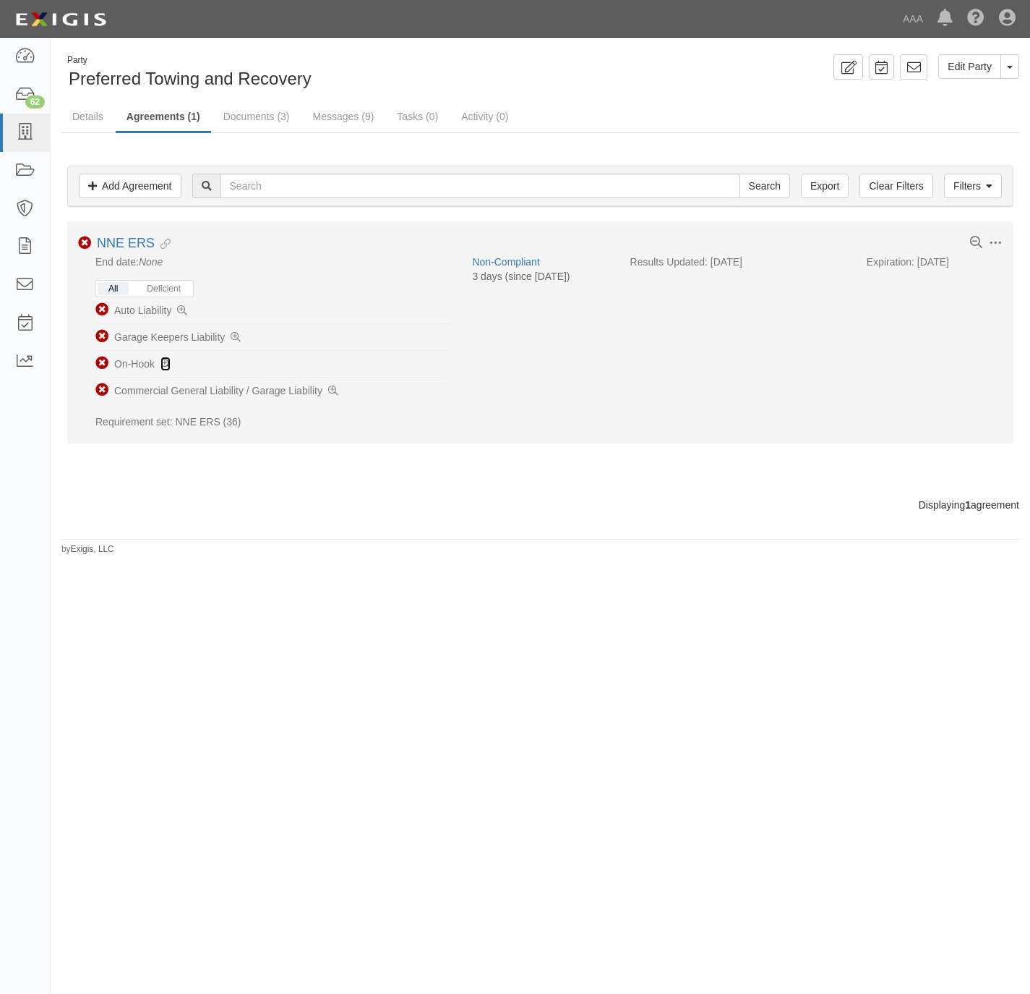
click at [163, 362] on link at bounding box center [166, 364] width 10 height 14
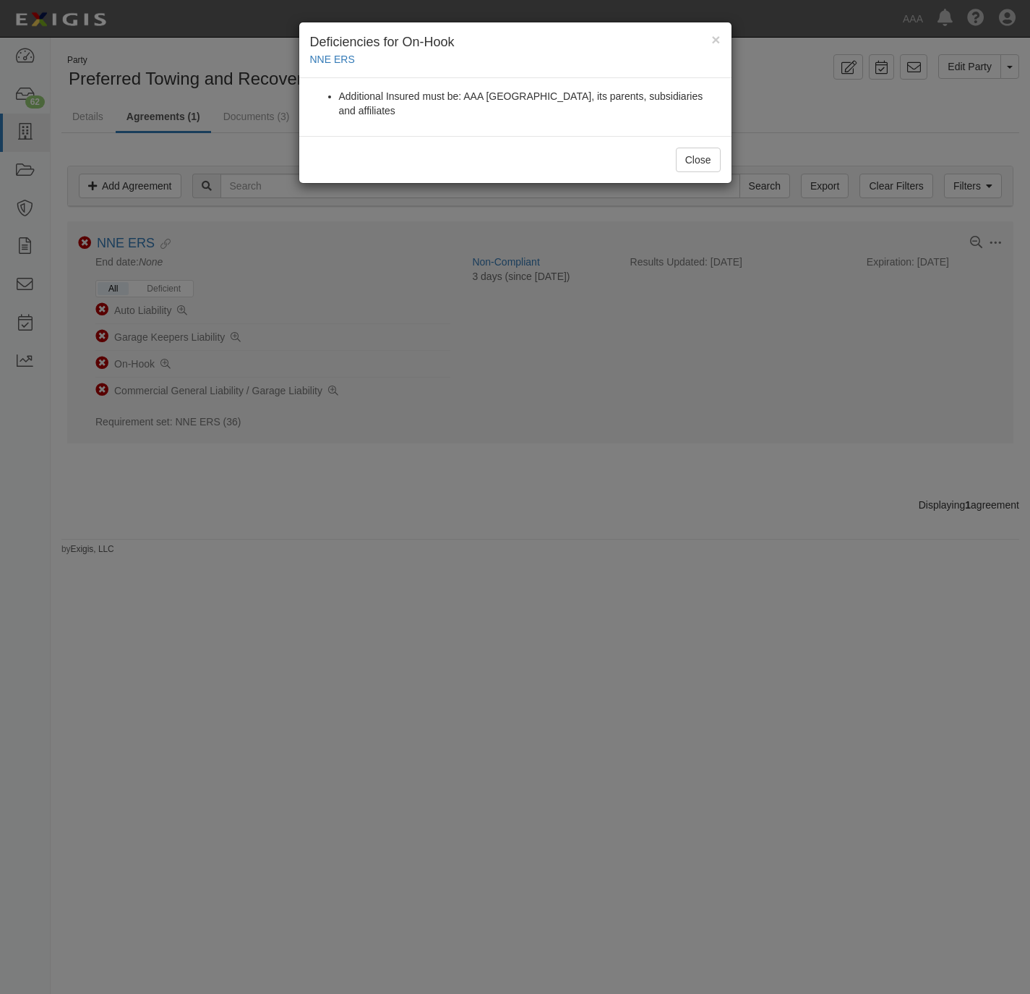
drag, startPoint x: 387, startPoint y: 532, endPoint x: 311, endPoint y: 427, distance: 128.9
click at [385, 521] on div "× Deficiencies for On-Hook NNE ERS Additional Insured must be: AAA Northern New…" at bounding box center [515, 497] width 1030 height 994
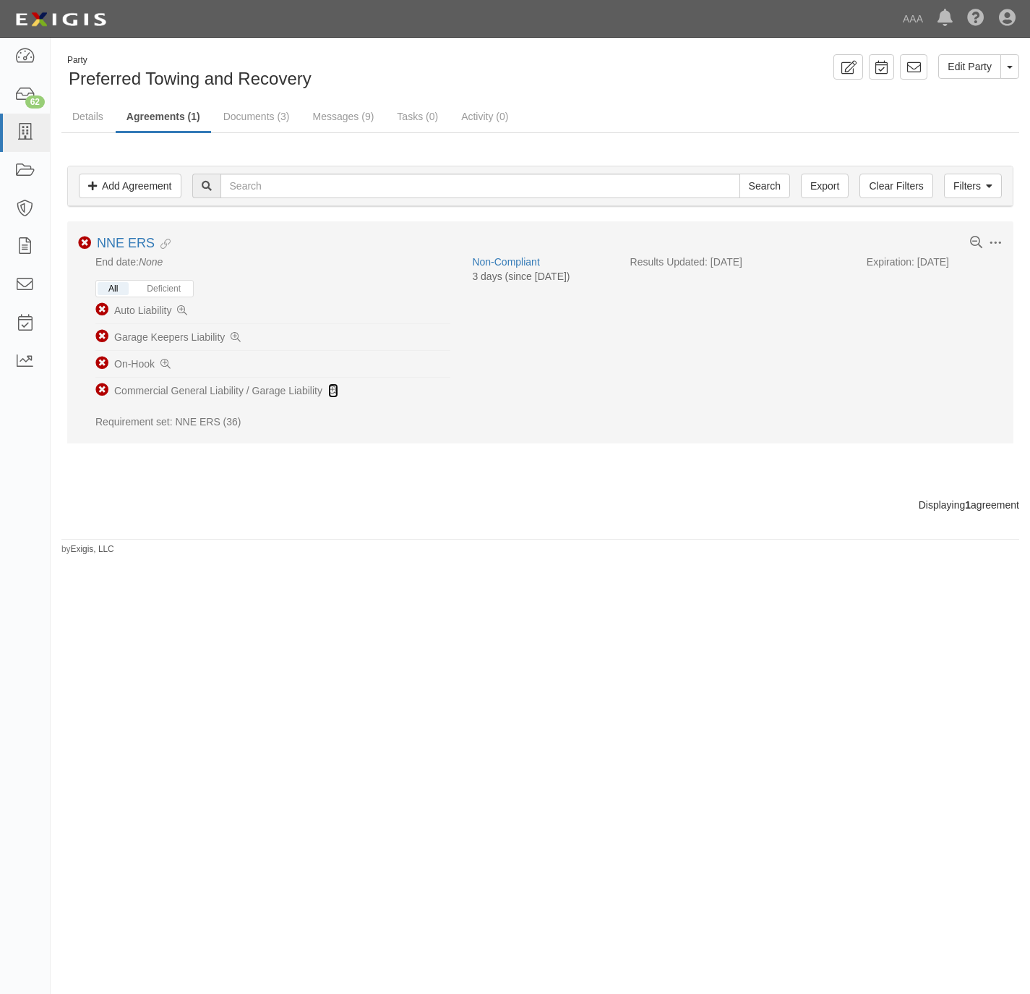
click at [332, 391] on icon at bounding box center [333, 391] width 10 height 10
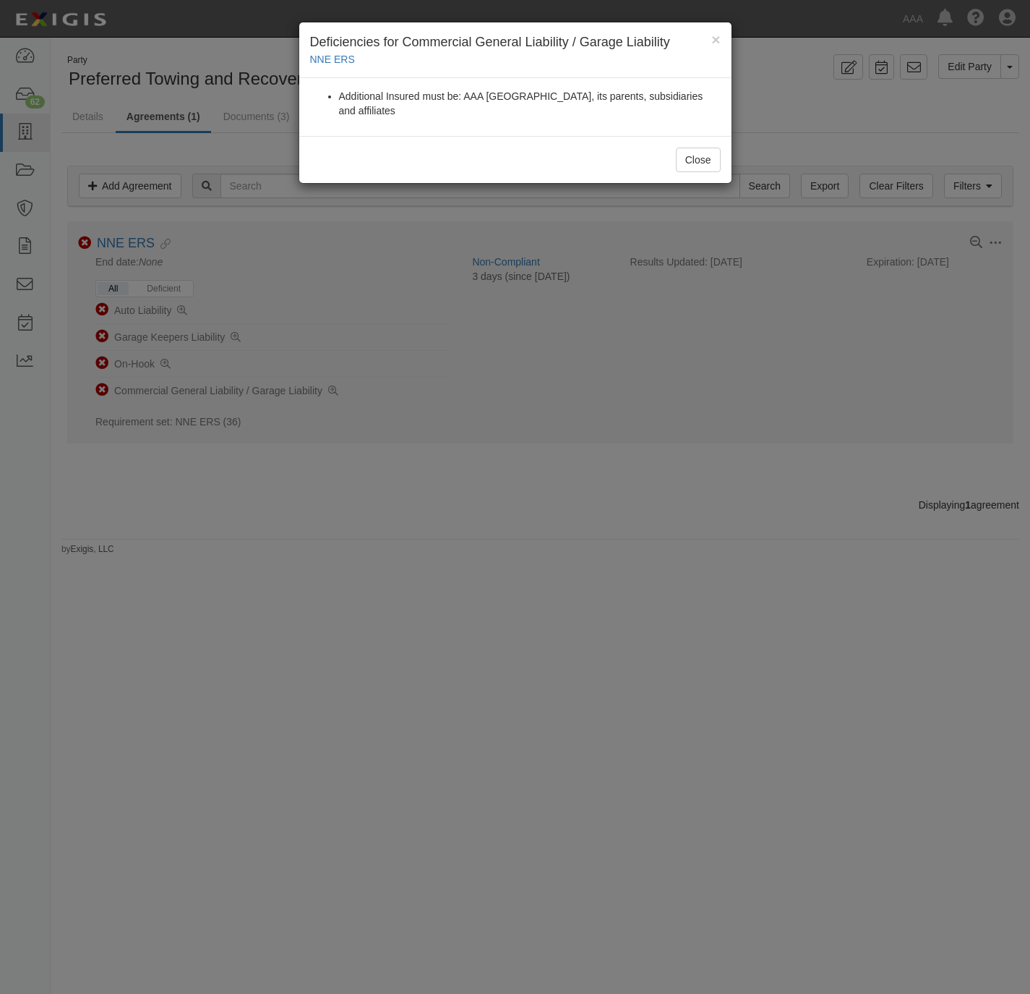
drag, startPoint x: 341, startPoint y: 456, endPoint x: 338, endPoint y: 404, distance: 52.1
click at [339, 447] on div "× Deficiencies for Commercial General Liability / Garage Liability NNE ERS Addi…" at bounding box center [515, 497] width 1030 height 994
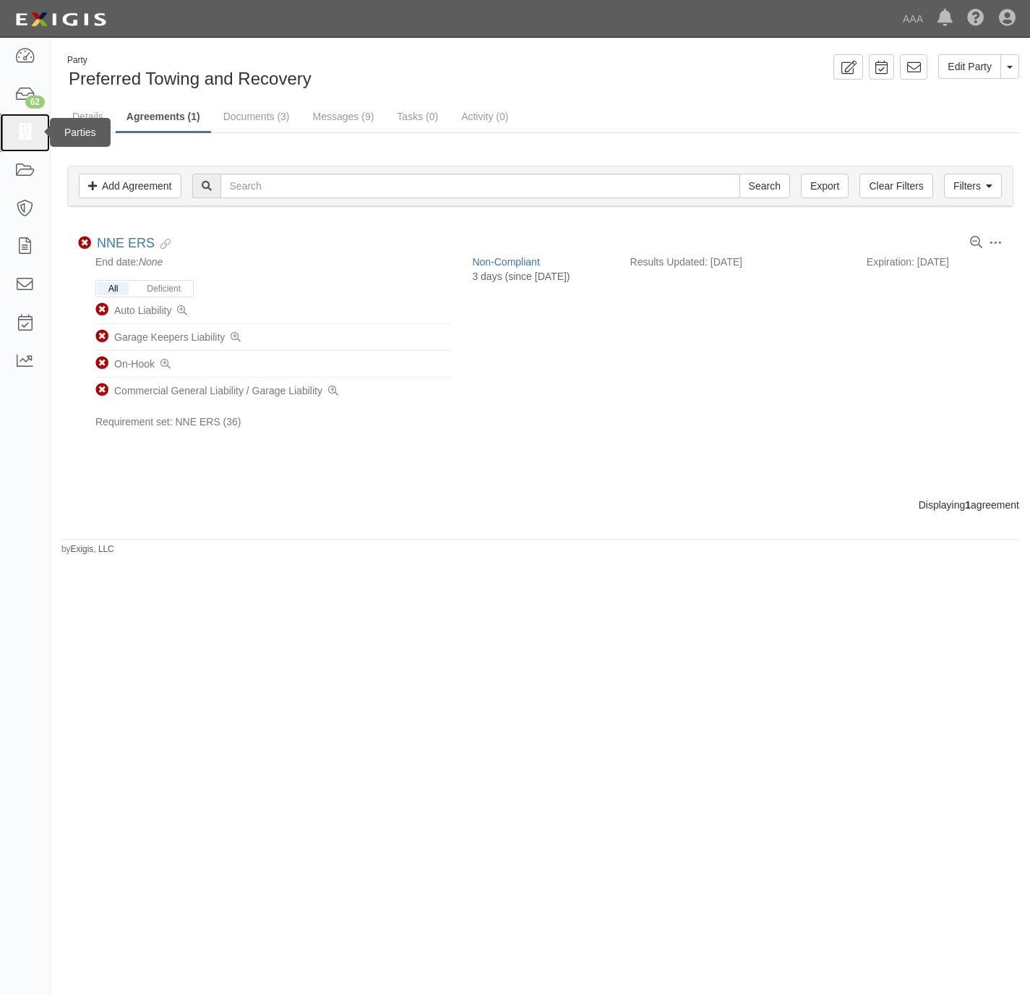
click at [26, 126] on icon at bounding box center [24, 132] width 20 height 17
